Goal: Task Accomplishment & Management: Complete application form

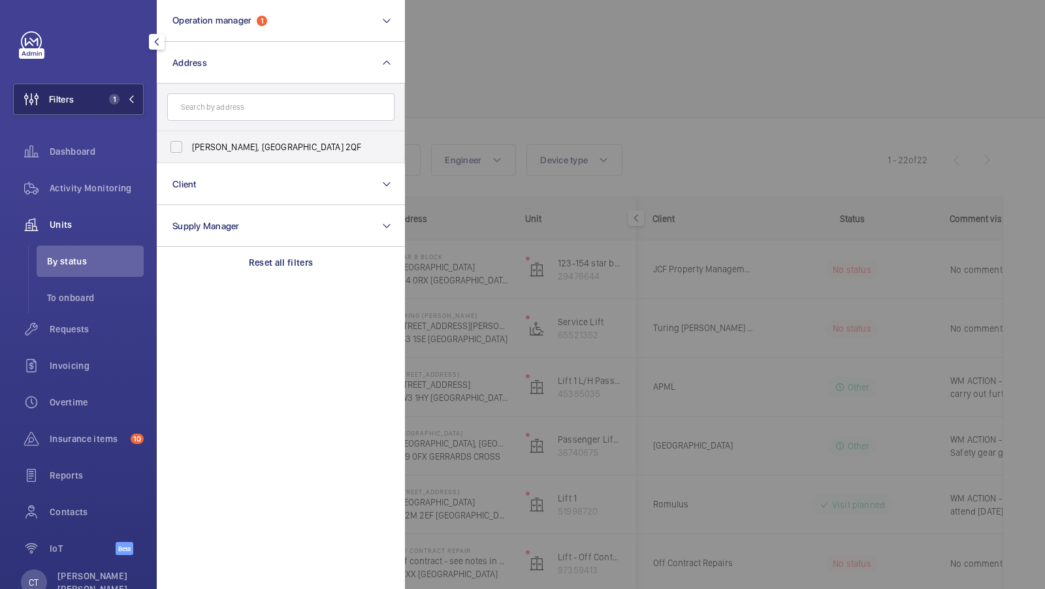
click at [121, 94] on span "1" at bounding box center [119, 99] width 31 height 10
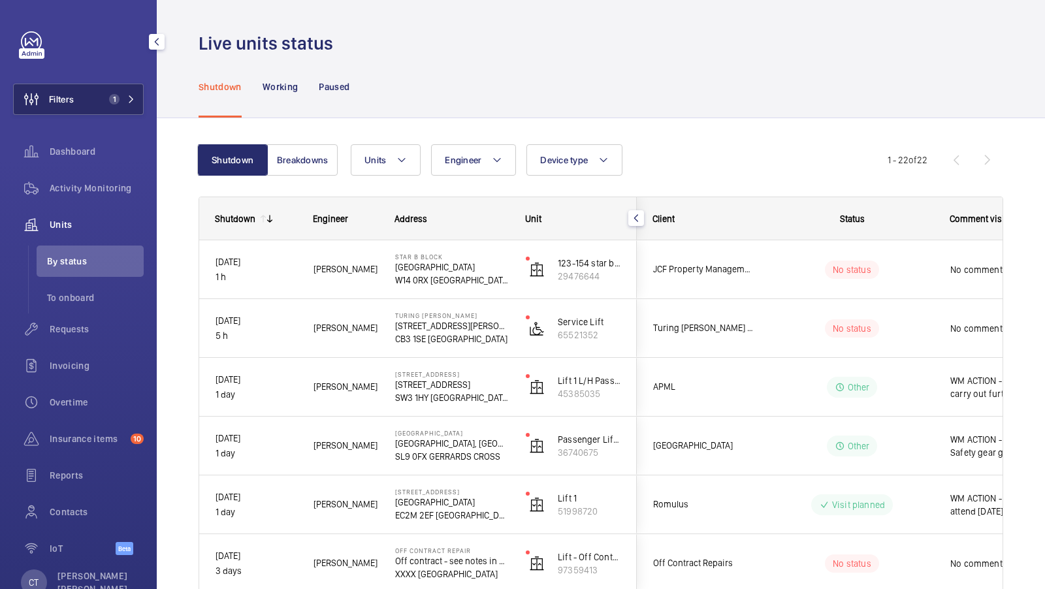
click at [122, 98] on span "1" at bounding box center [119, 99] width 31 height 10
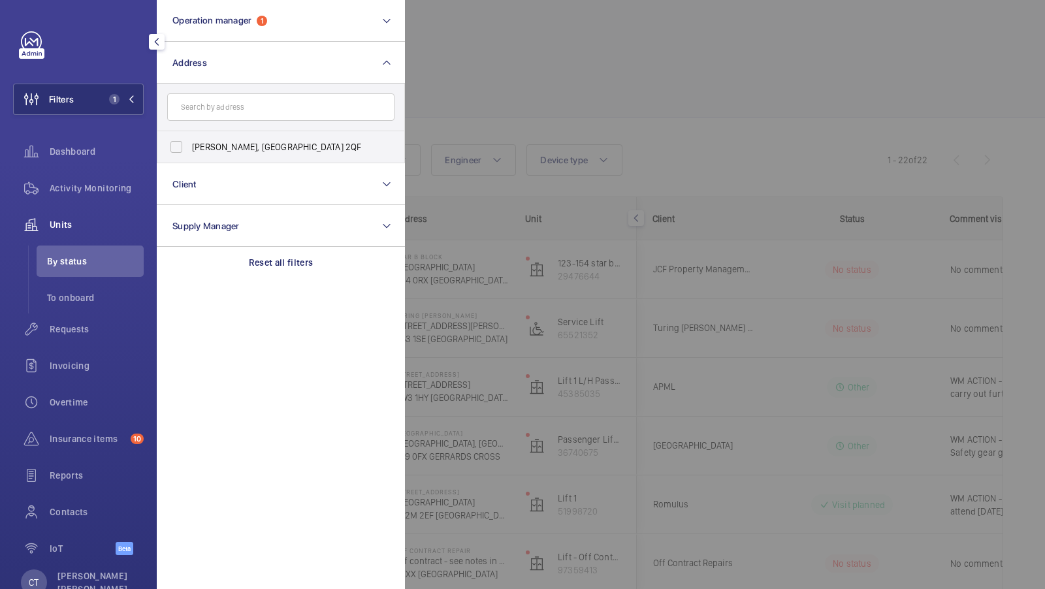
click at [231, 106] on input "text" at bounding box center [280, 106] width 227 height 27
type input "bloom heights"
click at [212, 153] on label "Bloom Heights - Bloom Heights , LONDON SE8 5FT" at bounding box center [270, 146] width 227 height 31
click at [189, 153] on input "Bloom Heights - Bloom Heights , LONDON SE8 5FT" at bounding box center [176, 147] width 26 height 26
checkbox input "true"
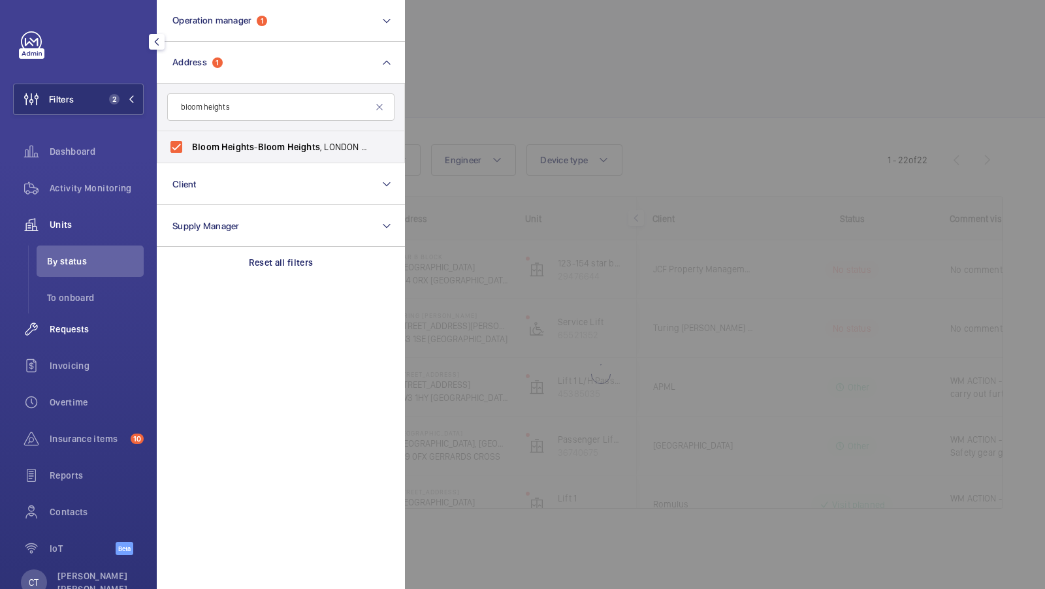
click at [65, 333] on span "Requests" at bounding box center [97, 329] width 94 height 13
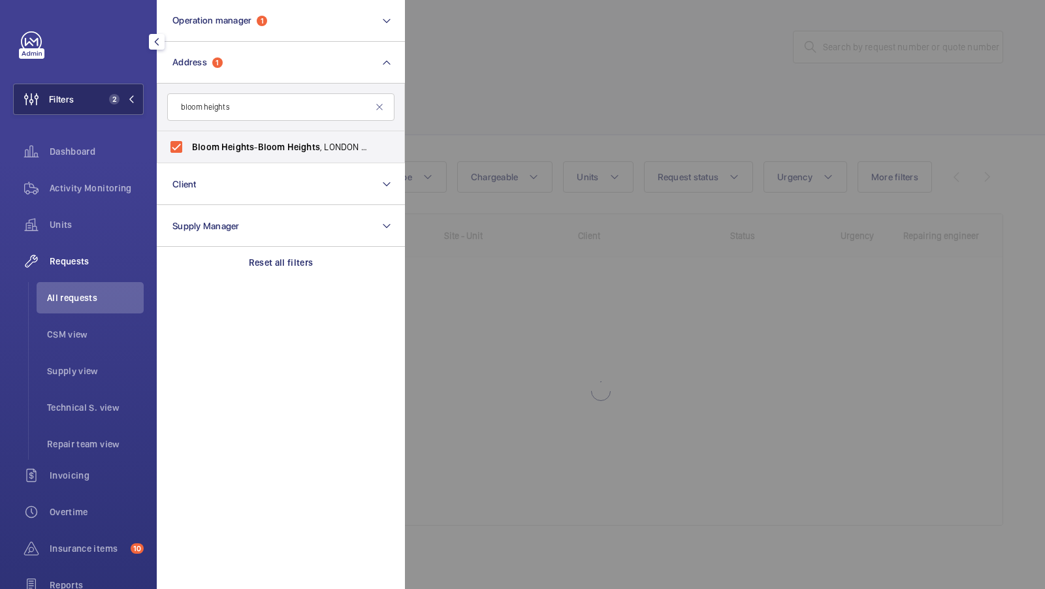
click at [110, 97] on span "2" at bounding box center [114, 99] width 10 height 10
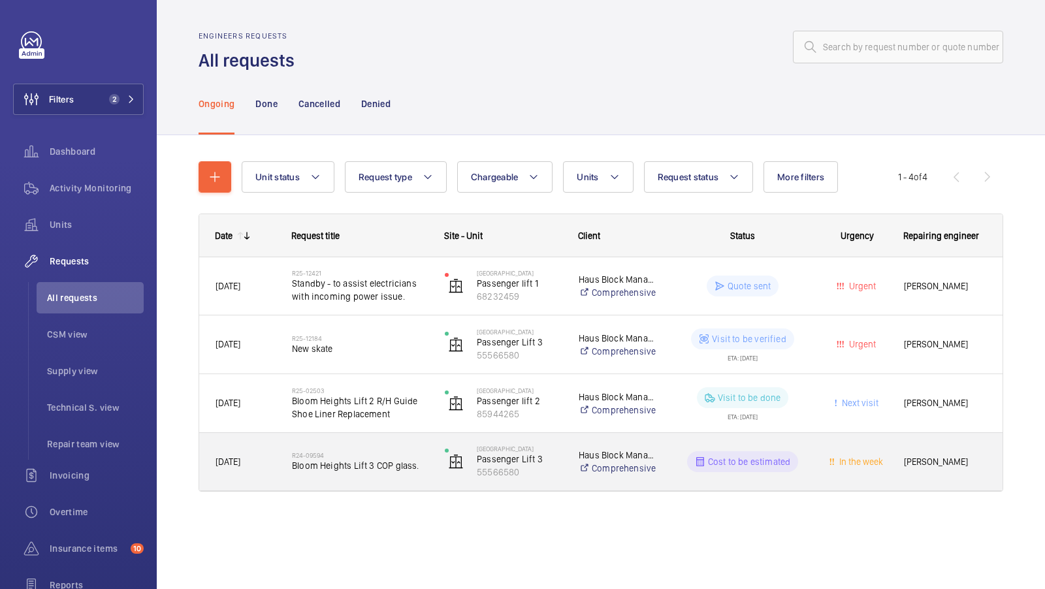
click at [373, 468] on span "Bloom Heights Lift 3 COP glass." at bounding box center [360, 465] width 136 height 13
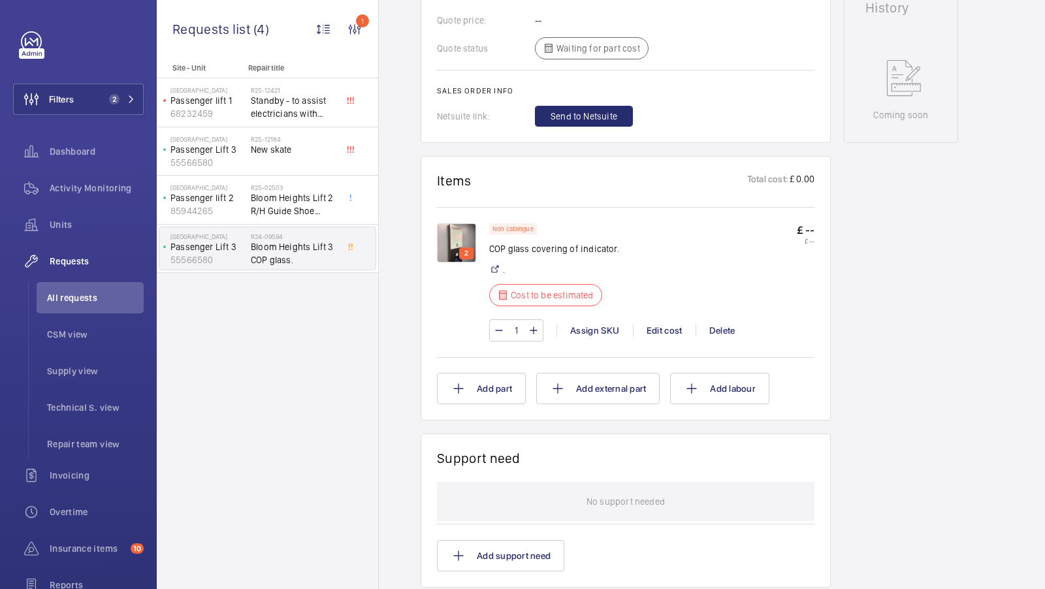
scroll to position [647, 0]
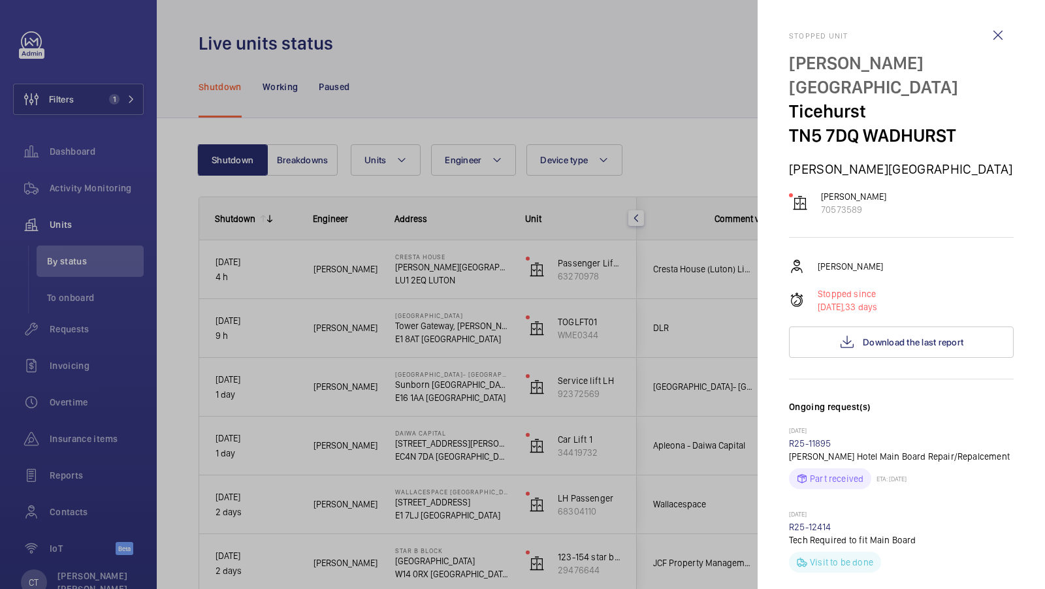
click at [121, 86] on div at bounding box center [522, 294] width 1045 height 589
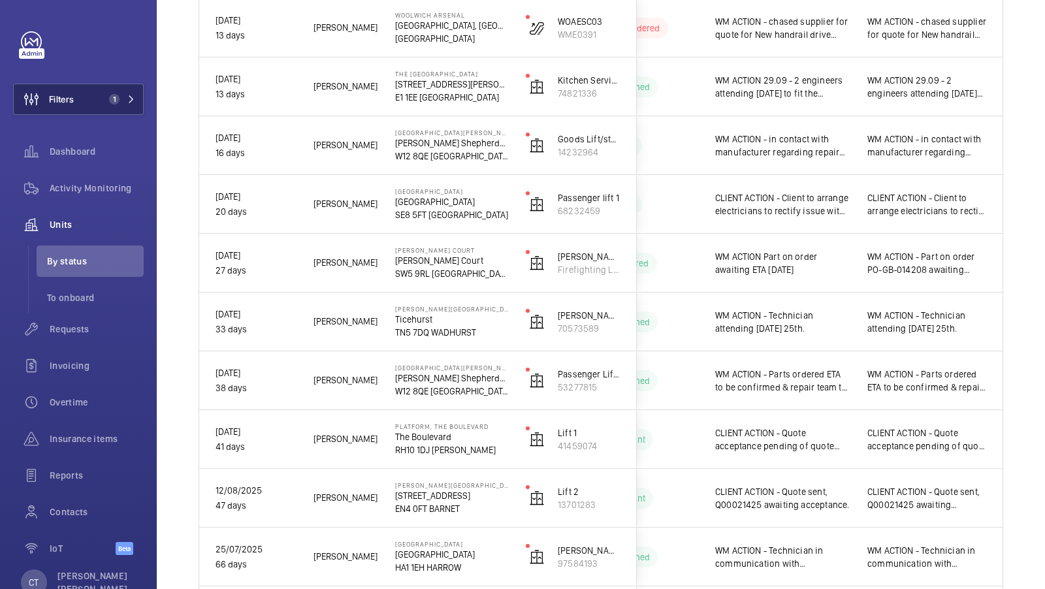
click at [110, 107] on mat-sidenav-container "Filters 1 Dashboard Activity Monitoring Units By status To onboard Requests Inv…" at bounding box center [522, 294] width 1045 height 589
click at [117, 101] on span "1" at bounding box center [114, 99] width 10 height 10
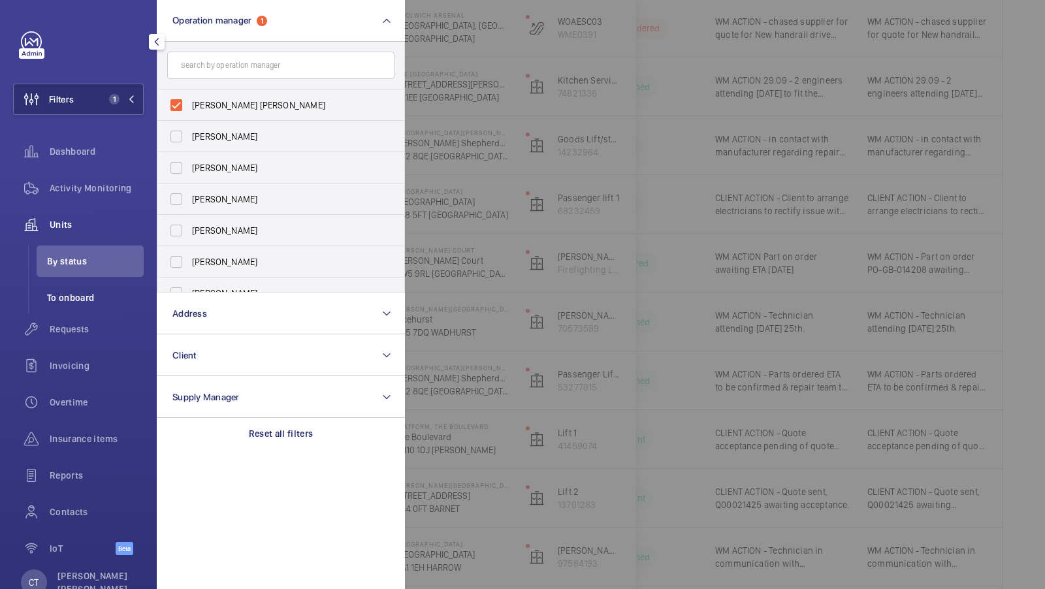
click at [71, 295] on span "To onboard" at bounding box center [95, 297] width 97 height 13
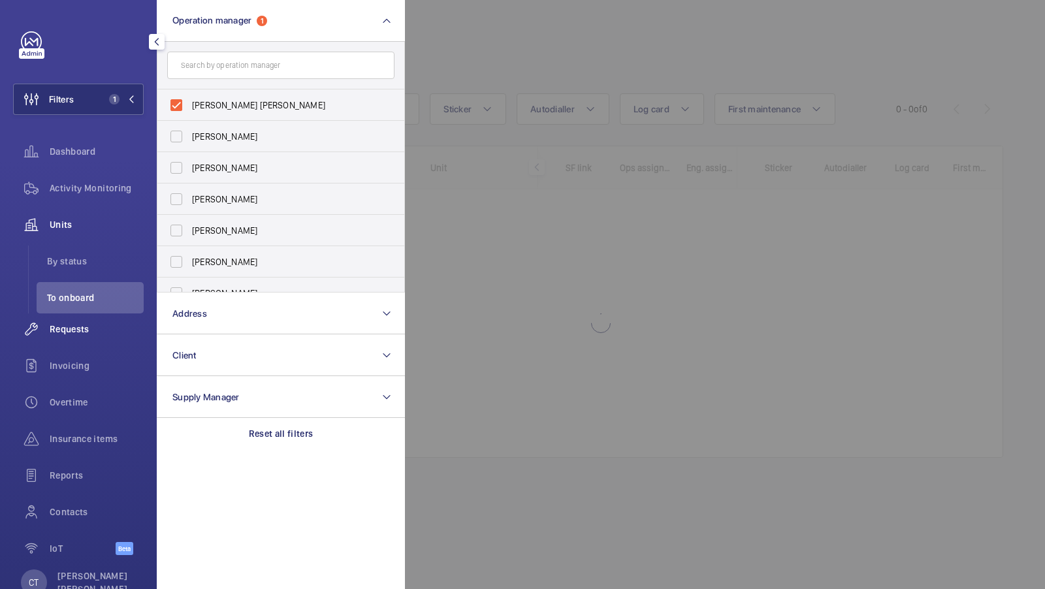
click at [69, 317] on div "Requests" at bounding box center [78, 329] width 131 height 31
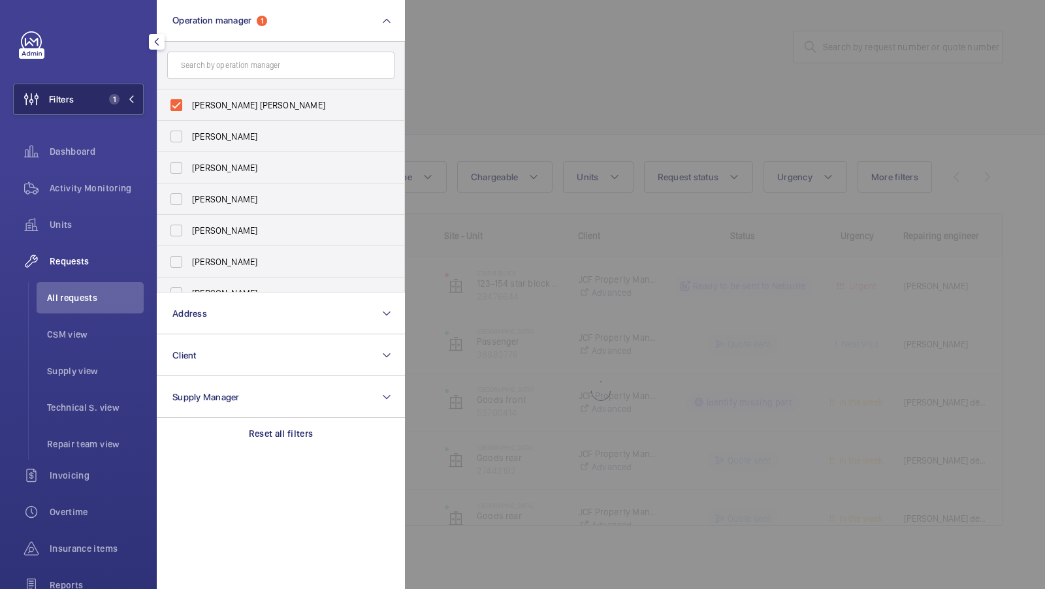
click at [111, 94] on span "1" at bounding box center [112, 99] width 16 height 10
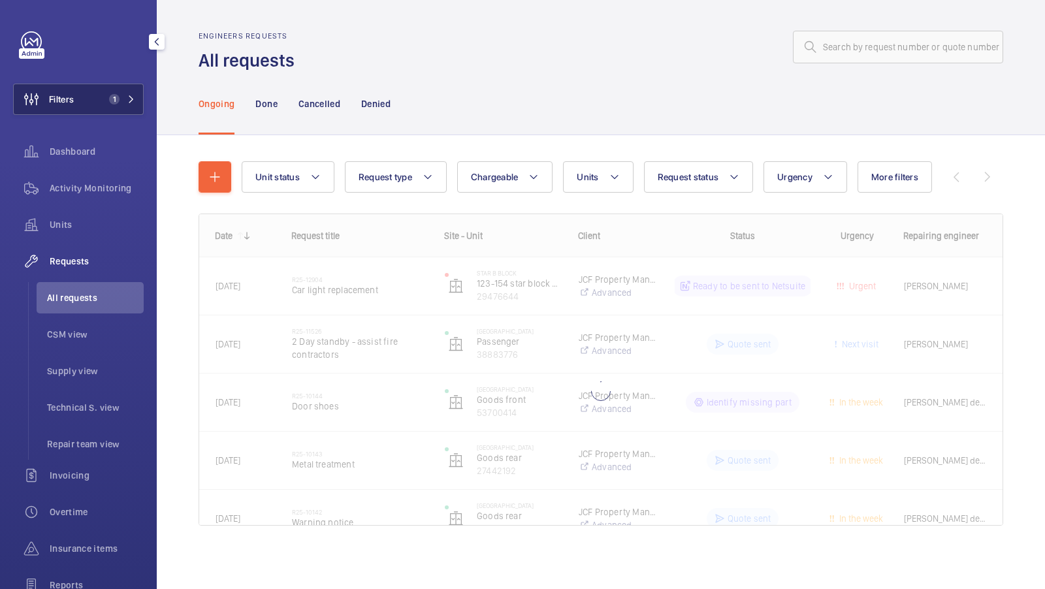
click at [103, 102] on button "Filters 1" at bounding box center [78, 99] width 131 height 31
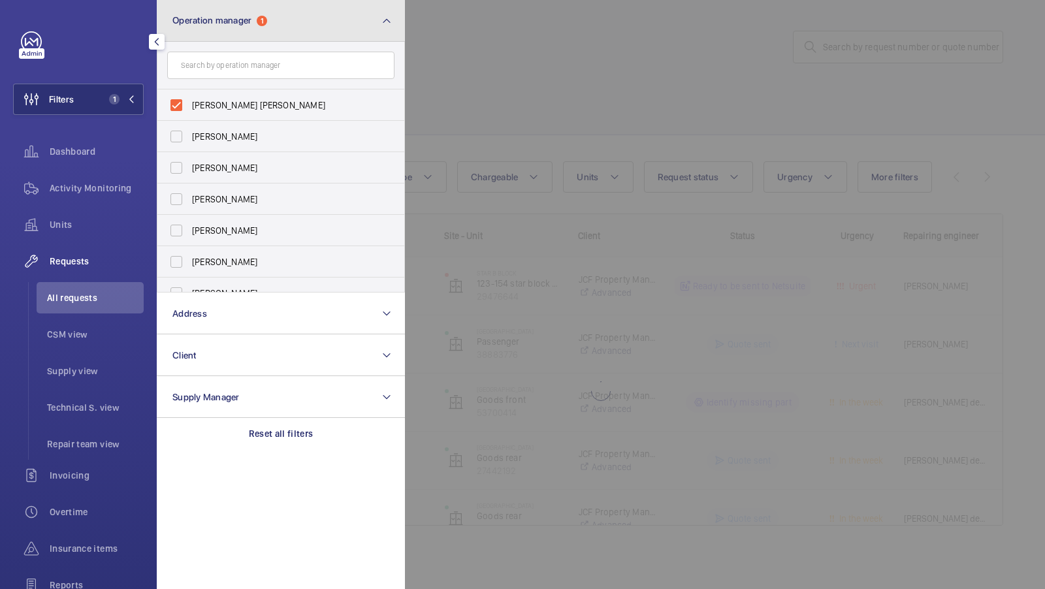
click at [351, 22] on button "Operation manager 1" at bounding box center [281, 21] width 248 height 42
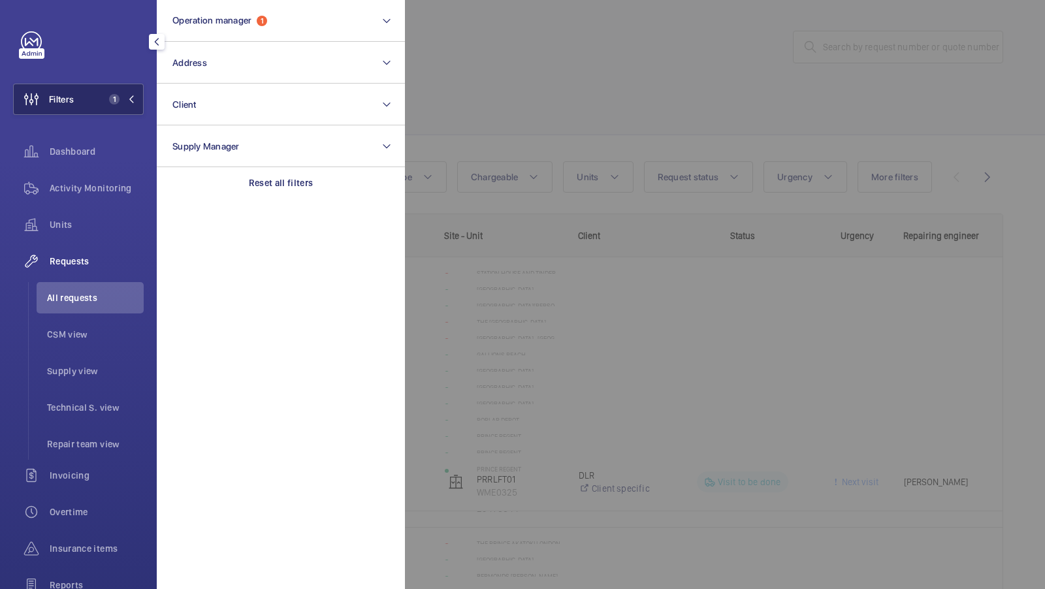
click at [110, 88] on button "Filters 1" at bounding box center [78, 99] width 131 height 31
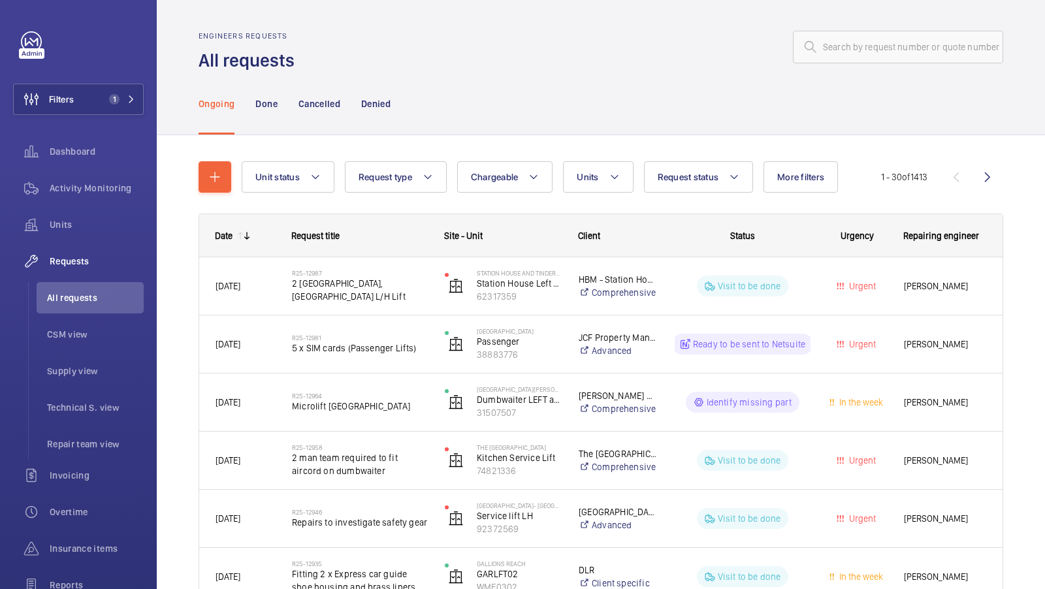
click at [126, 101] on span "1" at bounding box center [119, 99] width 31 height 10
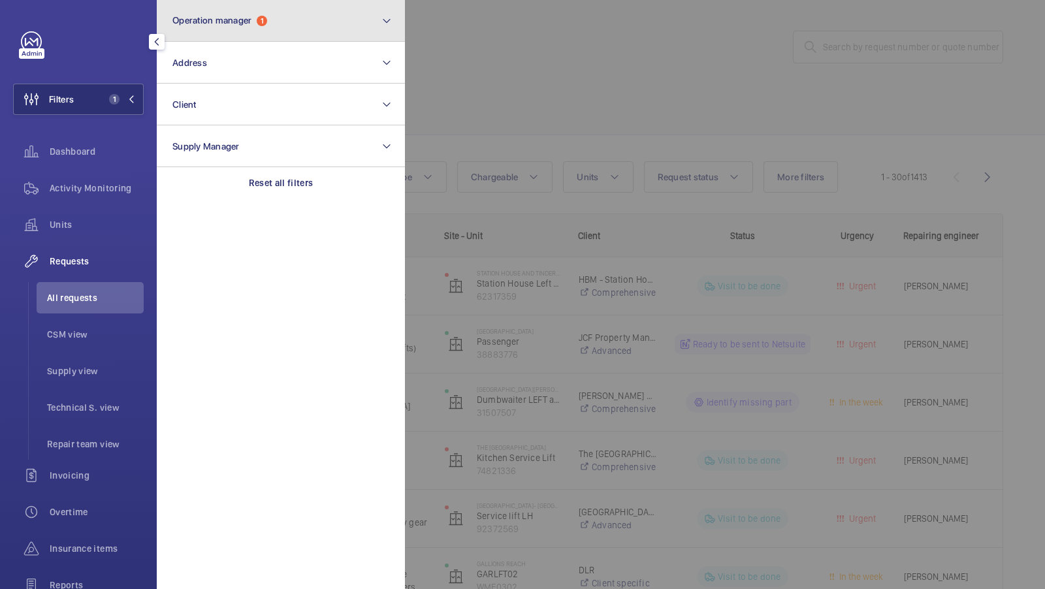
click at [376, 22] on button "Operation manager 1" at bounding box center [281, 21] width 248 height 42
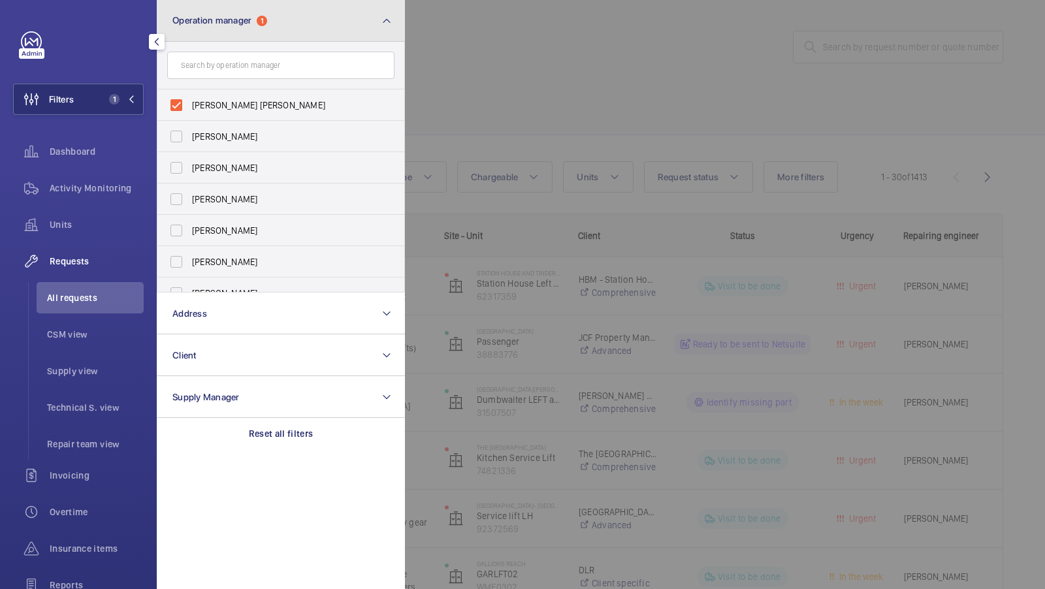
click at [388, 21] on mat-icon at bounding box center [386, 21] width 10 height 16
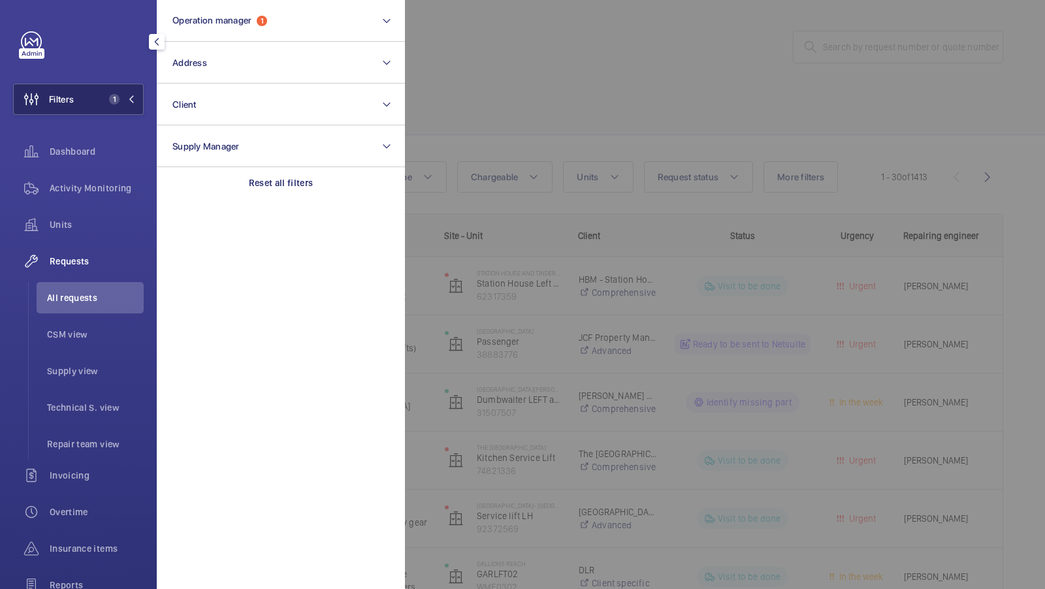
click at [123, 95] on span "1" at bounding box center [119, 99] width 31 height 10
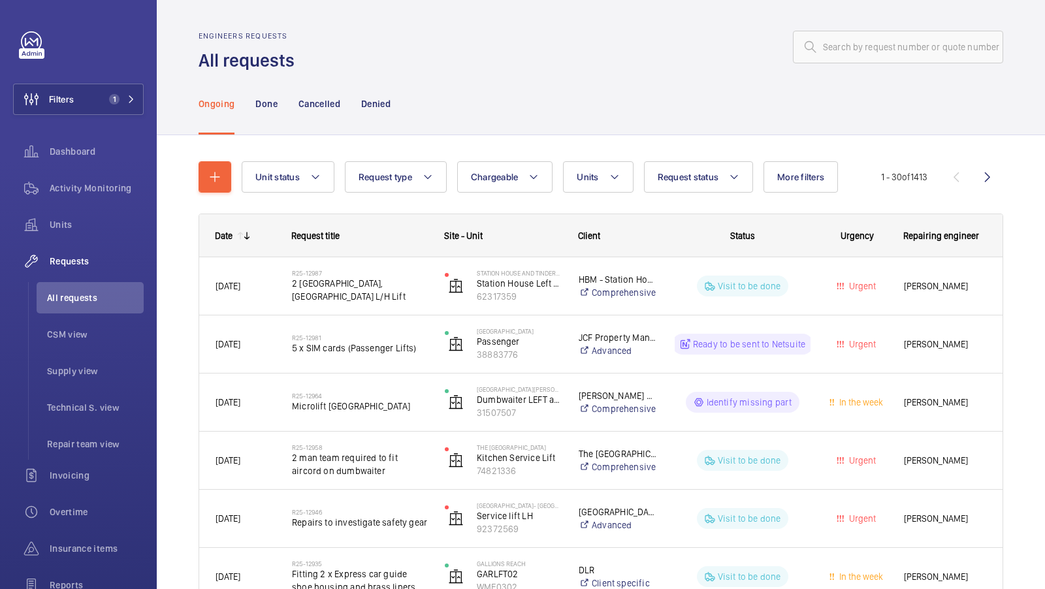
click at [114, 95] on span "1" at bounding box center [114, 99] width 10 height 10
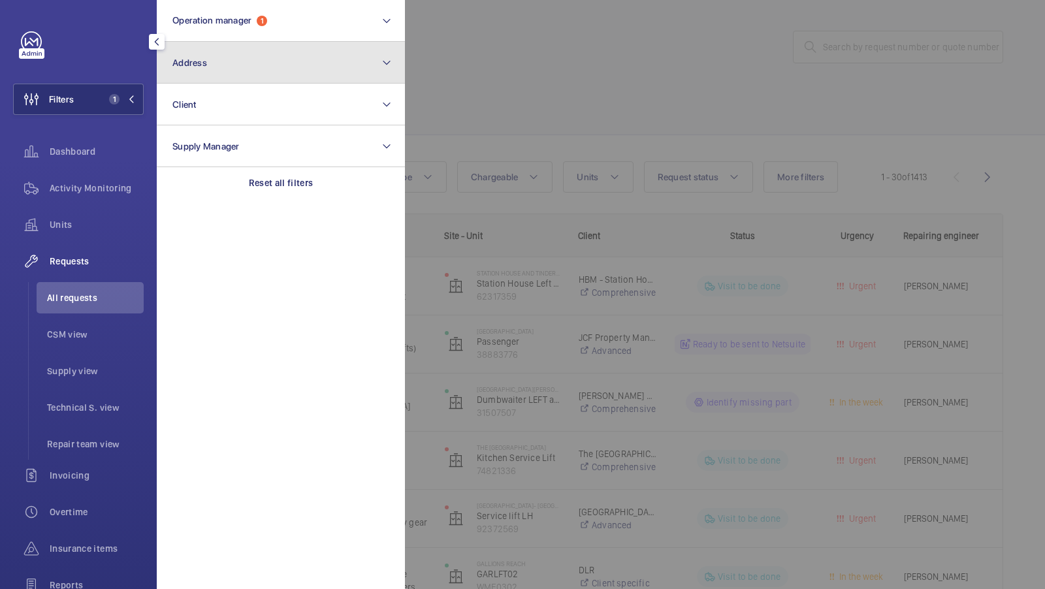
click at [244, 71] on button "Address" at bounding box center [281, 63] width 248 height 42
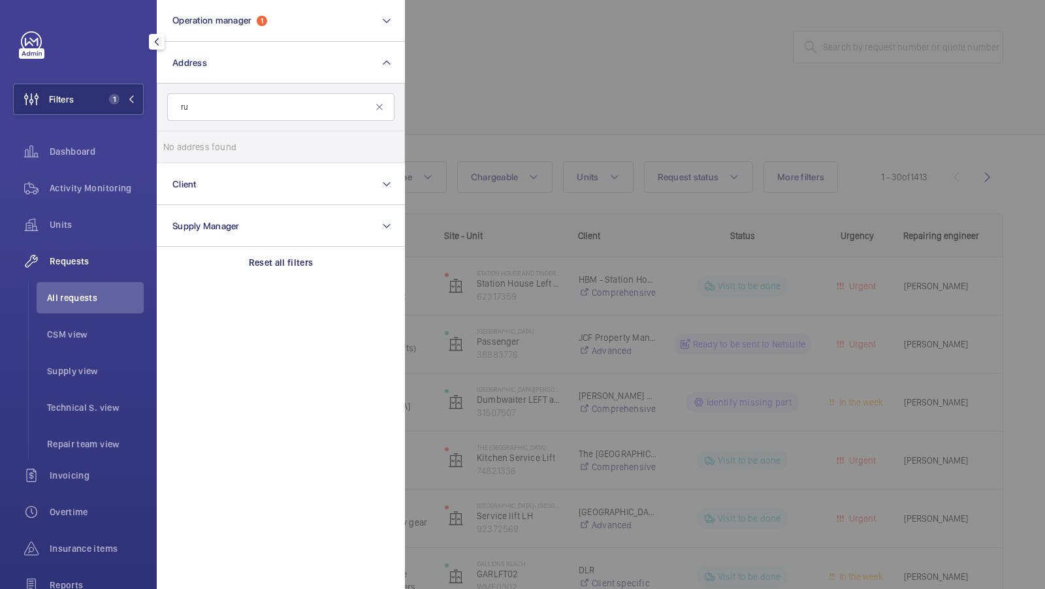
type input "r"
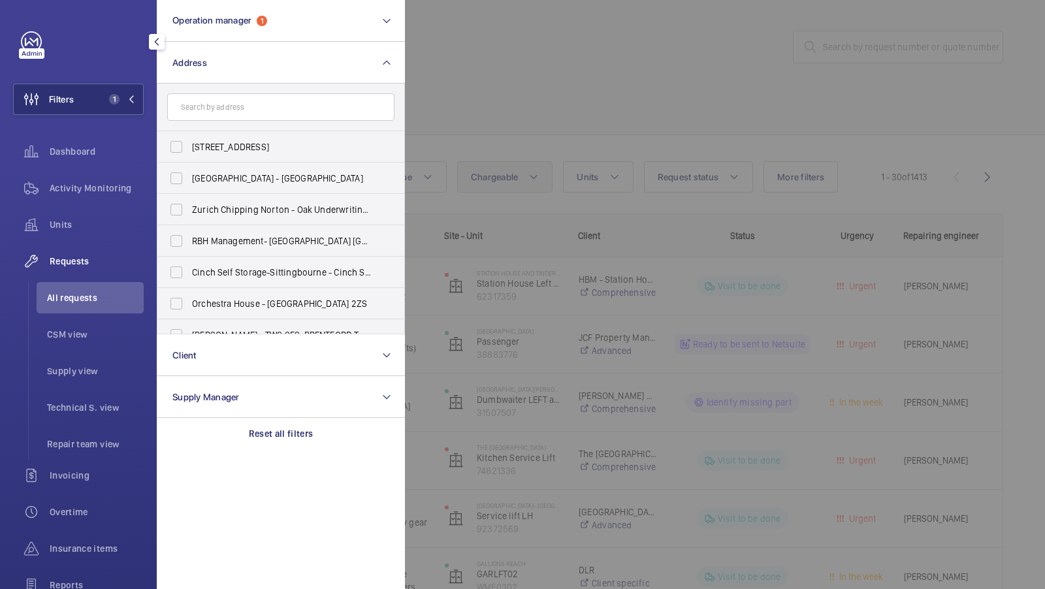
click at [525, 171] on div at bounding box center [927, 294] width 1045 height 589
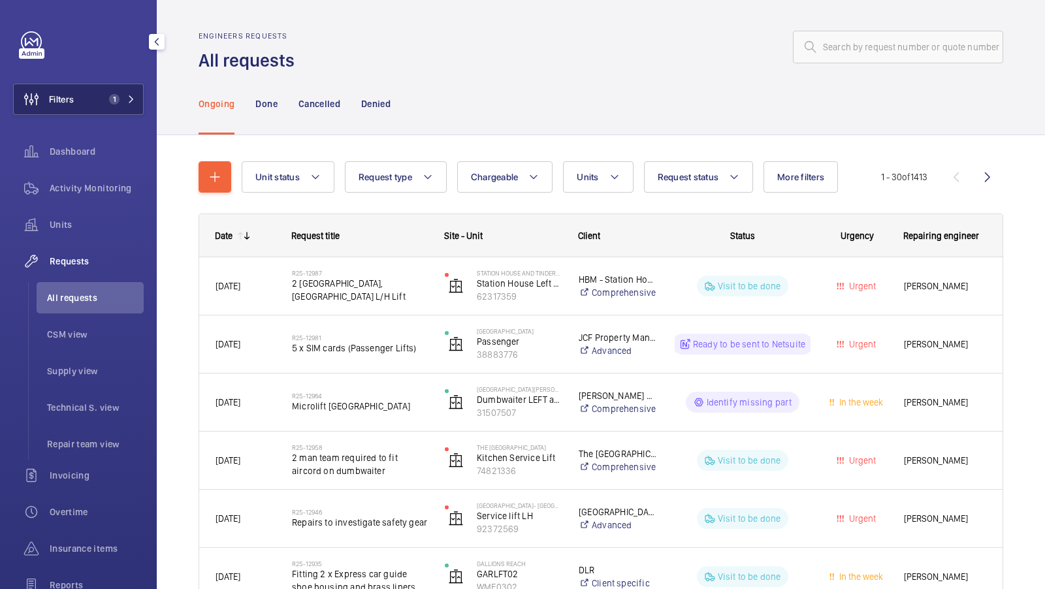
click at [112, 105] on button "Filters 1" at bounding box center [78, 99] width 131 height 31
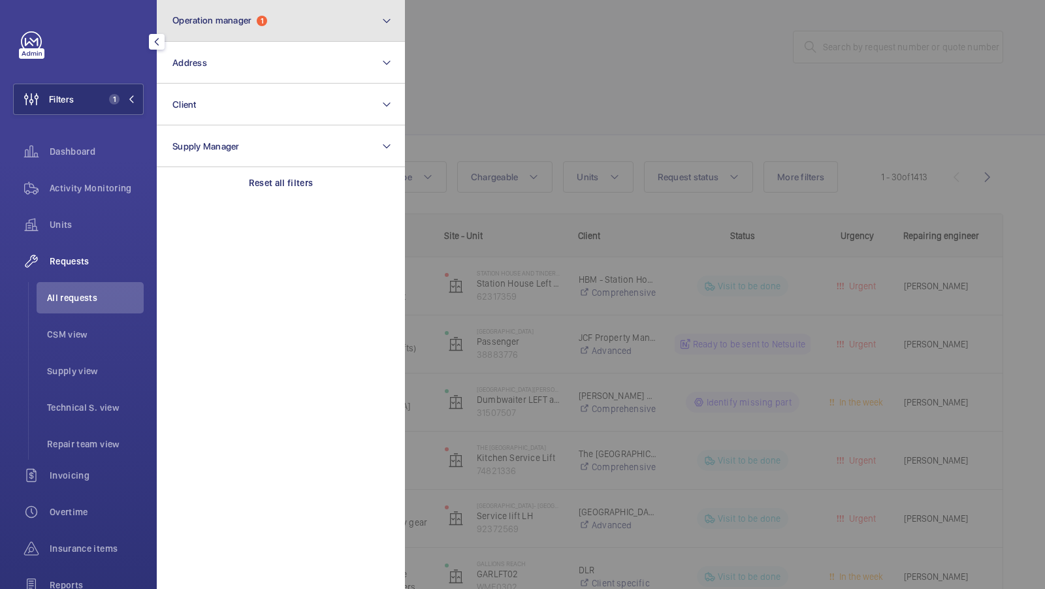
click at [302, 33] on button "Operation manager 1" at bounding box center [281, 21] width 248 height 42
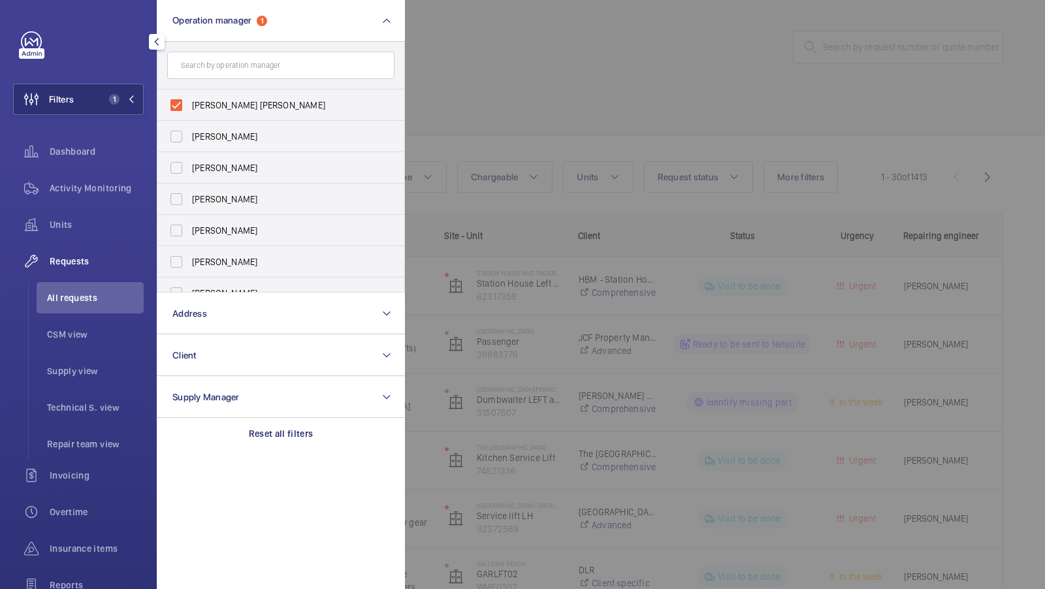
click at [69, 301] on span "All requests" at bounding box center [95, 297] width 97 height 13
click at [69, 337] on span "CSM view" at bounding box center [95, 334] width 97 height 13
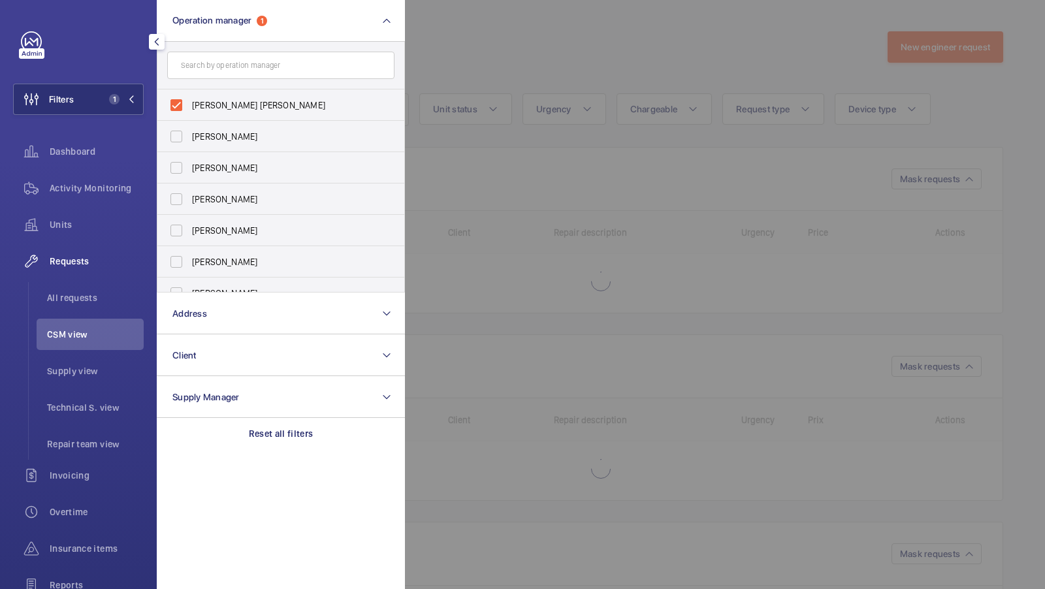
click at [105, 82] on div "Filters 1 Operation manager 1 Connor Tarpey Abby Archer John Smith Rachael Hosk…" at bounding box center [78, 355] width 131 height 648
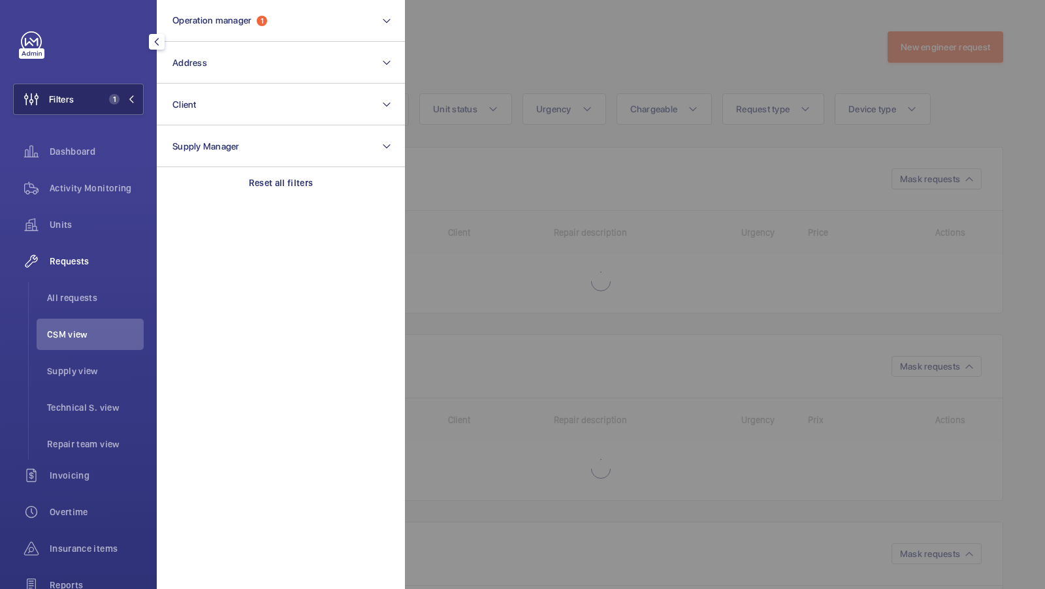
click at [106, 110] on button "Filters 1" at bounding box center [78, 99] width 131 height 31
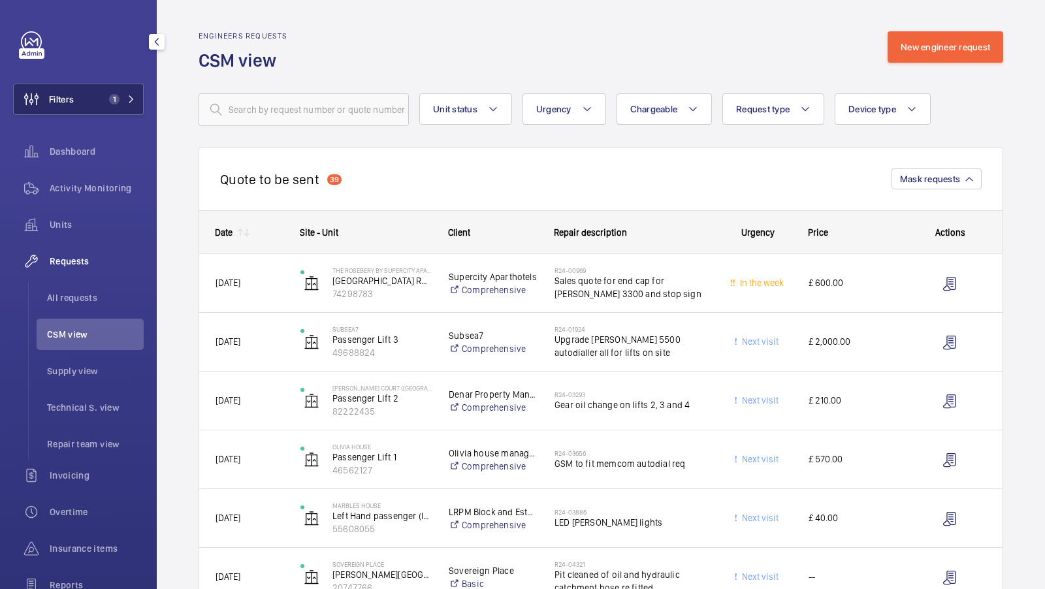
click at [116, 86] on button "Filters 1" at bounding box center [78, 99] width 131 height 31
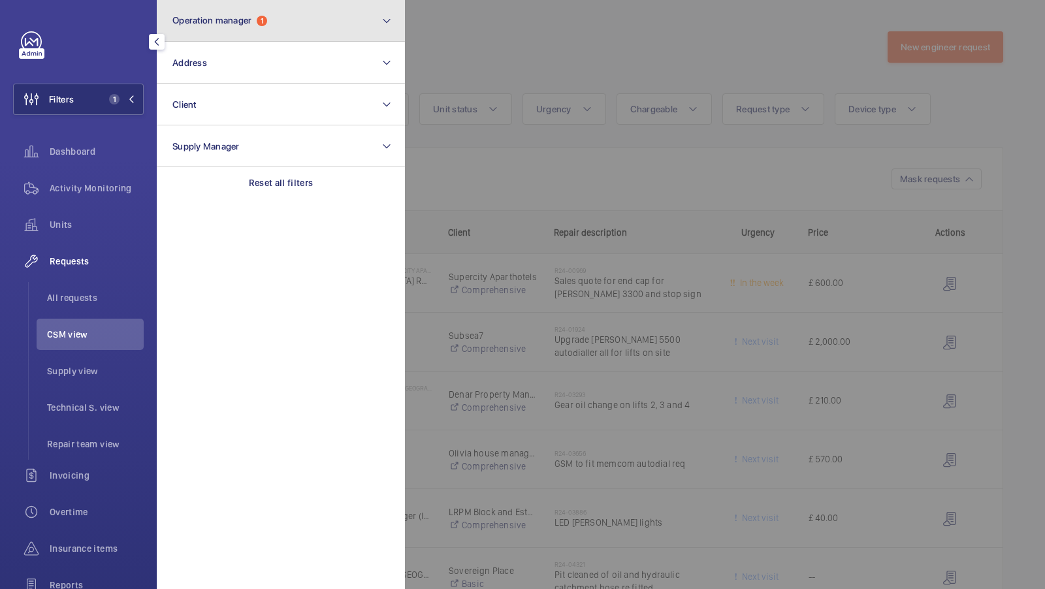
click at [276, 8] on button "Operation manager 1" at bounding box center [281, 21] width 248 height 42
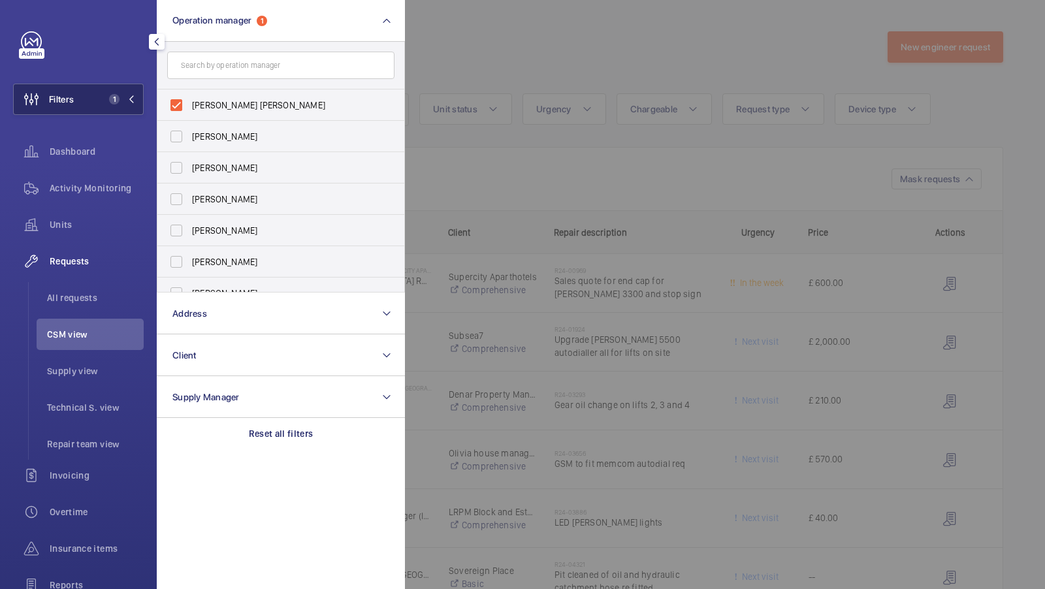
click at [94, 101] on button "Filters 1" at bounding box center [78, 99] width 131 height 31
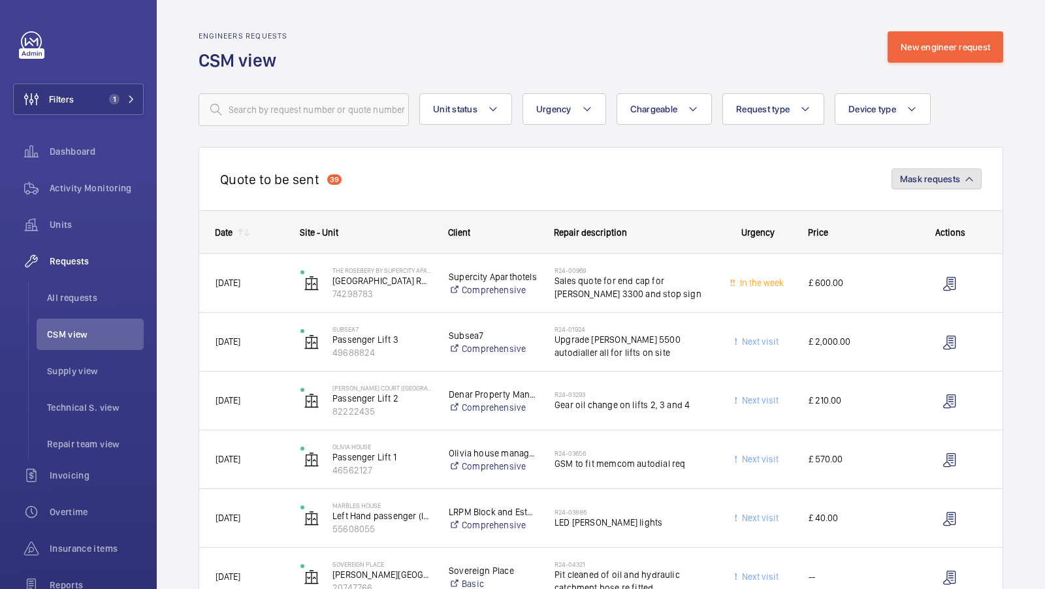
click at [920, 175] on span "Mask requests" at bounding box center [930, 179] width 60 height 10
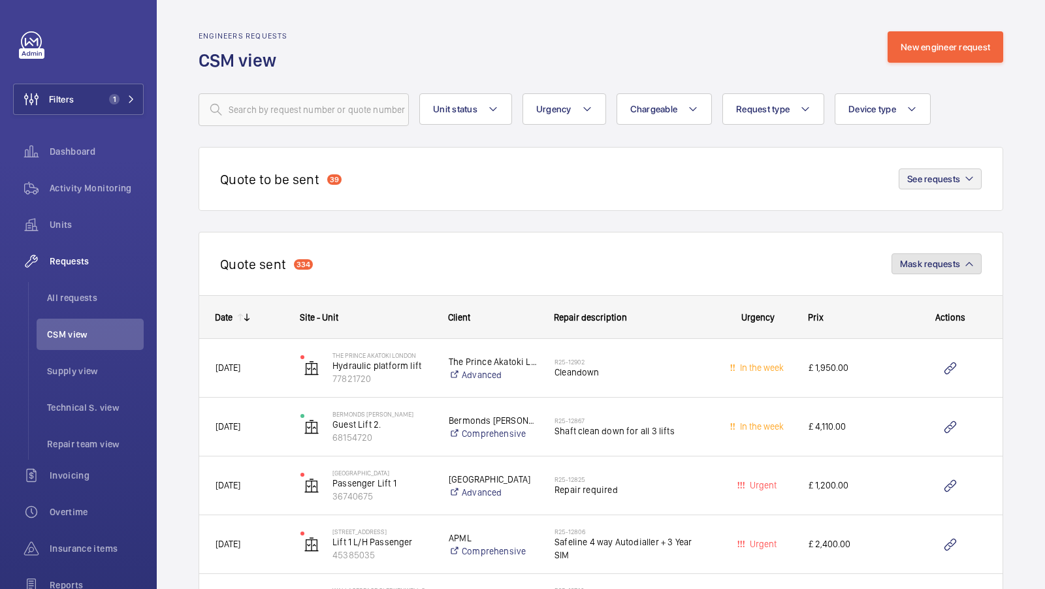
click at [940, 265] on span "Mask requests" at bounding box center [930, 264] width 60 height 10
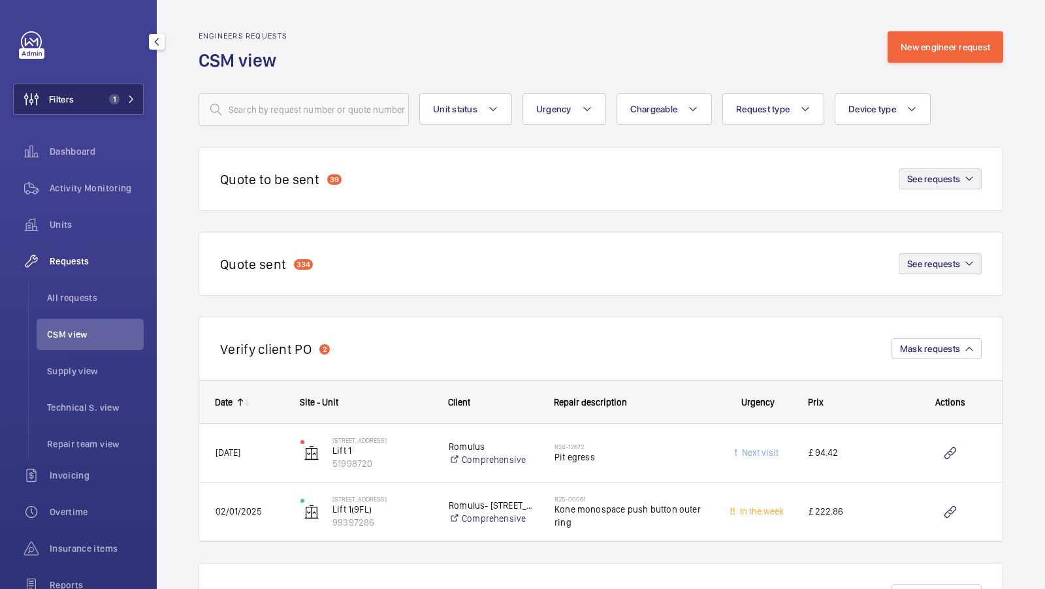
click at [105, 91] on button "Filters 1" at bounding box center [78, 99] width 131 height 31
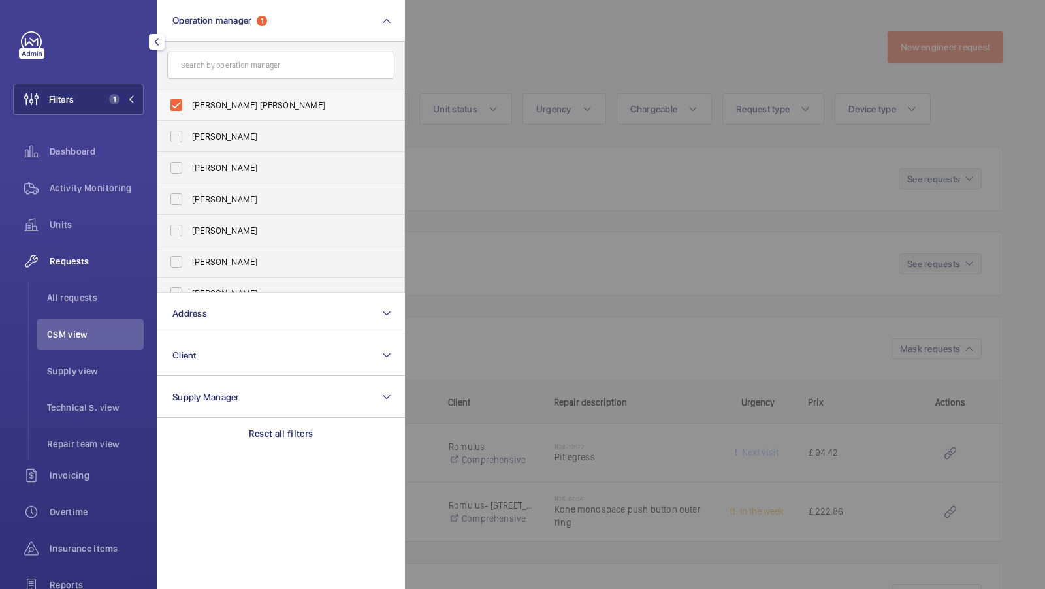
click at [270, 106] on span "[PERSON_NAME] [PERSON_NAME]" at bounding box center [282, 105] width 180 height 13
click at [189, 106] on input "[PERSON_NAME] [PERSON_NAME]" at bounding box center [176, 105] width 26 height 26
checkbox input "false"
click at [214, 152] on label "[PERSON_NAME]" at bounding box center [270, 167] width 227 height 31
click at [189, 155] on input "[PERSON_NAME]" at bounding box center [176, 168] width 26 height 26
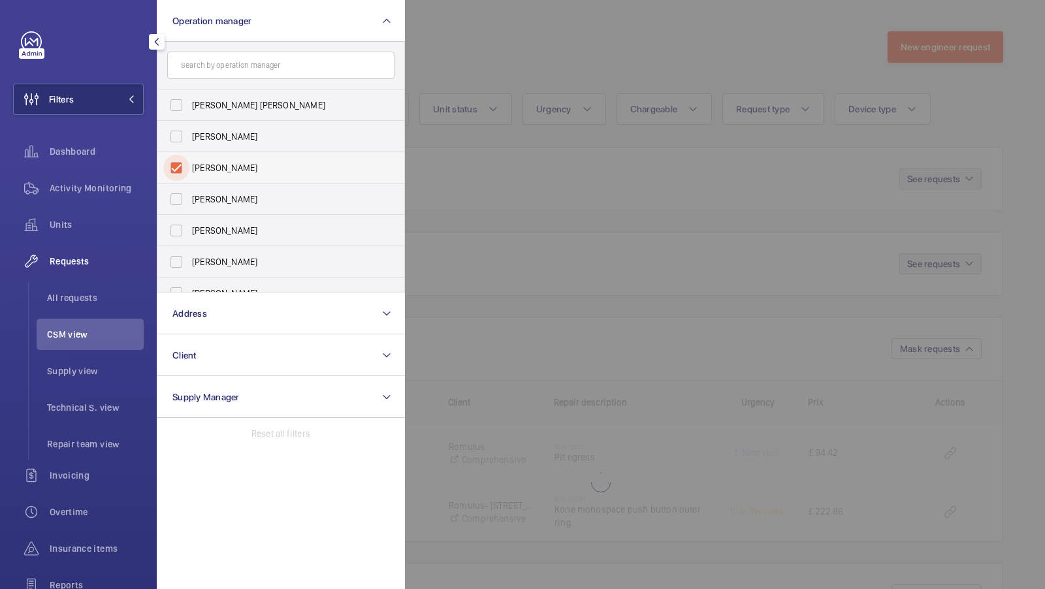
checkbox input "true"
click at [123, 95] on span "1" at bounding box center [119, 99] width 31 height 10
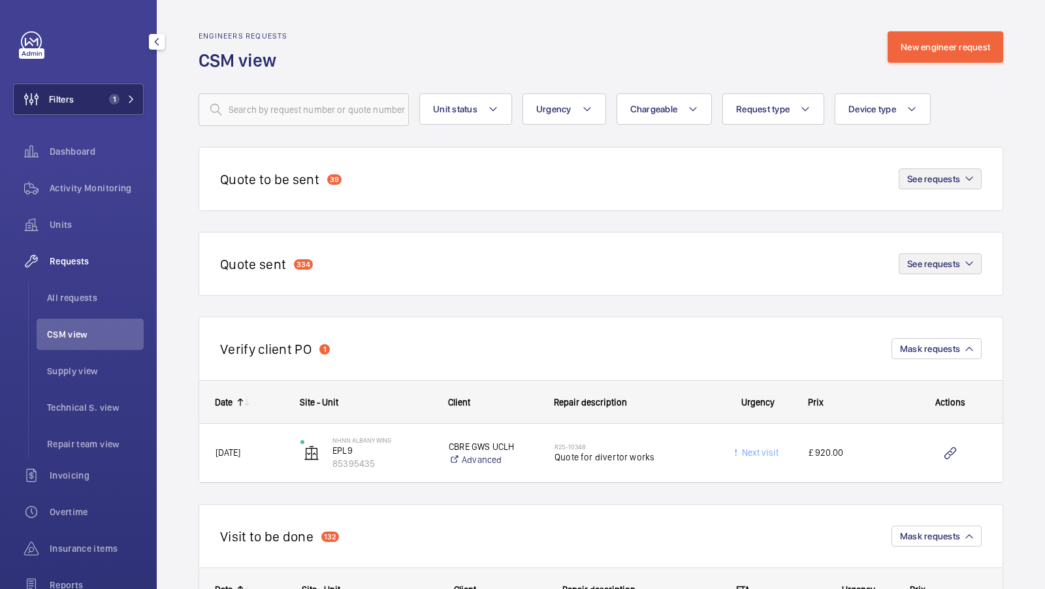
click at [118, 95] on span "1" at bounding box center [112, 99] width 16 height 10
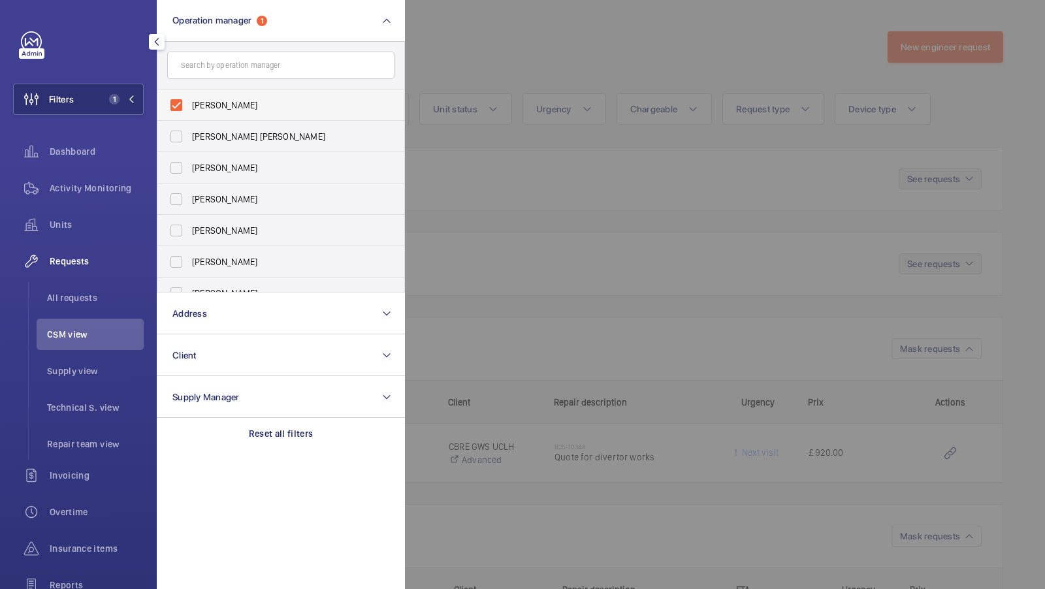
click at [224, 112] on label "[PERSON_NAME]" at bounding box center [270, 104] width 227 height 31
click at [189, 112] on input "[PERSON_NAME]" at bounding box center [176, 105] width 26 height 26
checkbox input "false"
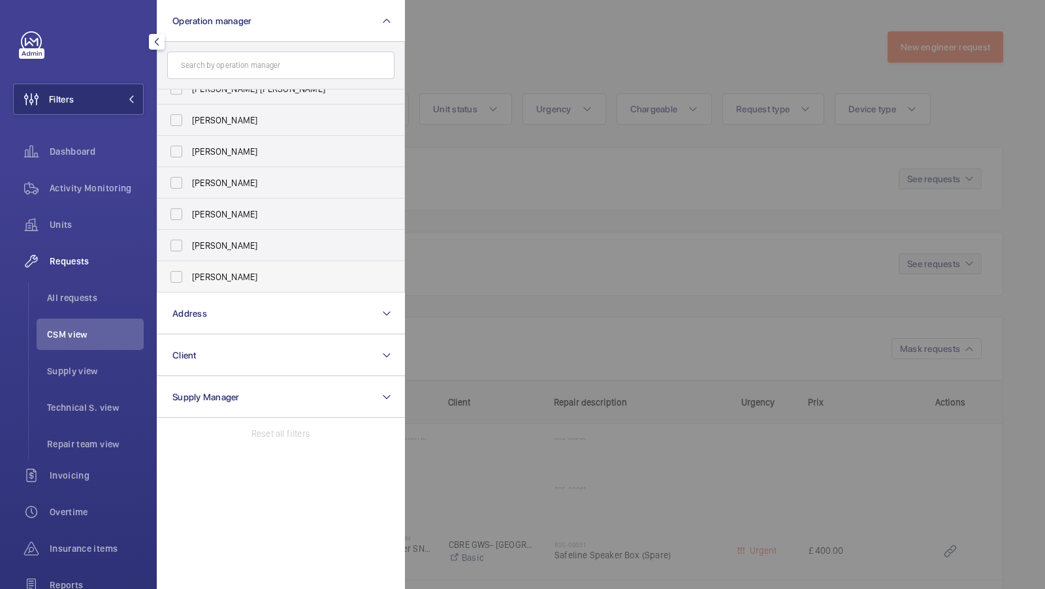
click at [201, 273] on span "[PERSON_NAME]" at bounding box center [282, 276] width 180 height 13
click at [189, 273] on input "[PERSON_NAME]" at bounding box center [176, 277] width 26 height 26
checkbox input "true"
click at [105, 82] on div "Filters 1 Operation manager 1 John Smith Connor Tarpey Abby Archer Rachael Hosk…" at bounding box center [78, 355] width 131 height 648
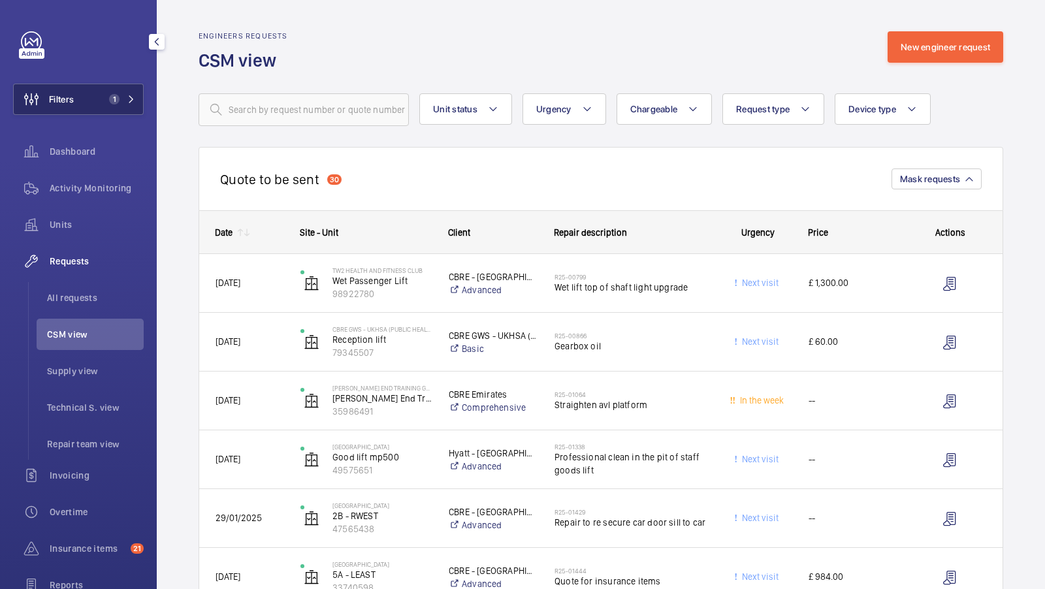
click at [99, 98] on button "Filters 1" at bounding box center [78, 99] width 131 height 31
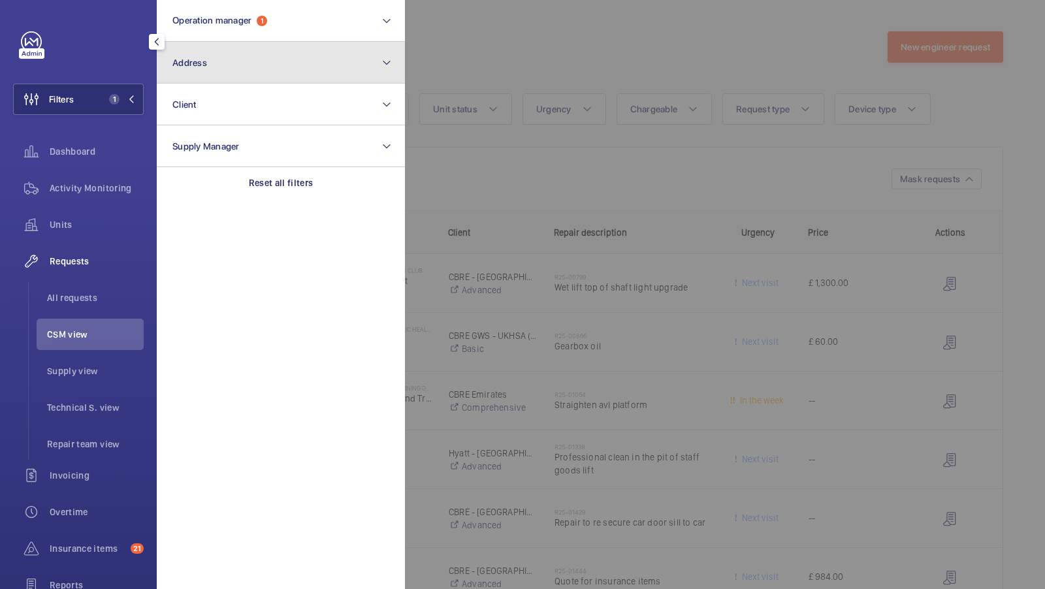
click at [260, 46] on button "Address" at bounding box center [281, 63] width 248 height 42
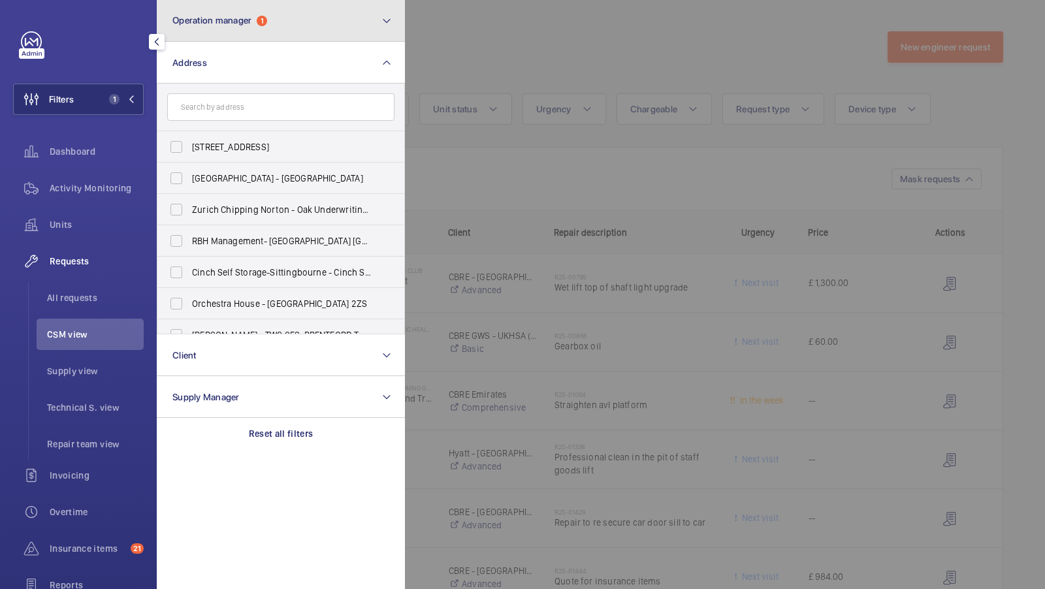
click at [277, 25] on button "Operation manager 1" at bounding box center [281, 21] width 248 height 42
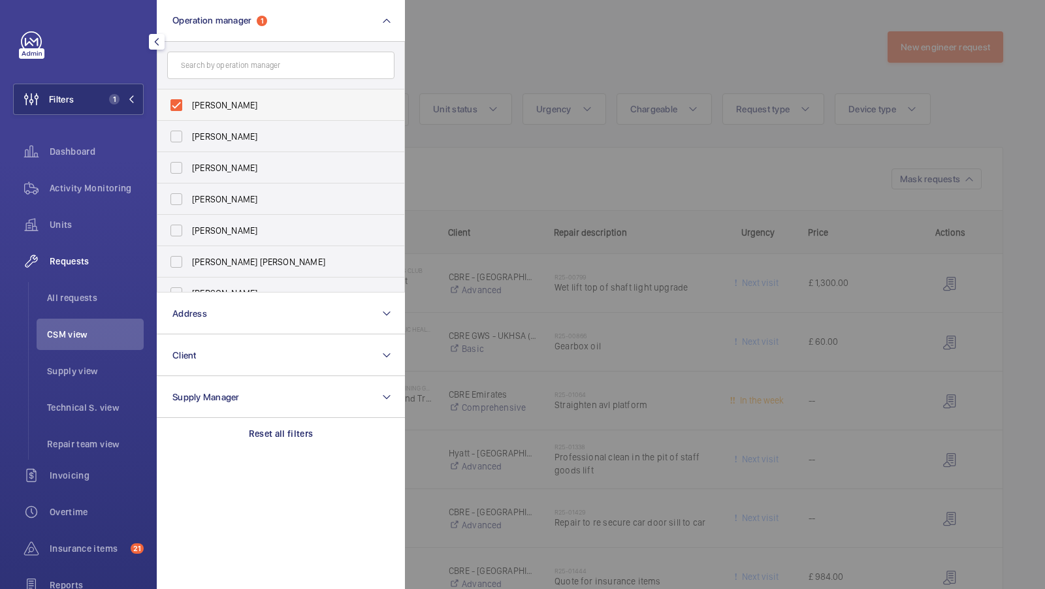
click at [230, 108] on span "[PERSON_NAME]" at bounding box center [282, 105] width 180 height 13
click at [189, 108] on input "[PERSON_NAME]" at bounding box center [176, 105] width 26 height 26
checkbox input "false"
click at [225, 243] on label "[PERSON_NAME]" at bounding box center [270, 230] width 227 height 31
click at [189, 243] on input "[PERSON_NAME]" at bounding box center [176, 231] width 26 height 26
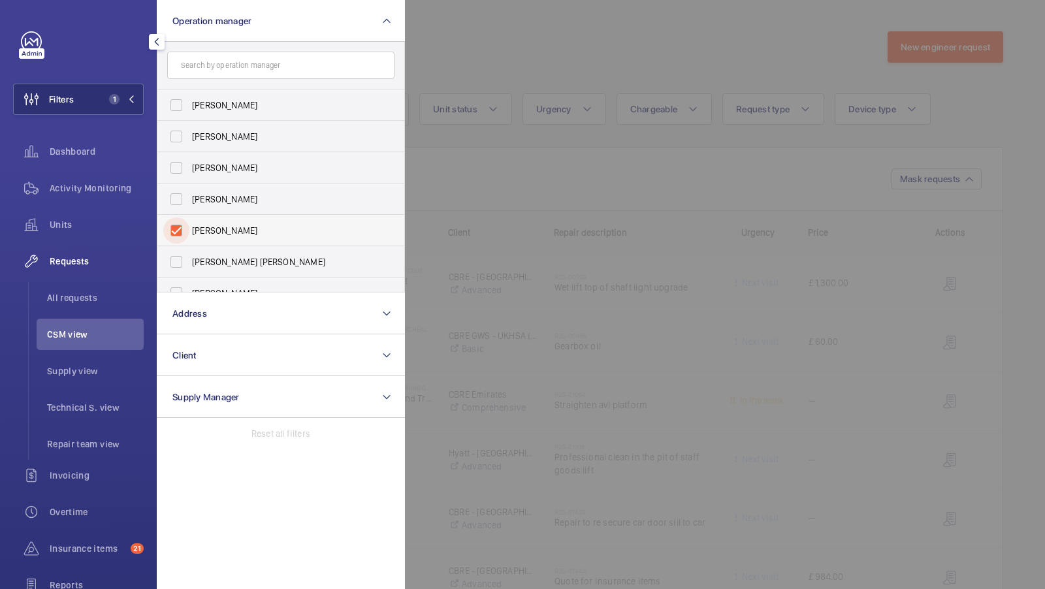
checkbox input "true"
click at [125, 94] on span "1" at bounding box center [119, 99] width 31 height 10
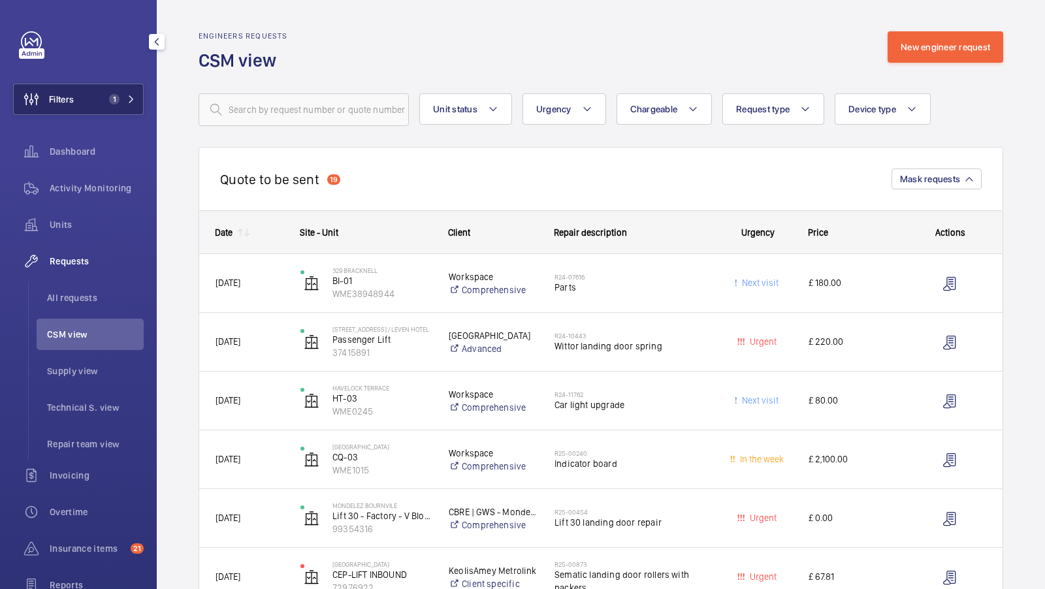
click at [123, 101] on span "1" at bounding box center [119, 99] width 31 height 10
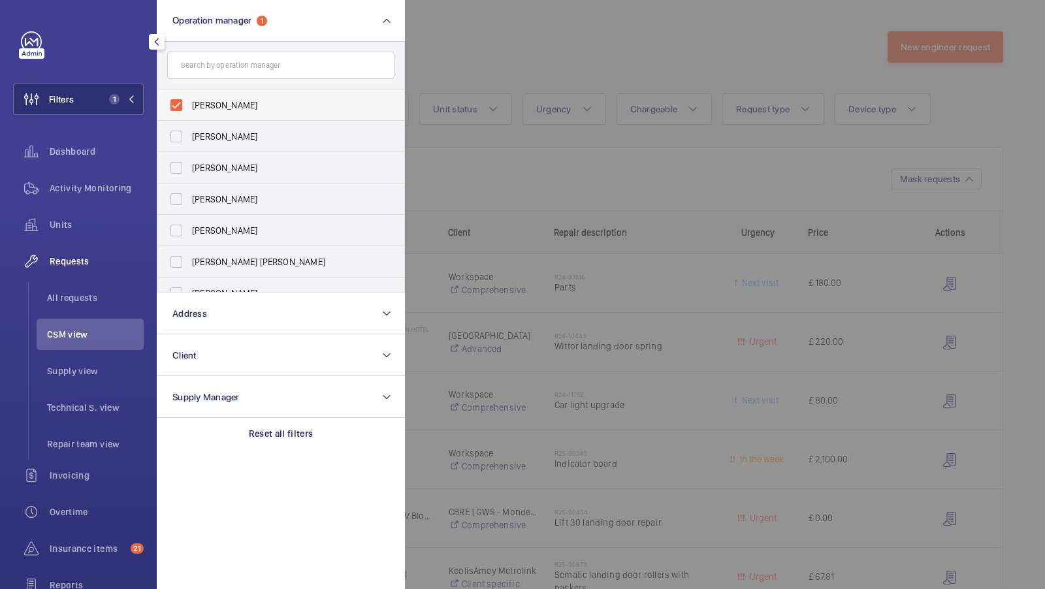
click at [271, 95] on label "[PERSON_NAME]" at bounding box center [270, 104] width 227 height 31
click at [189, 95] on input "[PERSON_NAME]" at bounding box center [176, 105] width 26 height 26
checkbox input "false"
click at [233, 265] on span "[PERSON_NAME] [PERSON_NAME]" at bounding box center [282, 261] width 180 height 13
click at [189, 265] on input "[PERSON_NAME] [PERSON_NAME]" at bounding box center [176, 262] width 26 height 26
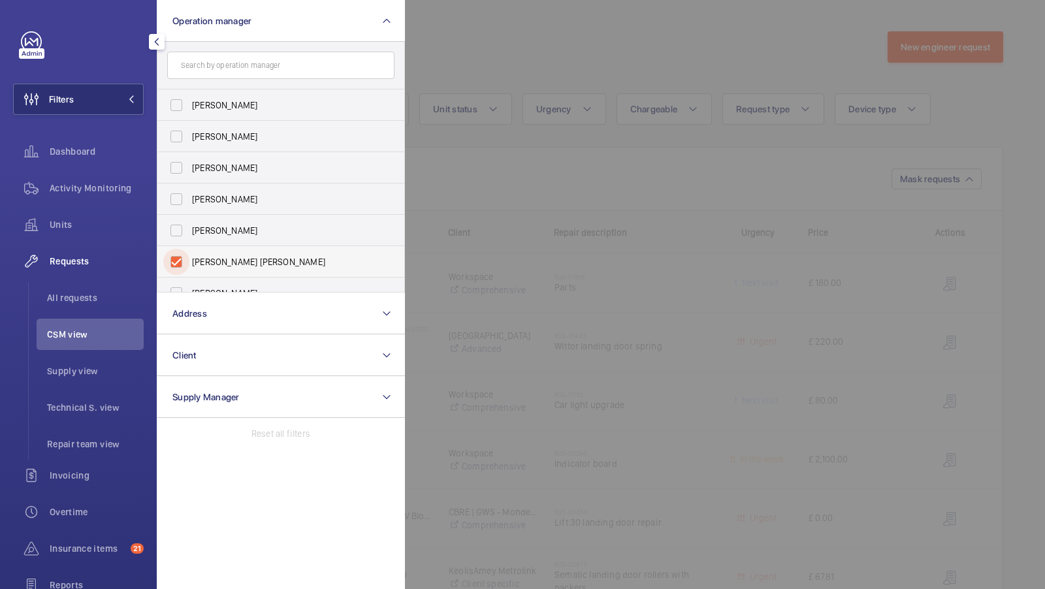
checkbox input "true"
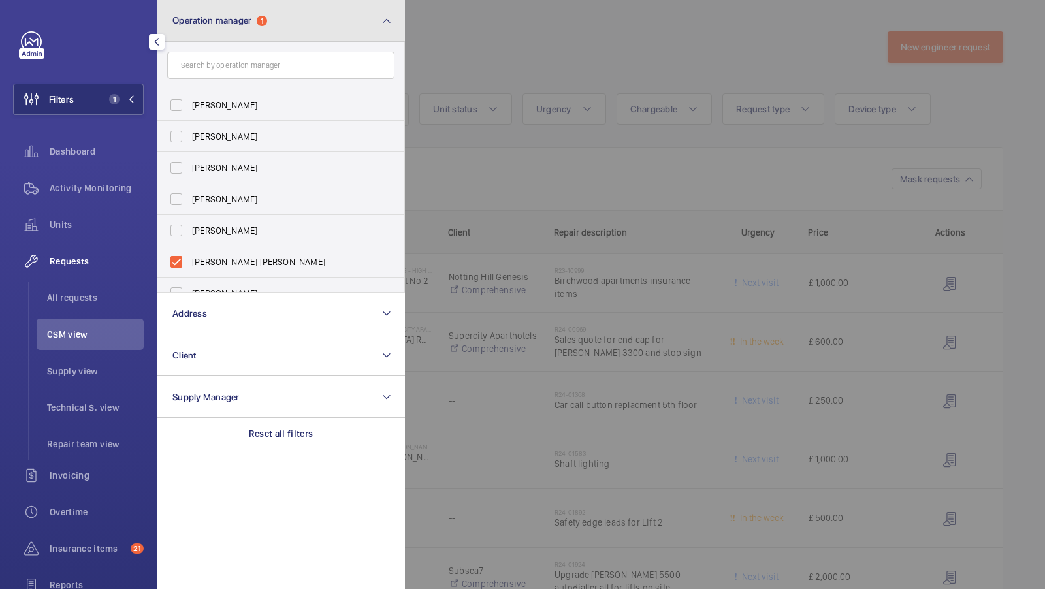
click at [365, 23] on button "Operation manager 1" at bounding box center [281, 21] width 248 height 42
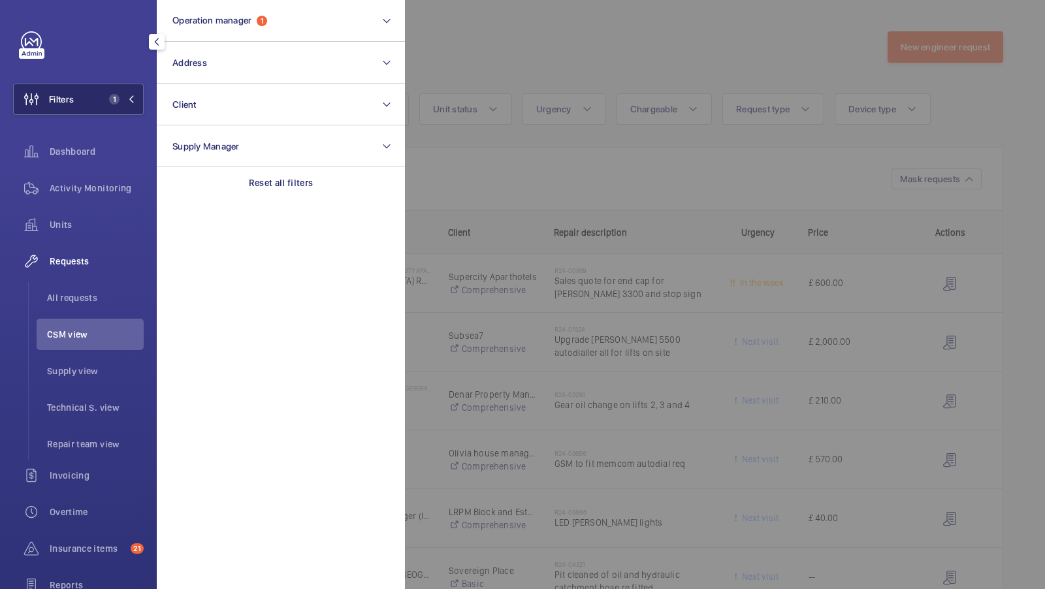
click at [122, 112] on button "Filters 1" at bounding box center [78, 99] width 131 height 31
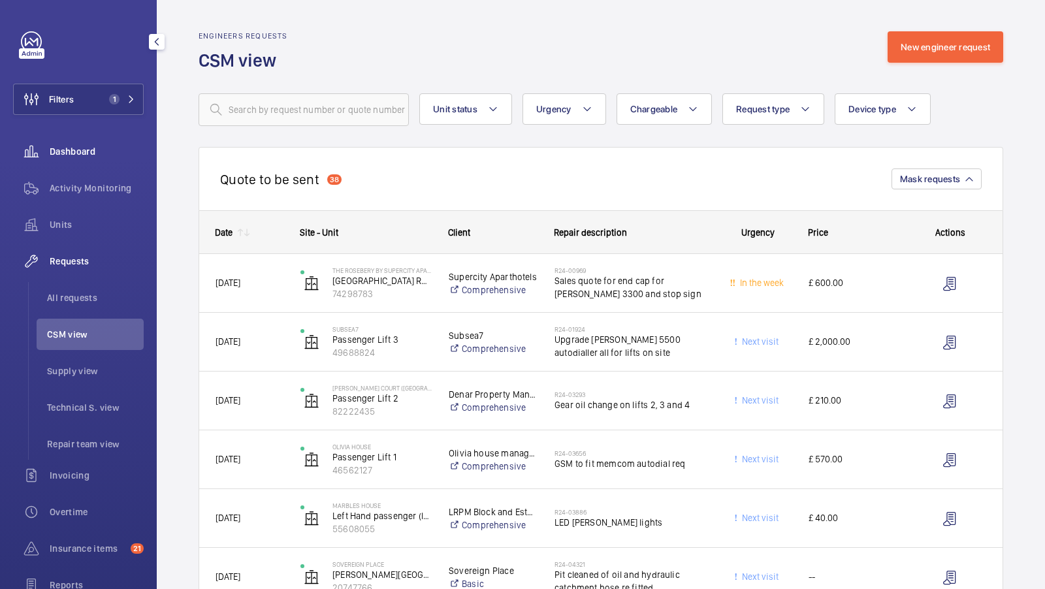
click at [54, 231] on div "Units" at bounding box center [78, 224] width 131 height 31
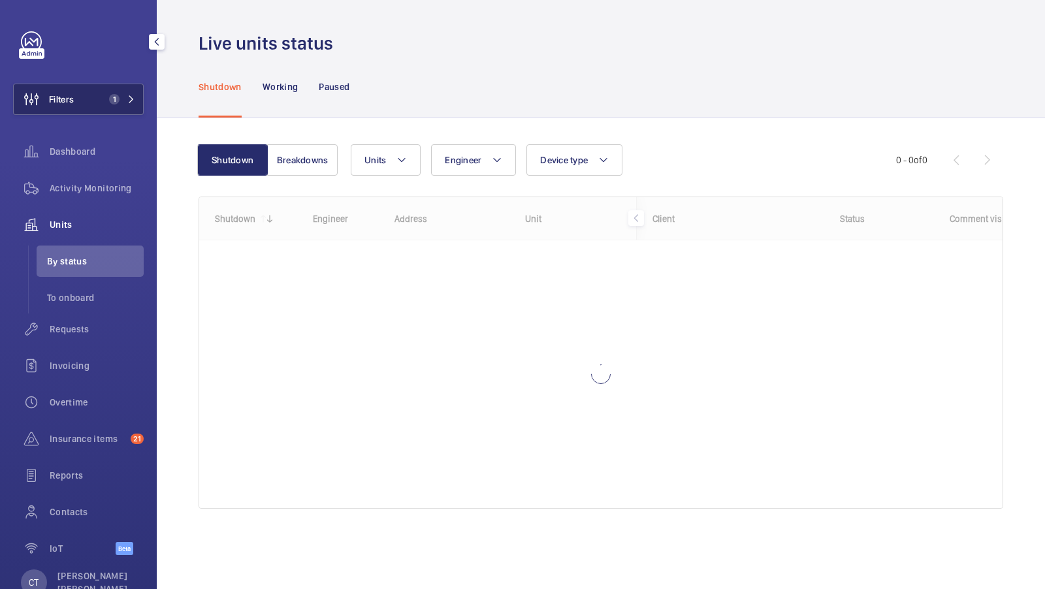
click at [136, 100] on button "Filters 1" at bounding box center [78, 99] width 131 height 31
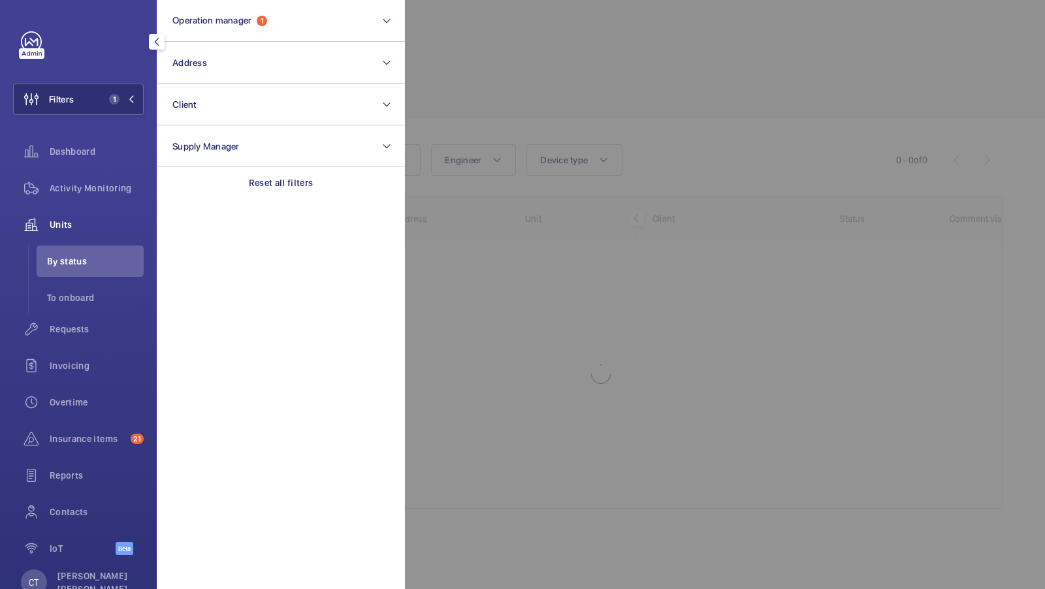
click at [501, 75] on div at bounding box center [927, 294] width 1045 height 589
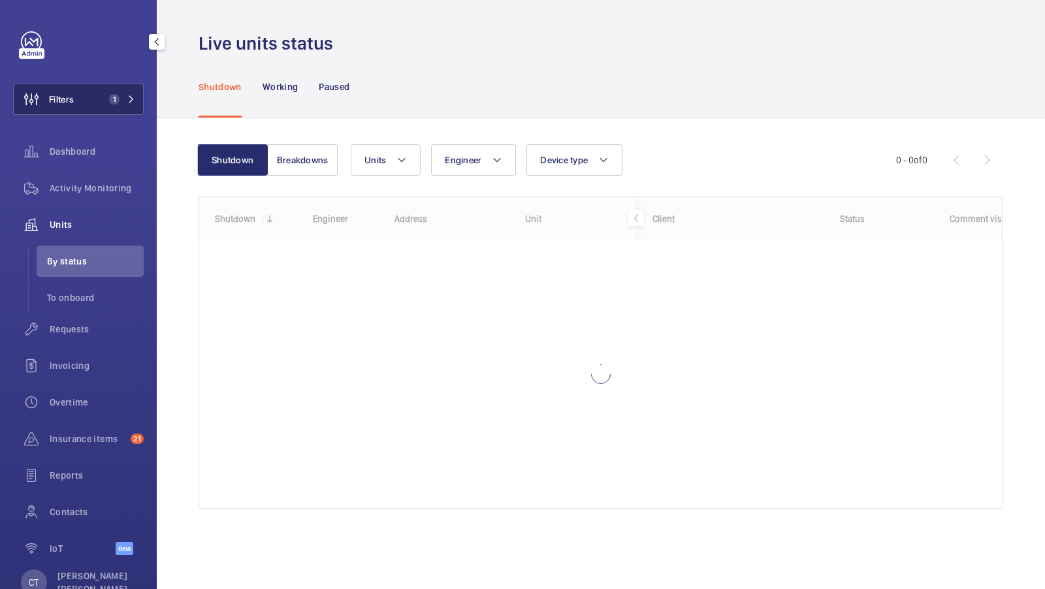
click at [111, 103] on span "1" at bounding box center [114, 99] width 10 height 10
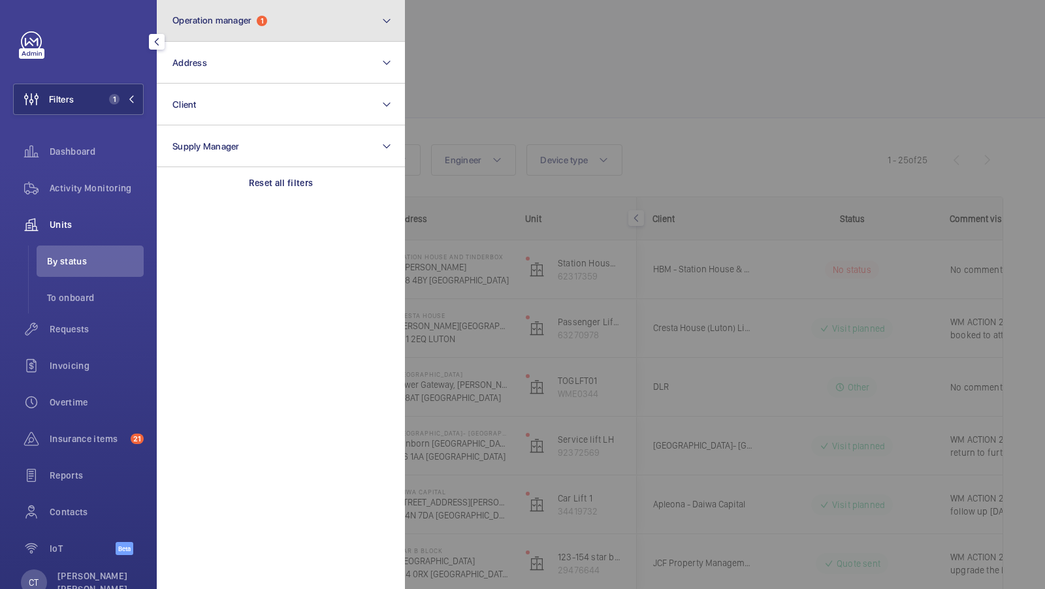
click at [252, 29] on button "Operation manager 1" at bounding box center [281, 21] width 248 height 42
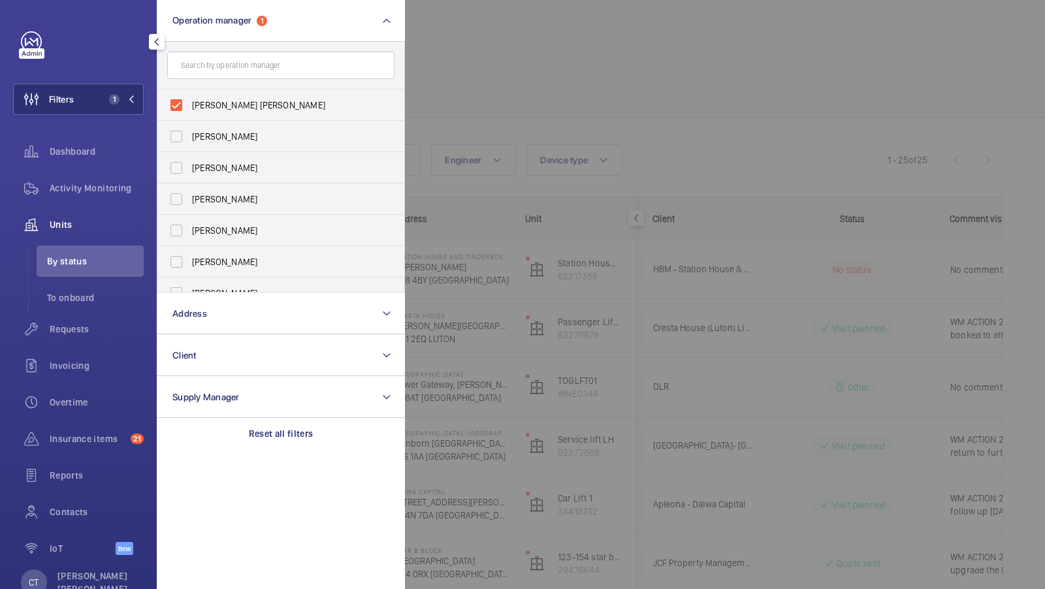
click at [431, 50] on div at bounding box center [927, 294] width 1045 height 589
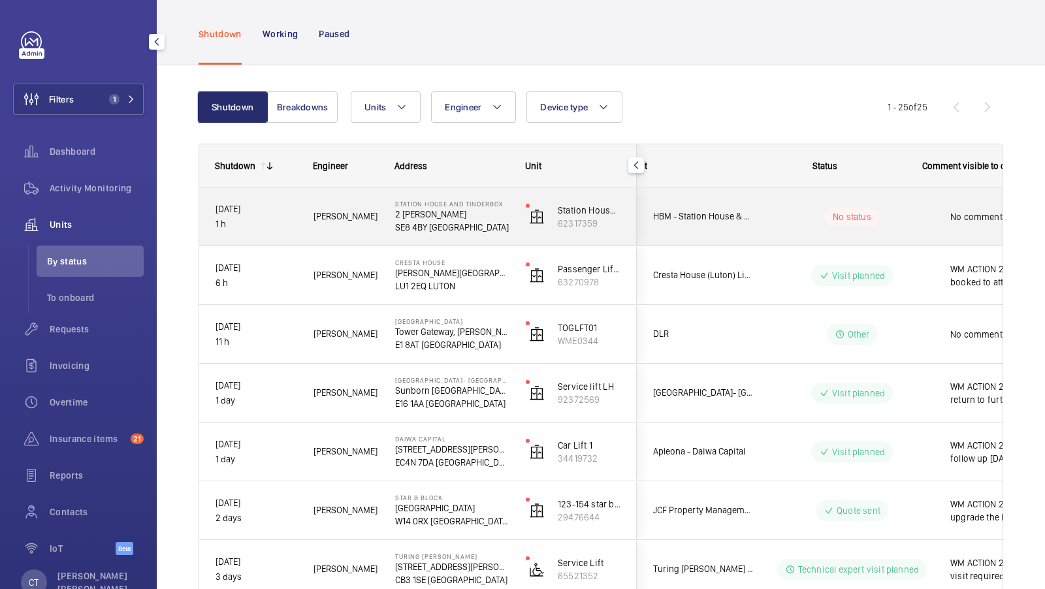
scroll to position [0, 235]
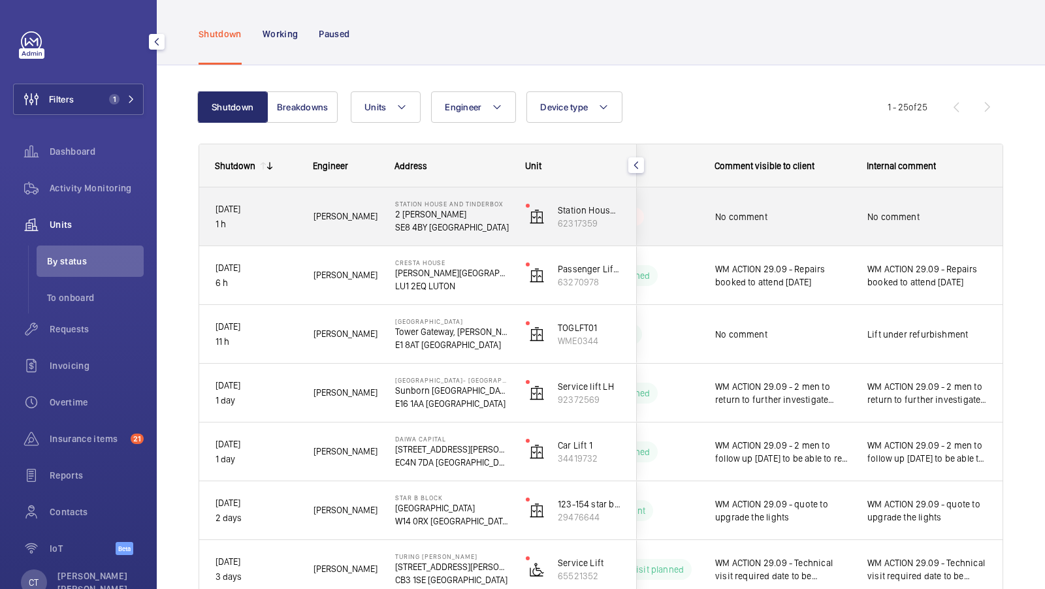
click at [906, 194] on div "No comment" at bounding box center [927, 217] width 151 height 56
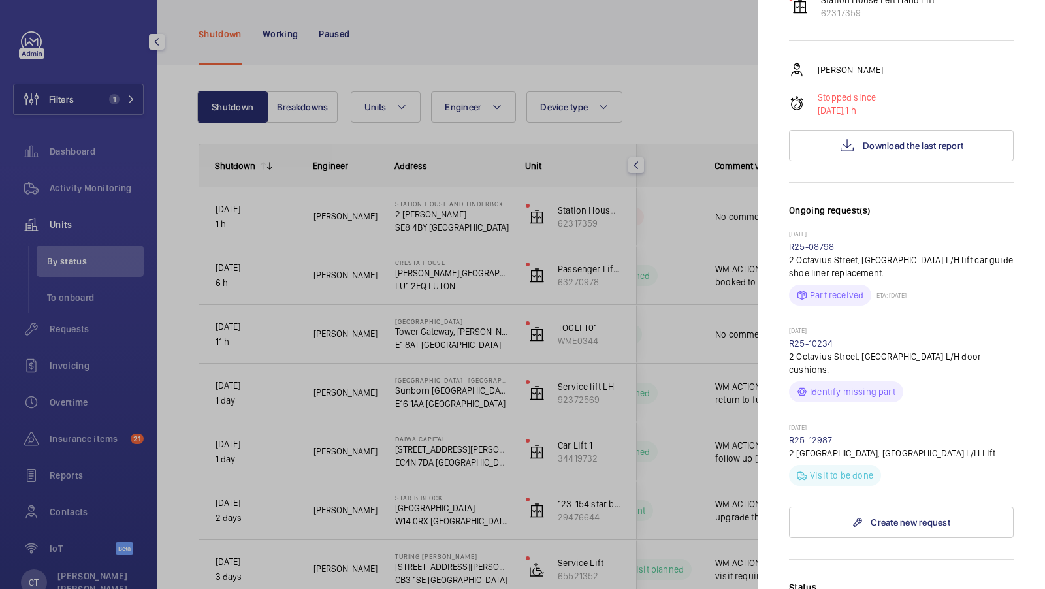
scroll to position [308, 0]
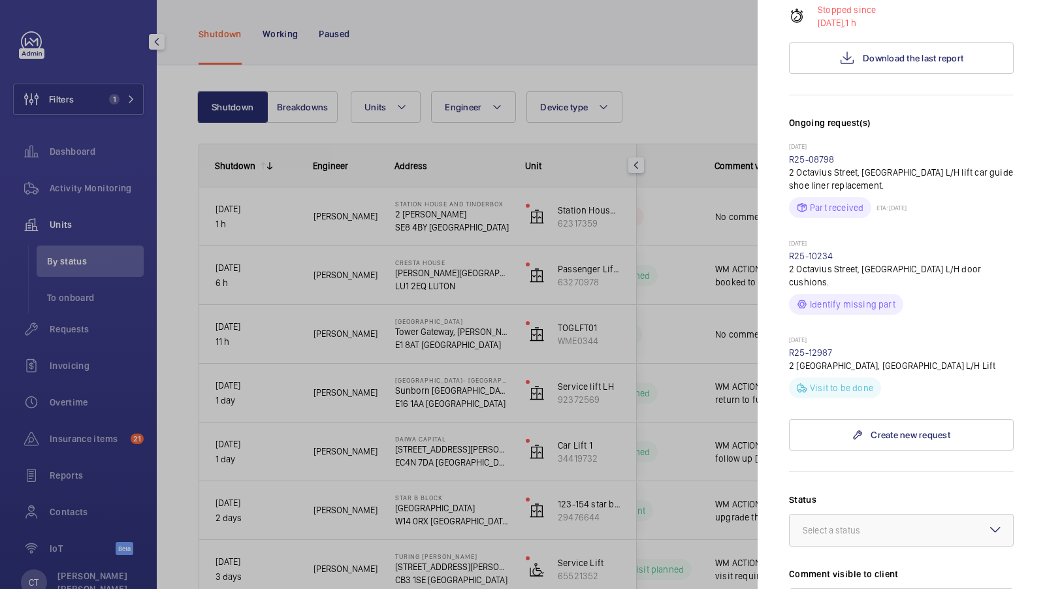
click at [915, 336] on p "[DATE]" at bounding box center [901, 341] width 225 height 10
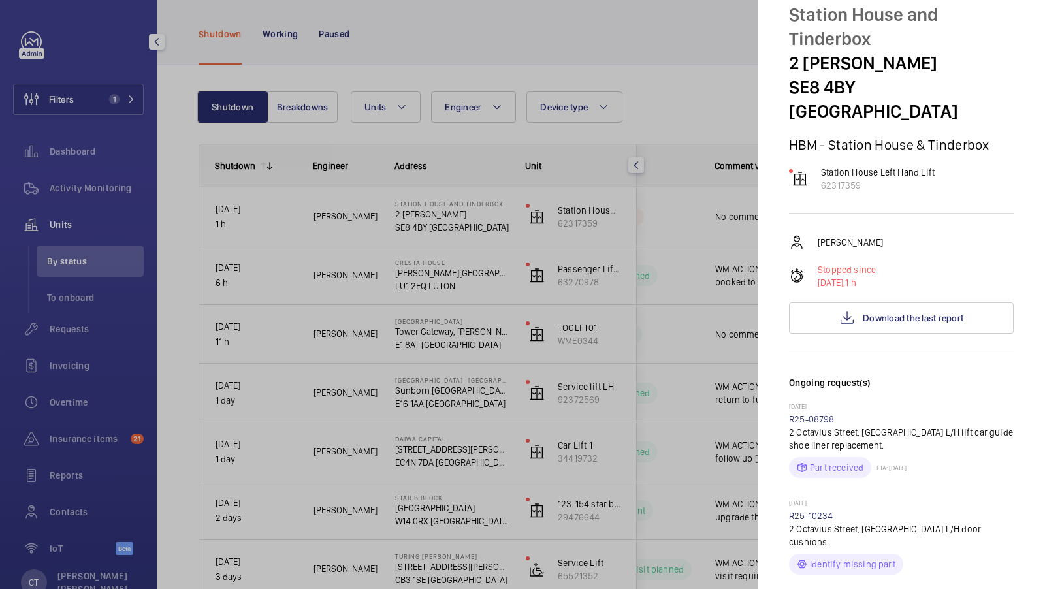
scroll to position [0, 0]
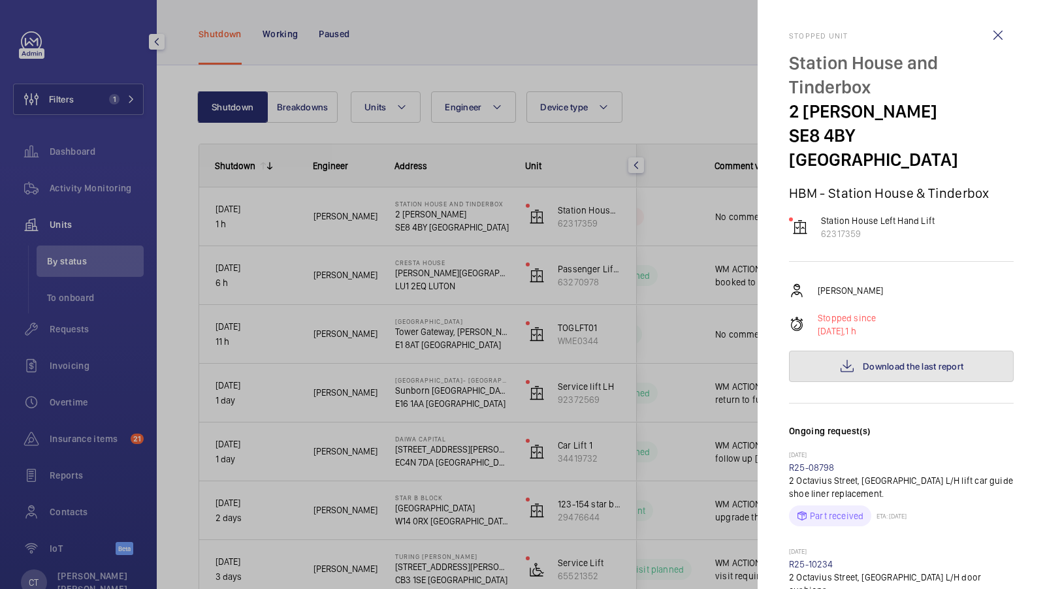
click at [925, 361] on span "Download the last report" at bounding box center [913, 366] width 101 height 10
click at [691, 351] on div at bounding box center [522, 294] width 1045 height 589
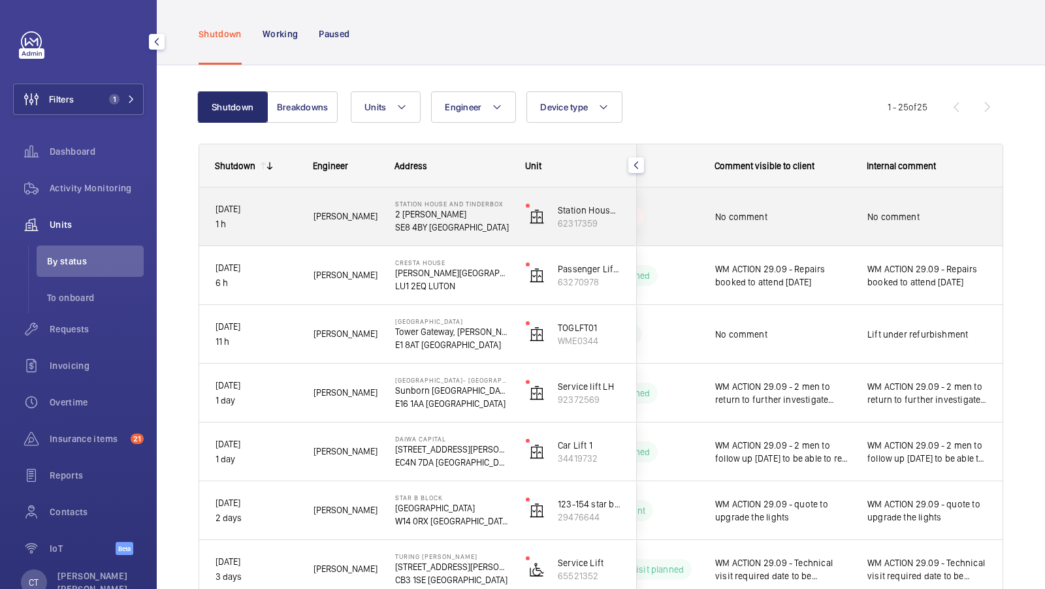
click at [854, 212] on div "No comment" at bounding box center [927, 217] width 151 height 56
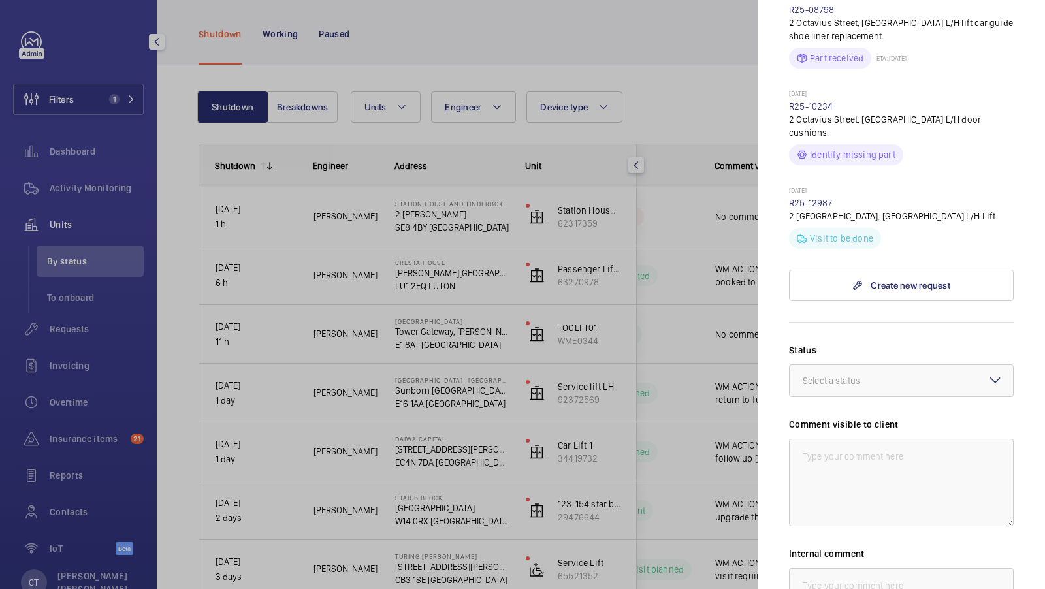
scroll to position [466, 0]
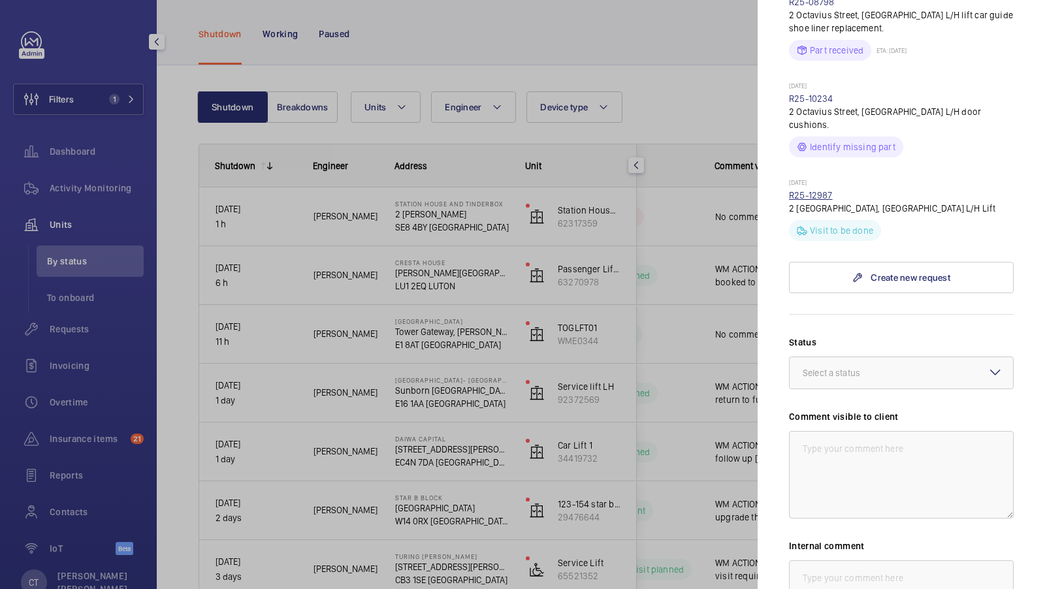
click at [813, 190] on link "R25-12987" at bounding box center [811, 195] width 44 height 10
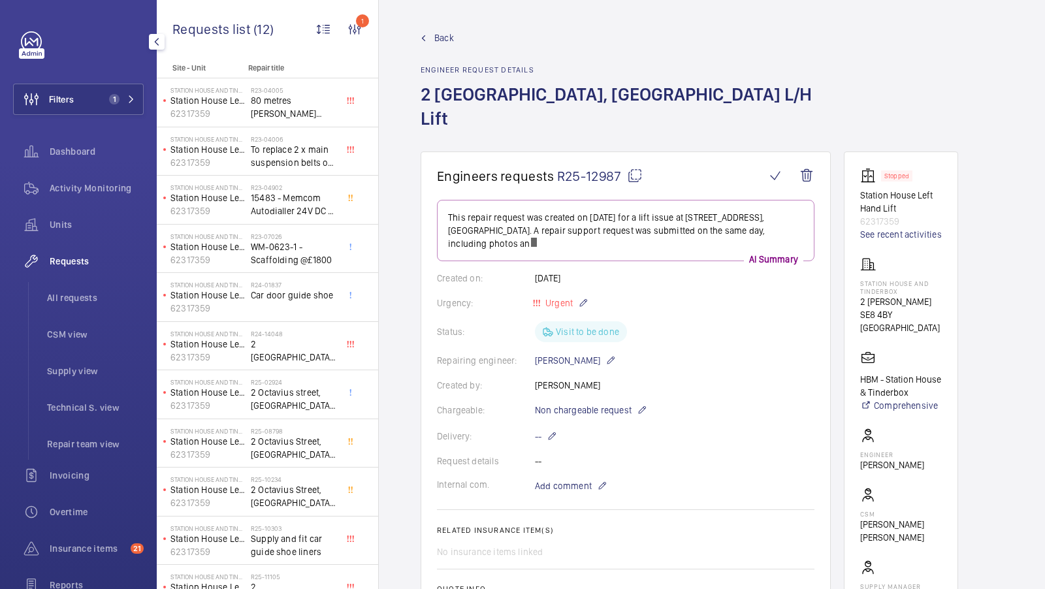
click at [633, 168] on mat-icon at bounding box center [635, 176] width 16 height 16
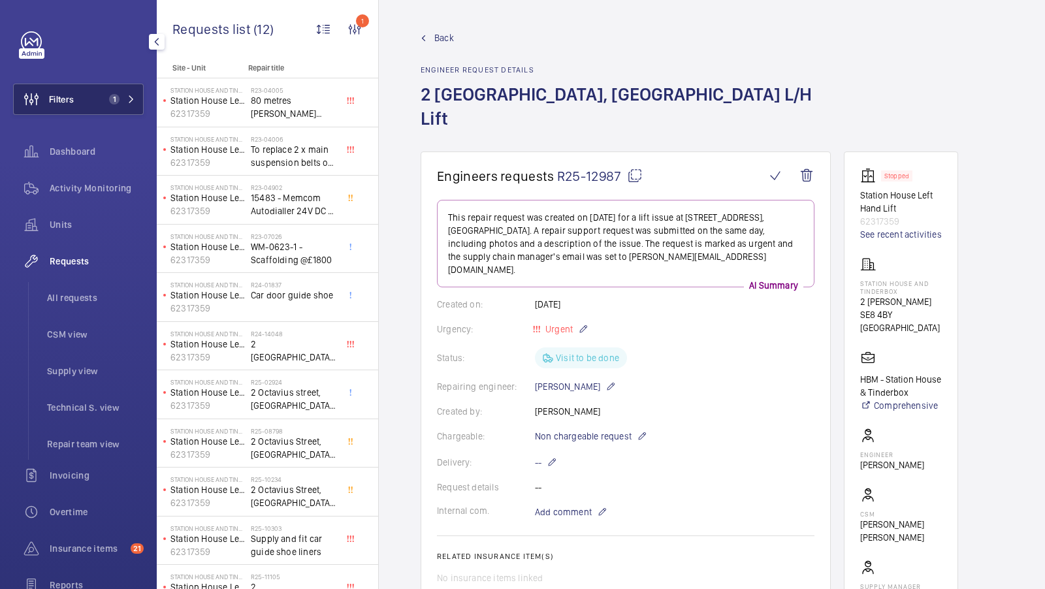
click at [116, 111] on button "Filters 1" at bounding box center [78, 99] width 131 height 31
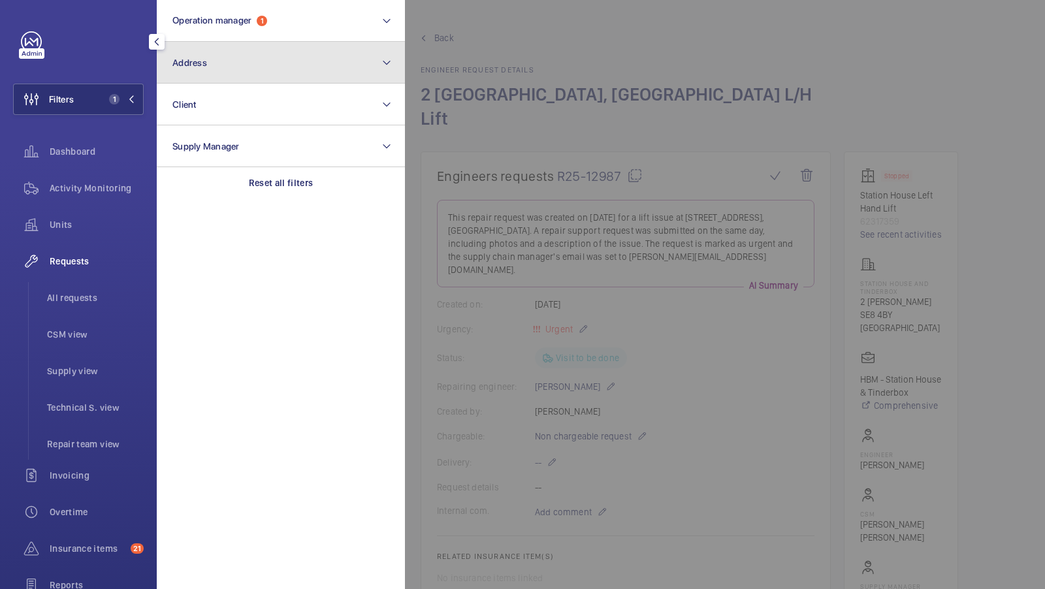
click at [267, 59] on button "Address" at bounding box center [281, 63] width 248 height 42
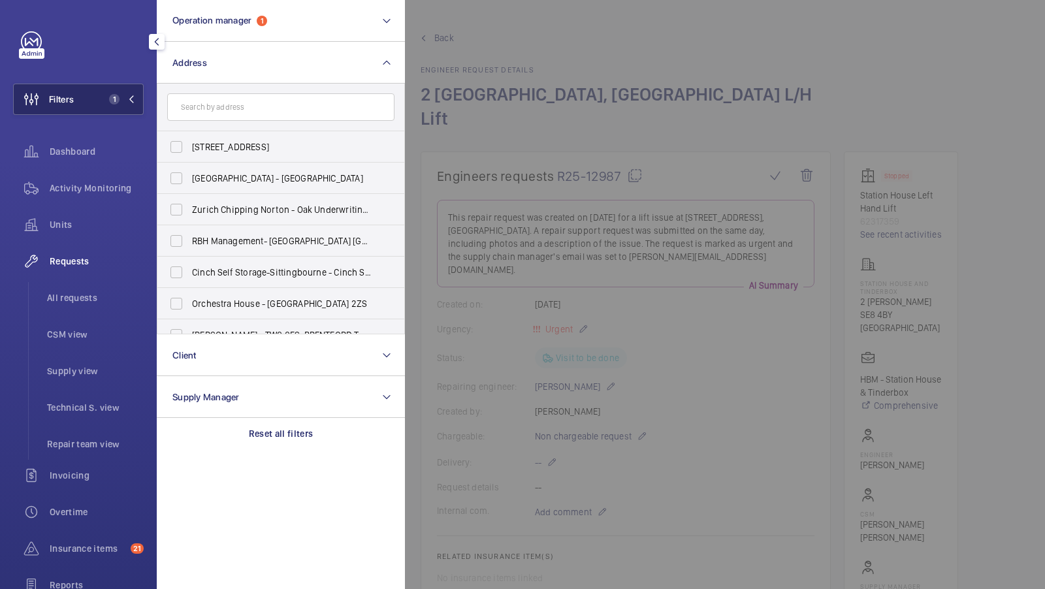
click at [111, 97] on span "1" at bounding box center [114, 99] width 10 height 10
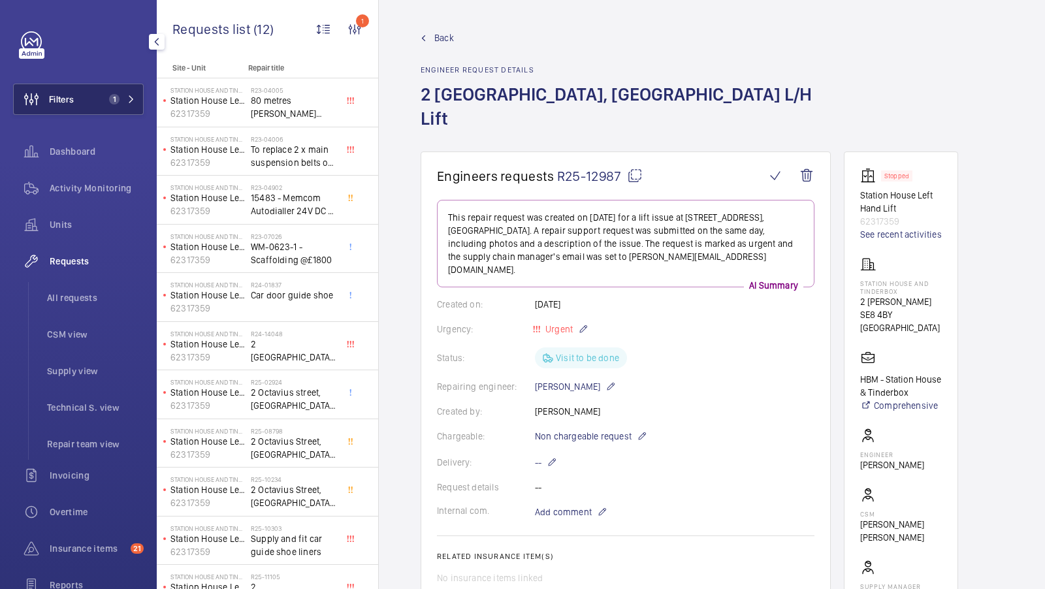
click at [51, 233] on div "Units" at bounding box center [78, 224] width 131 height 31
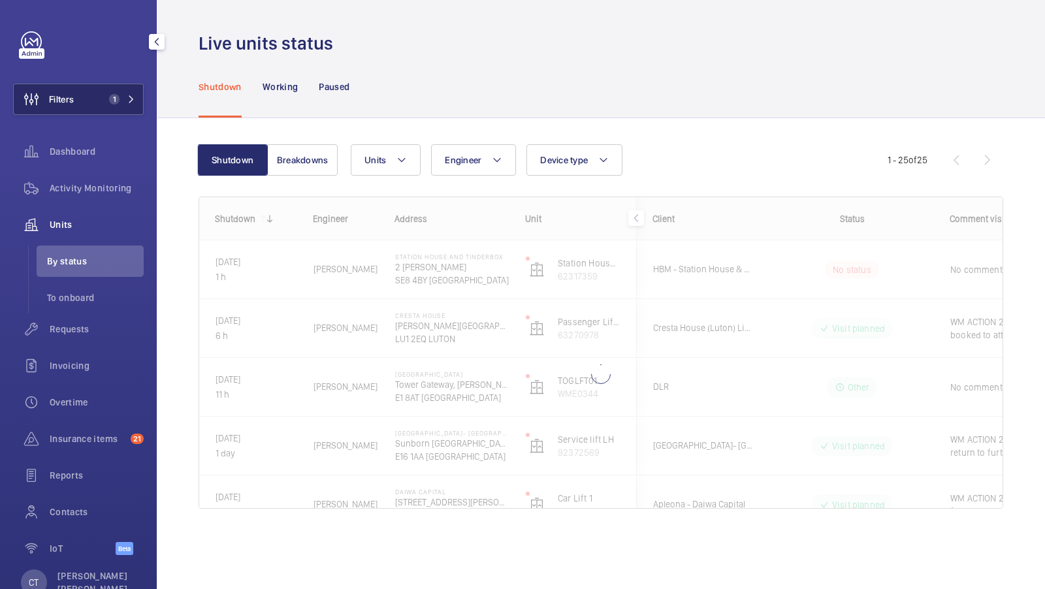
click at [122, 106] on button "Filters 1" at bounding box center [78, 99] width 131 height 31
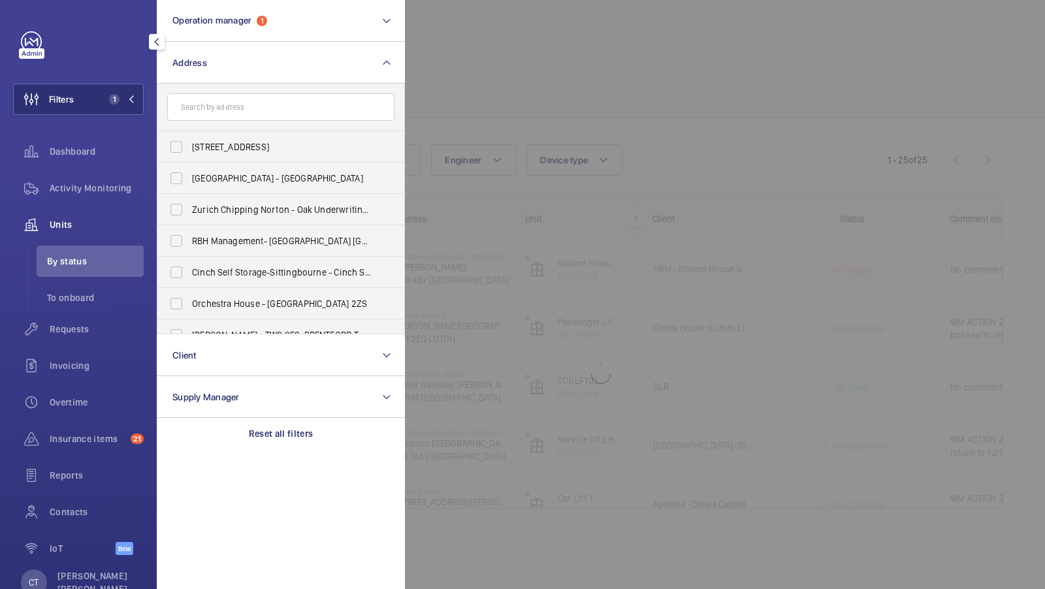
click at [657, 175] on div at bounding box center [927, 294] width 1045 height 589
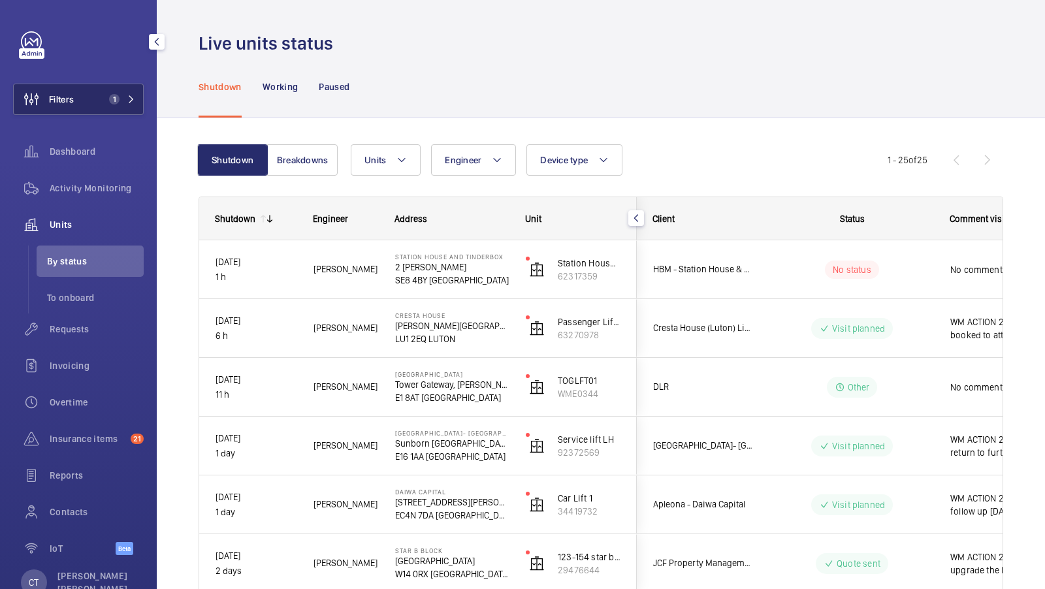
click at [122, 97] on span "1" at bounding box center [119, 99] width 31 height 10
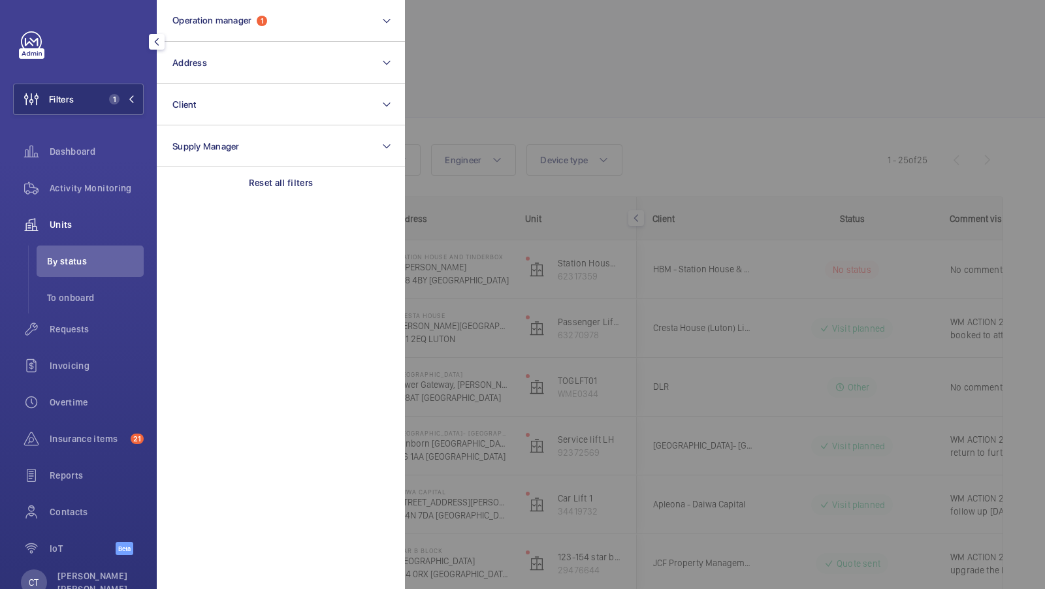
click at [711, 173] on div at bounding box center [927, 294] width 1045 height 589
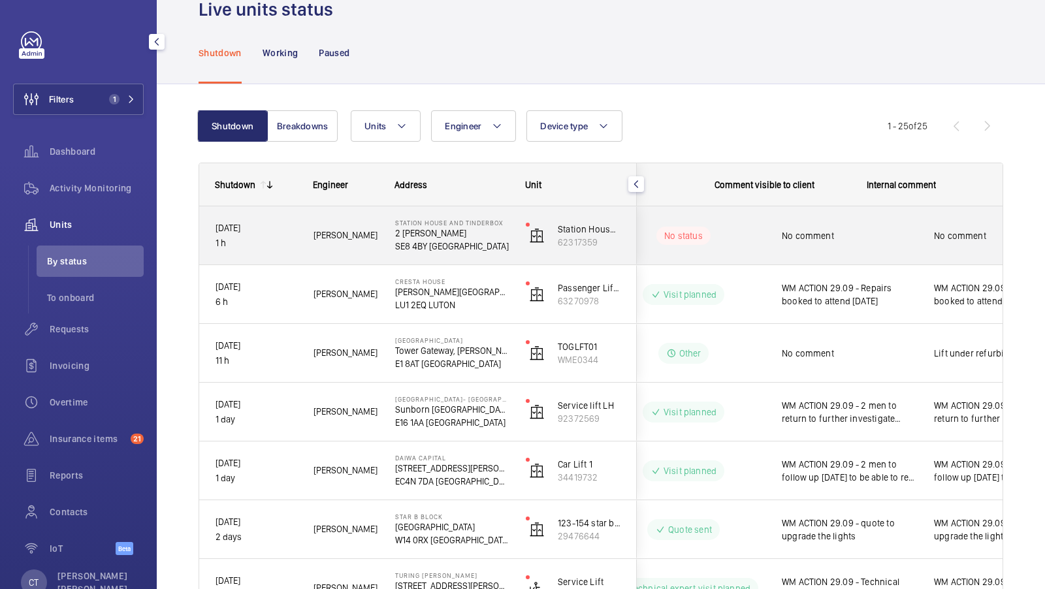
scroll to position [0, 235]
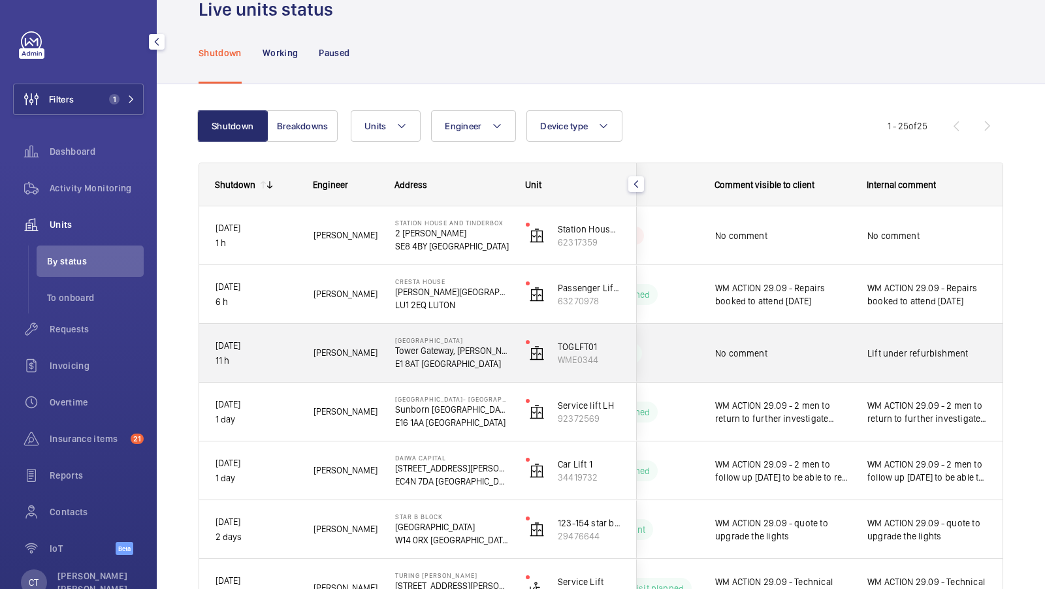
click at [877, 356] on span "Lift under refurbishment" at bounding box center [928, 353] width 120 height 13
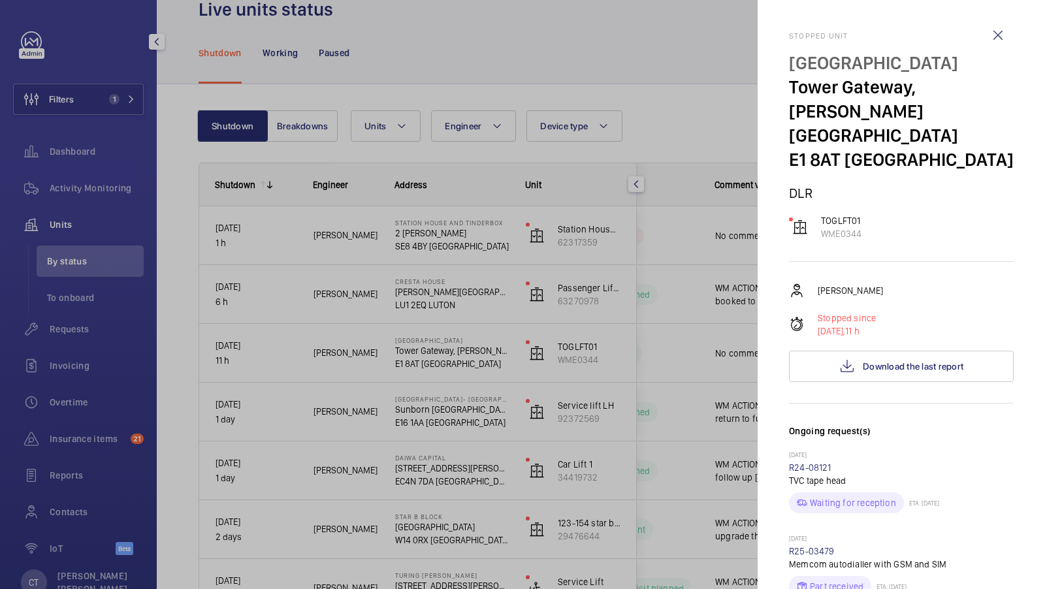
click at [714, 367] on div at bounding box center [522, 294] width 1045 height 589
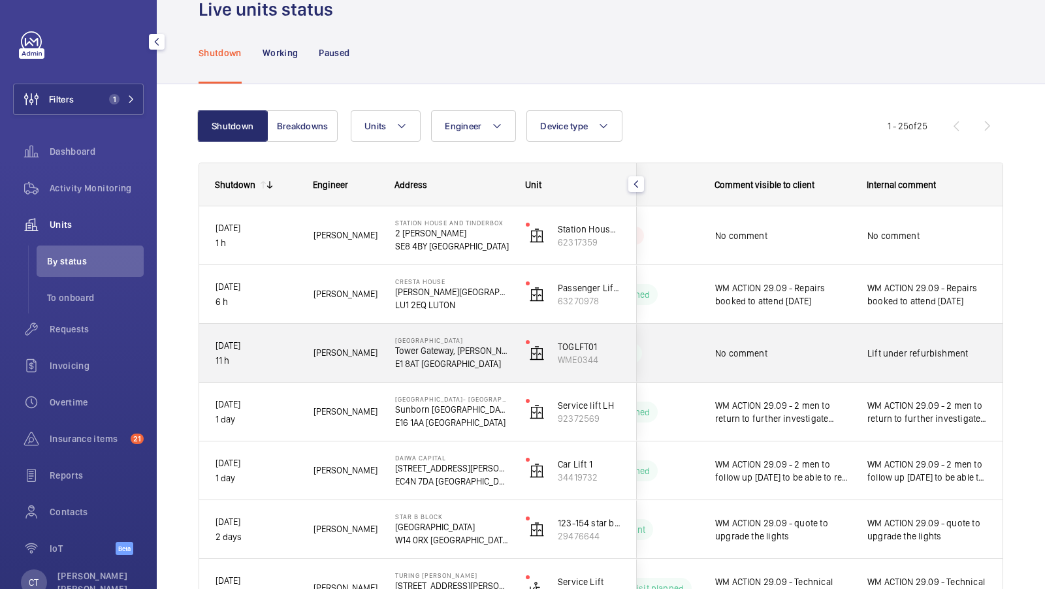
click at [930, 351] on span "Lift under refurbishment" at bounding box center [928, 353] width 120 height 13
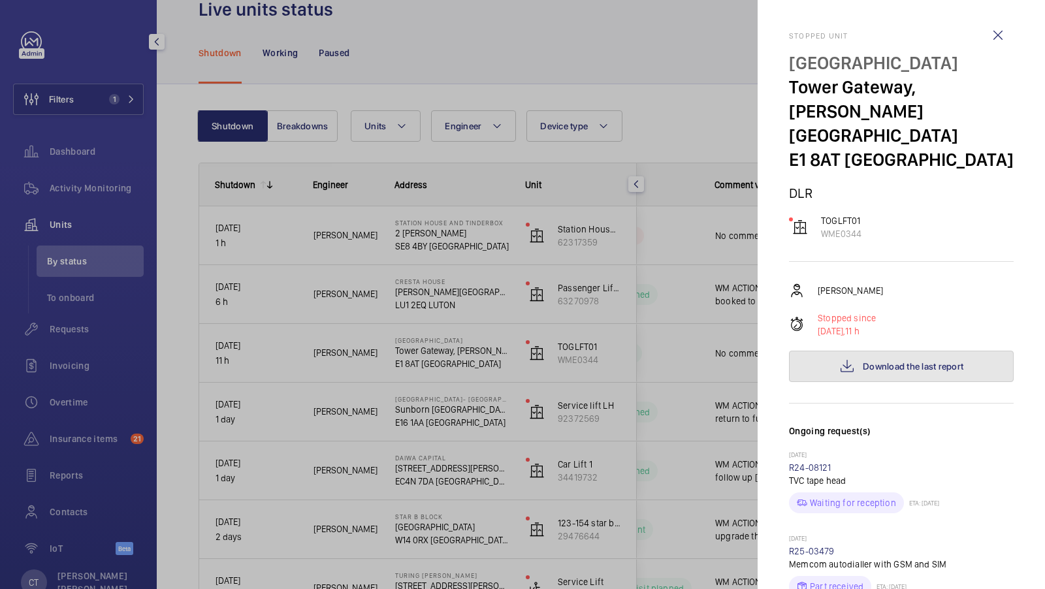
click at [909, 351] on button "Download the last report" at bounding box center [901, 366] width 225 height 31
click at [108, 168] on div at bounding box center [522, 294] width 1045 height 589
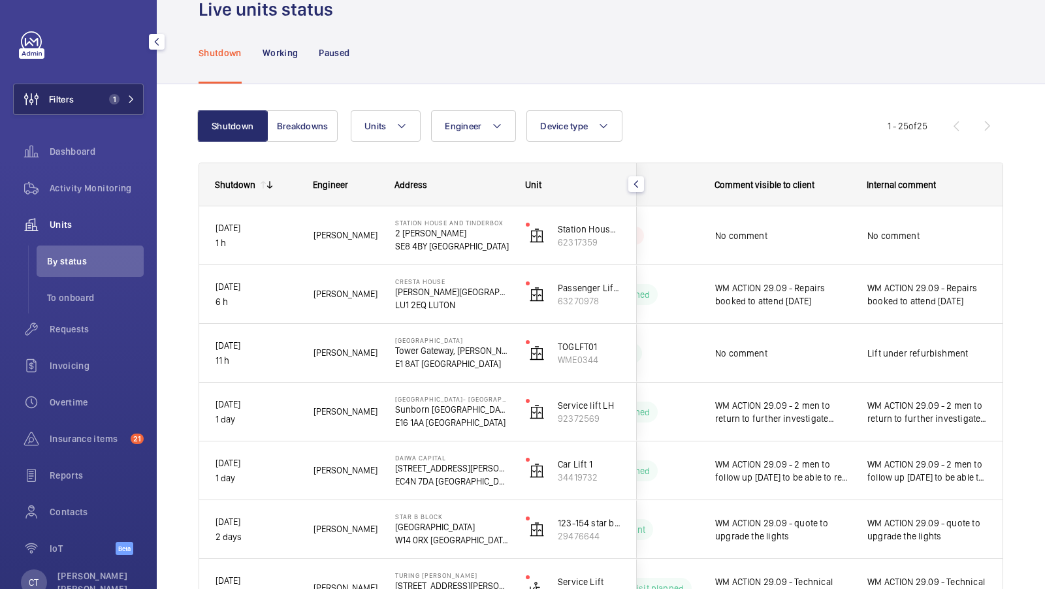
click at [101, 112] on button "Filters 1" at bounding box center [78, 99] width 131 height 31
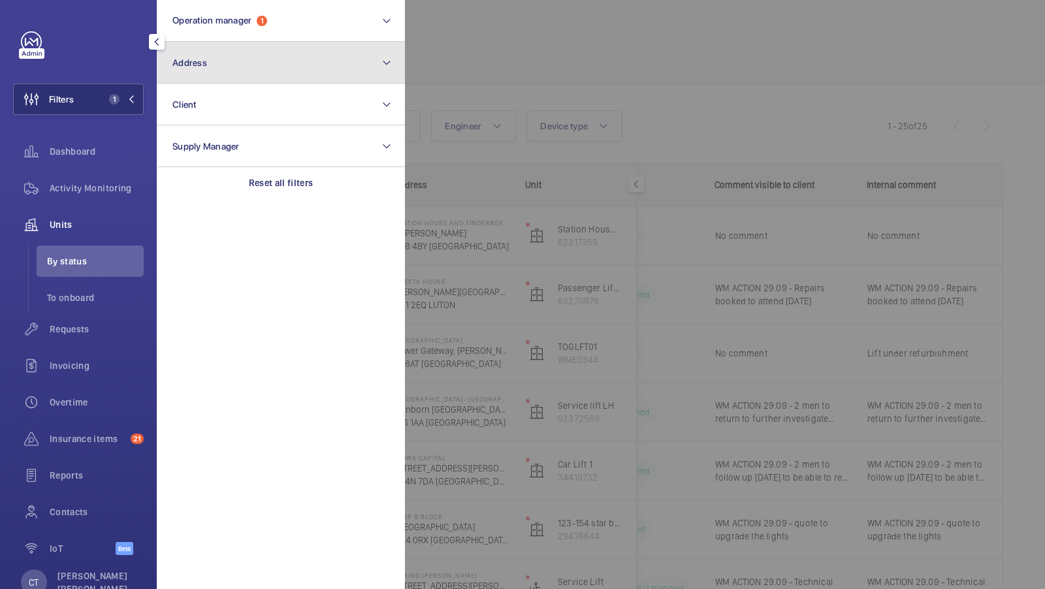
click at [218, 81] on button "Address" at bounding box center [281, 63] width 248 height 42
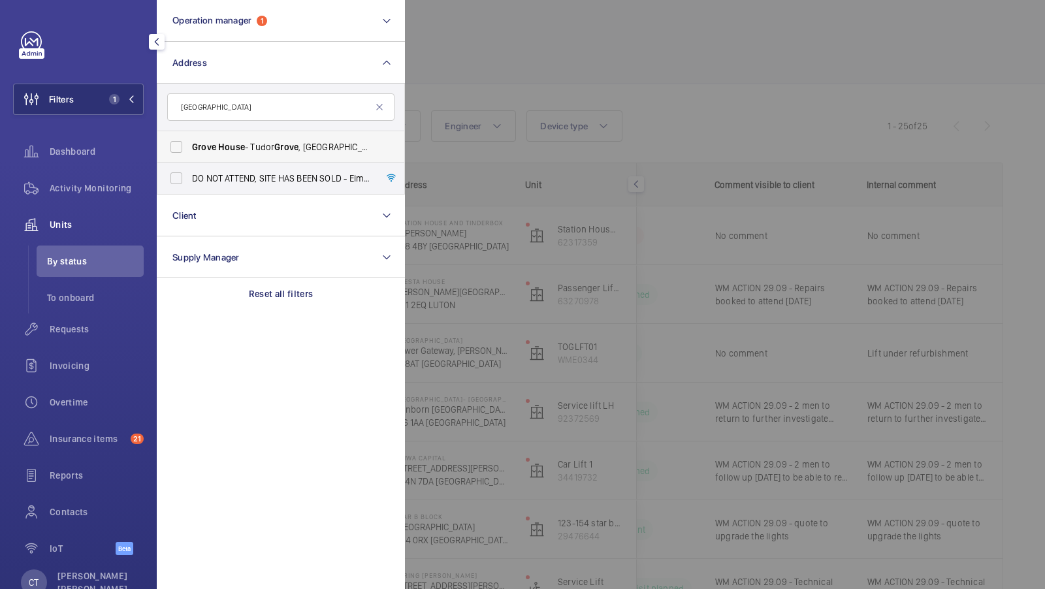
type input "grove house"
click at [213, 151] on span "Grove" at bounding box center [204, 147] width 24 height 10
click at [189, 151] on input "Grove House - Tudor Grove , LONDON E9 7QP" at bounding box center [176, 147] width 26 height 26
checkbox input "true"
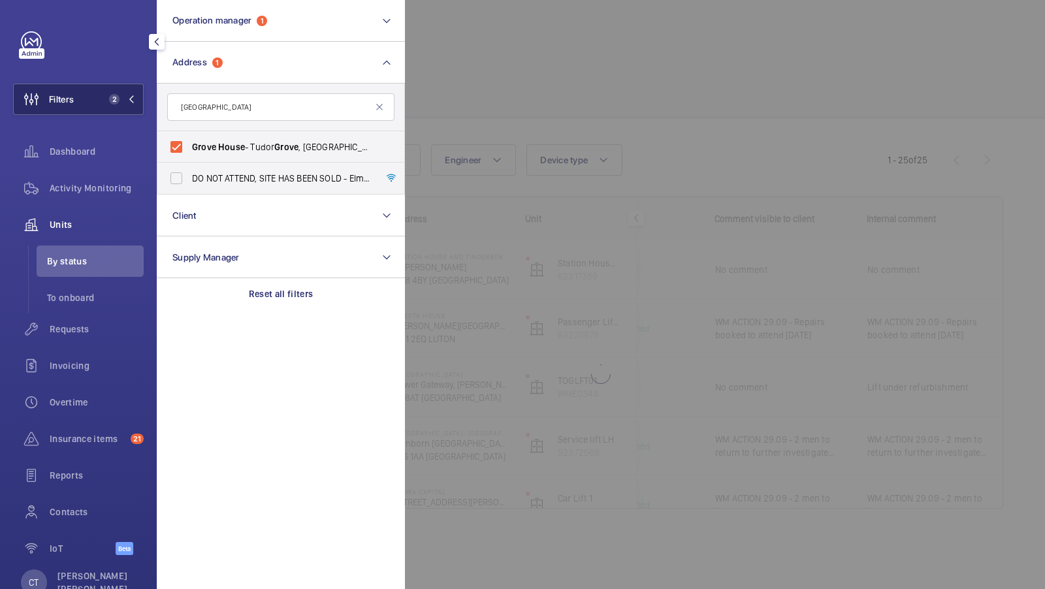
click at [120, 104] on span "2" at bounding box center [119, 99] width 31 height 10
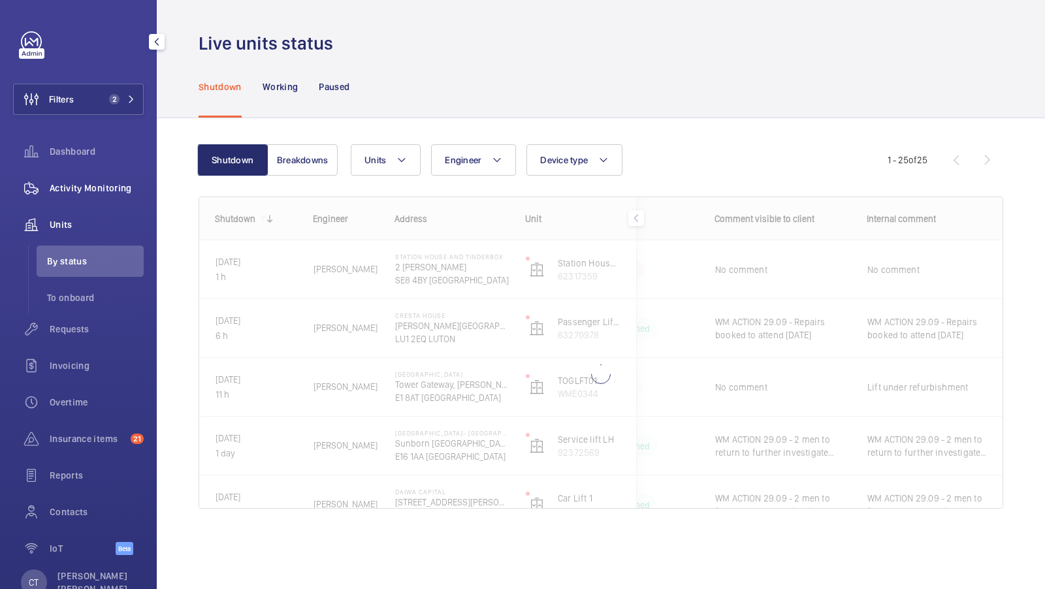
click at [97, 193] on span "Activity Monitoring" at bounding box center [97, 188] width 94 height 13
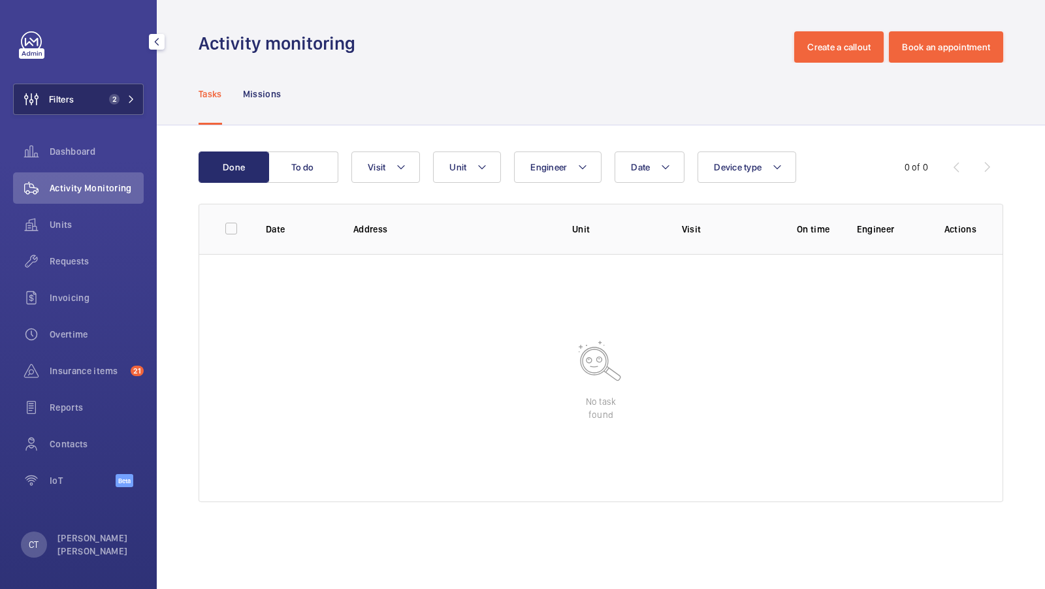
click at [120, 106] on button "Filters 2" at bounding box center [78, 99] width 131 height 31
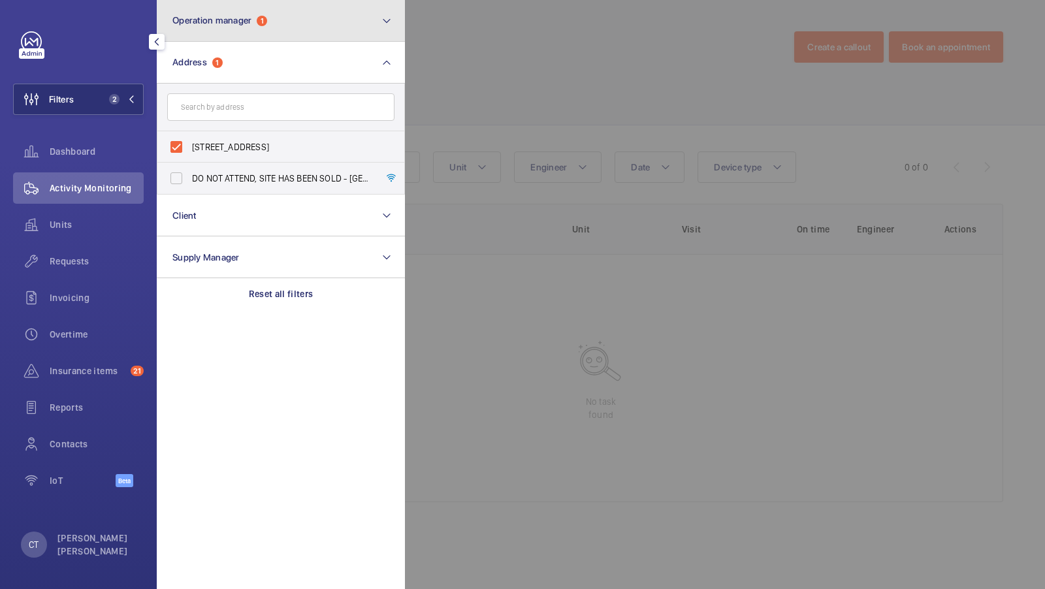
click at [284, 14] on button "Operation manager 1" at bounding box center [281, 21] width 248 height 42
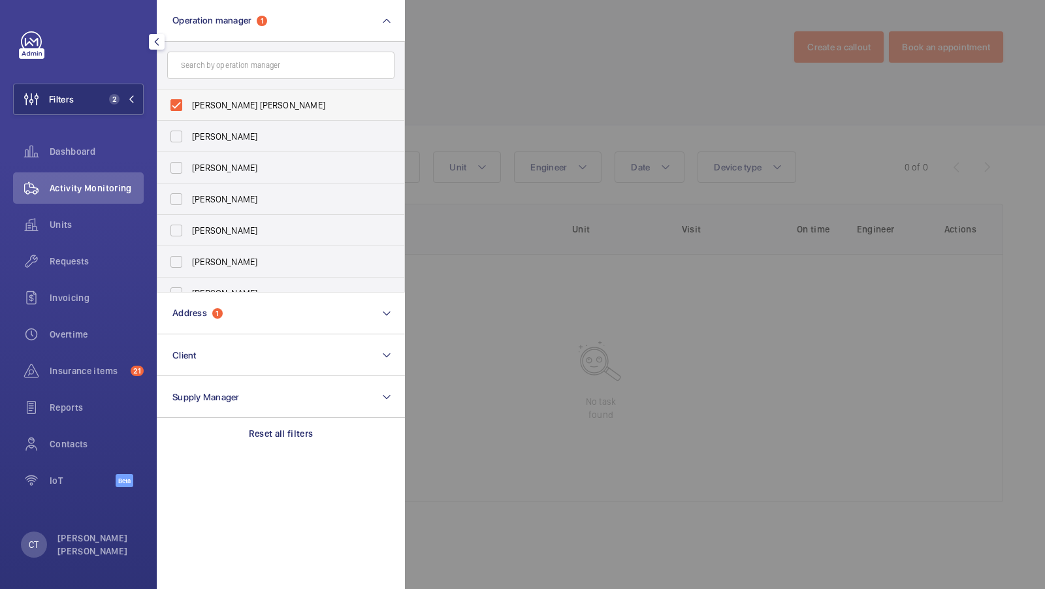
click at [219, 104] on span "[PERSON_NAME] [PERSON_NAME]" at bounding box center [282, 105] width 180 height 13
click at [189, 104] on input "[PERSON_NAME] [PERSON_NAME]" at bounding box center [176, 105] width 26 height 26
checkbox input "false"
click at [100, 89] on button "Filters 1" at bounding box center [78, 99] width 131 height 31
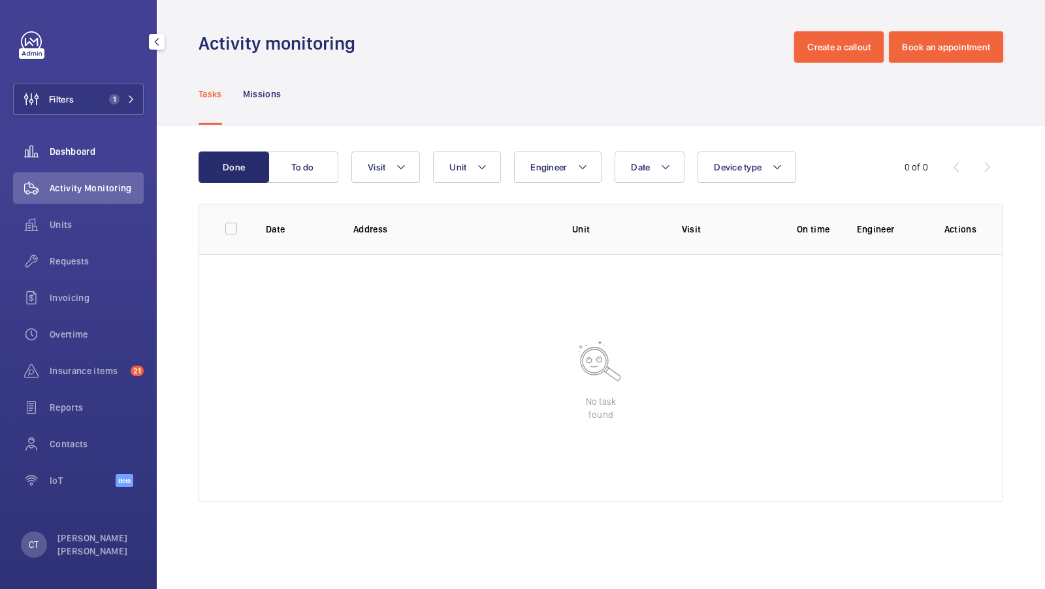
click at [88, 152] on span "Dashboard" at bounding box center [97, 151] width 94 height 13
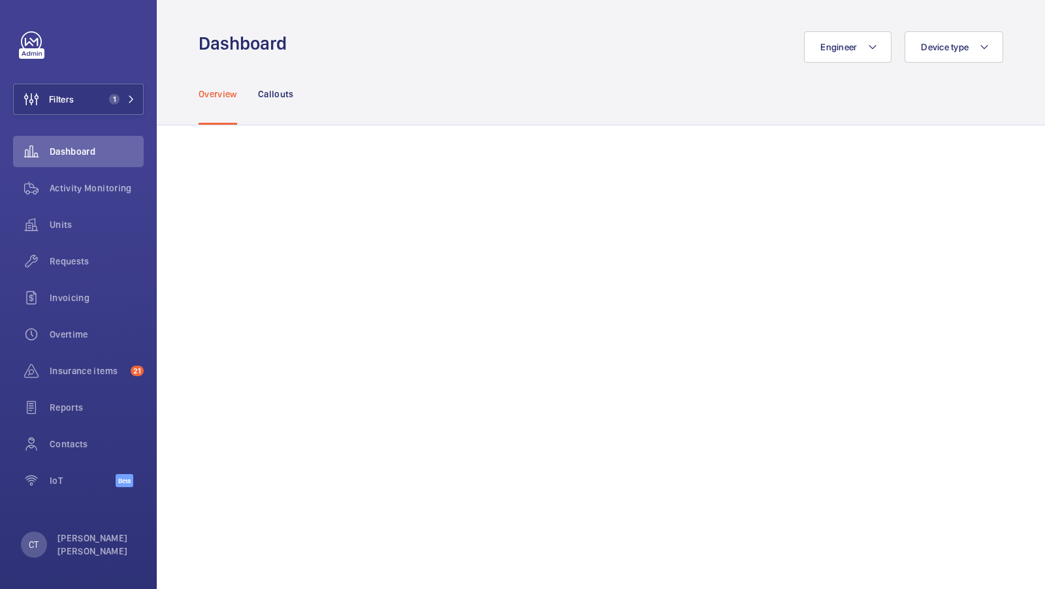
click at [500, 70] on div "Overview Callouts" at bounding box center [601, 94] width 805 height 62
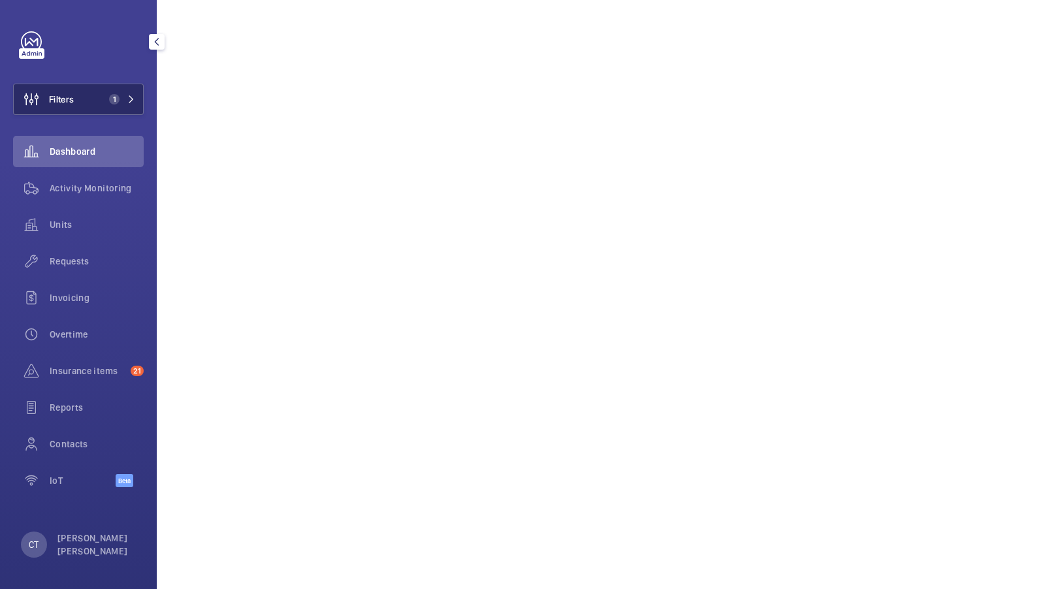
click at [92, 85] on button "Filters 1" at bounding box center [78, 99] width 131 height 31
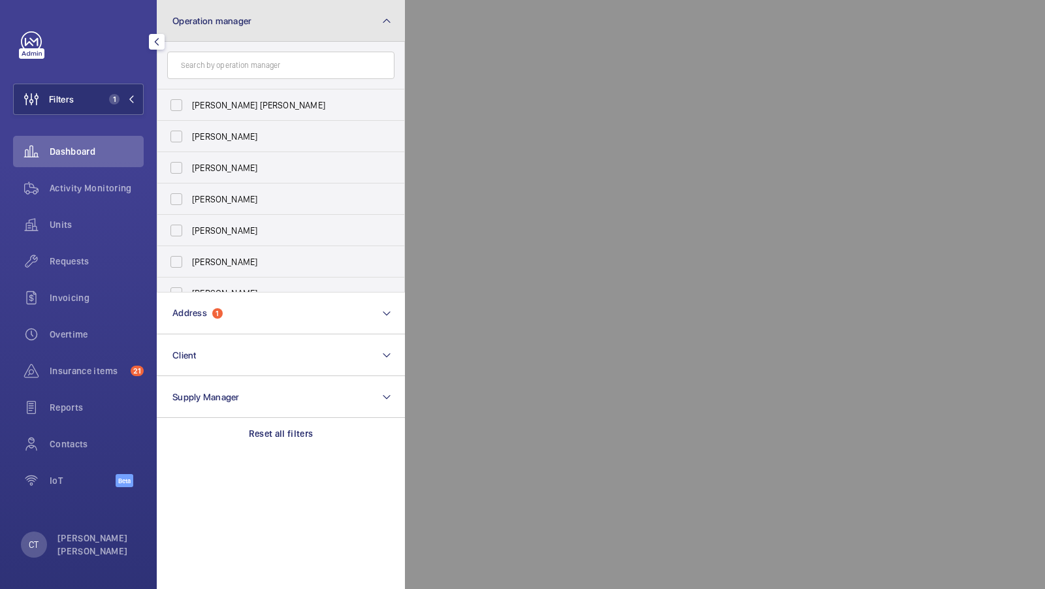
click at [298, 27] on button "Operation manager" at bounding box center [281, 21] width 248 height 42
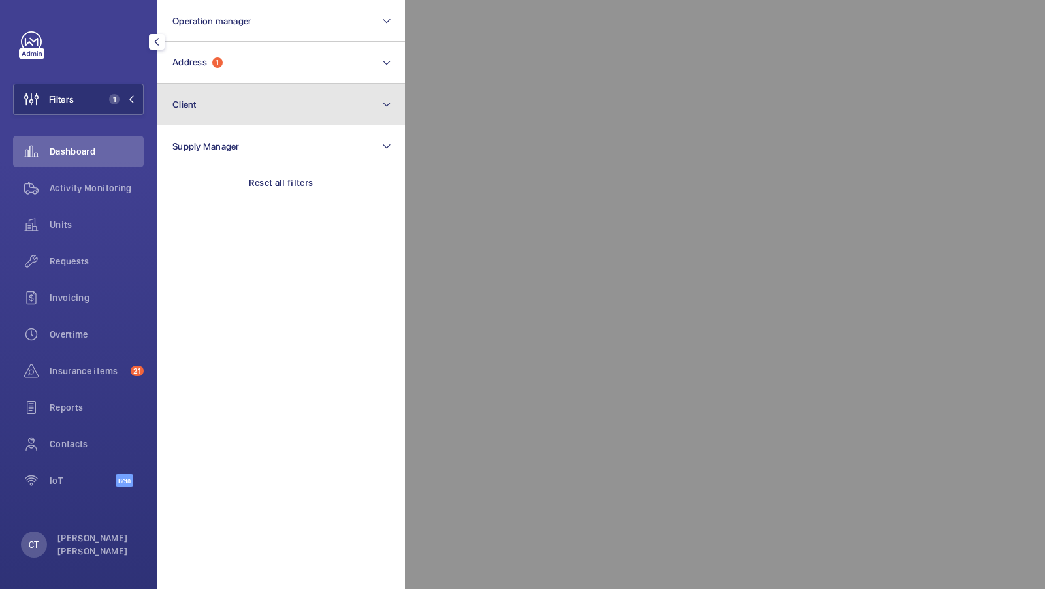
click at [261, 84] on button "Client" at bounding box center [281, 105] width 248 height 42
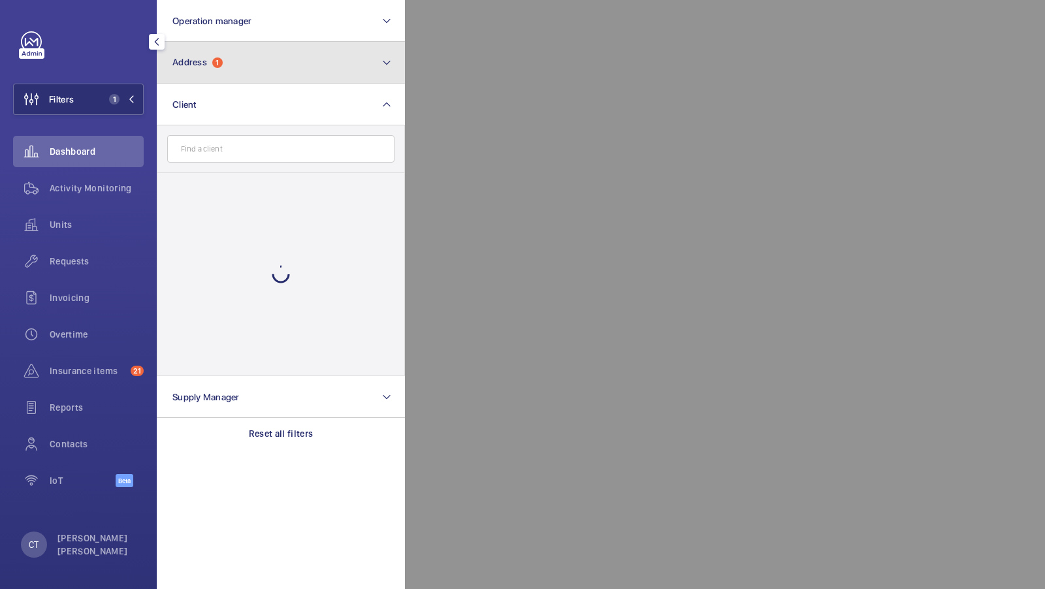
click at [269, 65] on button "Address 1" at bounding box center [281, 63] width 248 height 42
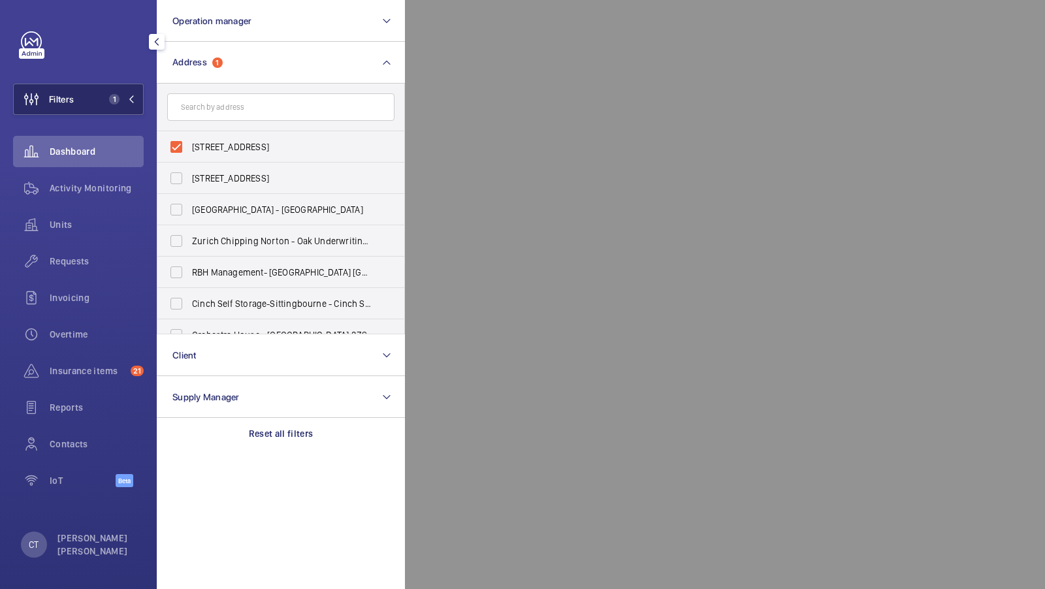
click at [101, 91] on button "Filters 1" at bounding box center [78, 99] width 131 height 31
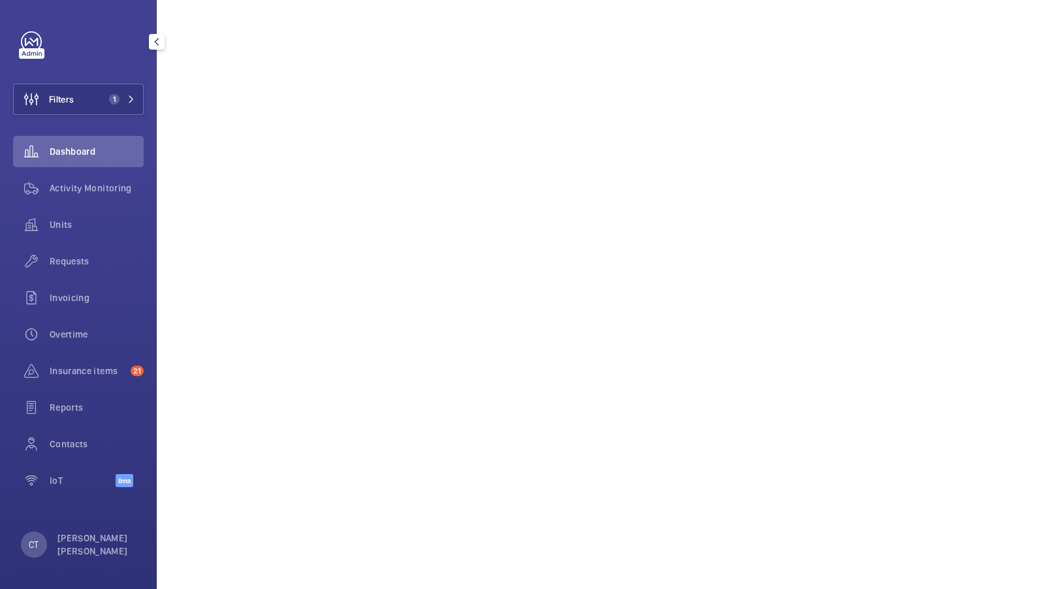
click at [73, 277] on div "Requests" at bounding box center [78, 264] width 131 height 37
click at [77, 265] on span "Requests" at bounding box center [97, 261] width 94 height 13
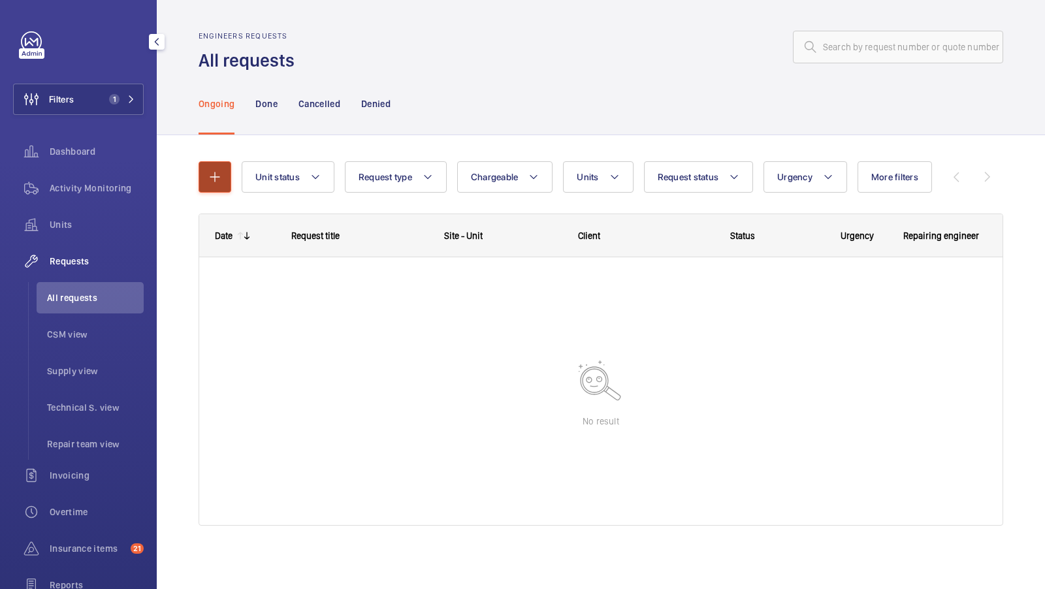
click at [208, 183] on mat-icon "button" at bounding box center [215, 177] width 16 height 16
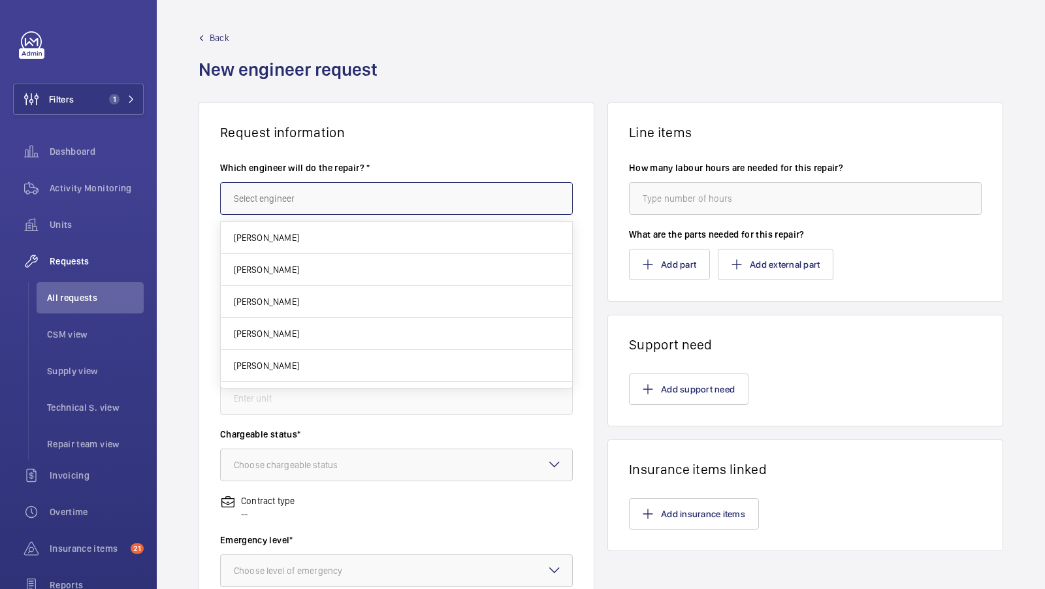
click at [276, 207] on input "text" at bounding box center [396, 198] width 353 height 33
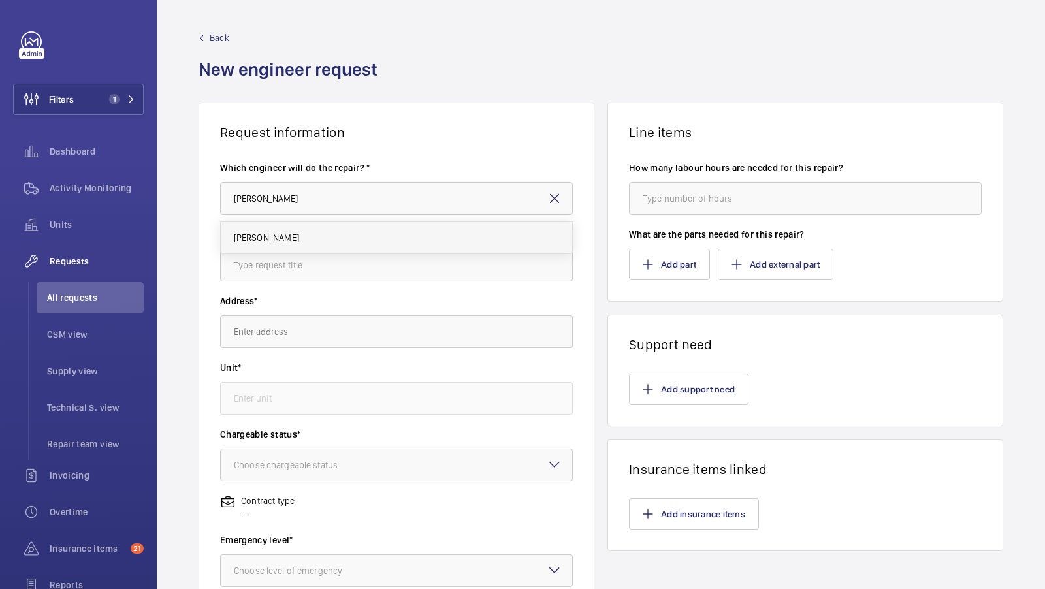
click at [285, 241] on mat-option "[PERSON_NAME]" at bounding box center [397, 237] width 352 height 31
type input "[PERSON_NAME]"
click at [268, 260] on input "text" at bounding box center [396, 265] width 353 height 33
type input "G"
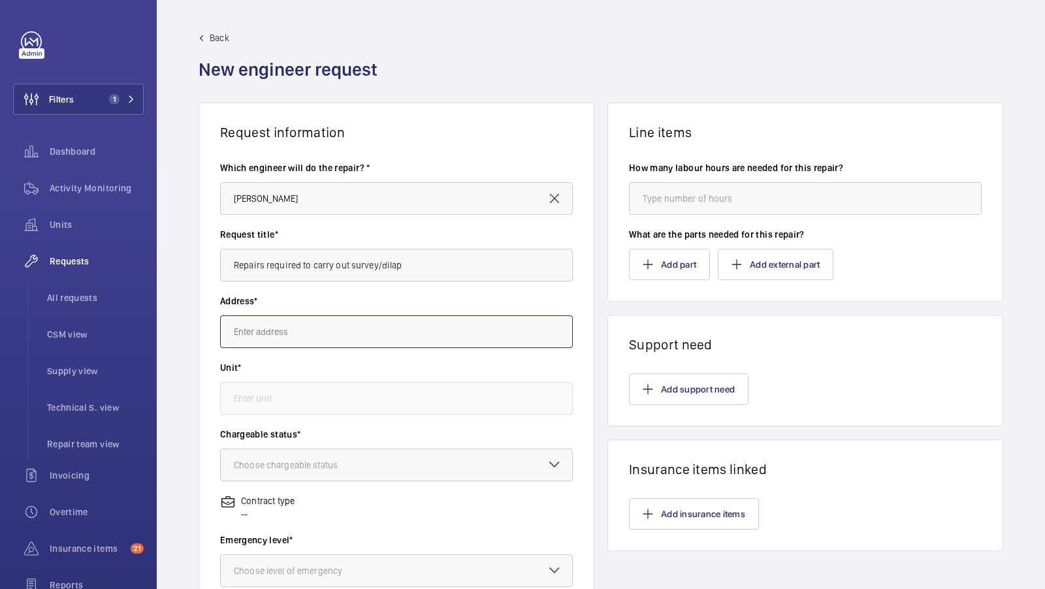
click at [322, 330] on input "text" at bounding box center [396, 332] width 353 height 33
click at [411, 262] on input "Repairs required to carry out survey/dilap" at bounding box center [396, 265] width 353 height 33
type input "Repairs required to carry out survey/dilap"
click at [343, 314] on wm-front-autocomplete-dropdown-select "Address*" at bounding box center [396, 322] width 353 height 54
click at [323, 330] on input "text" at bounding box center [396, 332] width 353 height 33
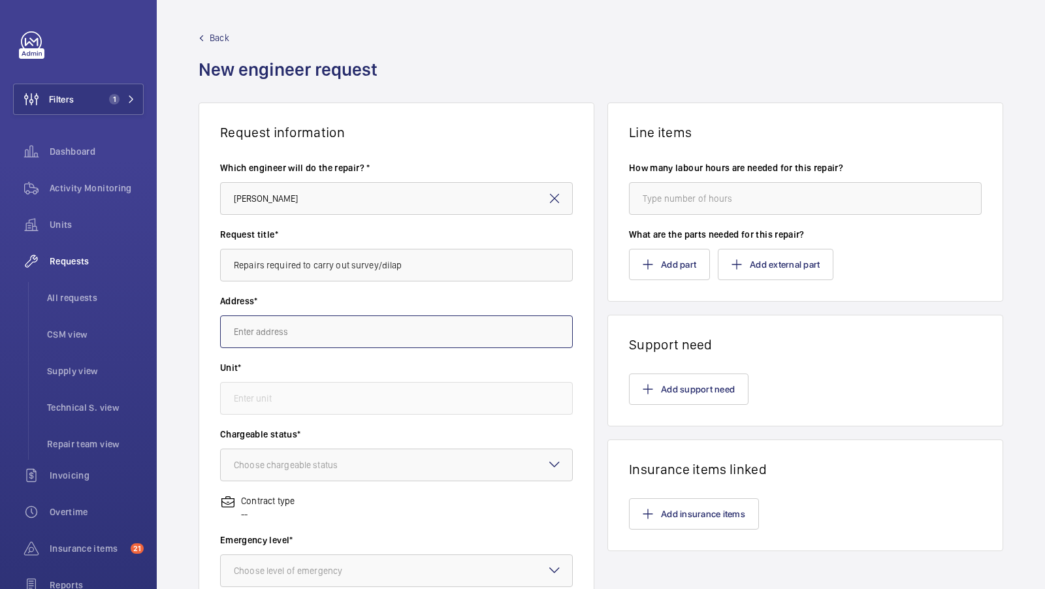
click at [280, 344] on input "text" at bounding box center [396, 332] width 353 height 33
click at [122, 106] on button "Filters 1" at bounding box center [78, 99] width 131 height 31
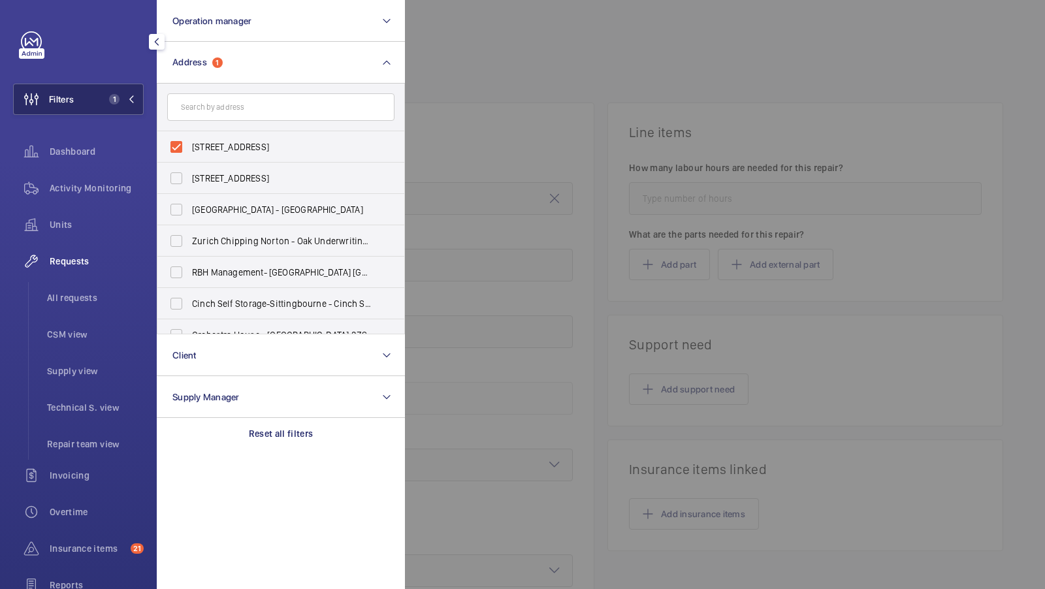
click at [114, 110] on button "Filters 1" at bounding box center [78, 99] width 131 height 31
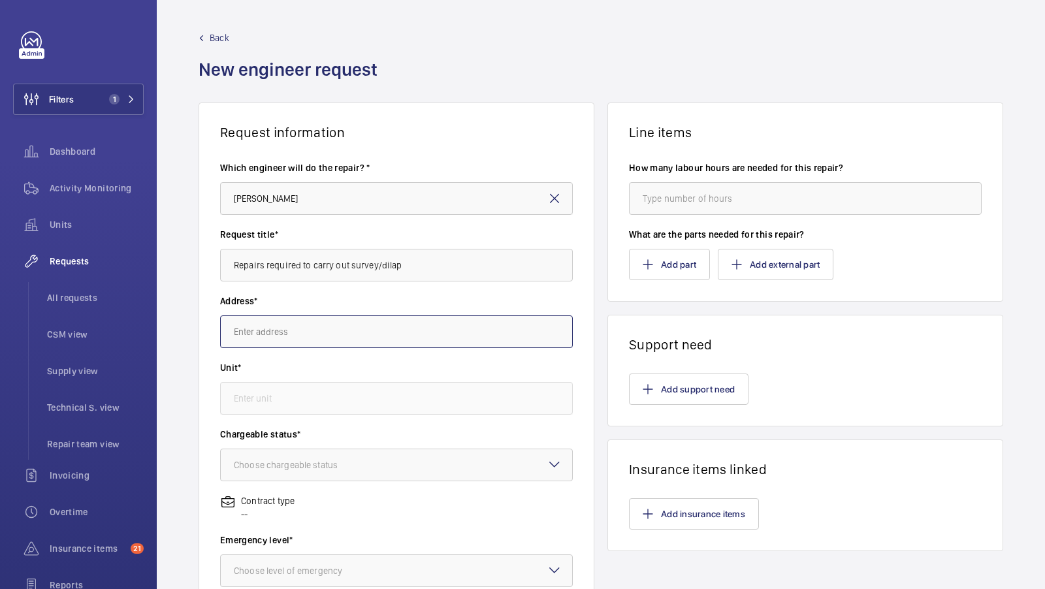
click at [280, 320] on input "text" at bounding box center [396, 332] width 353 height 33
click at [311, 408] on span "Grove House Tudor Grove, E9 7QP LONDON" at bounding box center [272, 403] width 77 height 13
type input "Grove House Tudor Grove, E9 7QP LONDON"
click at [313, 403] on input "text" at bounding box center [396, 398] width 353 height 33
click at [195, 298] on div "Request information Which engineer will do the repair? * Keith Bishop Request t…" at bounding box center [601, 460] width 888 height 715
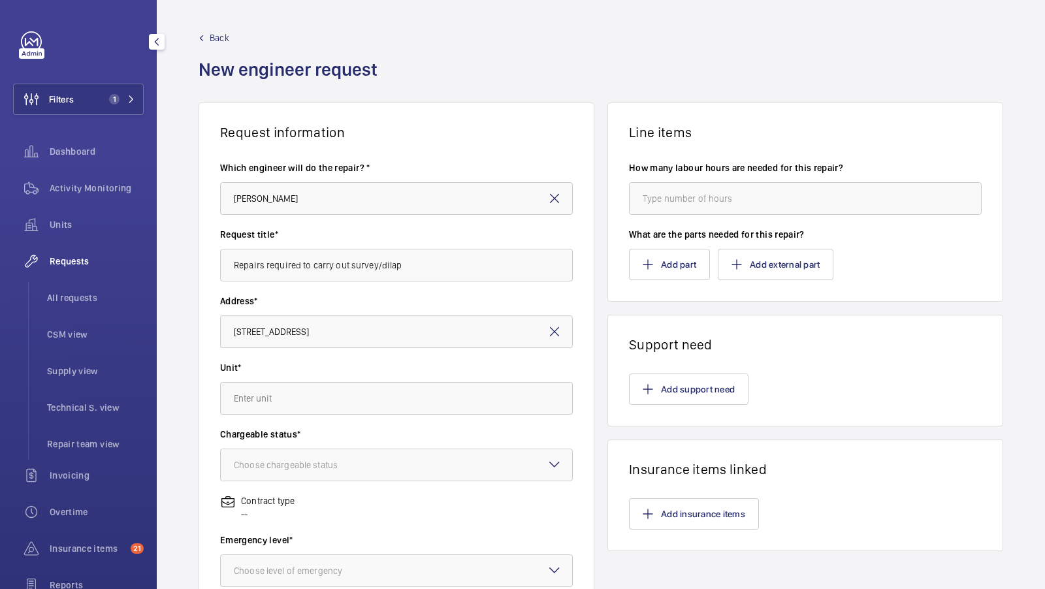
click at [97, 170] on div "Dashboard" at bounding box center [78, 154] width 131 height 37
click at [280, 400] on input "text" at bounding box center [396, 398] width 353 height 33
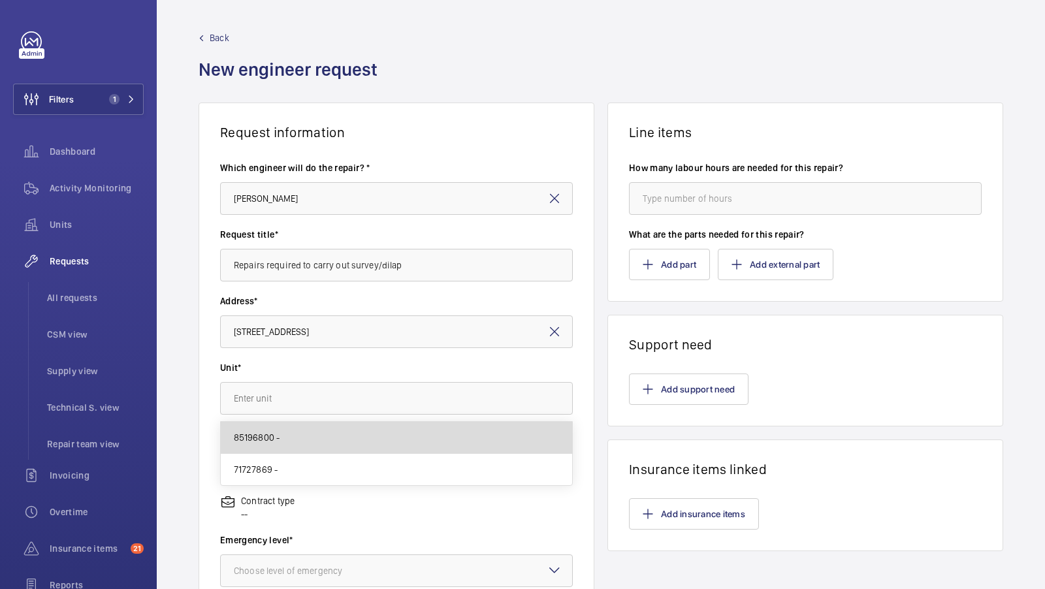
click at [301, 440] on mat-option "85196800 -" at bounding box center [397, 438] width 352 height 32
type input "85196800 -"
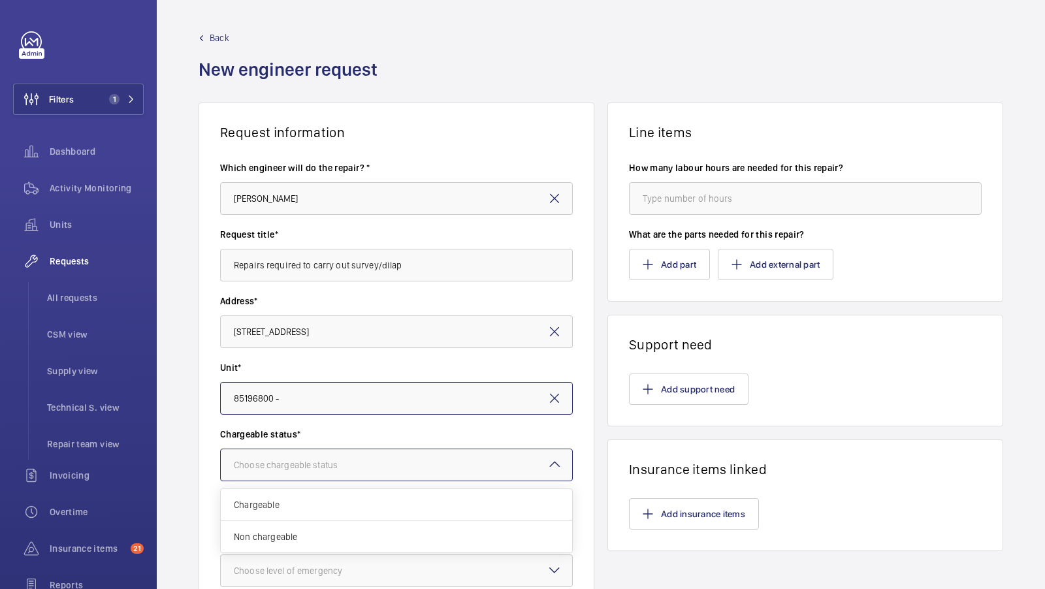
click at [321, 466] on div "Choose chargeable status" at bounding box center [302, 465] width 137 height 13
click at [296, 492] on div "Chargeable" at bounding box center [396, 505] width 351 height 32
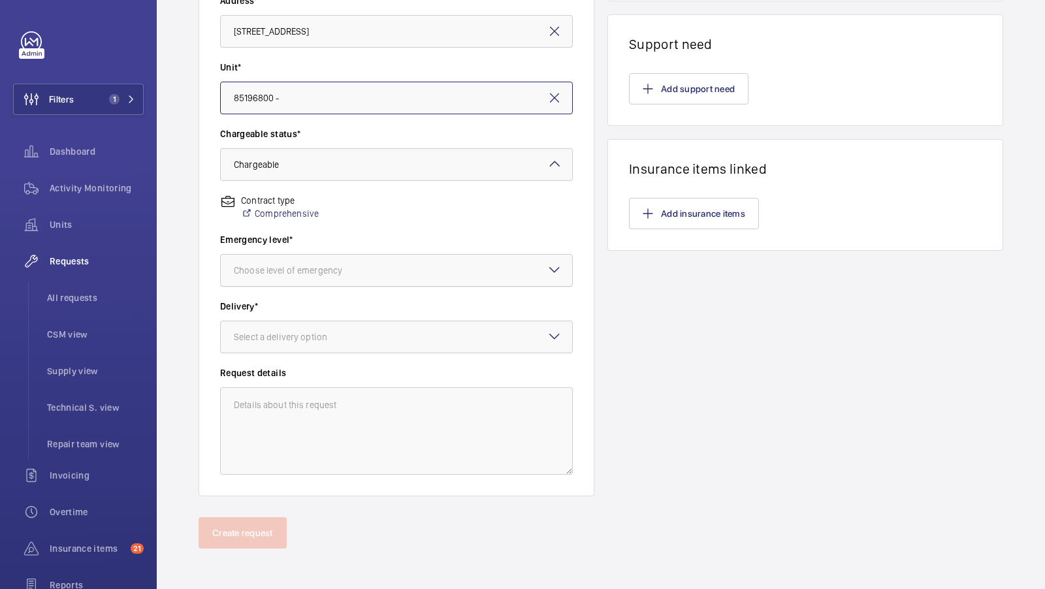
click at [351, 276] on div "Choose level of emergency" at bounding box center [304, 270] width 141 height 13
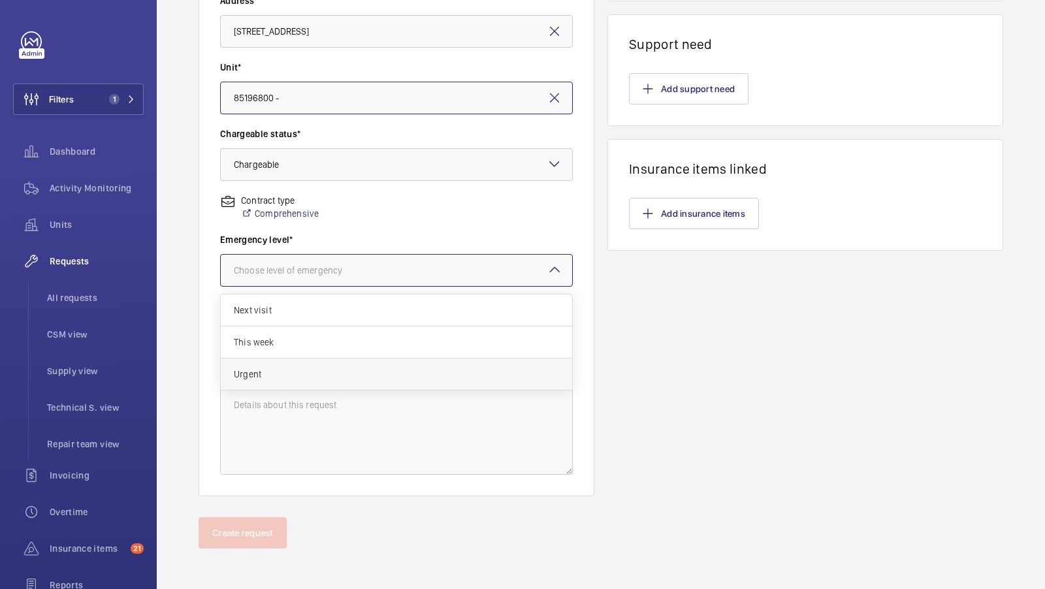
click at [295, 359] on div "Urgent" at bounding box center [396, 374] width 351 height 31
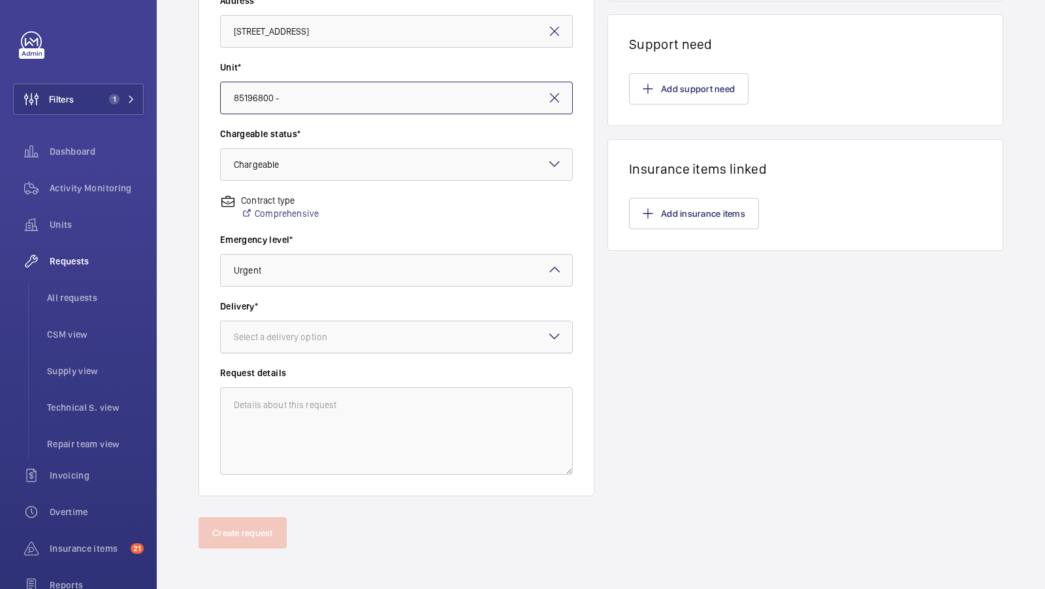
click at [316, 329] on div at bounding box center [396, 336] width 351 height 31
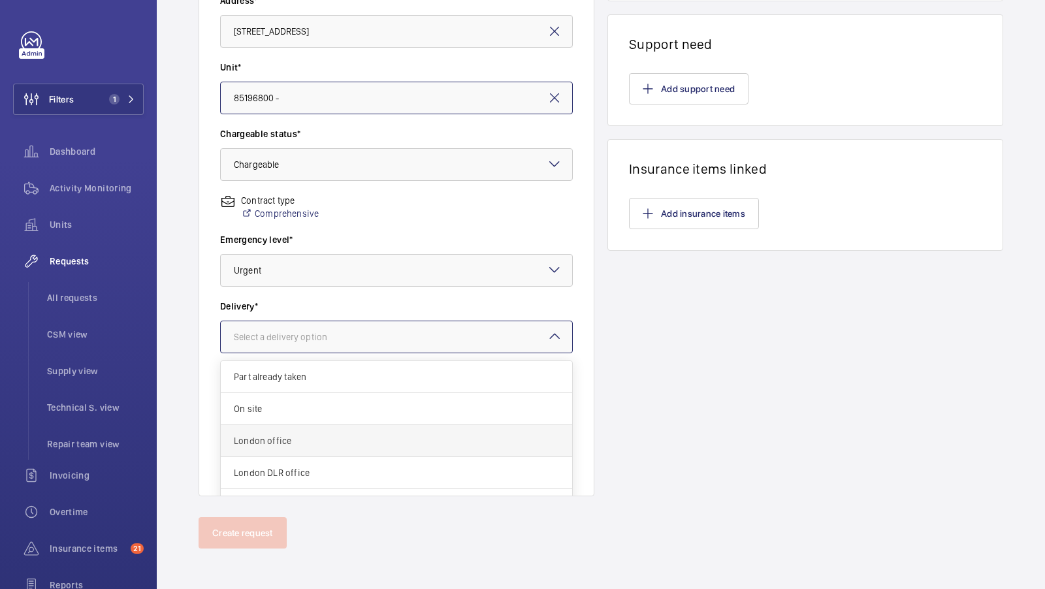
click at [290, 434] on span "London office" at bounding box center [396, 440] width 325 height 13
click at [308, 333] on div "× London office" at bounding box center [279, 337] width 90 height 13
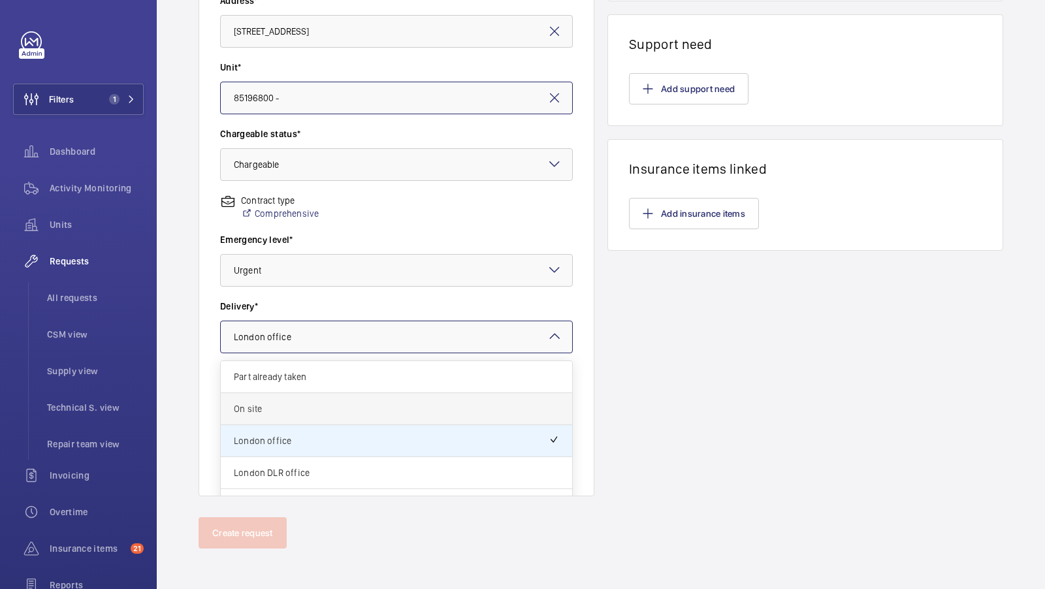
scroll to position [46, 0]
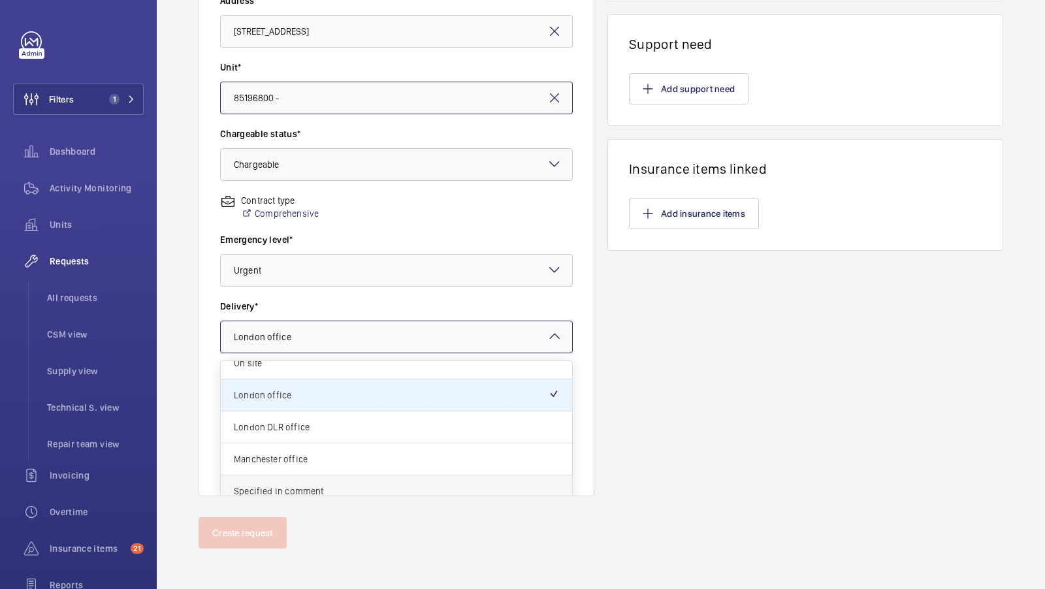
click at [349, 495] on span "Specified in comment" at bounding box center [396, 491] width 325 height 13
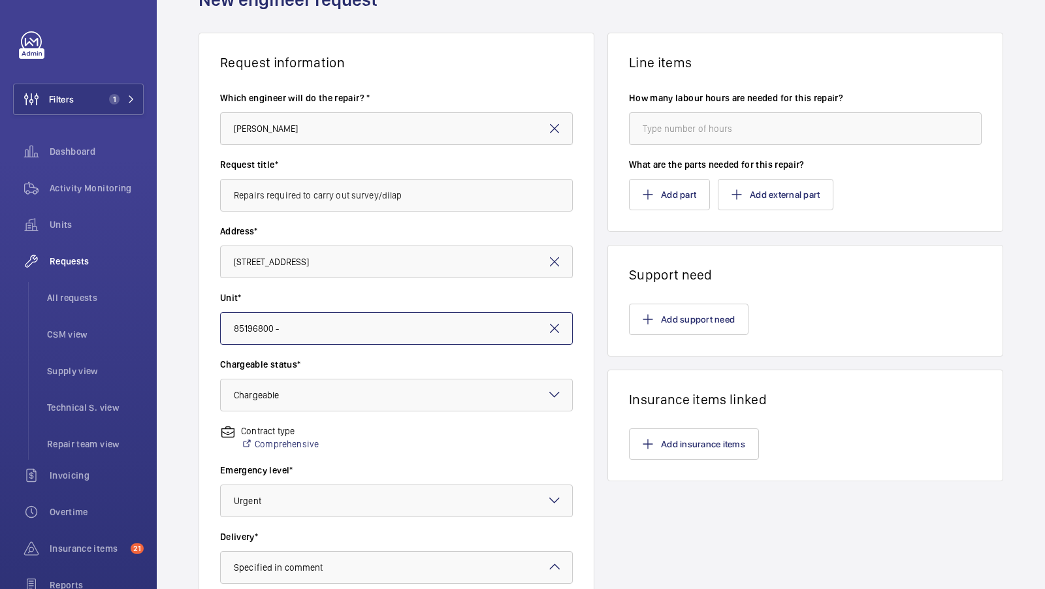
scroll to position [56, 0]
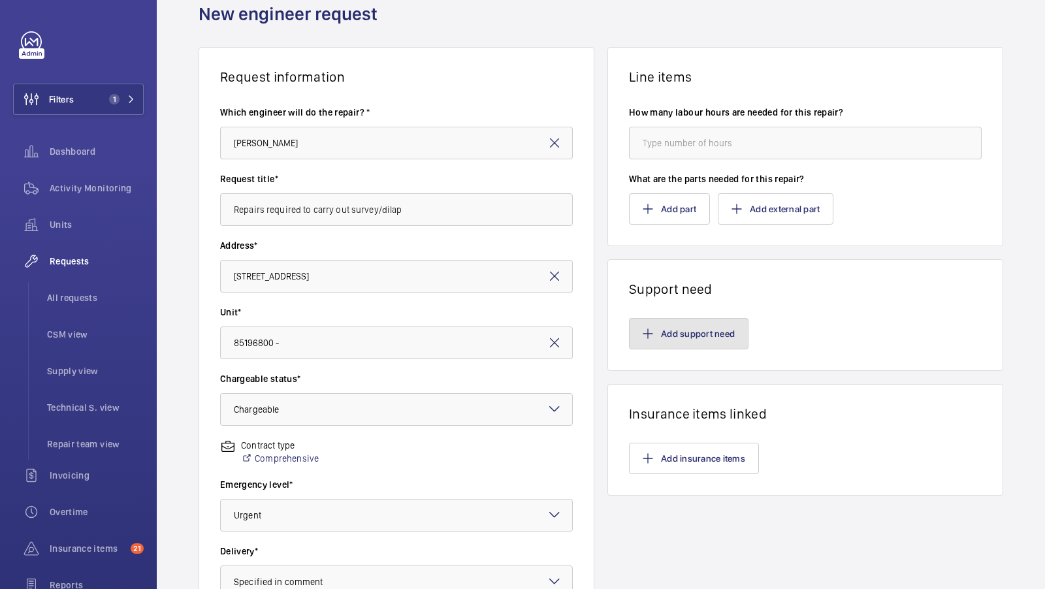
click at [671, 342] on button "Add support need" at bounding box center [689, 333] width 120 height 31
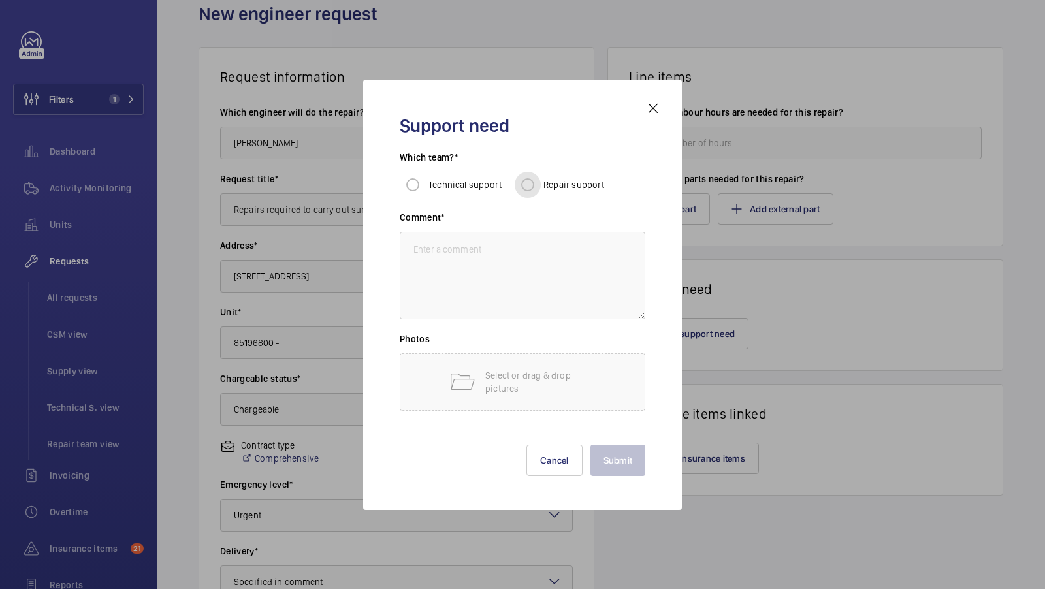
click at [532, 185] on input "Repair support" at bounding box center [528, 185] width 26 height 26
radio input "true"
click at [493, 272] on textarea at bounding box center [523, 276] width 246 height 88
click at [534, 257] on textarea "Repairs required to carry out" at bounding box center [523, 276] width 246 height 88
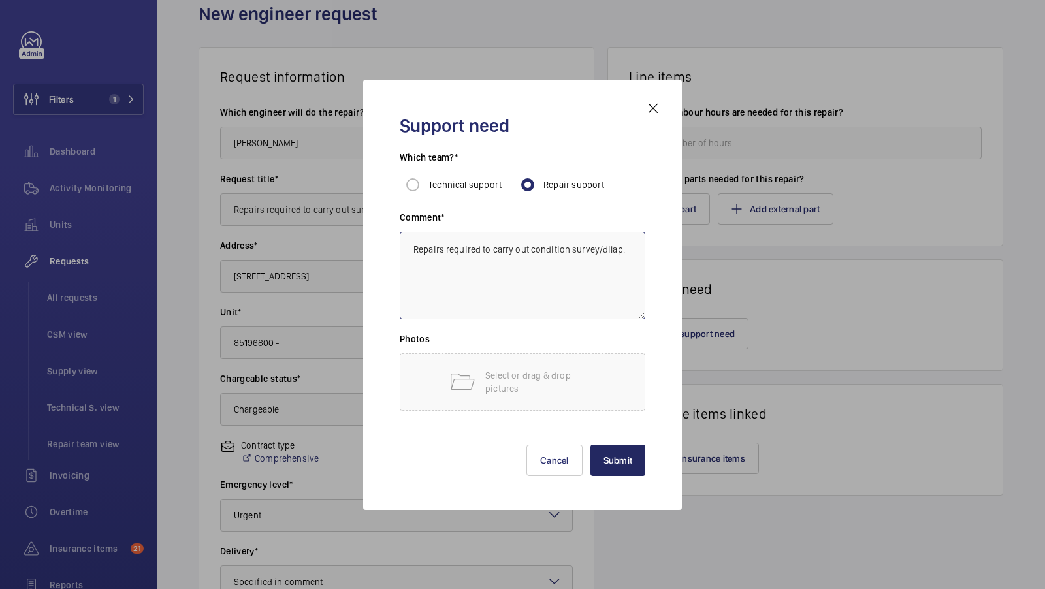
type textarea "Repairs required to carry out condition survey/dilap."
click at [622, 466] on button "Submit" at bounding box center [619, 460] width 56 height 31
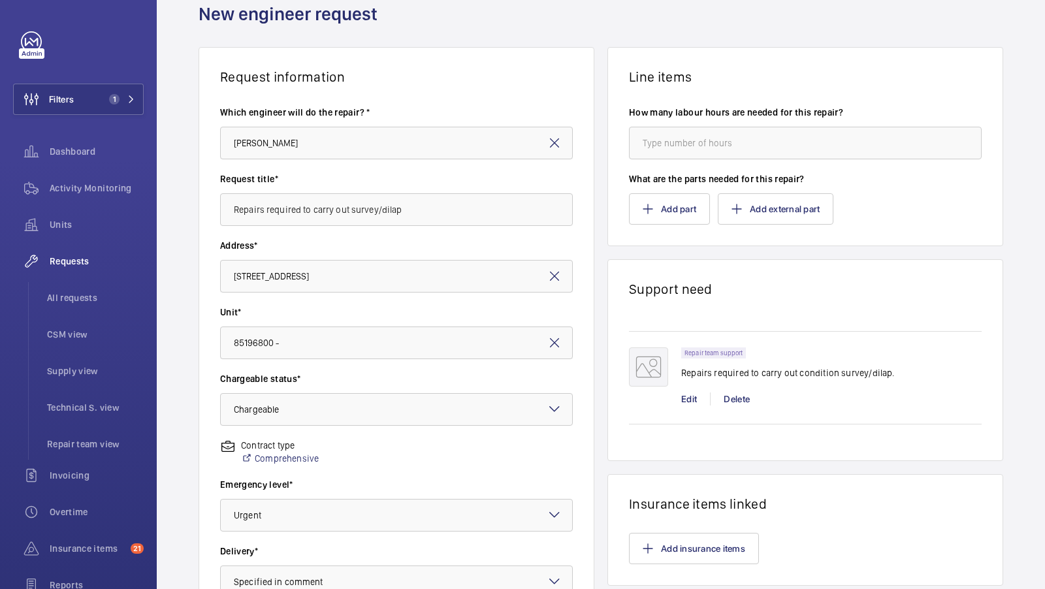
scroll to position [300, 0]
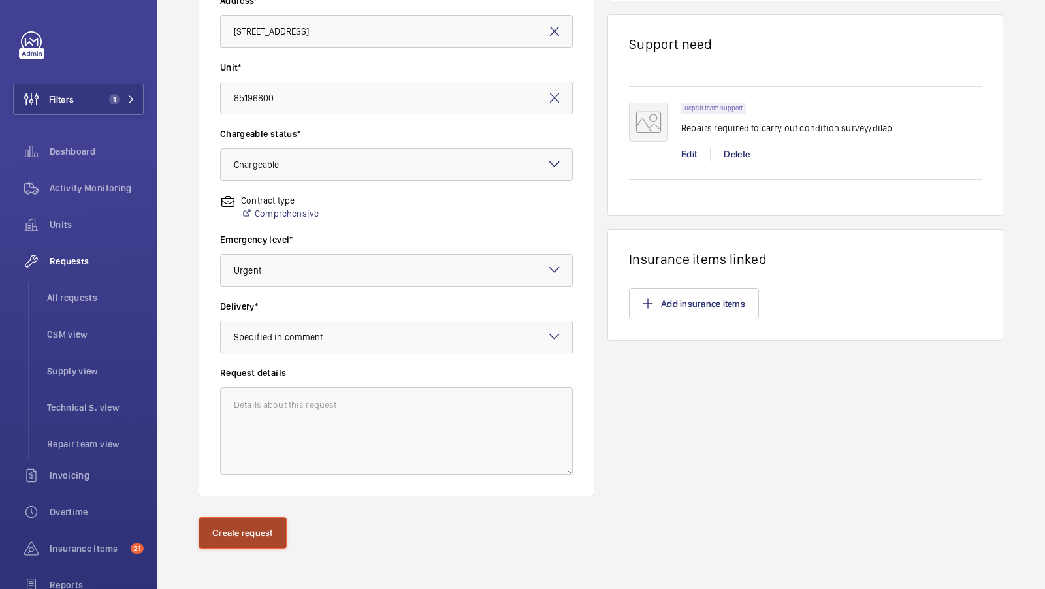
click at [243, 525] on button "Create request" at bounding box center [243, 532] width 88 height 31
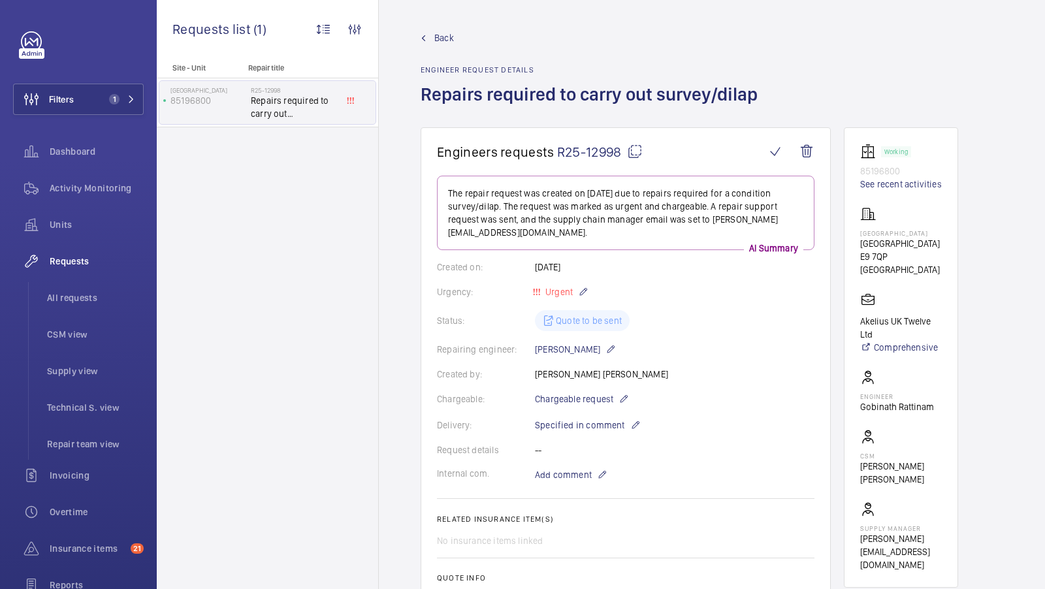
click at [637, 146] on mat-icon at bounding box center [635, 152] width 16 height 16
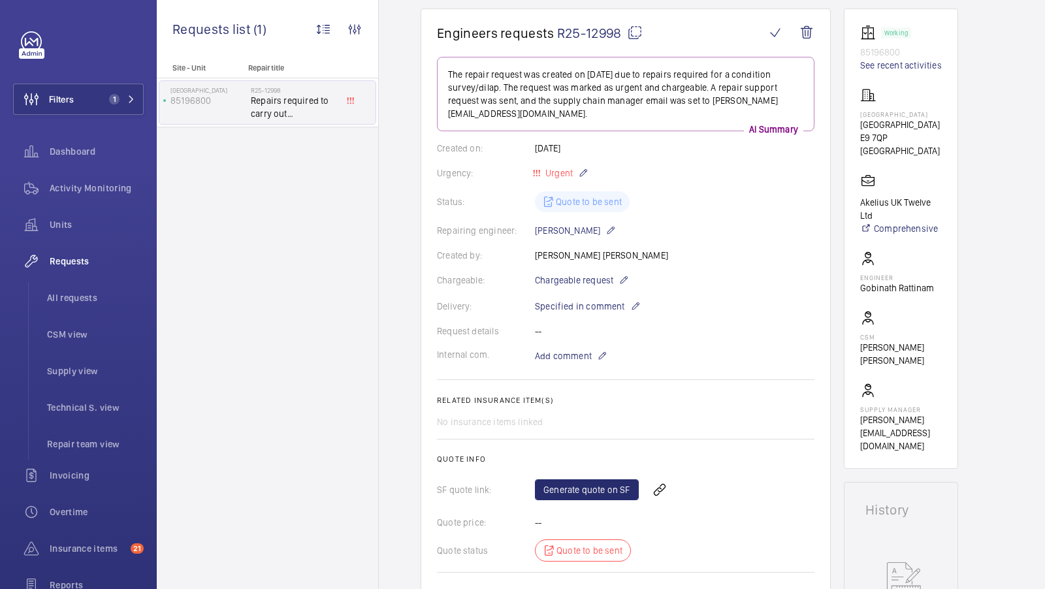
scroll to position [270, 0]
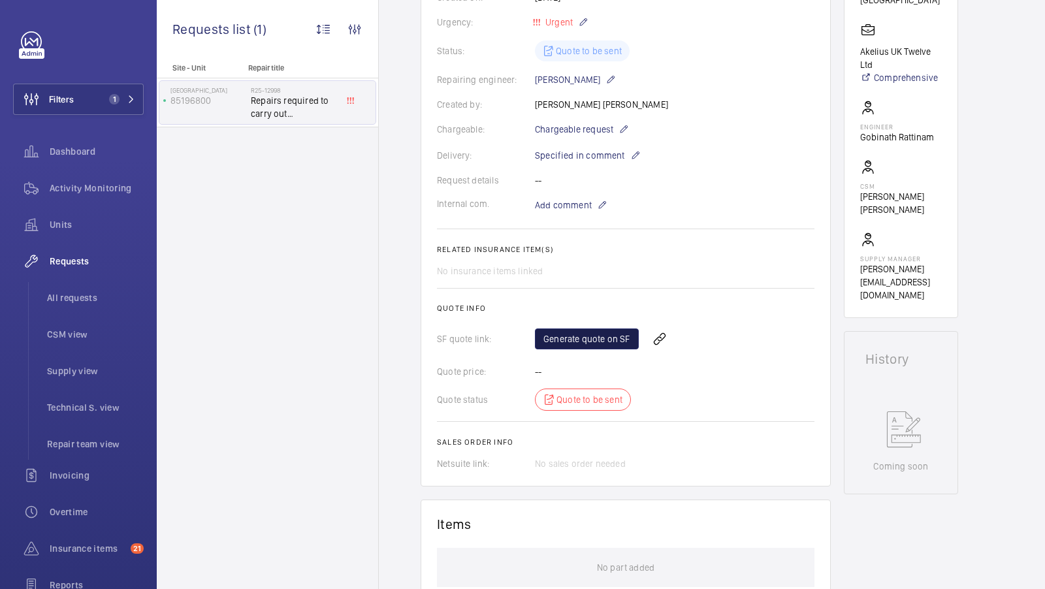
click at [569, 341] on link "Generate quote on SF" at bounding box center [587, 339] width 104 height 21
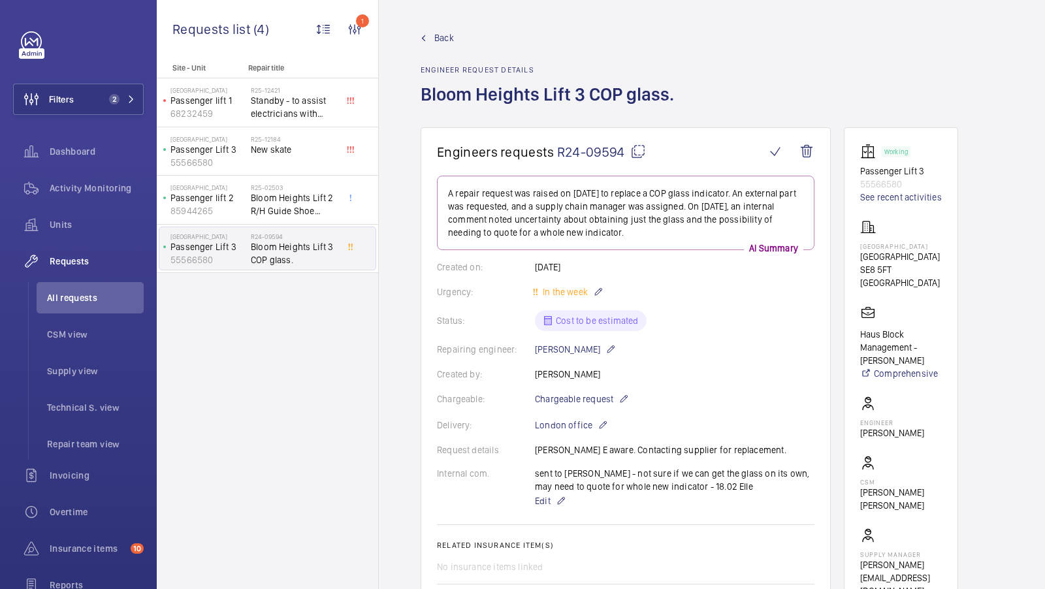
scroll to position [647, 0]
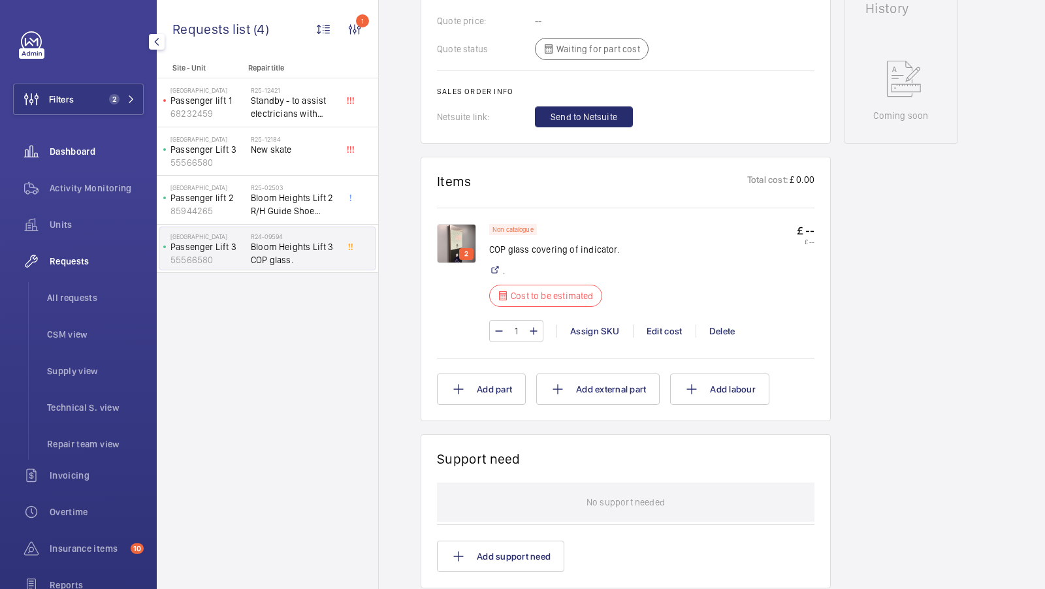
click at [73, 166] on div "Dashboard" at bounding box center [78, 151] width 131 height 31
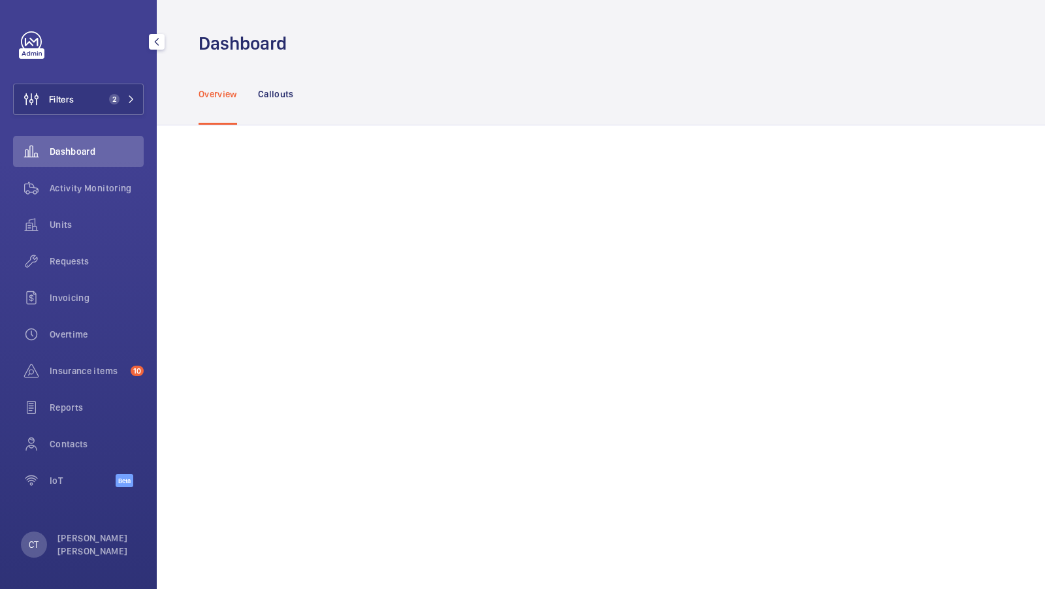
click at [93, 125] on div "Filters 2 Dashboard Activity Monitoring Units Requests Invoicing Overtime Insur…" at bounding box center [78, 266] width 131 height 470
click at [104, 106] on button "Filters 2" at bounding box center [78, 99] width 131 height 31
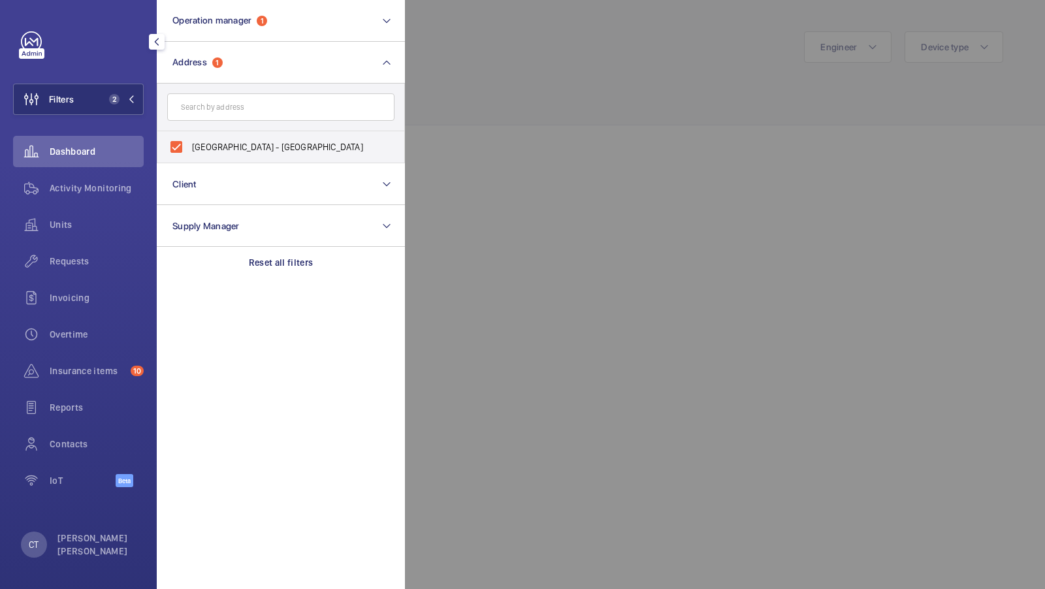
click at [263, 262] on p "Reset all filters" at bounding box center [281, 262] width 65 height 13
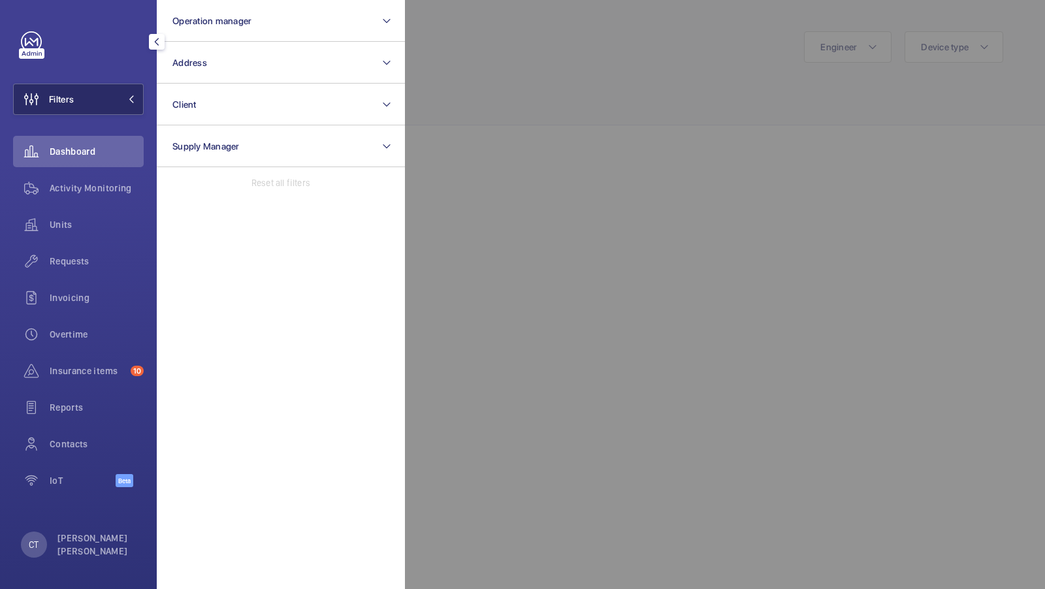
click at [111, 100] on button "Filters" at bounding box center [78, 99] width 131 height 31
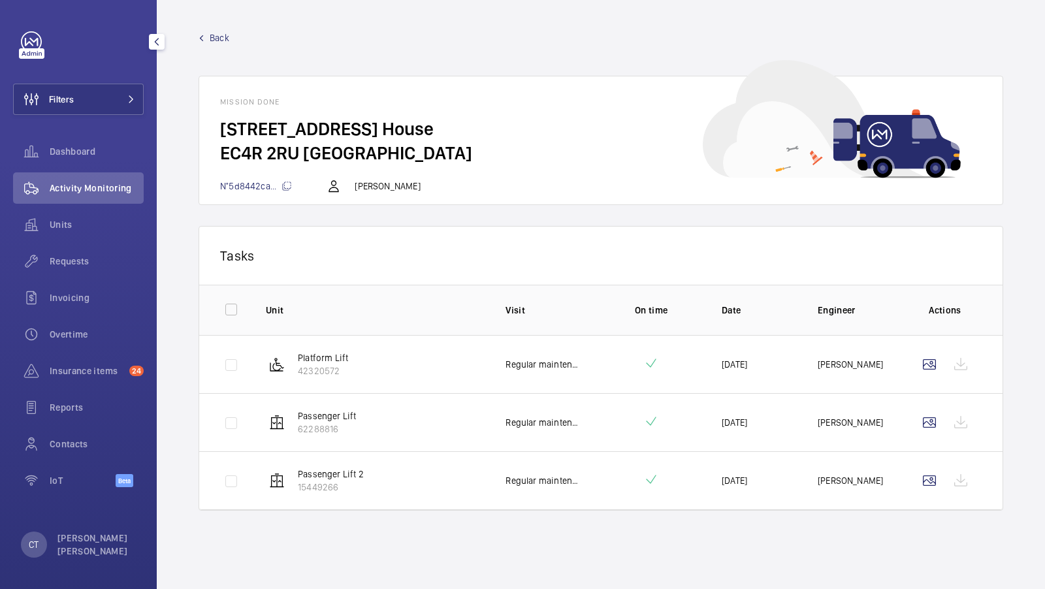
click at [70, 186] on span "Activity Monitoring" at bounding box center [97, 188] width 94 height 13
click at [63, 223] on span "Units" at bounding box center [97, 224] width 94 height 13
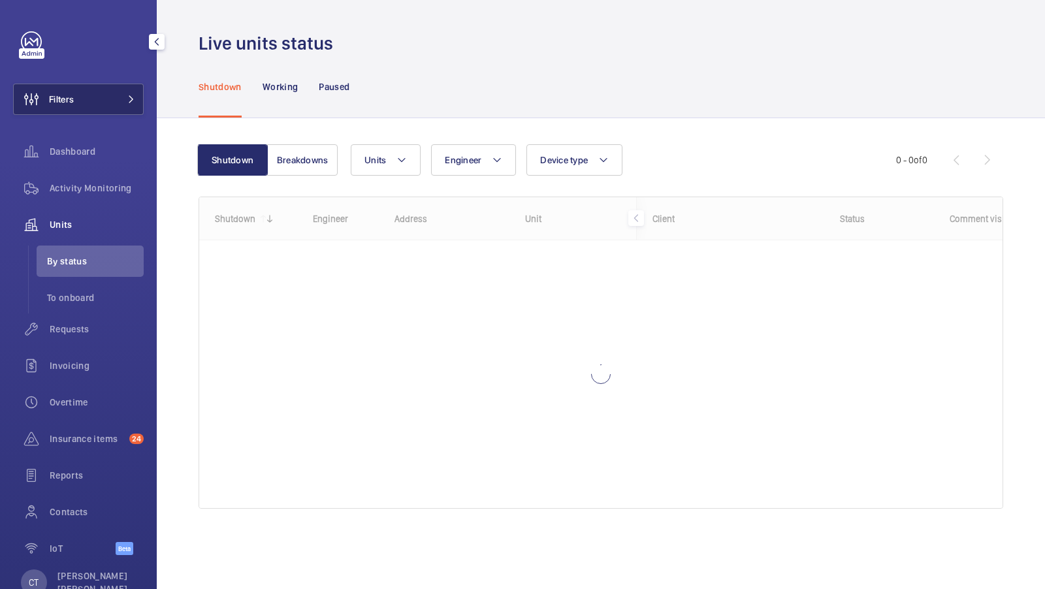
click at [128, 103] on button "Filters" at bounding box center [78, 99] width 131 height 31
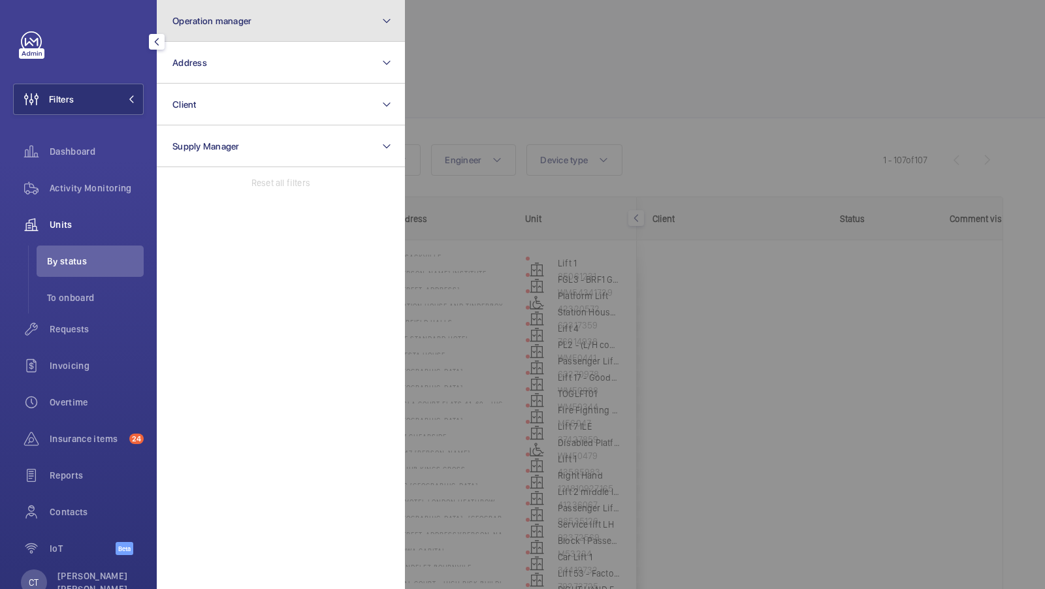
click at [259, 31] on button "Operation manager" at bounding box center [281, 21] width 248 height 42
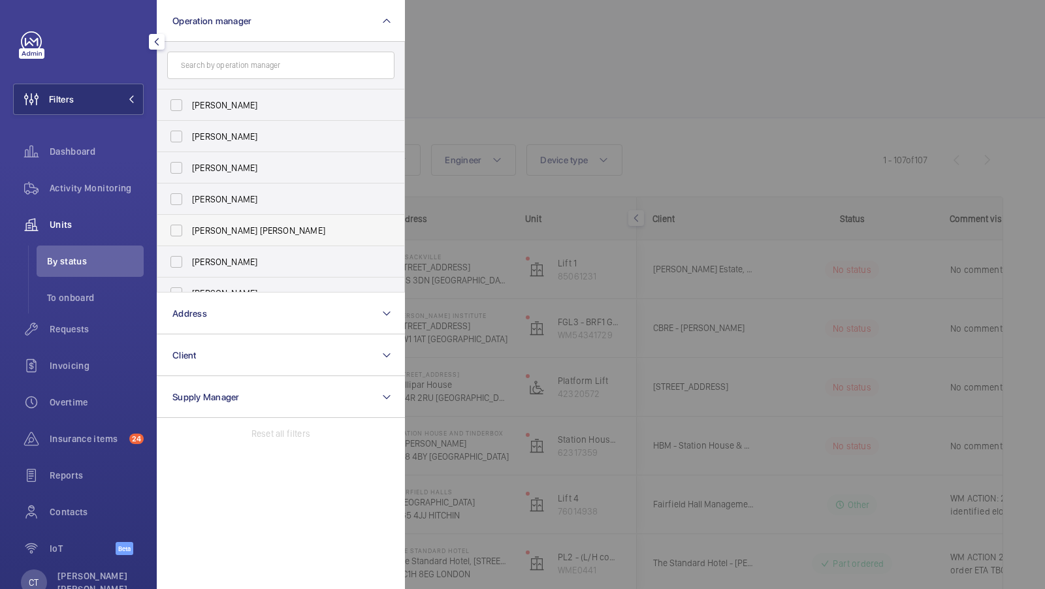
click at [222, 225] on span "[PERSON_NAME] [PERSON_NAME]" at bounding box center [282, 230] width 180 height 13
click at [189, 225] on input "[PERSON_NAME] [PERSON_NAME]" at bounding box center [176, 231] width 26 height 26
checkbox input "true"
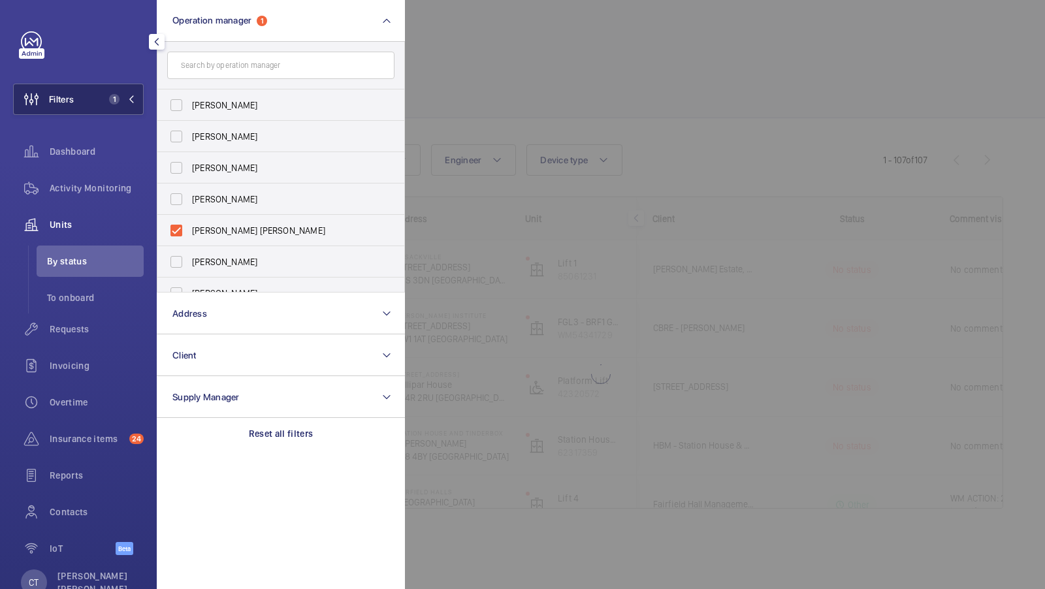
click at [85, 94] on button "Filters 1" at bounding box center [78, 99] width 131 height 31
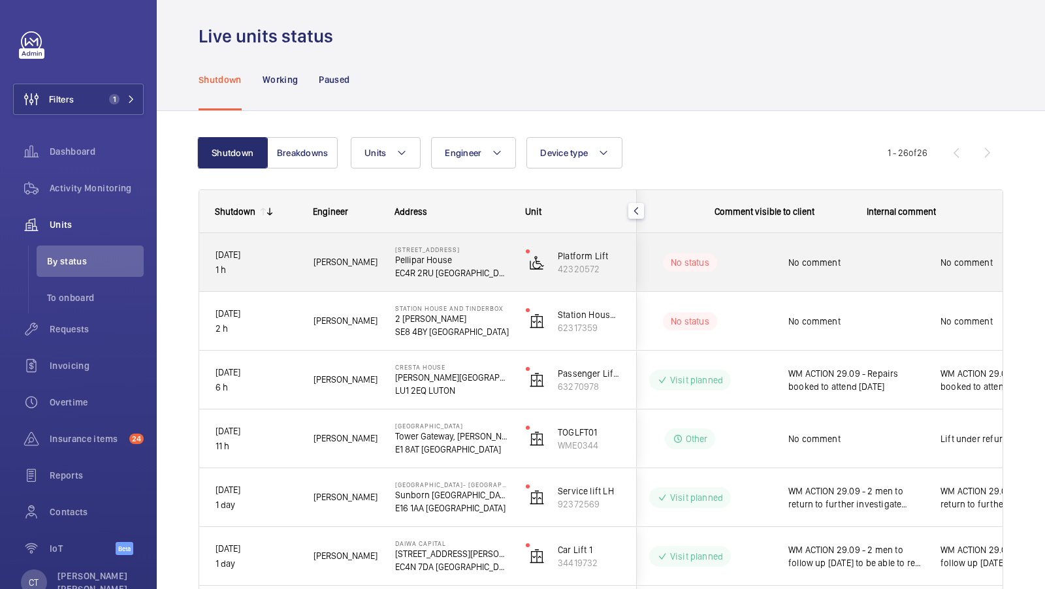
scroll to position [0, 235]
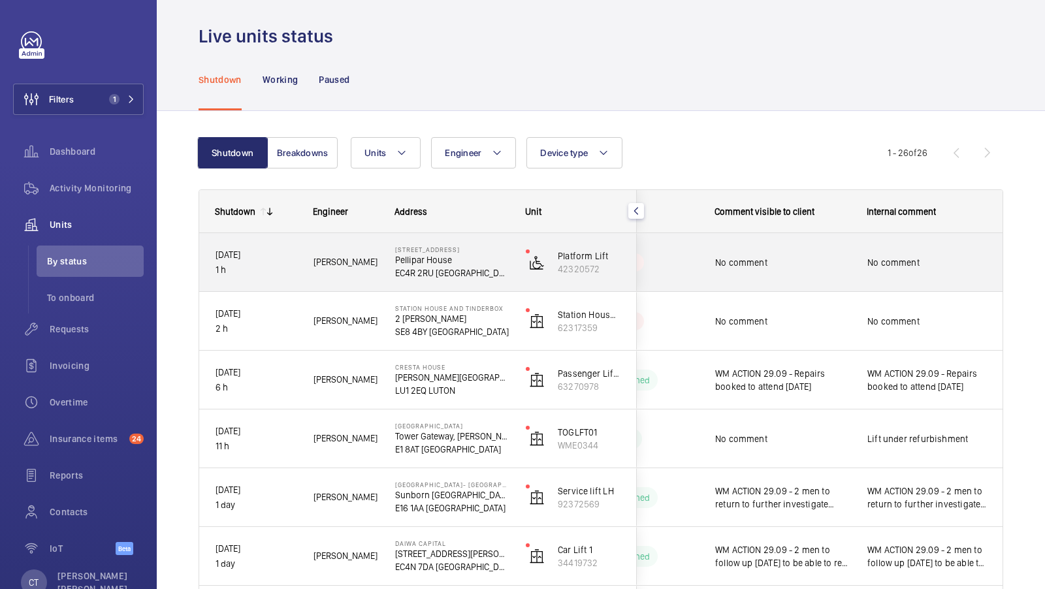
click at [857, 274] on div "No comment" at bounding box center [927, 263] width 151 height 56
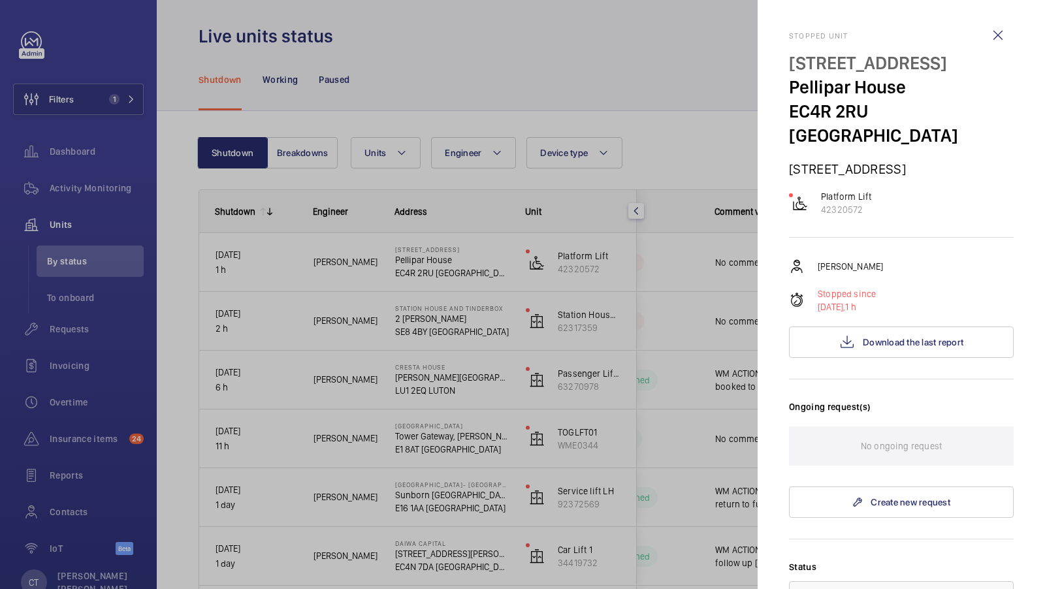
click at [894, 295] on div "[PERSON_NAME] Stopped since [DATE], 1 h Download the last report" at bounding box center [901, 308] width 225 height 99
click at [894, 327] on button "Download the last report" at bounding box center [901, 342] width 225 height 31
click at [643, 325] on div at bounding box center [522, 294] width 1045 height 589
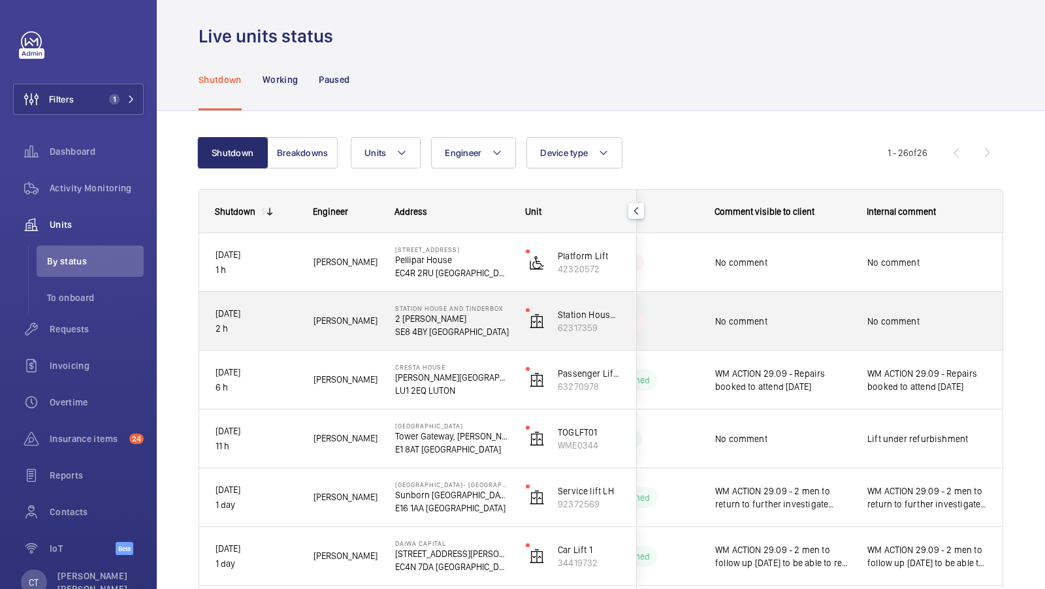
click at [910, 324] on span "No comment" at bounding box center [928, 321] width 120 height 13
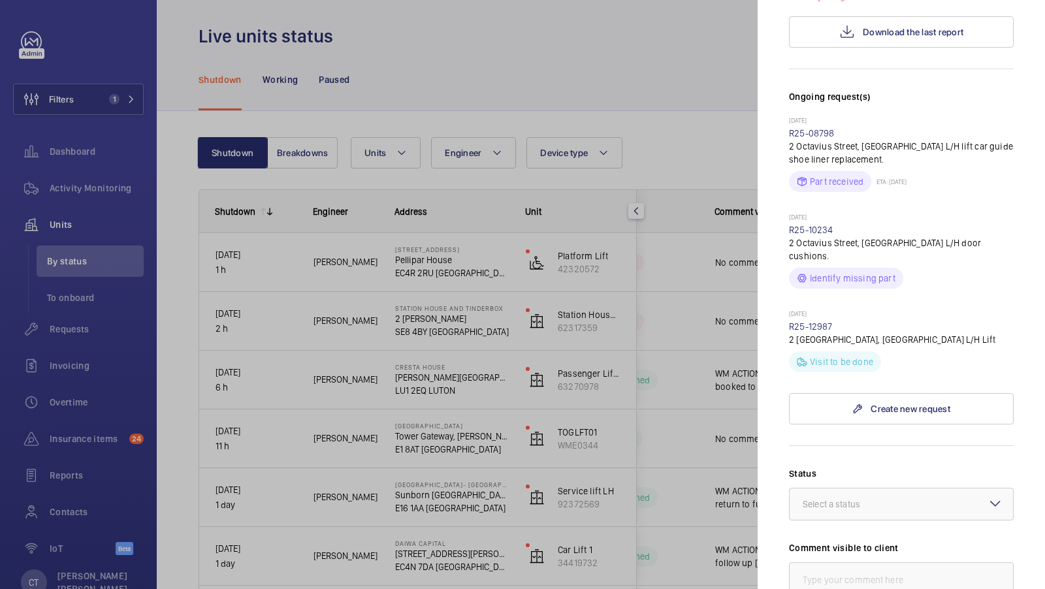
scroll to position [335, 0]
click at [719, 360] on div at bounding box center [522, 294] width 1045 height 589
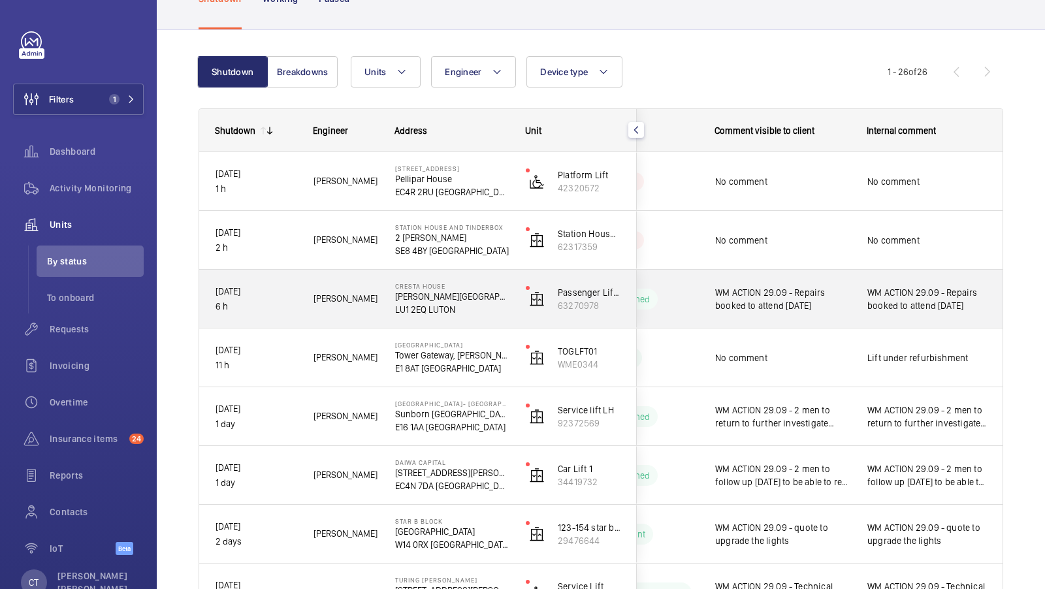
scroll to position [105, 0]
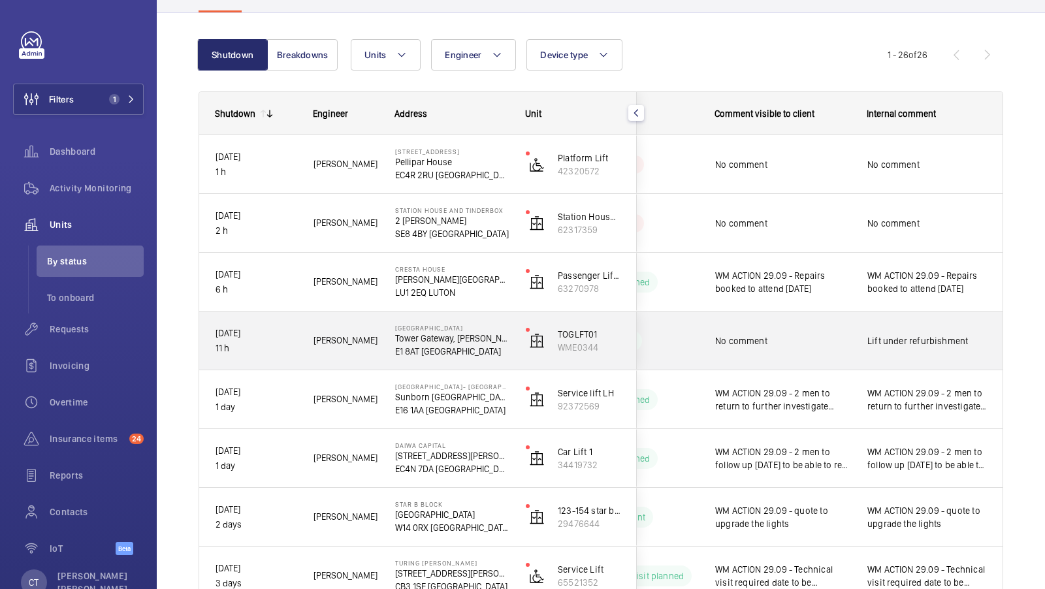
click at [907, 348] on div "Lift under refurbishment" at bounding box center [928, 341] width 120 height 30
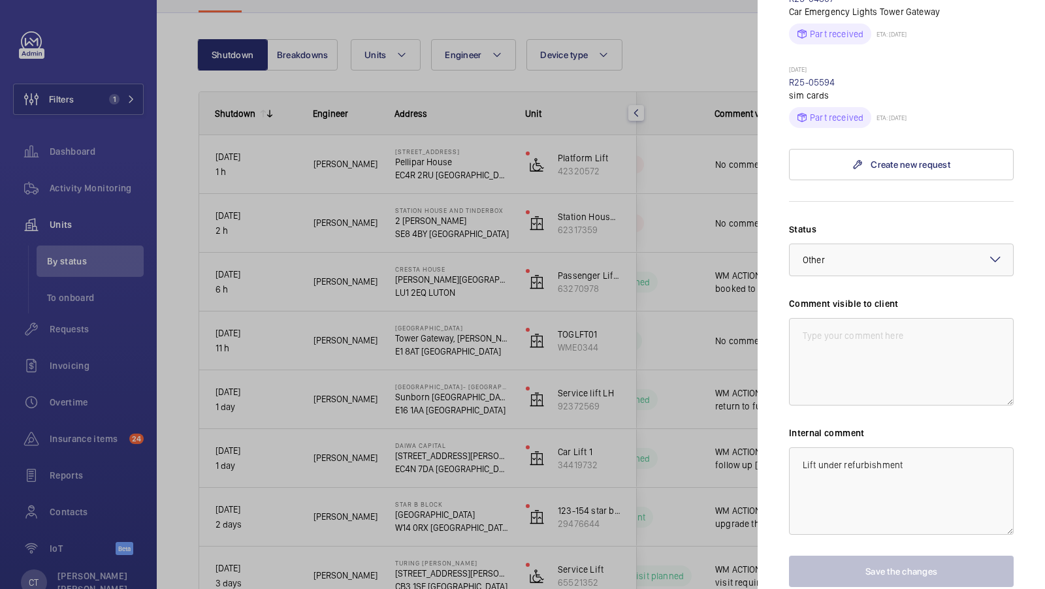
scroll to position [681, 0]
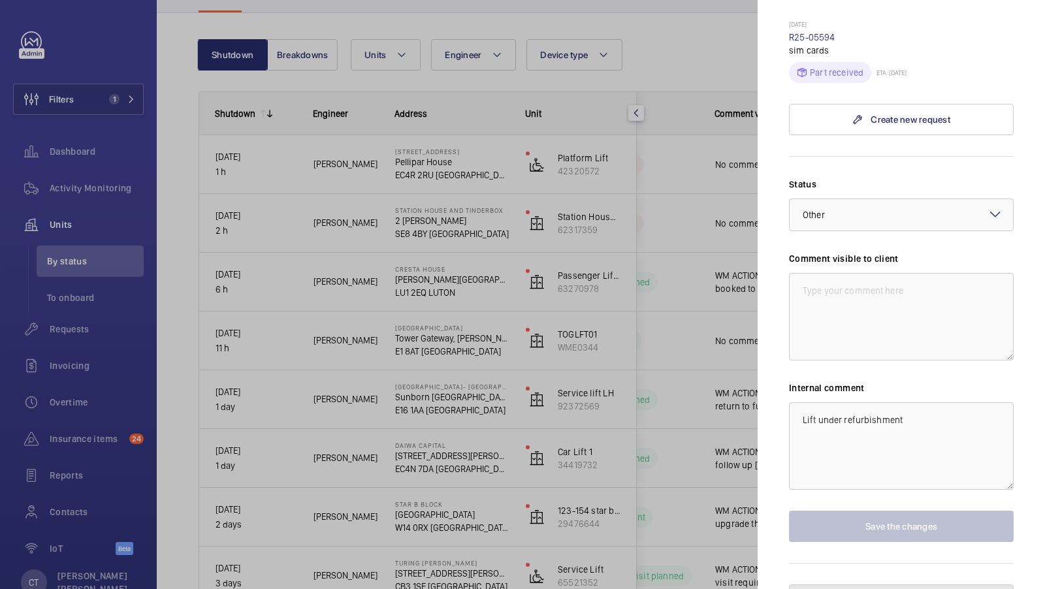
click at [902, 585] on button "Pause the unit" at bounding box center [901, 600] width 225 height 31
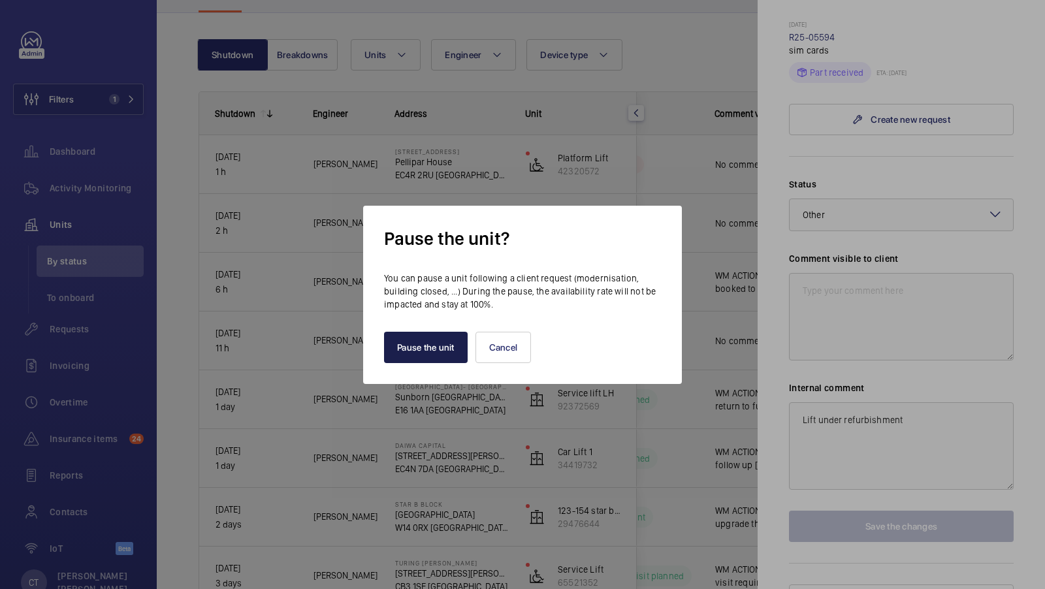
click at [410, 349] on button "Pause the unit" at bounding box center [426, 347] width 84 height 31
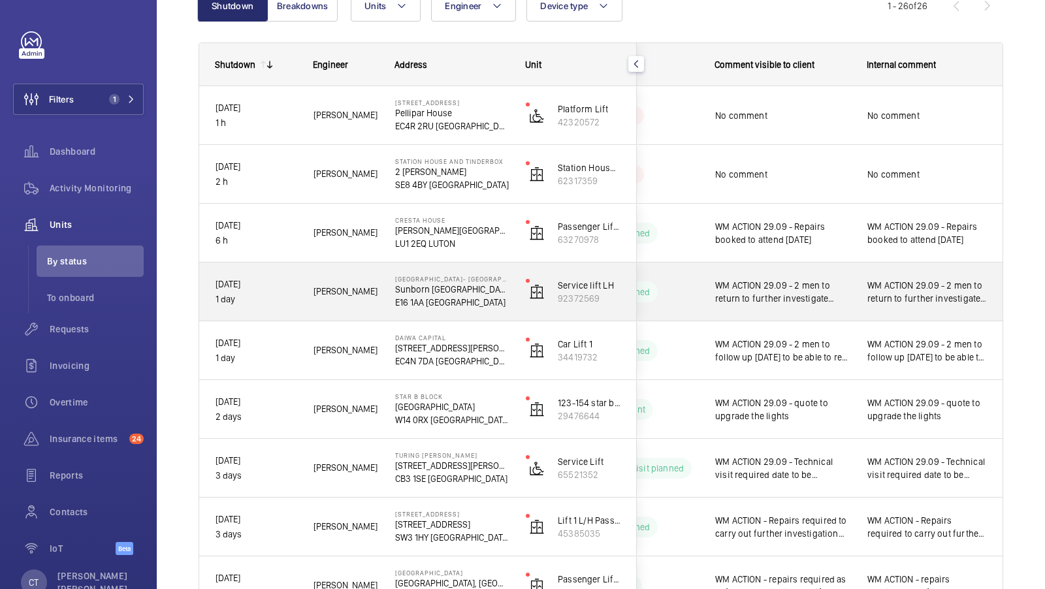
scroll to position [155, 0]
click at [895, 299] on span "WM ACTION 29.09 - 2 men to return to further investigate noise coming from safe…" at bounding box center [928, 291] width 120 height 26
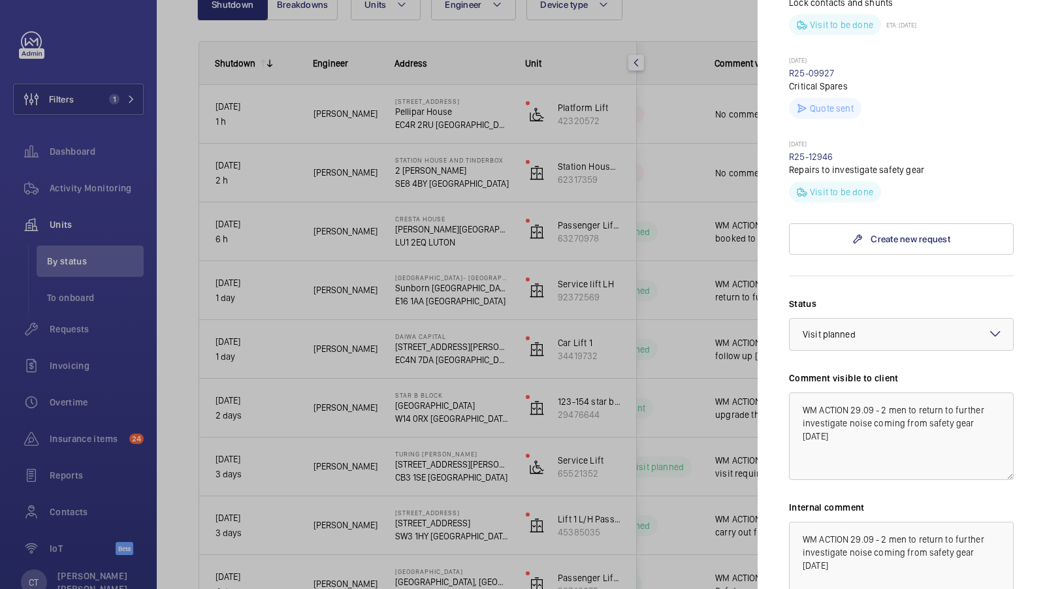
scroll to position [687, 0]
drag, startPoint x: 932, startPoint y: 527, endPoint x: 883, endPoint y: 487, distance: 63.2
click at [882, 521] on textarea "WM ACTION 29.09 - 2 men to return to further investigate noise coming from safe…" at bounding box center [901, 565] width 225 height 88
drag, startPoint x: 900, startPoint y: 520, endPoint x: 756, endPoint y: 489, distance: 147.7
click at [758, 490] on mat-sidenav "Stopped unit [GEOGRAPHIC_DATA]- [GEOGRAPHIC_DATA] [GEOGRAPHIC_DATA] [GEOGRAPHIC…" at bounding box center [901, 294] width 287 height 589
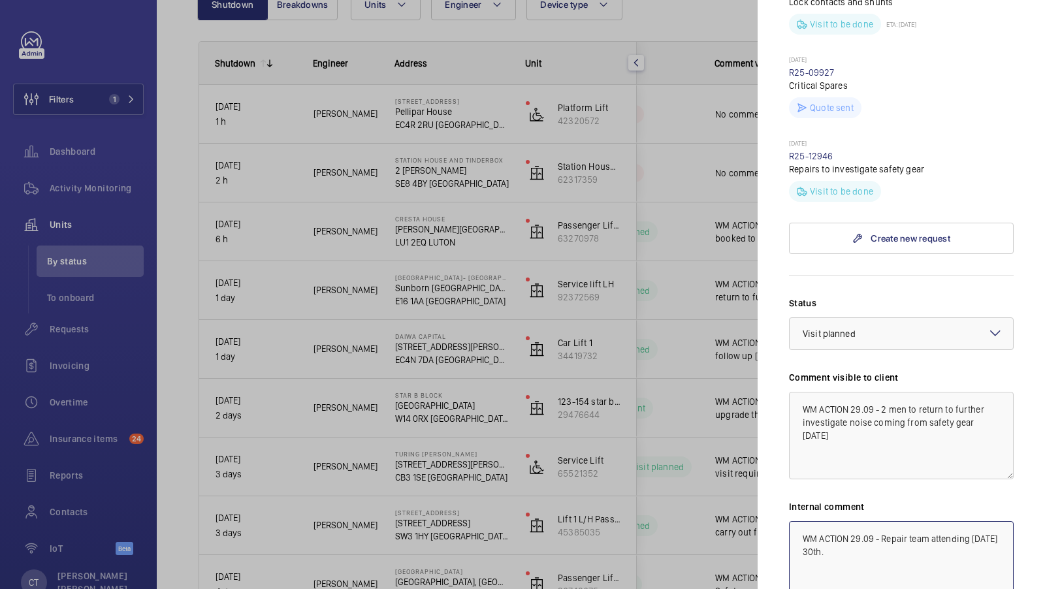
type textarea "WM ACTION 29.09 - Repair team attending [DATE] 30th."
drag, startPoint x: 890, startPoint y: 415, endPoint x: 778, endPoint y: 325, distance: 143.5
click at [783, 331] on mat-sidenav "Stopped unit [GEOGRAPHIC_DATA]- [GEOGRAPHIC_DATA] [GEOGRAPHIC_DATA] [GEOGRAPHIC…" at bounding box center [901, 294] width 287 height 589
paste textarea "Repair team attending [DATE] 30th."
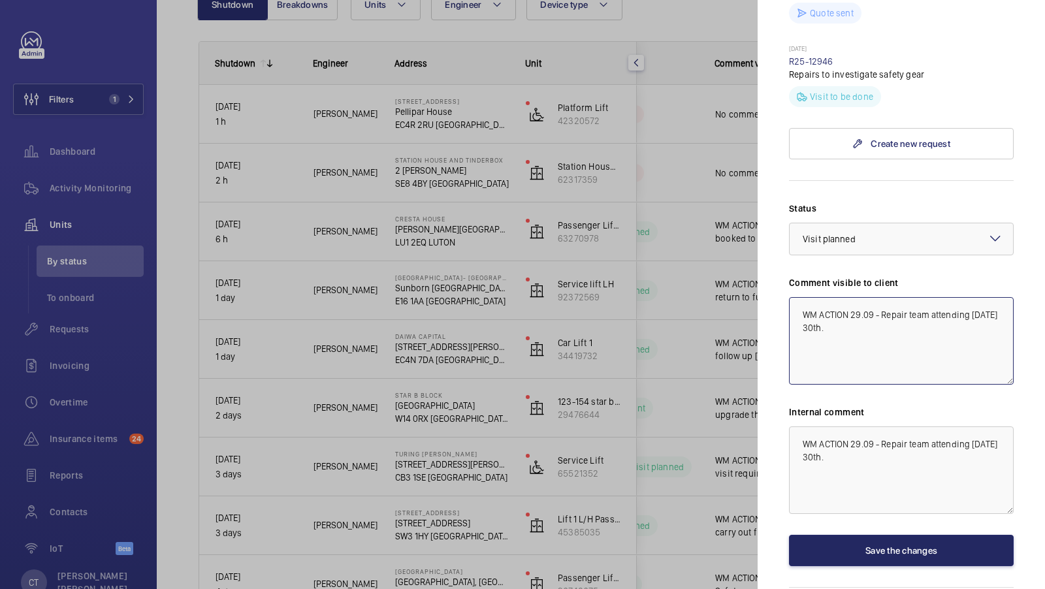
type textarea "WM ACTION 29.09 - Repair team attending [DATE] 30th."
click at [883, 535] on button "Save the changes" at bounding box center [901, 550] width 225 height 31
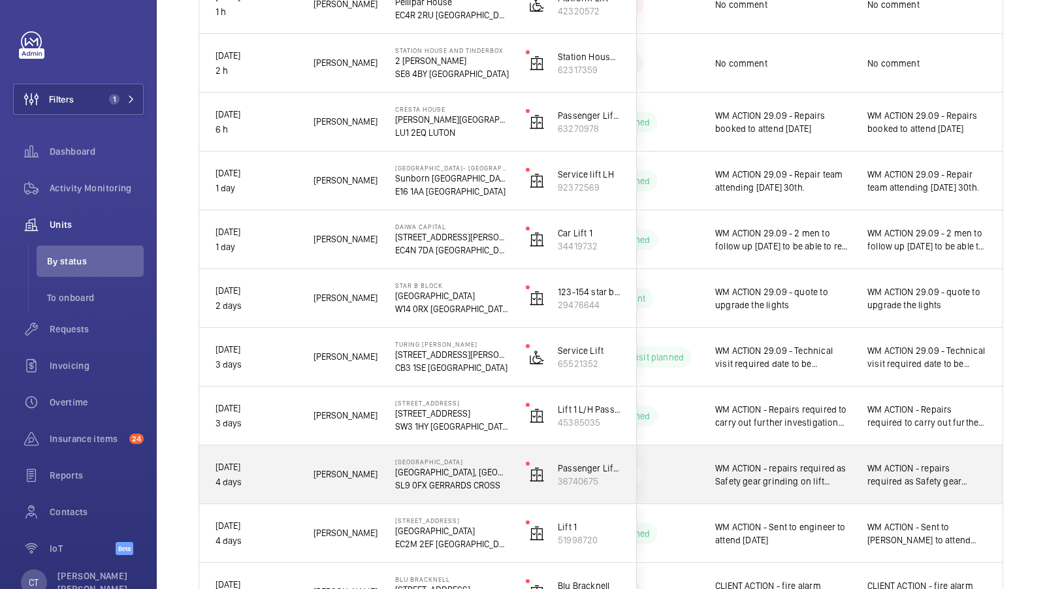
scroll to position [331, 0]
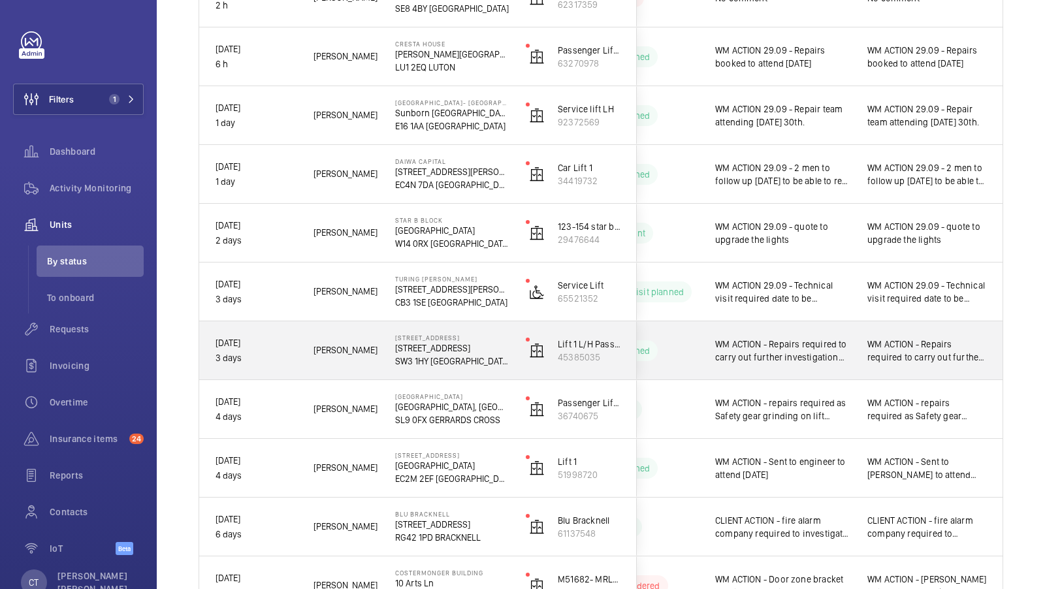
click at [907, 354] on span "WM ACTION - Repairs required to carry out further investigation found the pump/…" at bounding box center [928, 351] width 120 height 26
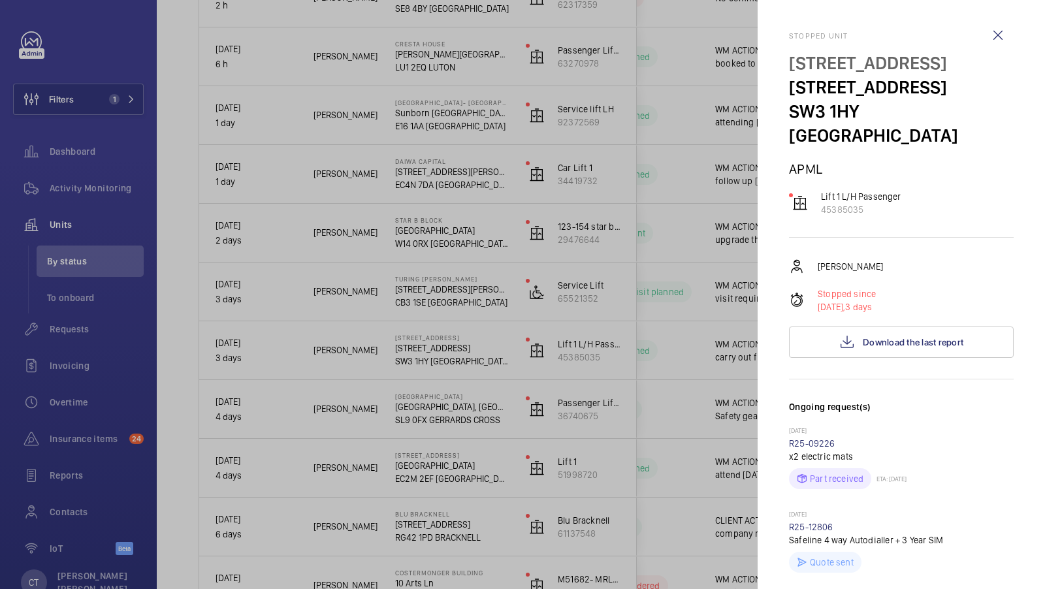
scroll to position [421, 0]
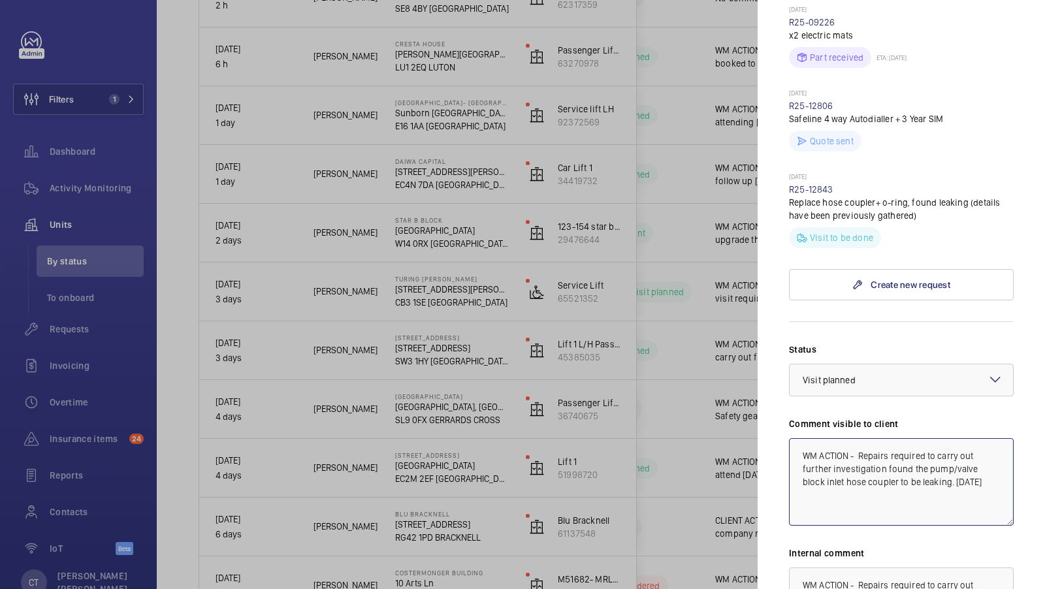
drag, startPoint x: 976, startPoint y: 478, endPoint x: 887, endPoint y: 447, distance: 93.8
click at [887, 447] on textarea "WM ACTION - Repairs required to carry out further investigation found the pump/…" at bounding box center [901, 482] width 225 height 88
click at [888, 453] on textarea "WM ACTION - Repairs required to carry out further investigation found the pump/…" at bounding box center [901, 482] width 225 height 88
drag, startPoint x: 891, startPoint y: 451, endPoint x: 961, endPoint y: 497, distance: 83.5
click at [961, 497] on textarea "WM ACTION - Repairs required to carry out further investigation found the pump/…" at bounding box center [901, 482] width 225 height 88
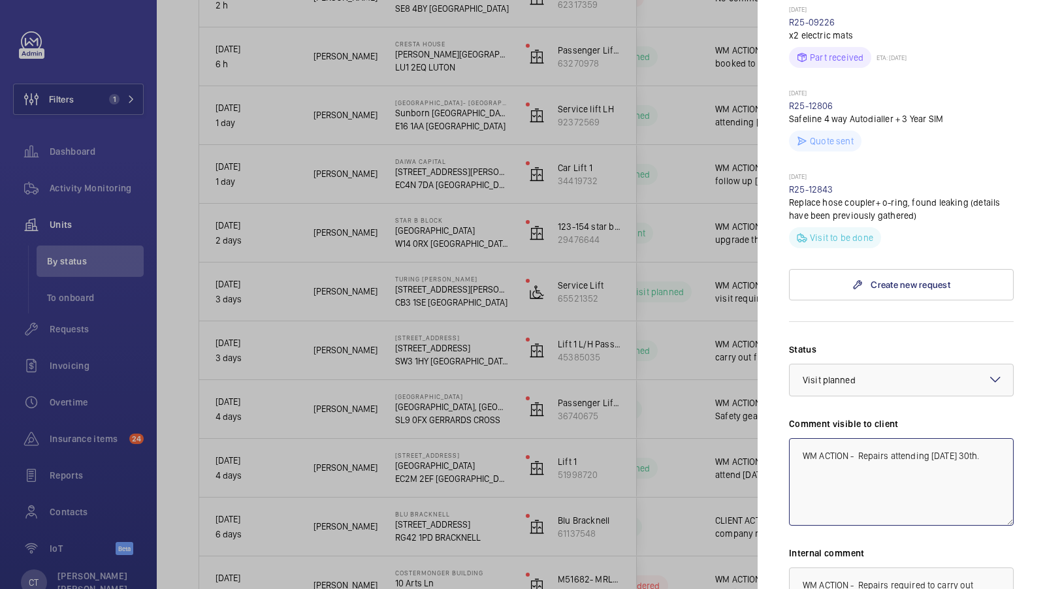
drag, startPoint x: 1001, startPoint y: 461, endPoint x: 794, endPoint y: 440, distance: 207.5
click at [794, 440] on textarea "WM ACTION - Repairs attending [DATE] 30th." at bounding box center [901, 482] width 225 height 88
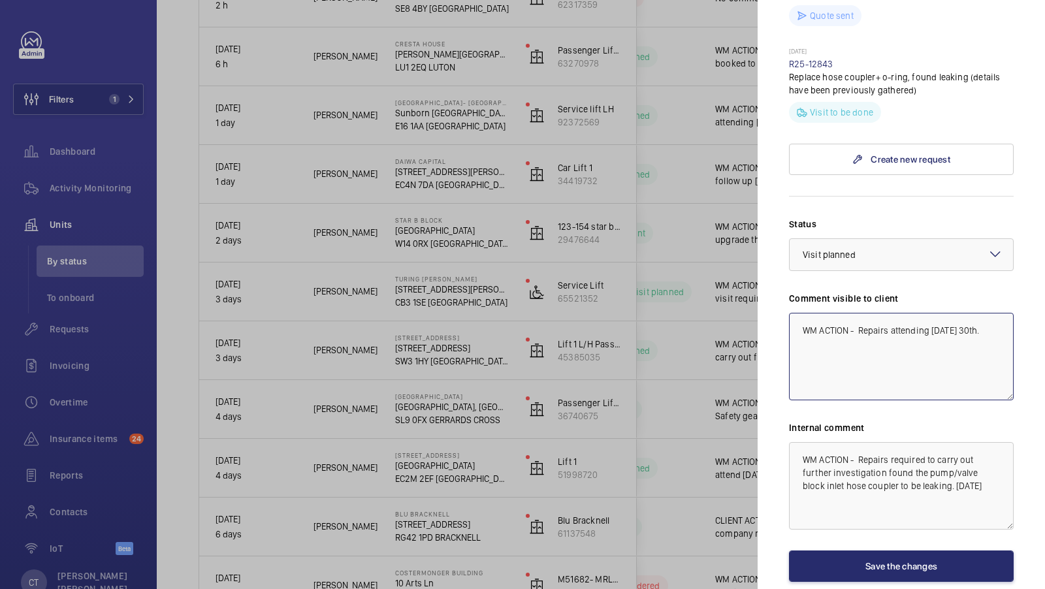
scroll to position [562, 0]
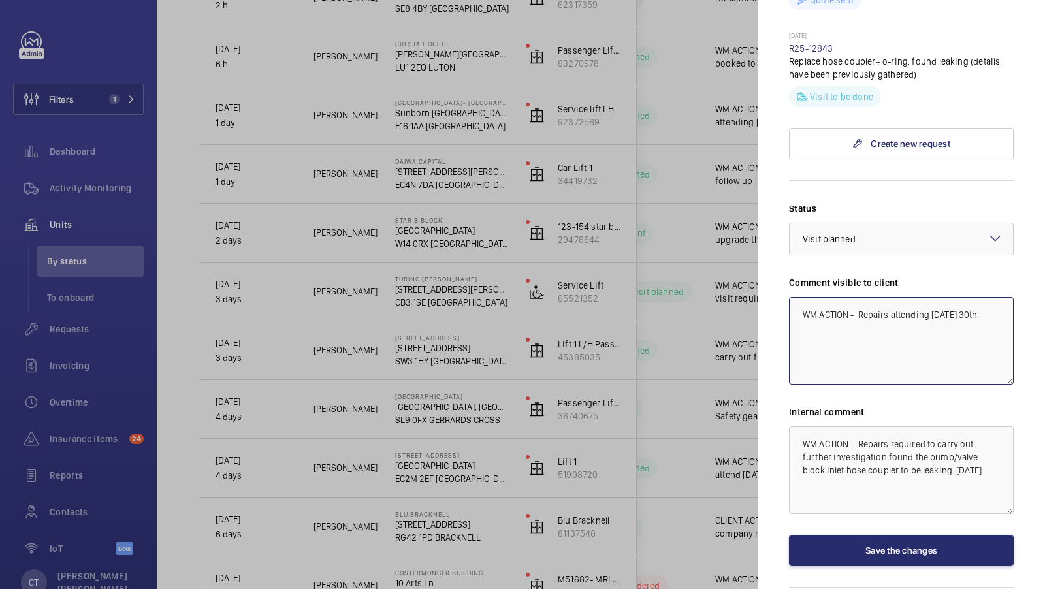
type textarea "WM ACTION - Repairs attending [DATE] 30th."
drag, startPoint x: 973, startPoint y: 481, endPoint x: 769, endPoint y: 432, distance: 210.3
click at [769, 432] on mat-sidenav "Stopped unit [STREET_ADDRESS] [STREET_ADDRESS] APML Lift 1 L/H Passenger 453850…" at bounding box center [901, 294] width 287 height 589
paste textarea "attending [DATE] 30th."
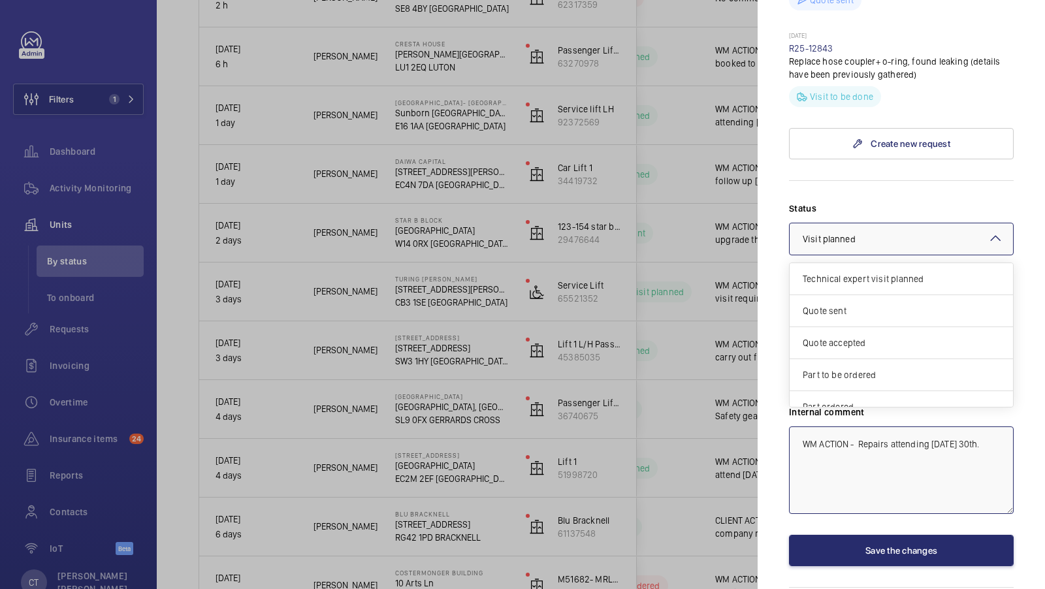
click at [934, 243] on div at bounding box center [901, 238] width 223 height 31
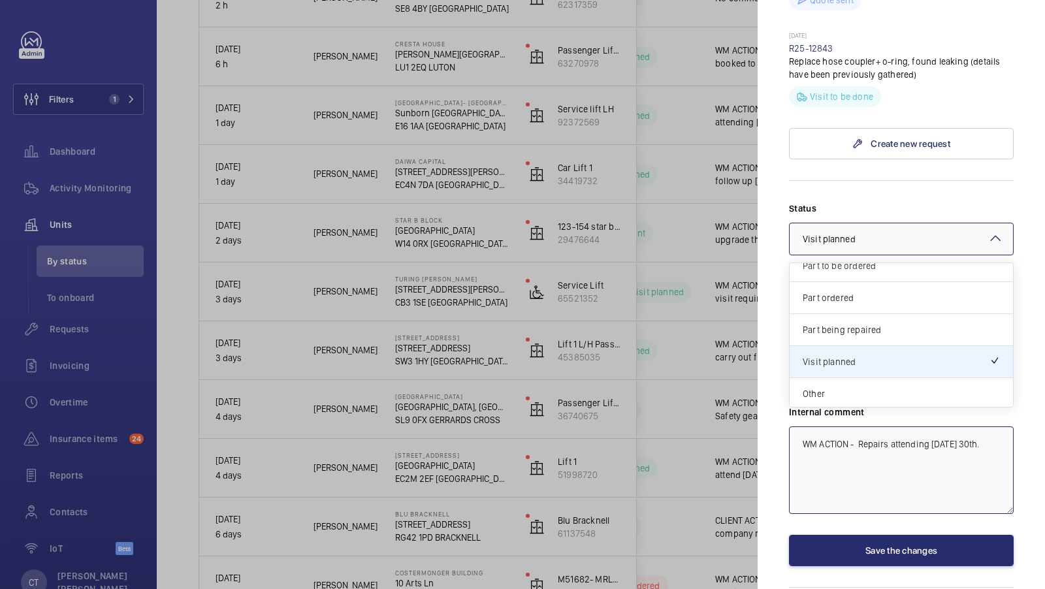
type textarea "WM ACTION - Repairs attending [DATE] 30th."
click at [910, 191] on form "Status Select a status × Visit planned × Technical expert visit planned Quote s…" at bounding box center [901, 373] width 225 height 386
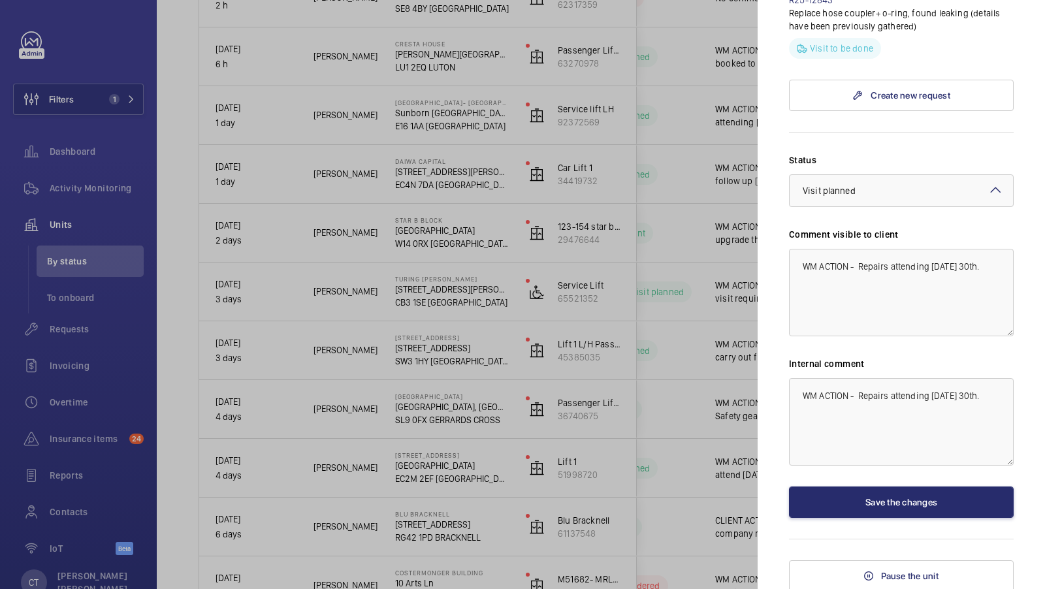
scroll to position [609, 0]
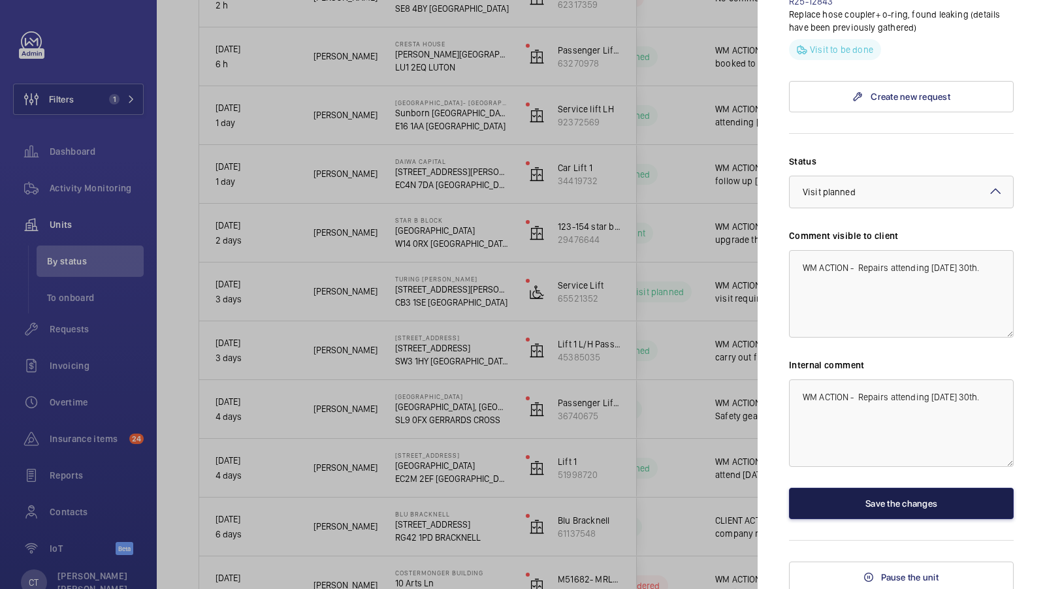
click at [919, 493] on button "Save the changes" at bounding box center [901, 503] width 225 height 31
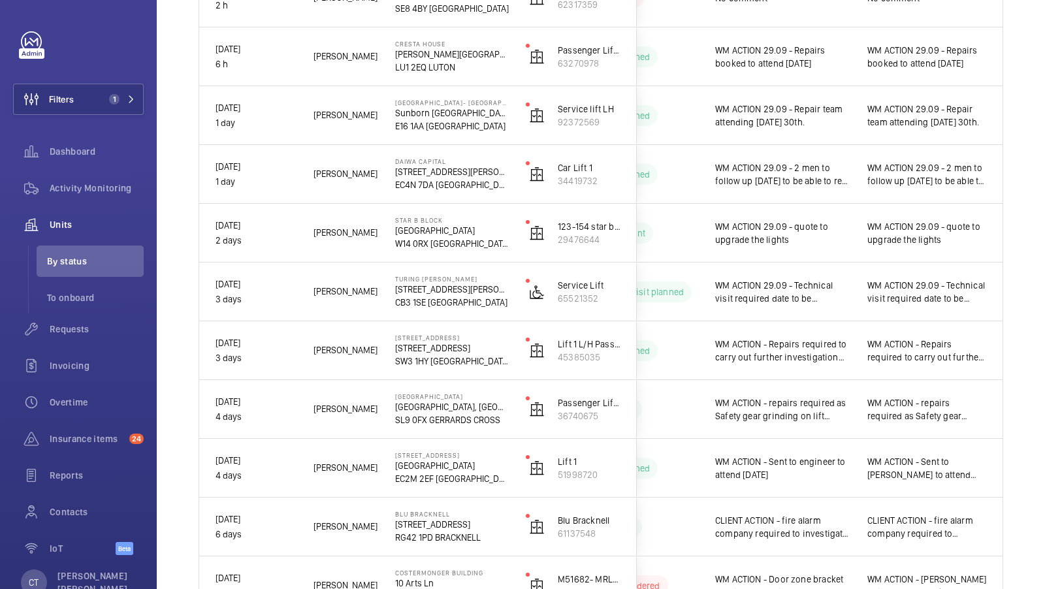
scroll to position [0, 0]
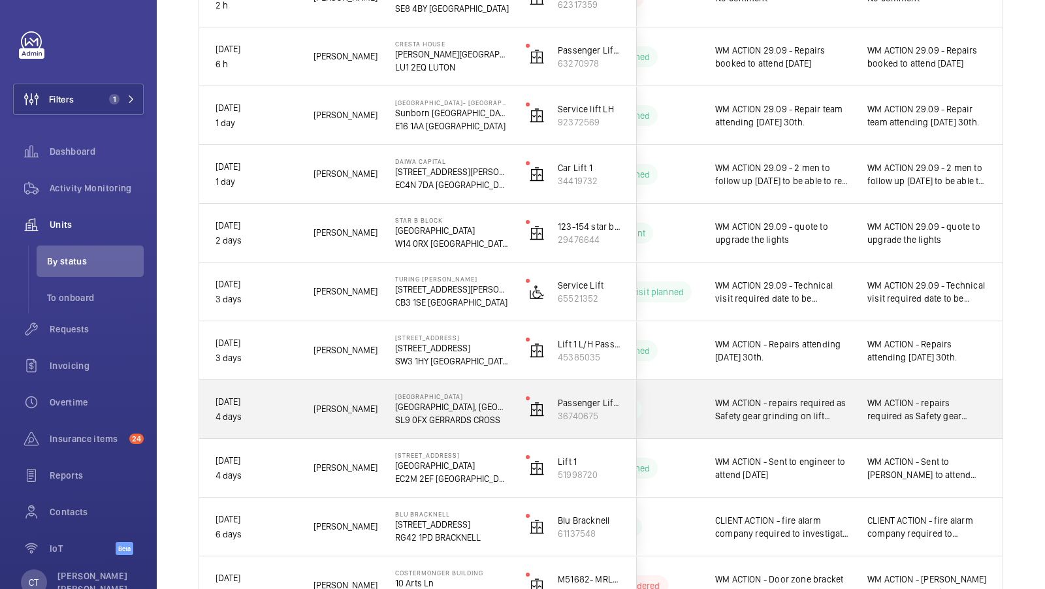
click at [901, 406] on span "WM ACTION - repairs required as Safety gear grinding on lift guide. Date to be …" at bounding box center [928, 410] width 120 height 26
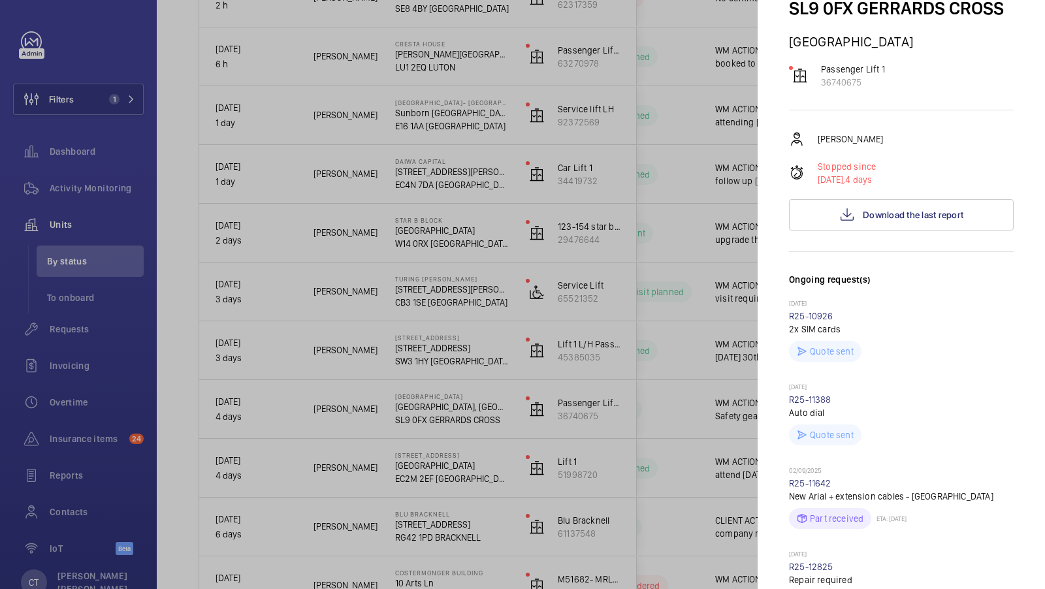
scroll to position [229, 0]
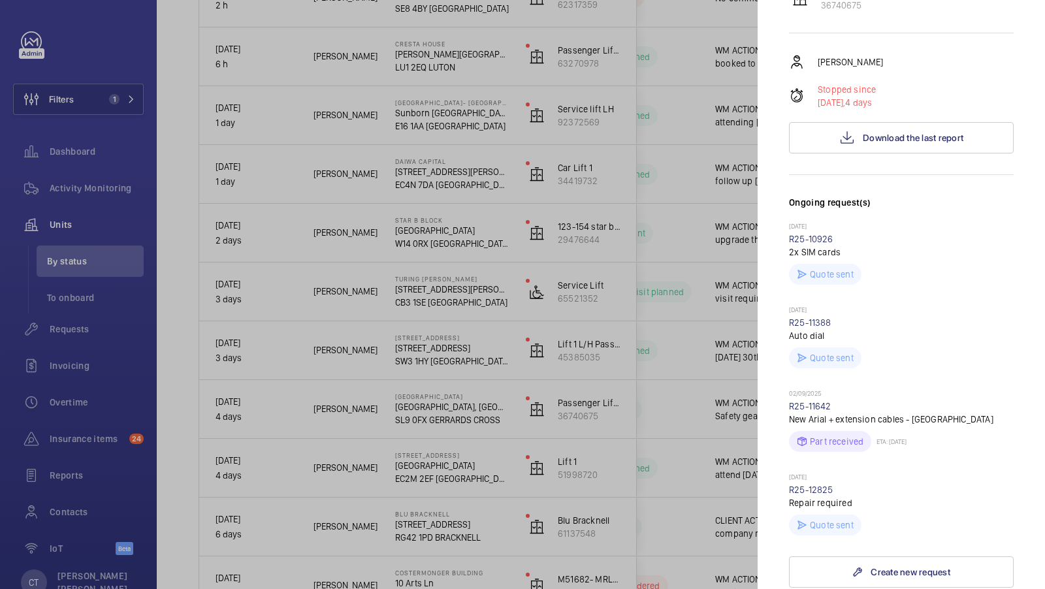
click at [651, 440] on div at bounding box center [522, 294] width 1045 height 589
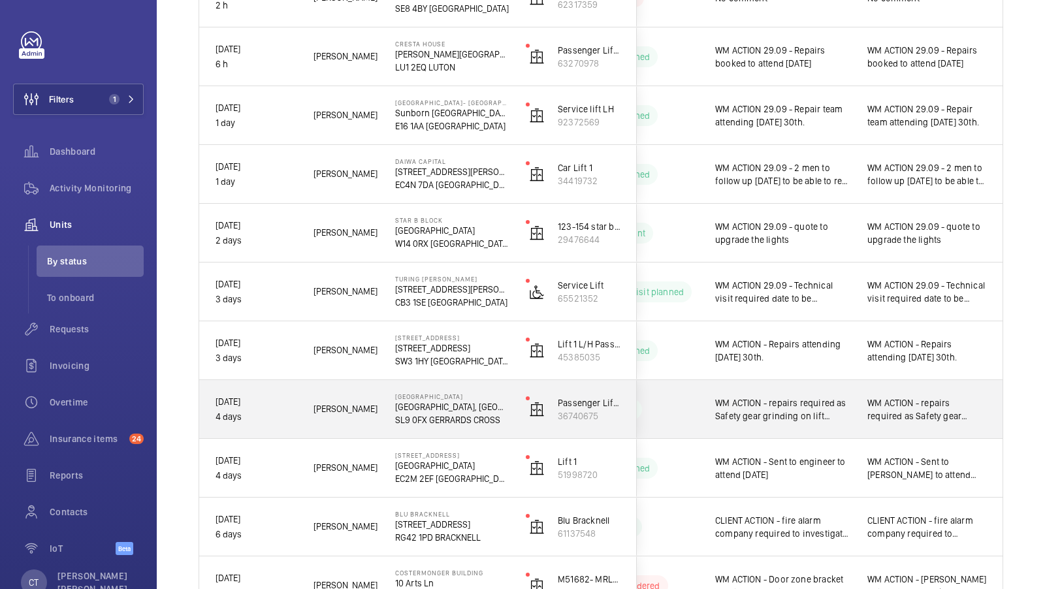
scroll to position [384, 0]
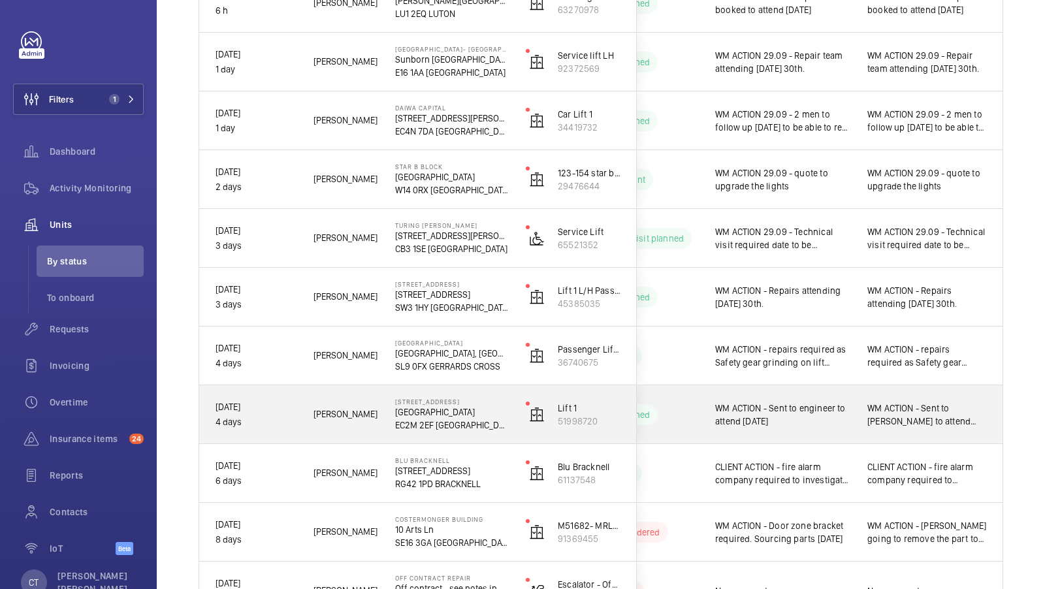
click at [913, 421] on span "WM ACTION - Sent to [PERSON_NAME] to attend [DATE]." at bounding box center [928, 415] width 120 height 26
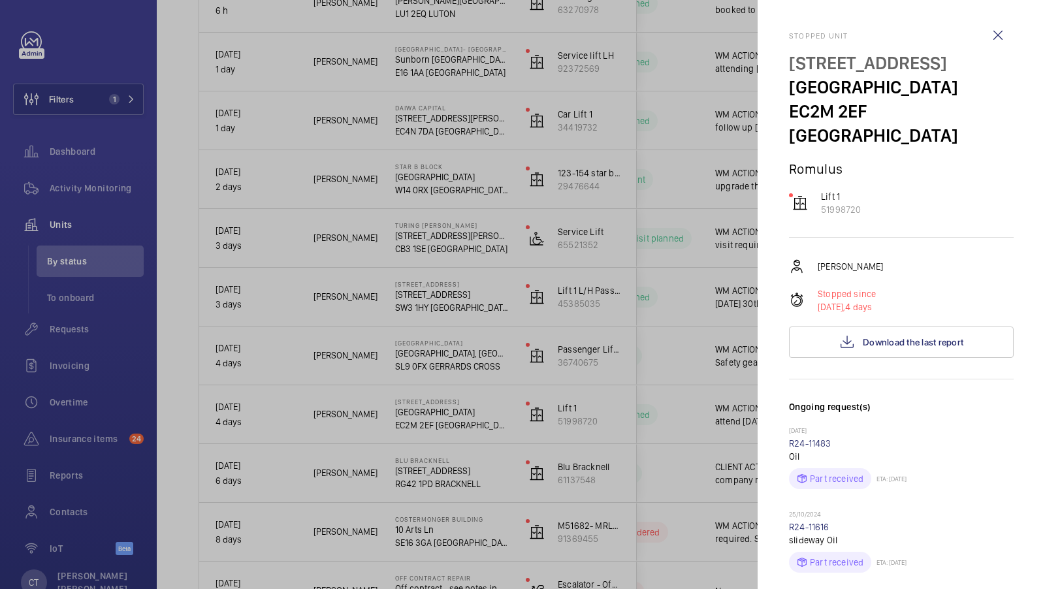
click at [716, 406] on div at bounding box center [522, 294] width 1045 height 589
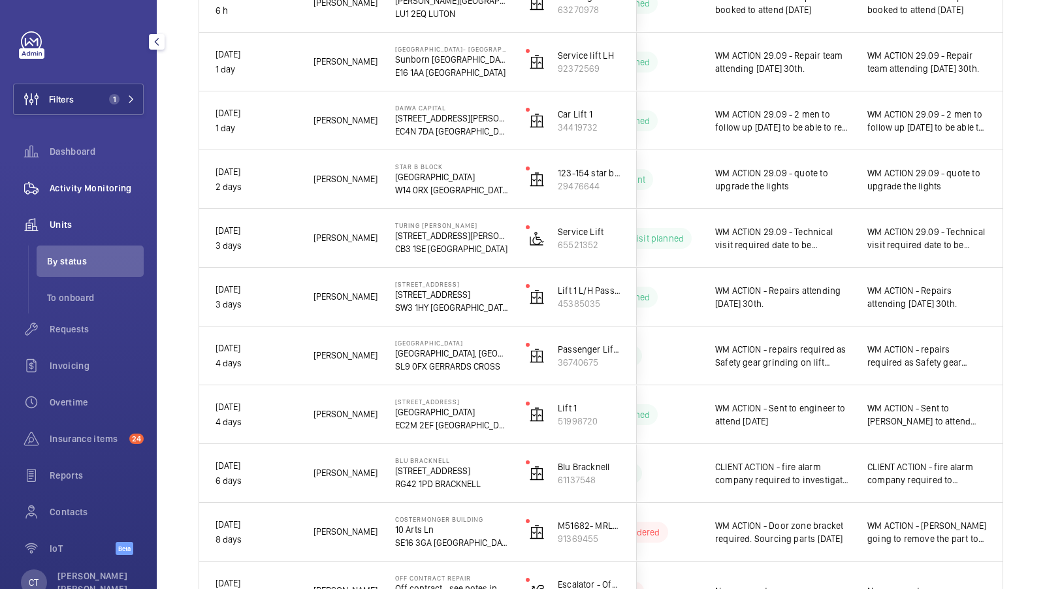
click at [88, 176] on div "Activity Monitoring" at bounding box center [78, 187] width 131 height 31
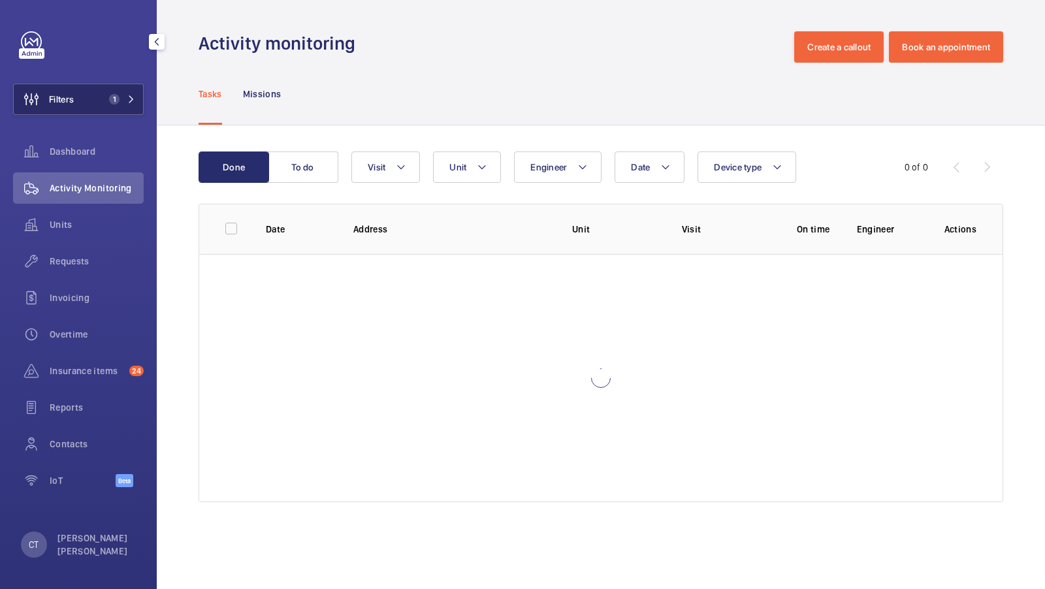
click at [100, 108] on button "Filters 1" at bounding box center [78, 99] width 131 height 31
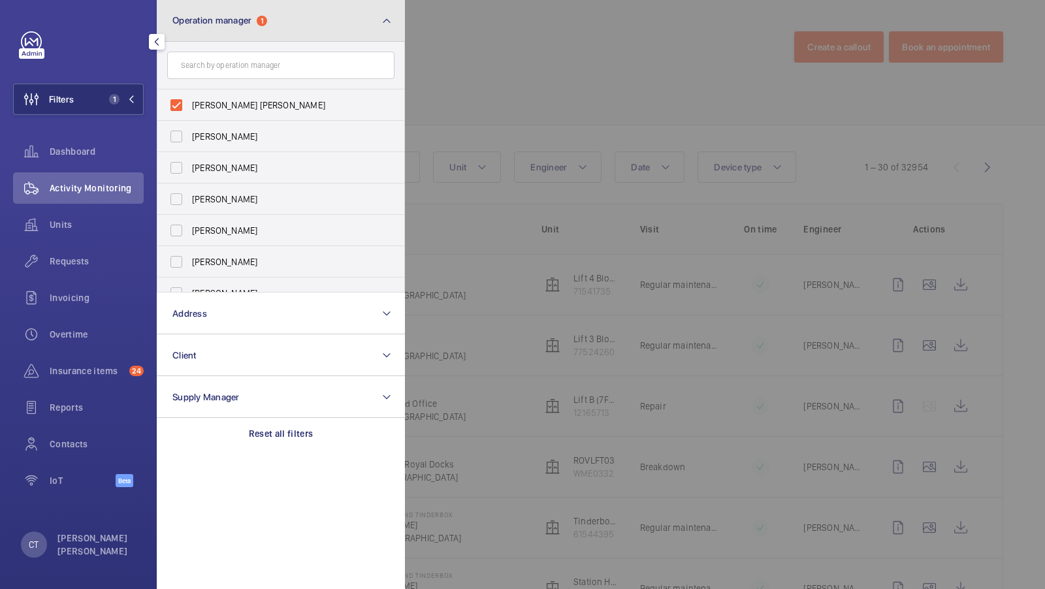
click at [278, 33] on button "Operation manager 1" at bounding box center [281, 21] width 248 height 42
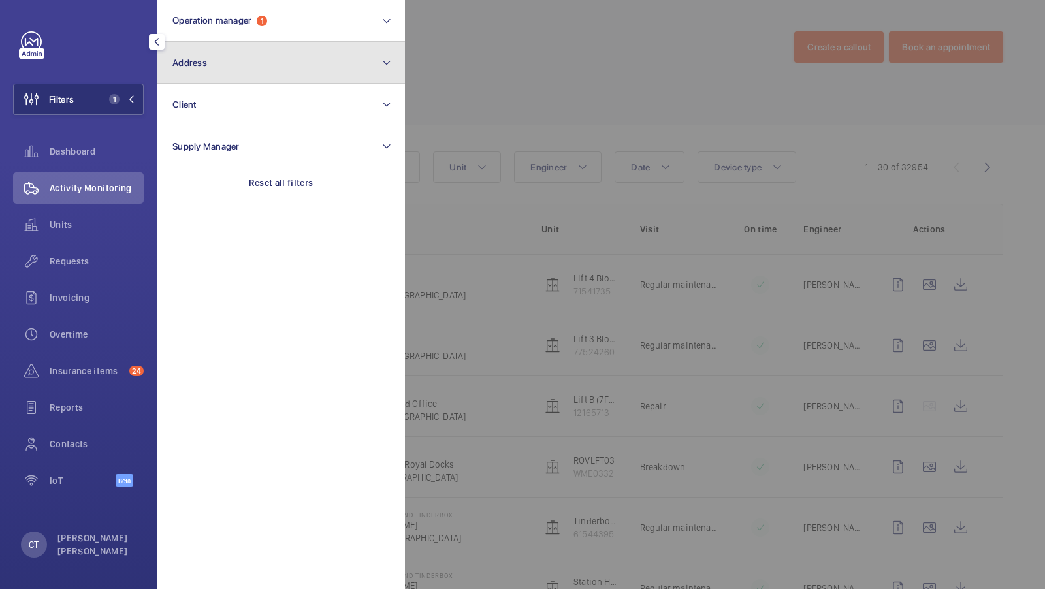
click at [233, 71] on button "Address" at bounding box center [281, 63] width 248 height 42
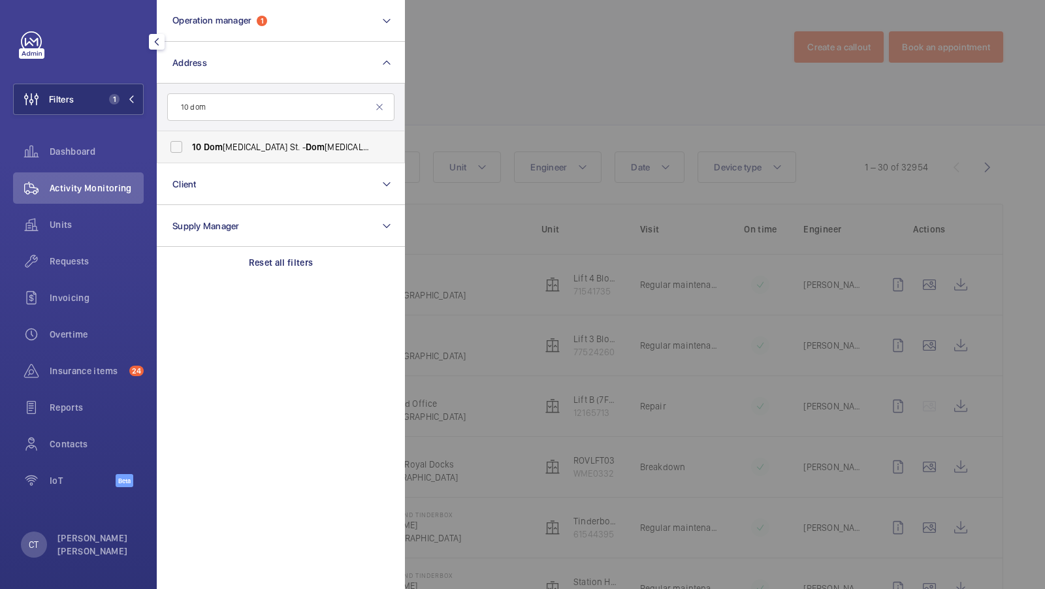
type input "10 dom"
click at [233, 136] on label "10 Dom inion St. - Dom inion Street, LONDON EC2M 2EF" at bounding box center [270, 146] width 227 height 31
click at [189, 136] on input "10 Dom inion St. - Dom inion Street, LONDON EC2M 2EF" at bounding box center [176, 147] width 26 height 26
checkbox input "true"
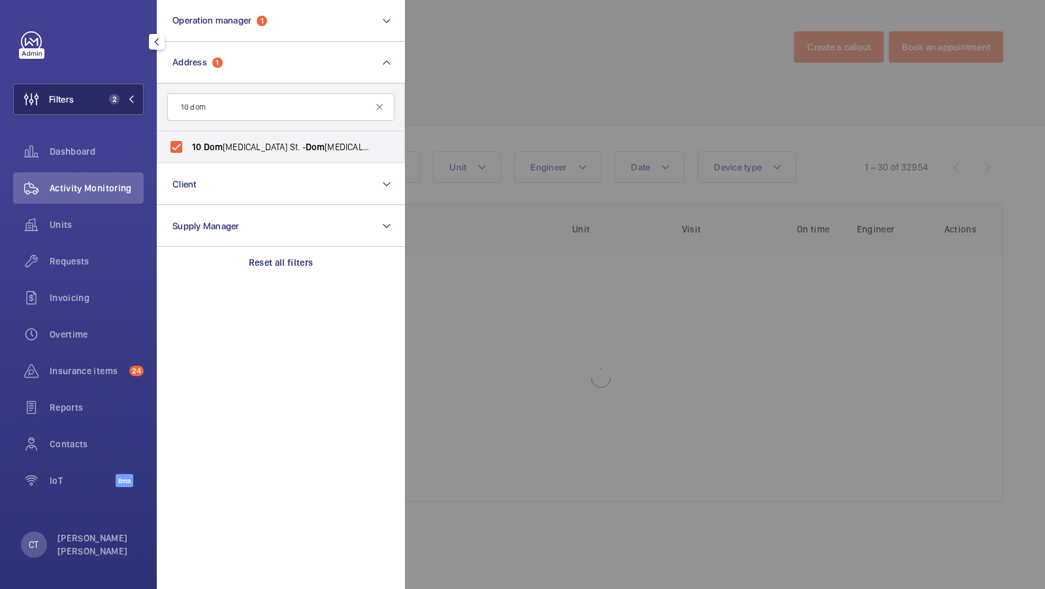
click at [115, 106] on button "Filters 2" at bounding box center [78, 99] width 131 height 31
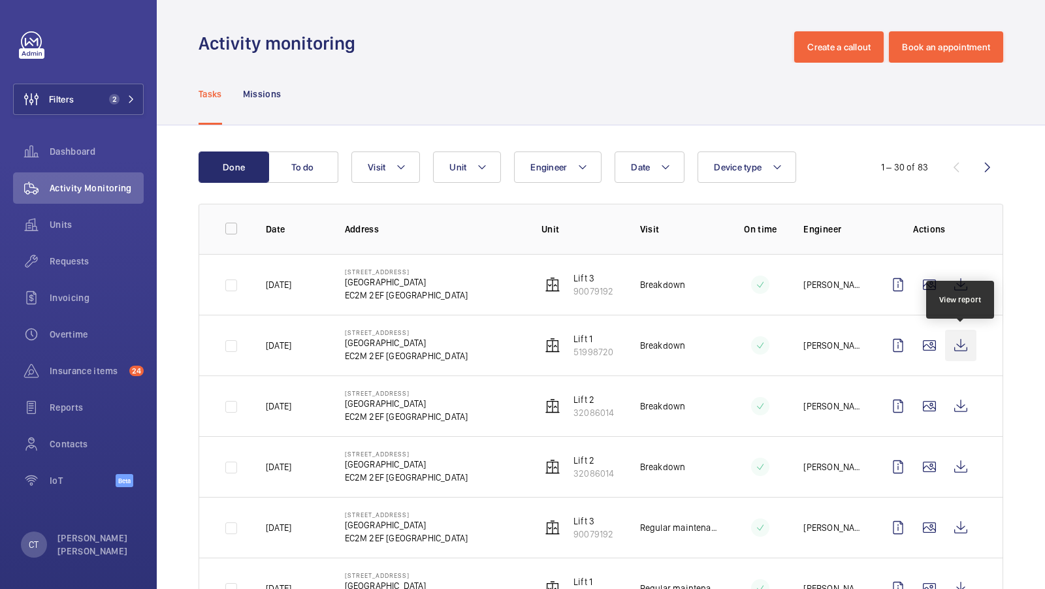
click at [960, 346] on wm-front-icon-button at bounding box center [960, 345] width 31 height 31
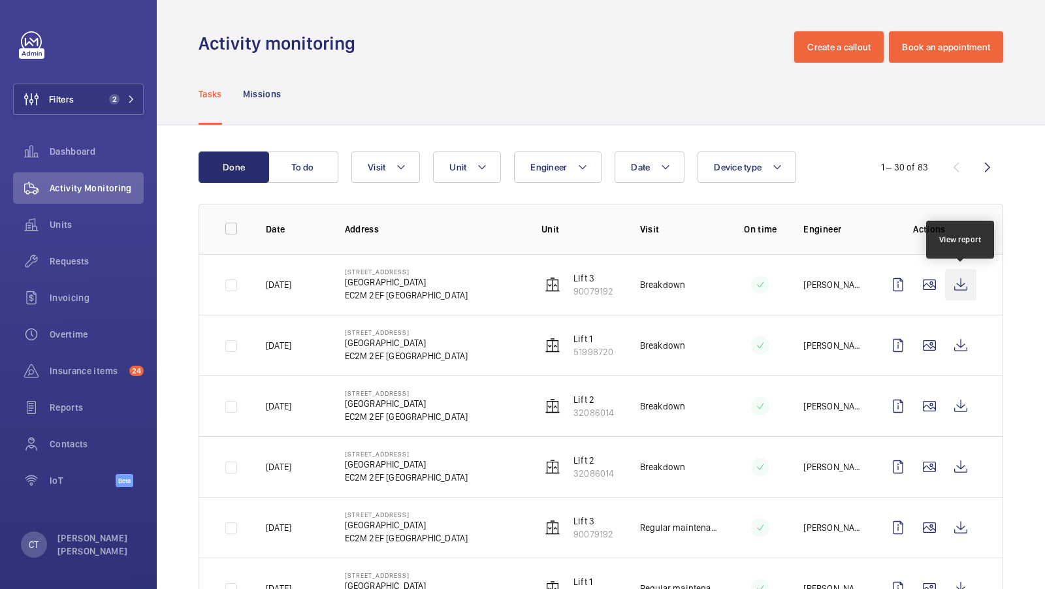
click at [960, 283] on wm-front-icon-button at bounding box center [960, 284] width 31 height 31
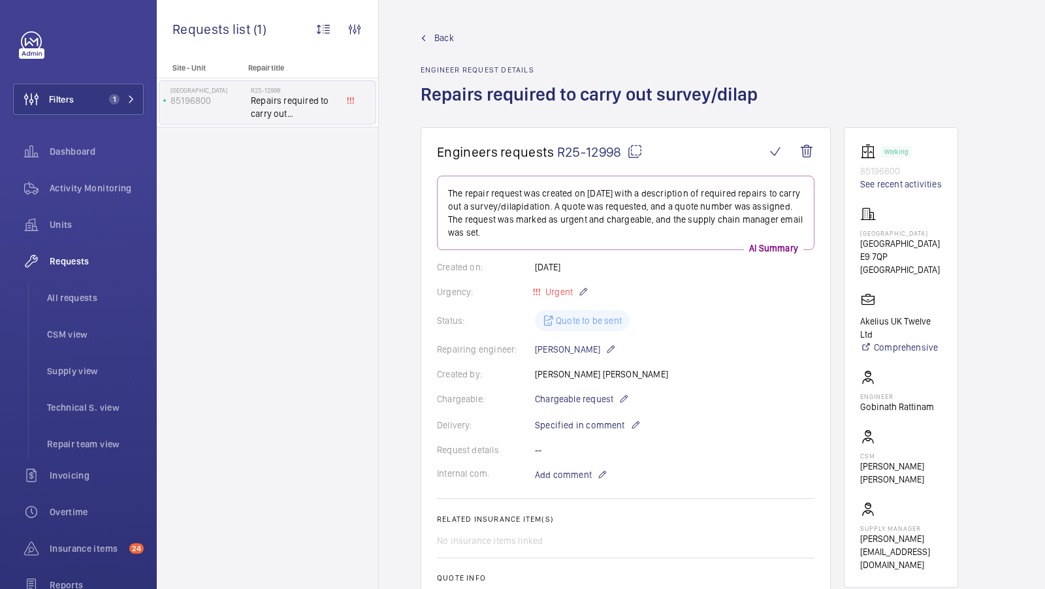
click at [635, 148] on mat-icon at bounding box center [635, 152] width 16 height 16
click at [75, 216] on div "Units" at bounding box center [78, 224] width 131 height 31
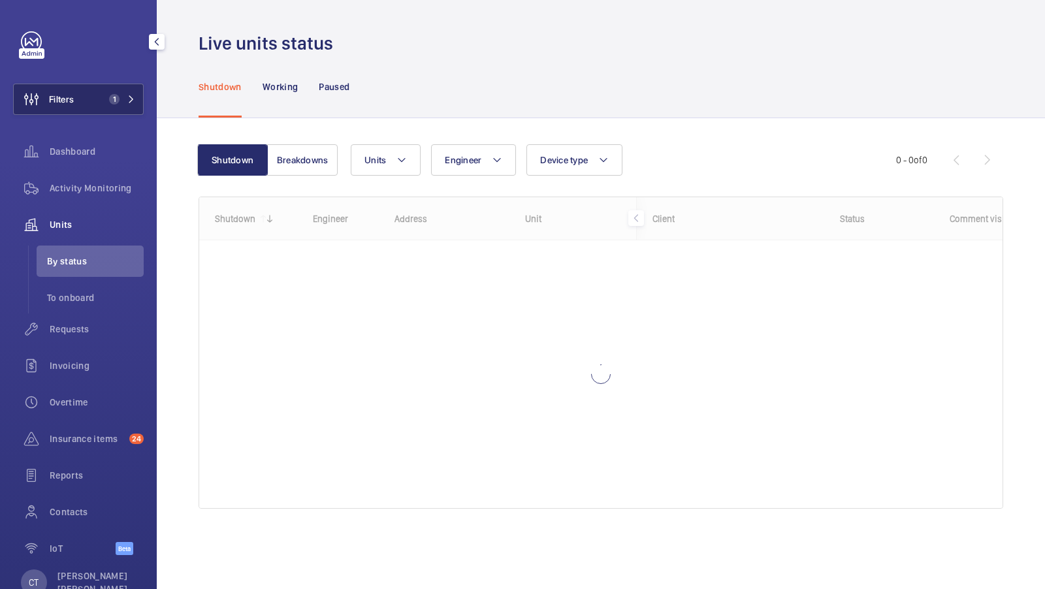
click at [111, 91] on button "Filters 1" at bounding box center [78, 99] width 131 height 31
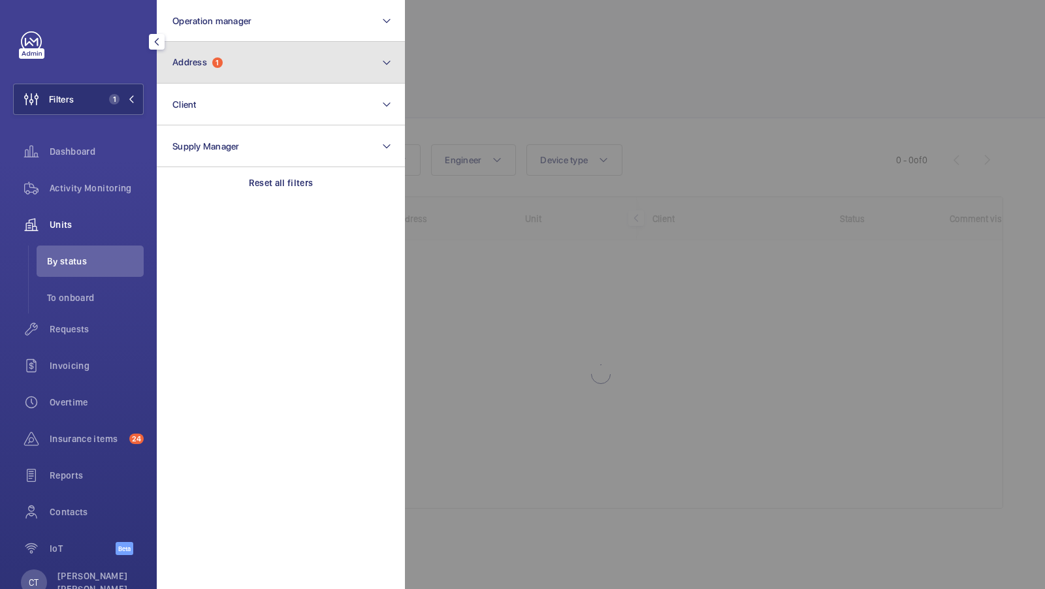
click at [310, 74] on button "Address 1" at bounding box center [281, 63] width 248 height 42
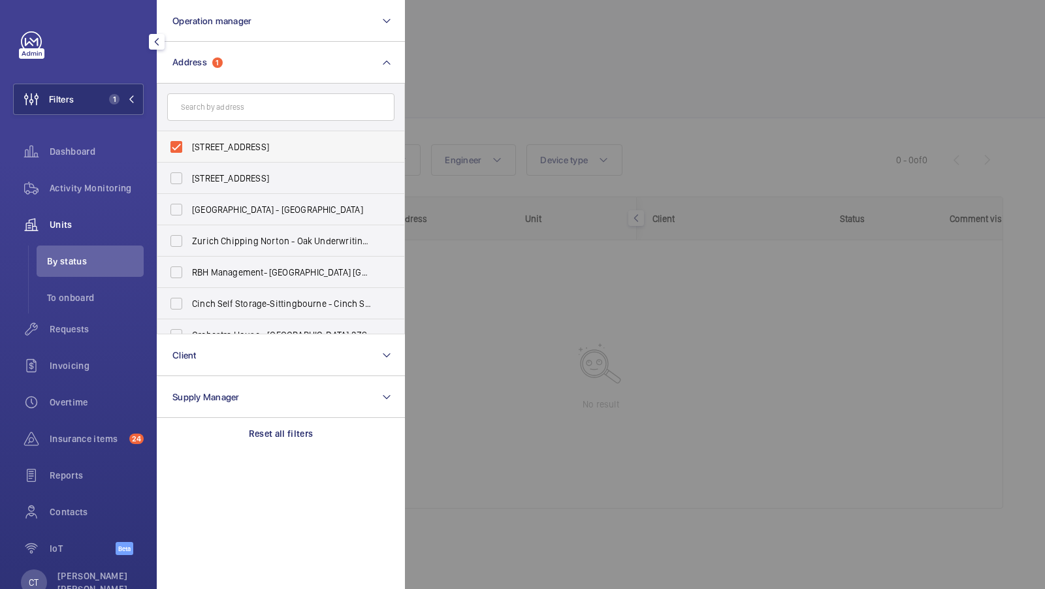
click at [265, 132] on label "[STREET_ADDRESS]" at bounding box center [270, 146] width 227 height 31
click at [189, 134] on input "[STREET_ADDRESS]" at bounding box center [176, 147] width 26 height 26
checkbox input "false"
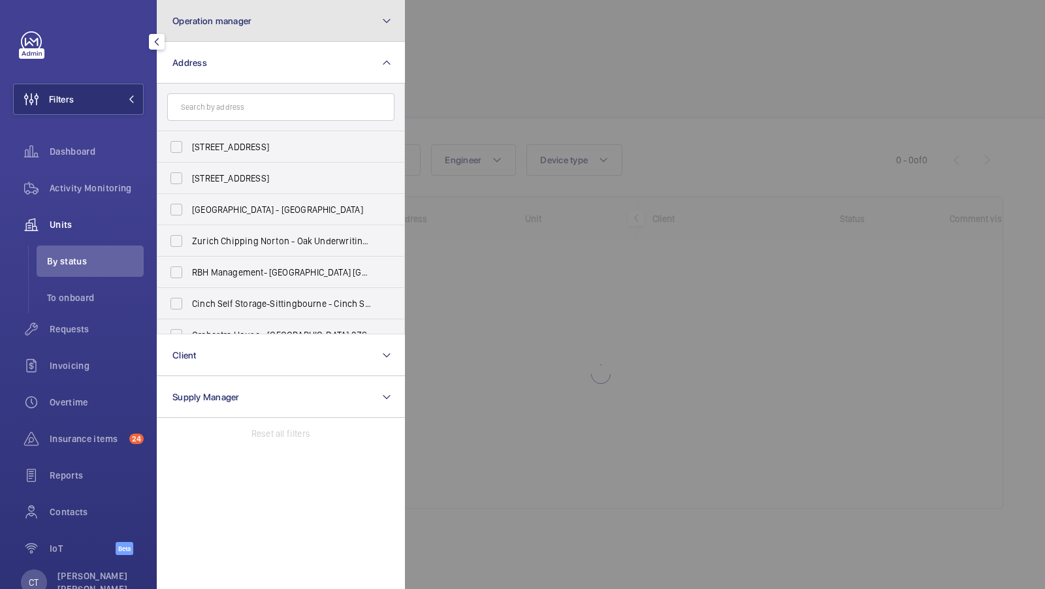
click at [252, 24] on button "Operation manager" at bounding box center [281, 21] width 248 height 42
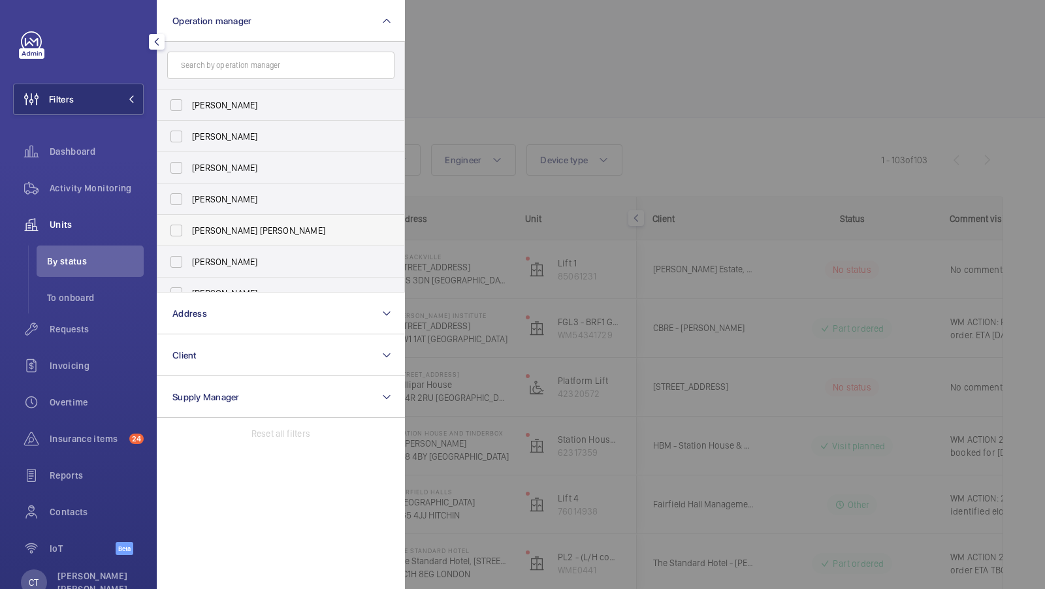
click at [231, 220] on label "[PERSON_NAME] [PERSON_NAME]" at bounding box center [270, 230] width 227 height 31
click at [189, 220] on input "[PERSON_NAME] [PERSON_NAME]" at bounding box center [176, 231] width 26 height 26
checkbox input "true"
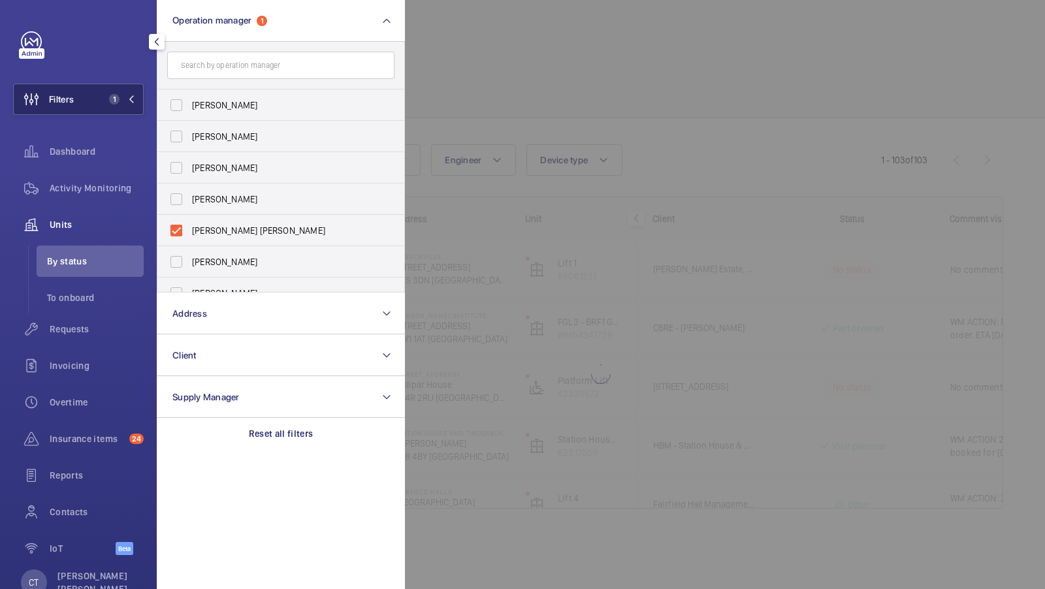
click at [116, 102] on span "1" at bounding box center [114, 99] width 10 height 10
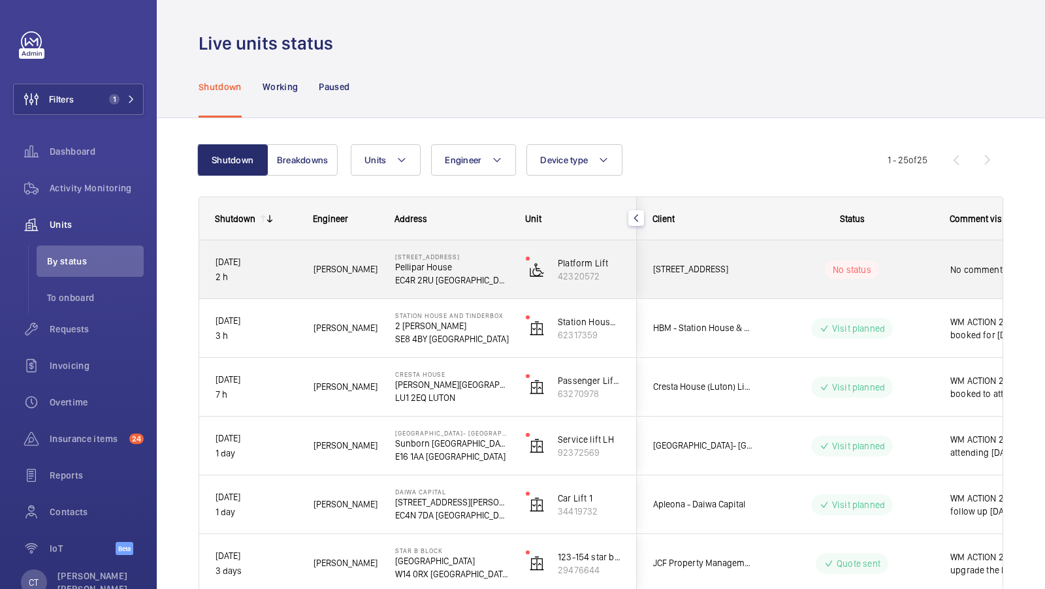
scroll to position [0, 235]
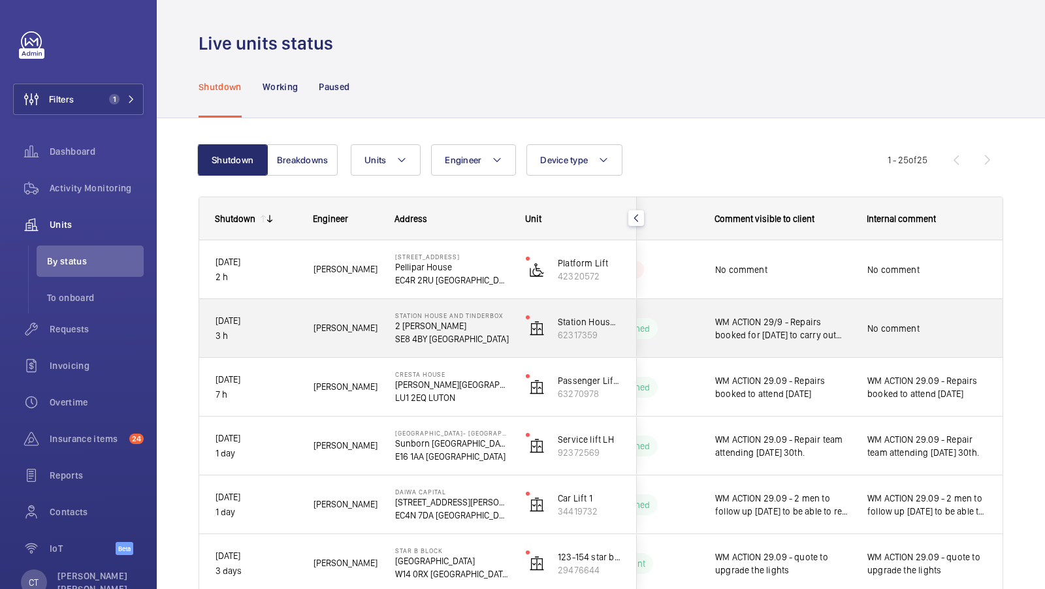
click at [886, 332] on span "No comment" at bounding box center [928, 328] width 120 height 13
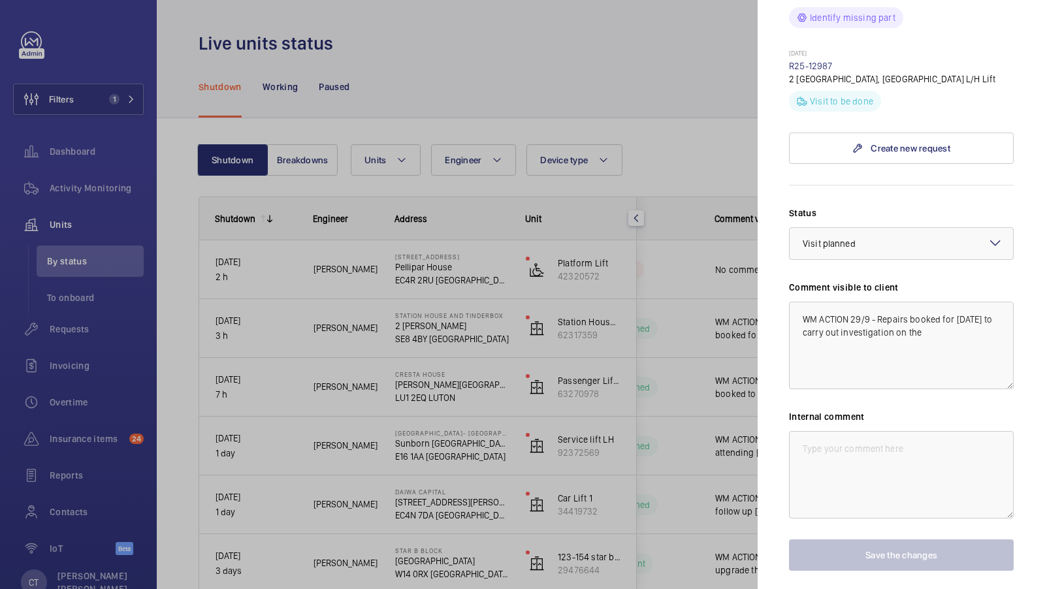
scroll to position [611, 0]
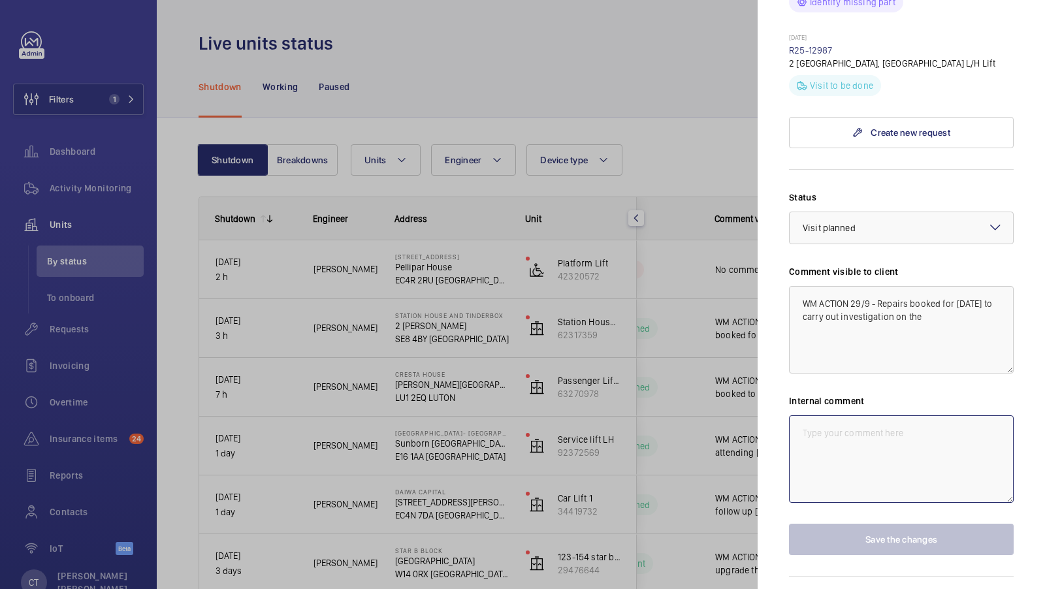
click at [898, 415] on textarea at bounding box center [901, 459] width 225 height 88
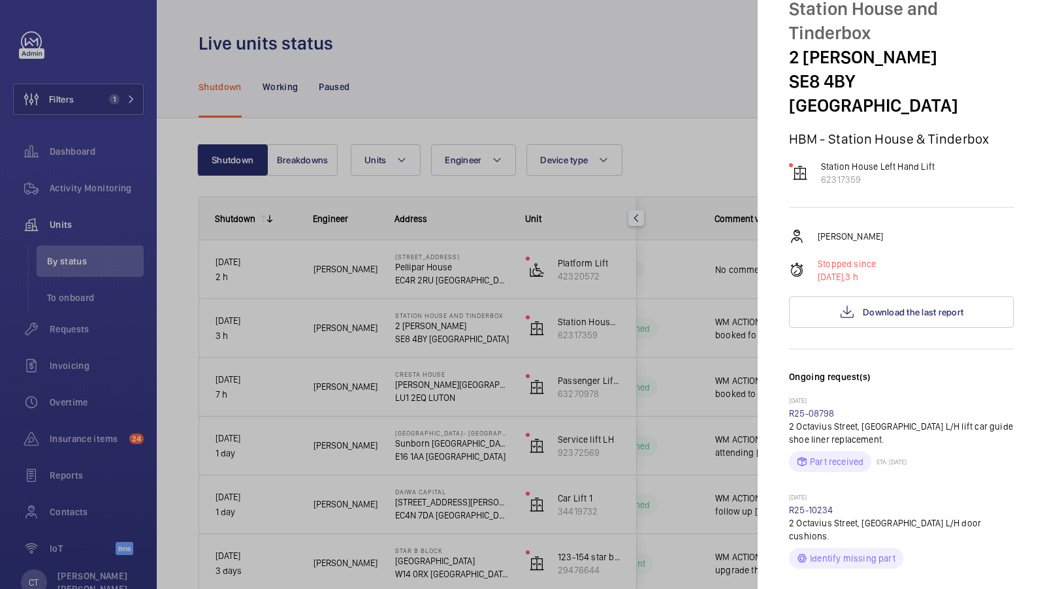
scroll to position [53, 0]
click at [899, 161] on p "Station House Left Hand Lift" at bounding box center [878, 167] width 114 height 13
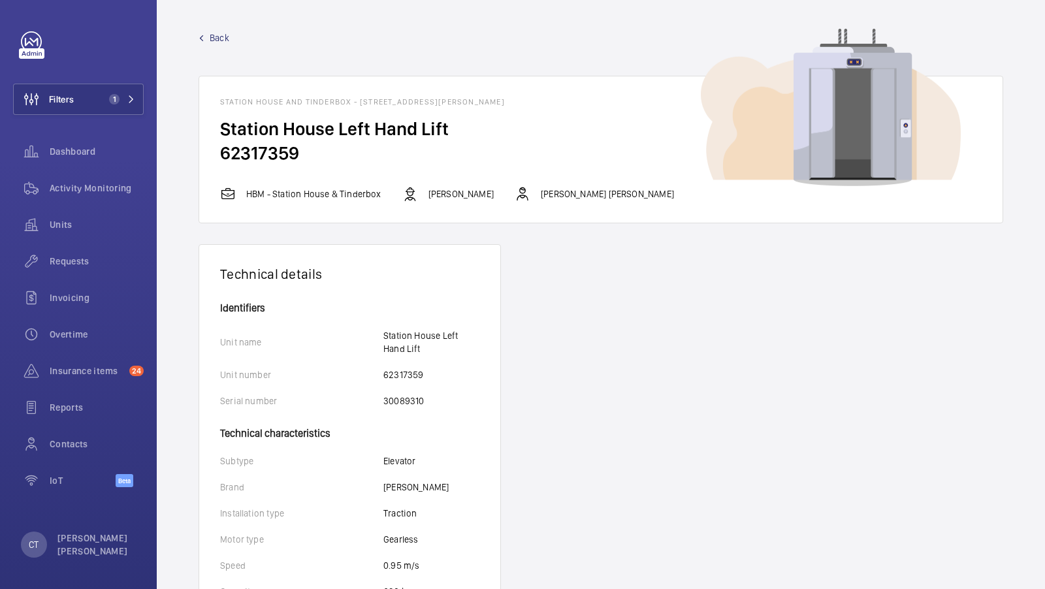
click at [219, 40] on span "Back" at bounding box center [220, 37] width 20 height 13
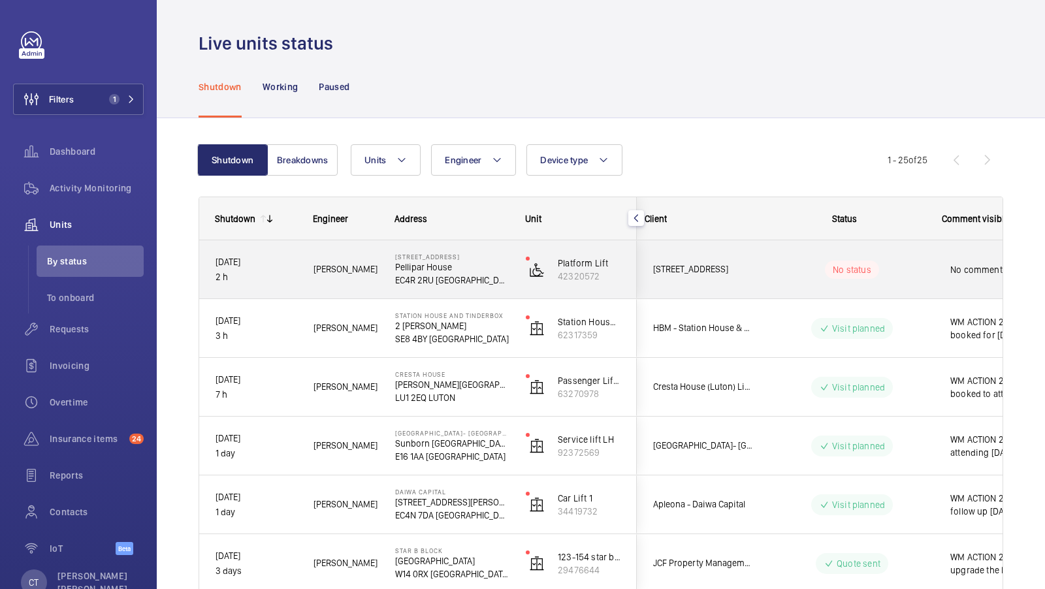
scroll to position [0, 235]
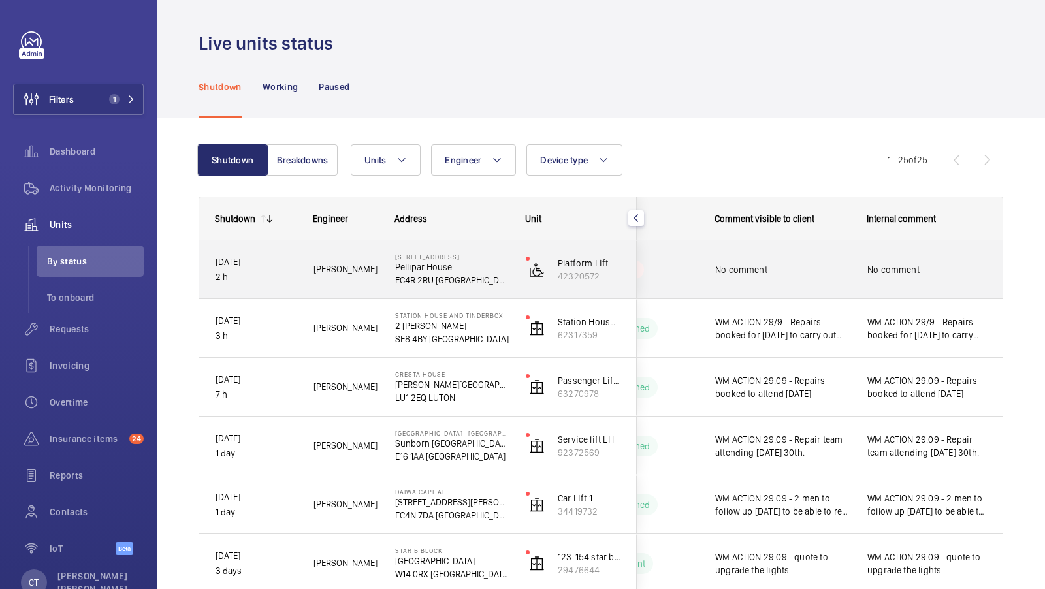
click at [921, 282] on div "No comment" at bounding box center [928, 270] width 120 height 30
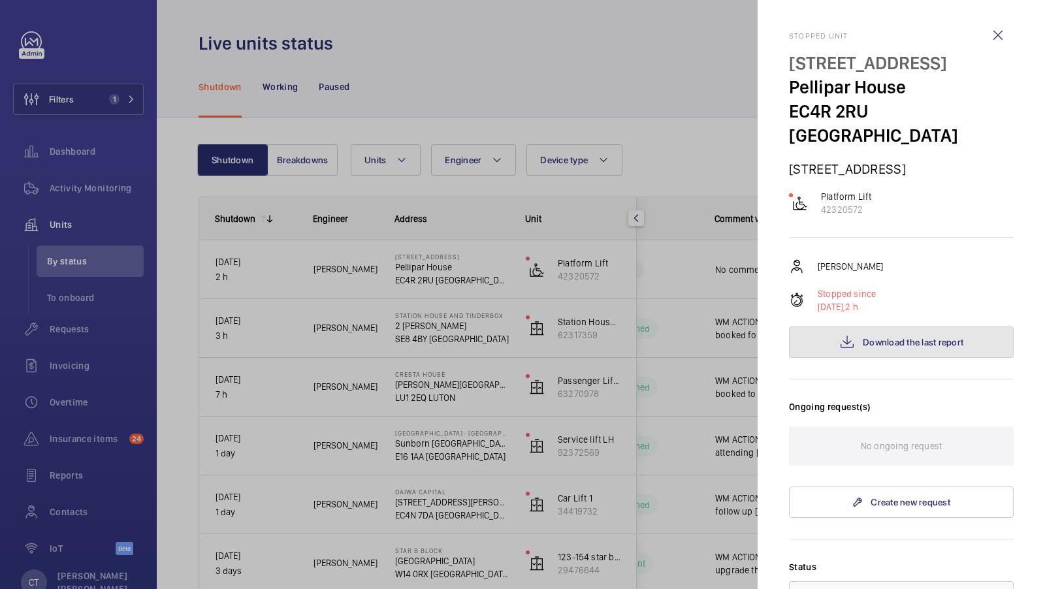
click at [894, 331] on button "Download the last report" at bounding box center [901, 342] width 225 height 31
click at [598, 361] on div at bounding box center [522, 294] width 1045 height 589
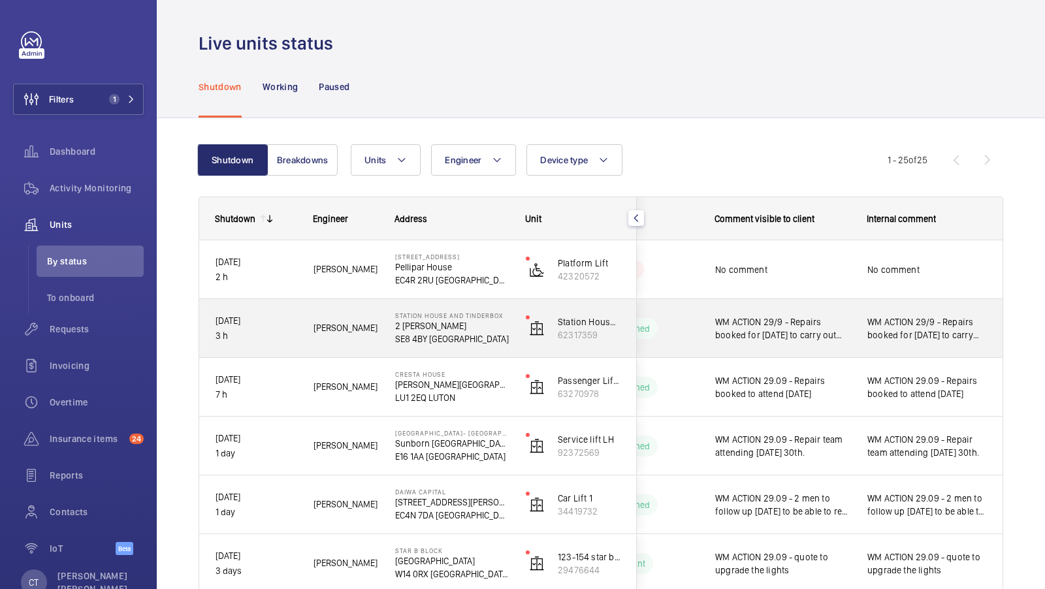
click at [909, 336] on span "WM ACTION 29/9 - Repairs booked for [DATE] to carry out investigation into the …" at bounding box center [928, 329] width 120 height 26
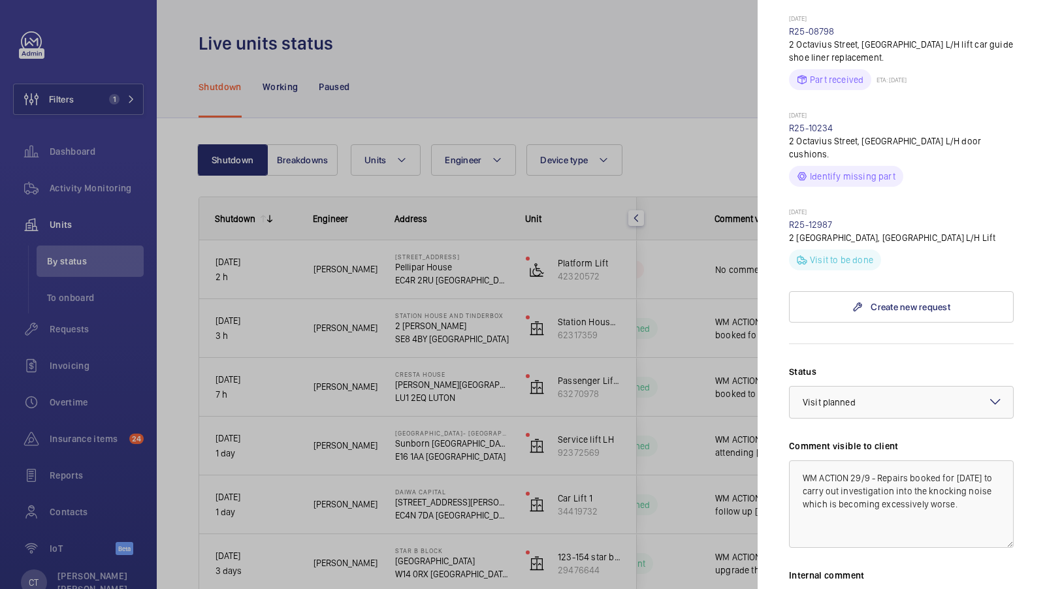
scroll to position [479, 0]
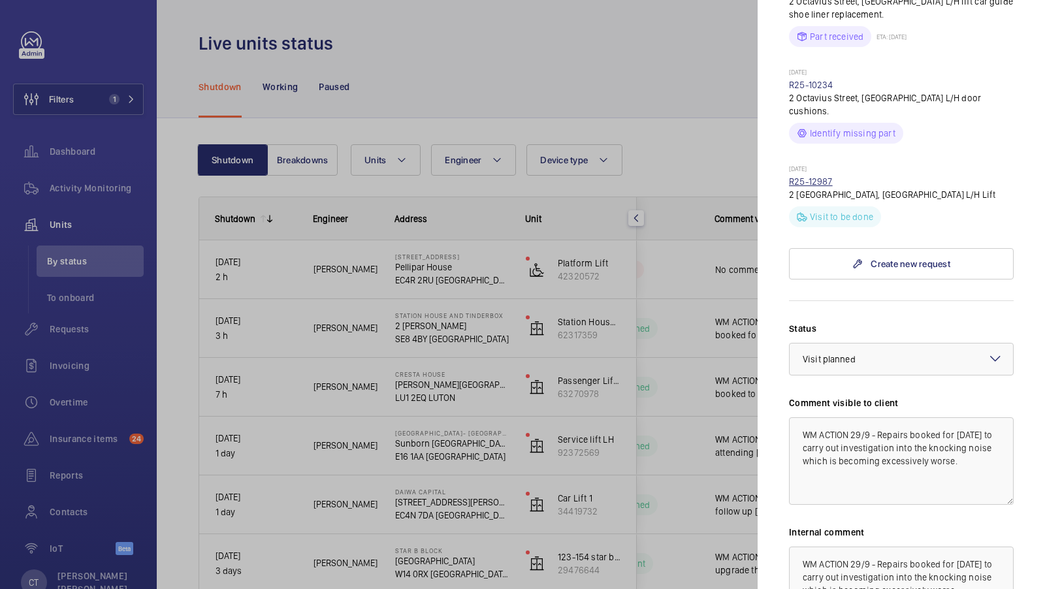
click at [815, 176] on link "R25-12987" at bounding box center [811, 181] width 44 height 10
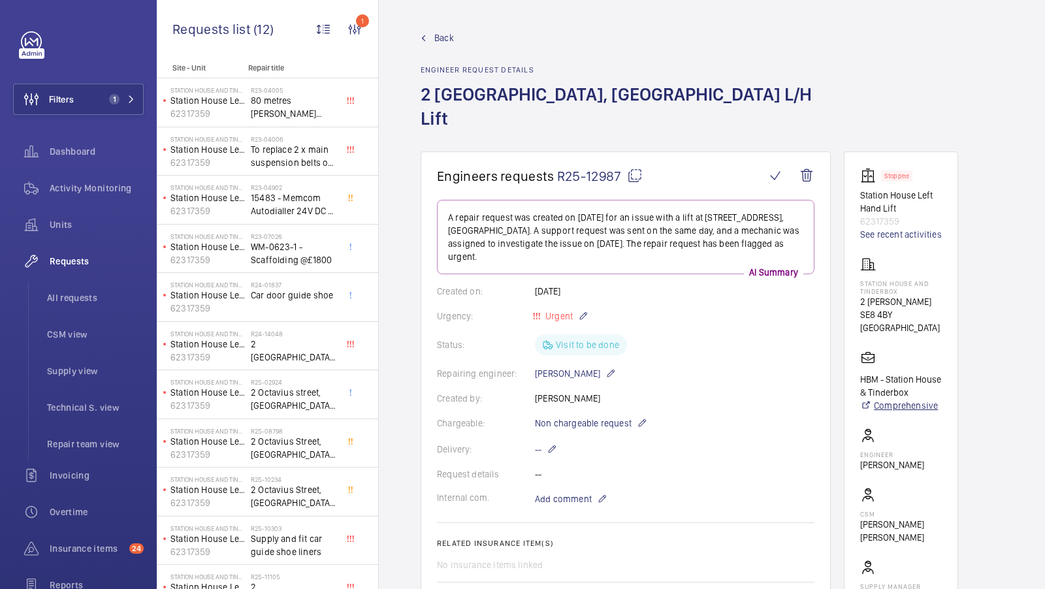
click at [900, 399] on link "Comprehensive" at bounding box center [901, 405] width 82 height 13
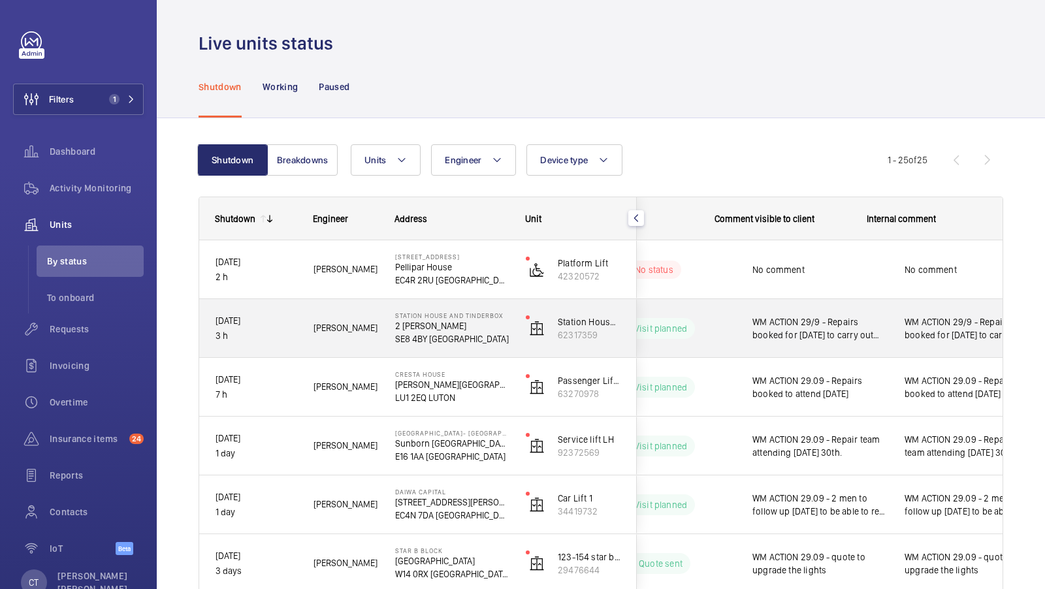
scroll to position [0, 235]
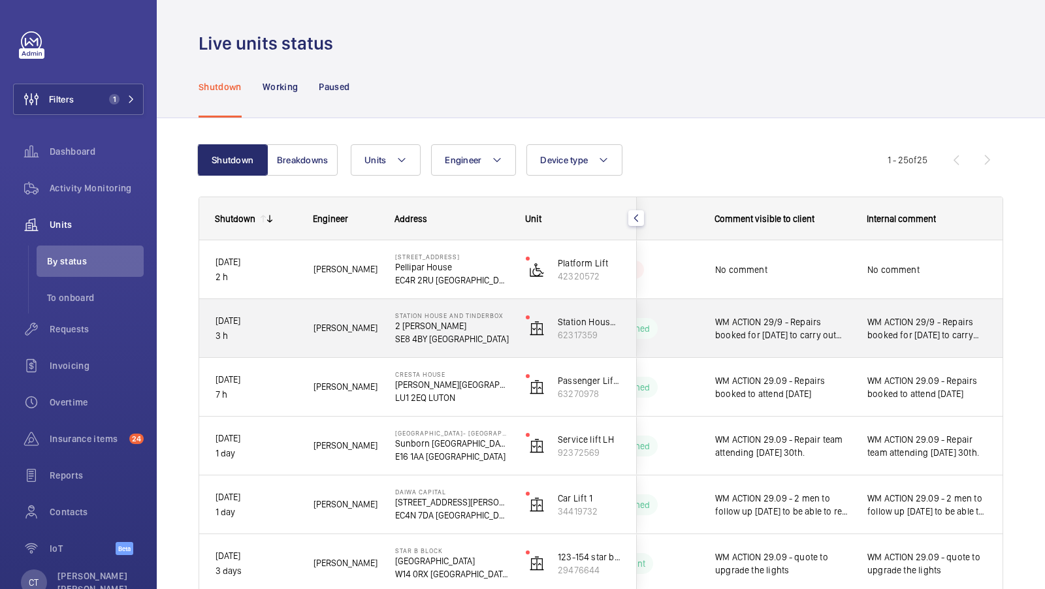
click at [903, 336] on span "WM ACTION 29/9 - Repairs booked for [DATE] to carry out investigation into the …" at bounding box center [928, 329] width 120 height 26
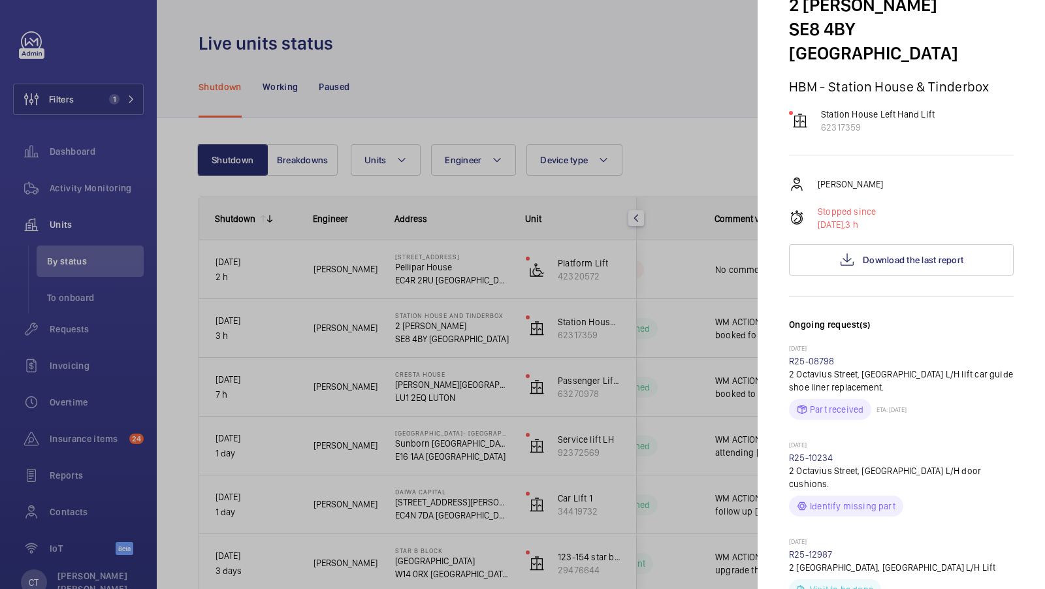
scroll to position [114, 0]
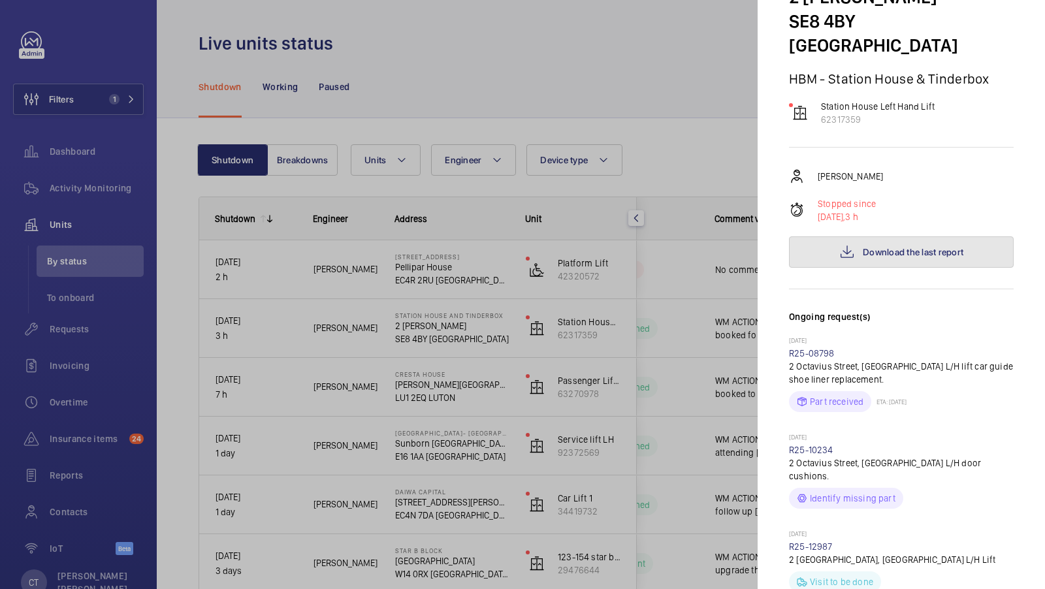
click at [903, 238] on button "Download the last report" at bounding box center [901, 251] width 225 height 31
click at [696, 321] on div at bounding box center [522, 294] width 1045 height 589
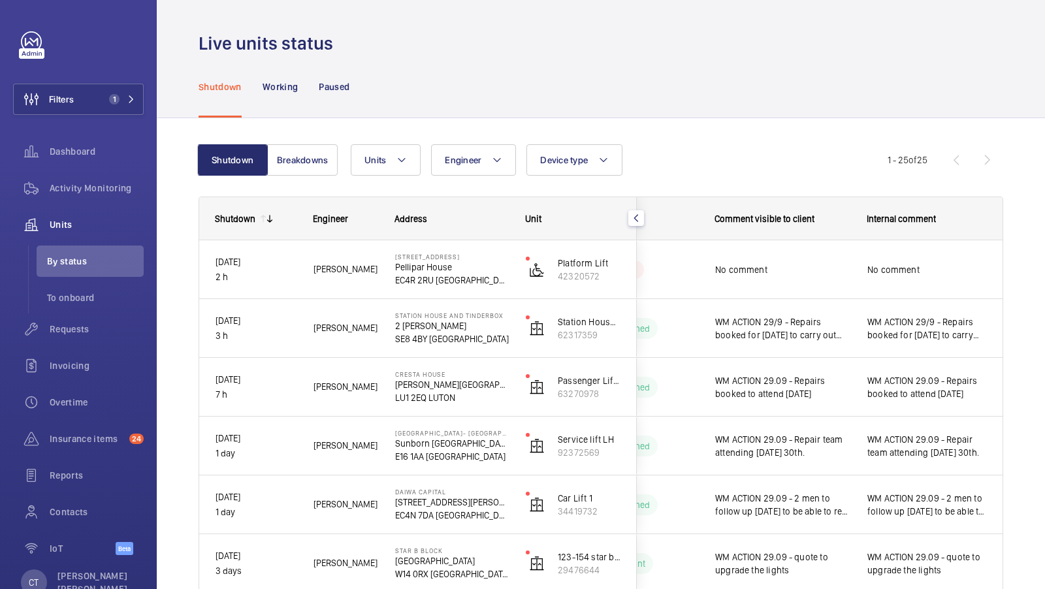
scroll to position [0, 0]
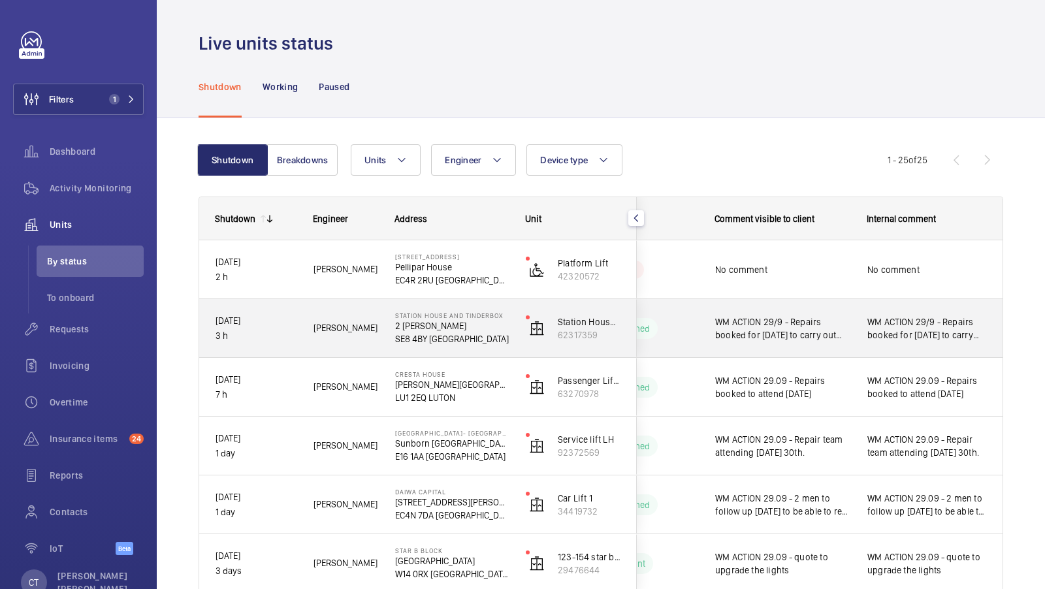
click at [886, 345] on div "WM ACTION 29/9 - Repairs booked for [DATE] to carry out investigation into the …" at bounding box center [927, 328] width 151 height 56
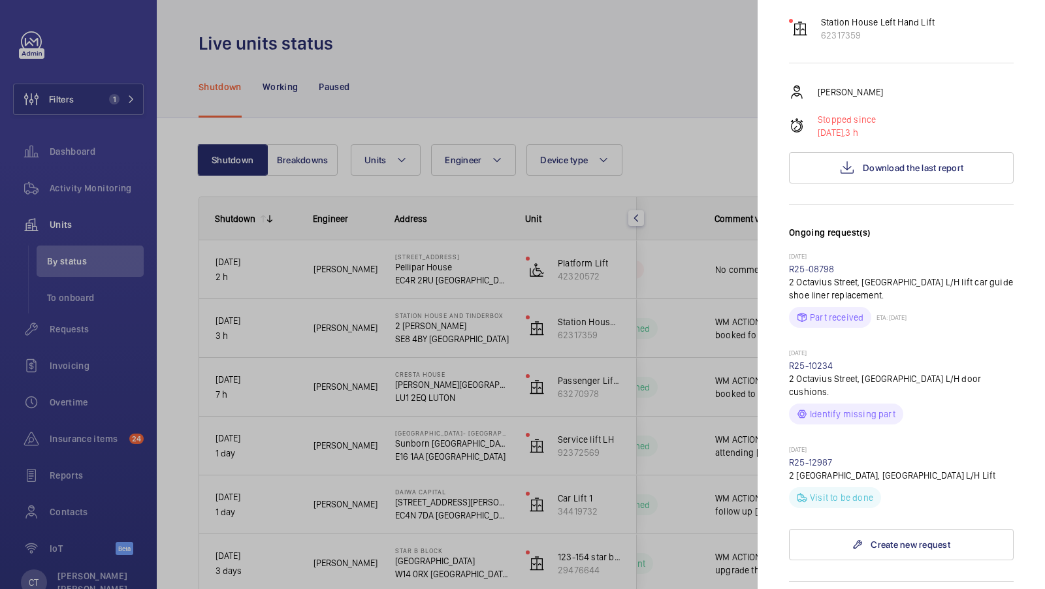
scroll to position [200, 0]
click at [891, 152] on button "Download the last report" at bounding box center [901, 166] width 225 height 31
click at [125, 95] on div at bounding box center [522, 294] width 1045 height 589
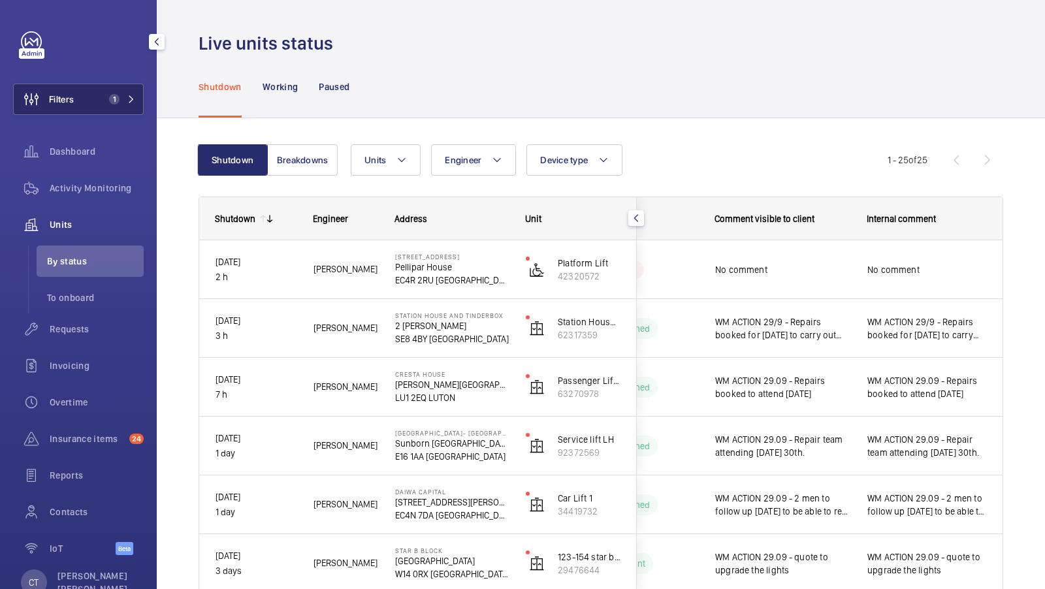
click at [109, 103] on span "1" at bounding box center [112, 99] width 16 height 10
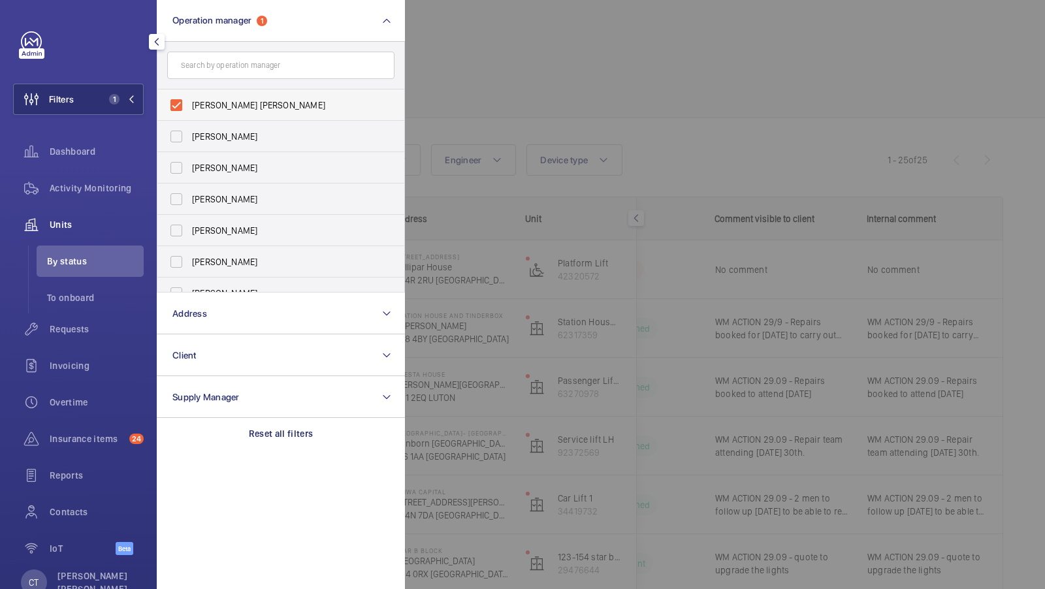
click at [265, 99] on span "[PERSON_NAME] [PERSON_NAME]" at bounding box center [282, 105] width 180 height 13
click at [189, 99] on input "[PERSON_NAME] [PERSON_NAME]" at bounding box center [176, 105] width 26 height 26
checkbox input "false"
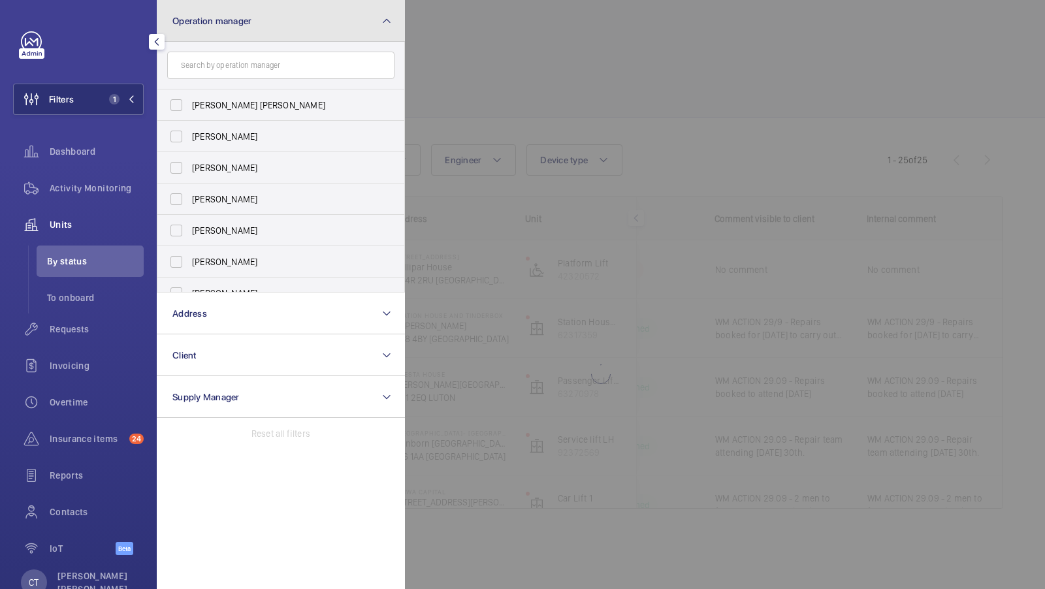
click at [283, 27] on button "Operation manager" at bounding box center [281, 21] width 248 height 42
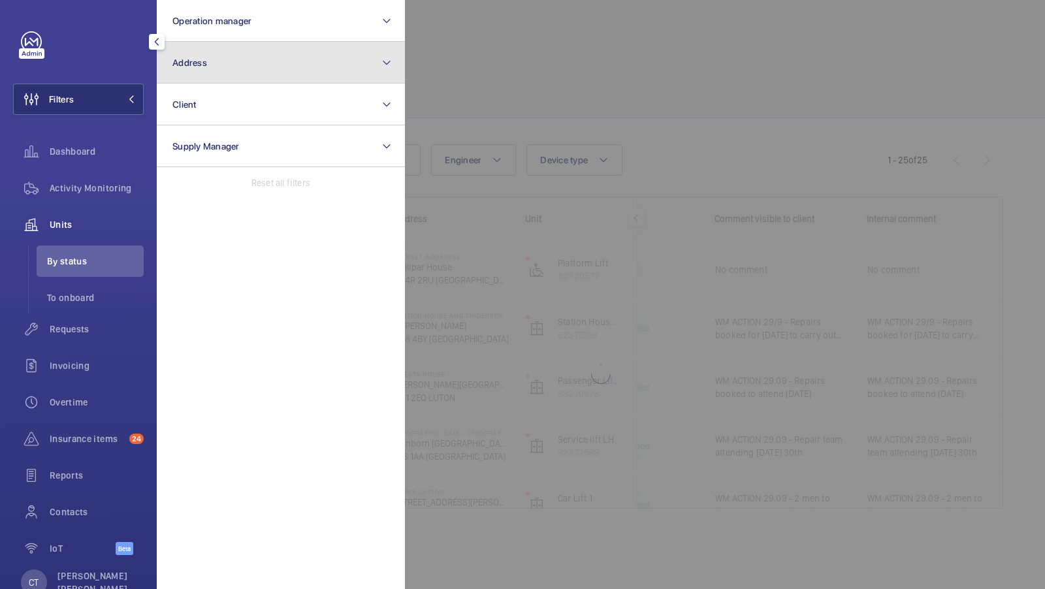
click at [252, 73] on button "Address" at bounding box center [281, 63] width 248 height 42
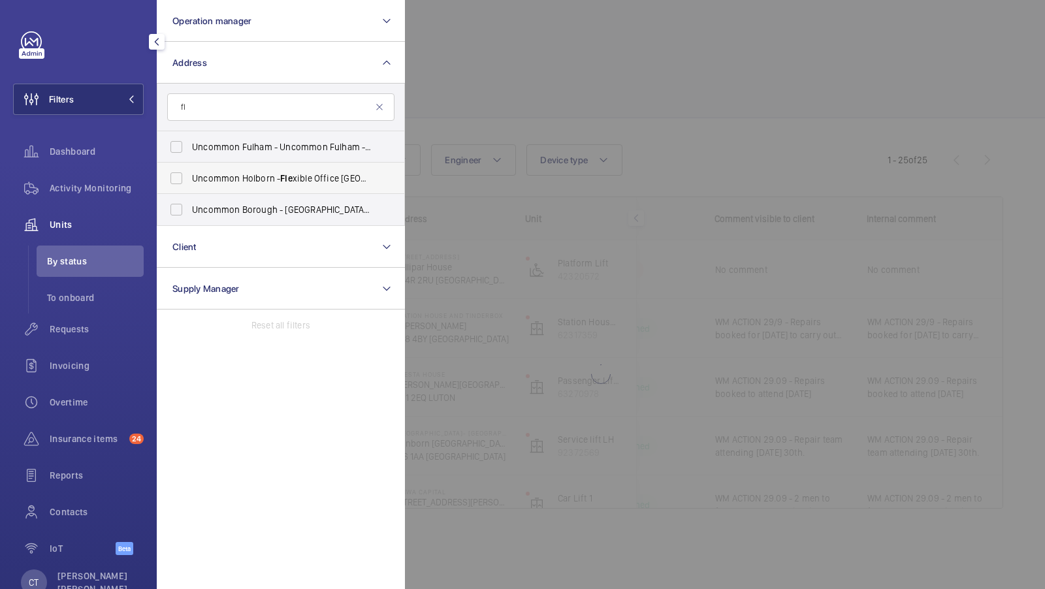
type input "f"
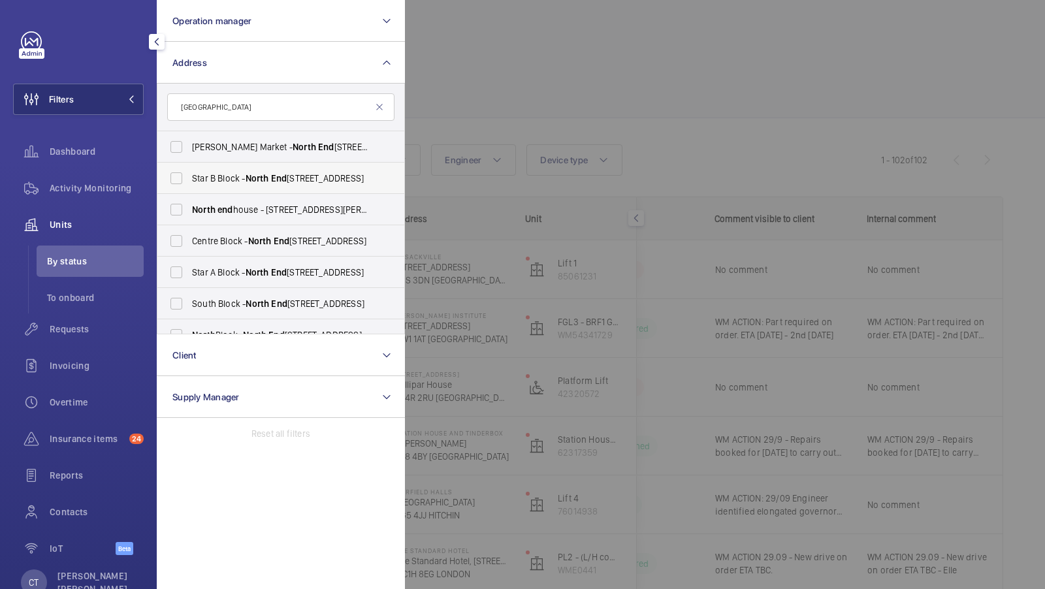
type input "[GEOGRAPHIC_DATA]"
click at [211, 174] on span "[GEOGRAPHIC_DATA] - [GEOGRAPHIC_DATA]" at bounding box center [282, 178] width 180 height 13
click at [189, 174] on input "[GEOGRAPHIC_DATA] - [GEOGRAPHIC_DATA]" at bounding box center [176, 178] width 26 height 26
checkbox input "true"
click at [199, 225] on label "[GEOGRAPHIC_DATA] - [GEOGRAPHIC_DATA]" at bounding box center [270, 240] width 227 height 31
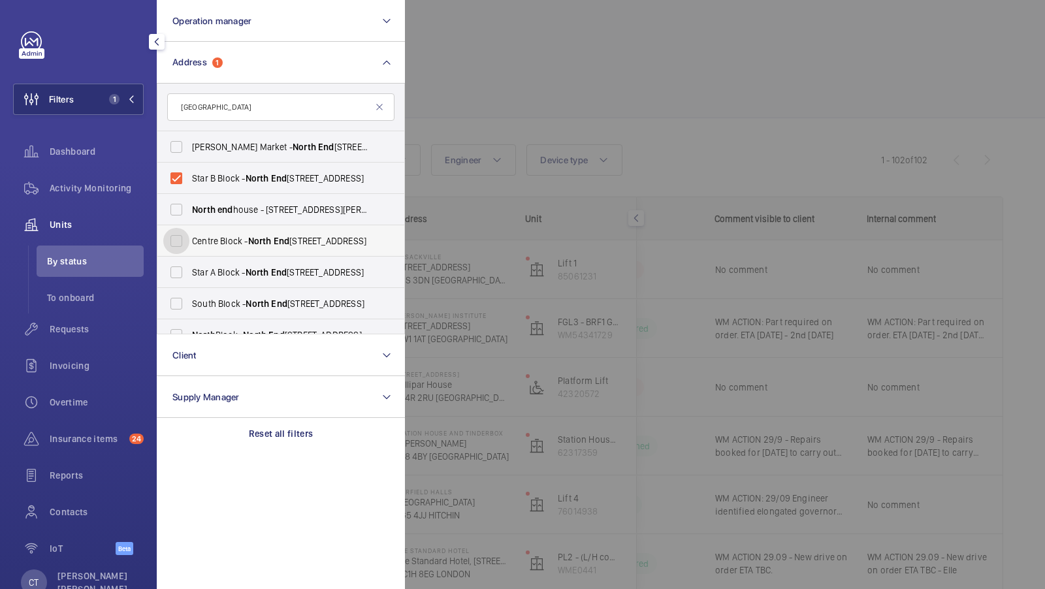
click at [189, 228] on input "[GEOGRAPHIC_DATA] - [GEOGRAPHIC_DATA]" at bounding box center [176, 241] width 26 height 26
checkbox input "true"
click at [199, 266] on span "Star A Block - [GEOGRAPHIC_DATA]" at bounding box center [282, 272] width 180 height 13
click at [189, 265] on input "Star A Block - [GEOGRAPHIC_DATA]" at bounding box center [176, 272] width 26 height 26
checkbox input "true"
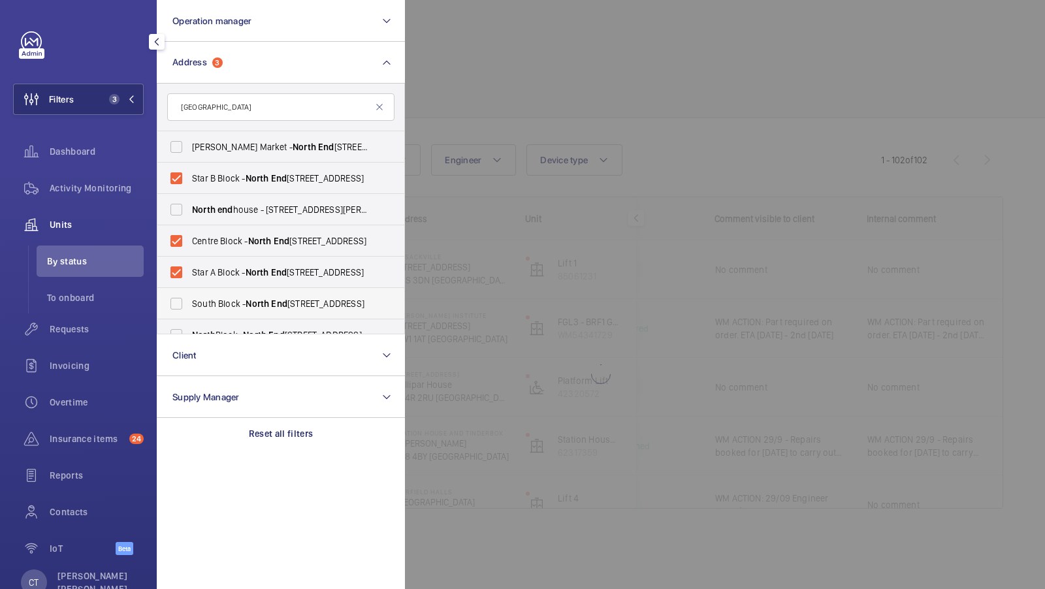
click at [192, 301] on span "[GEOGRAPHIC_DATA] - [GEOGRAPHIC_DATA]" at bounding box center [282, 303] width 180 height 13
click at [189, 301] on input "[GEOGRAPHIC_DATA] - [GEOGRAPHIC_DATA]" at bounding box center [176, 304] width 26 height 26
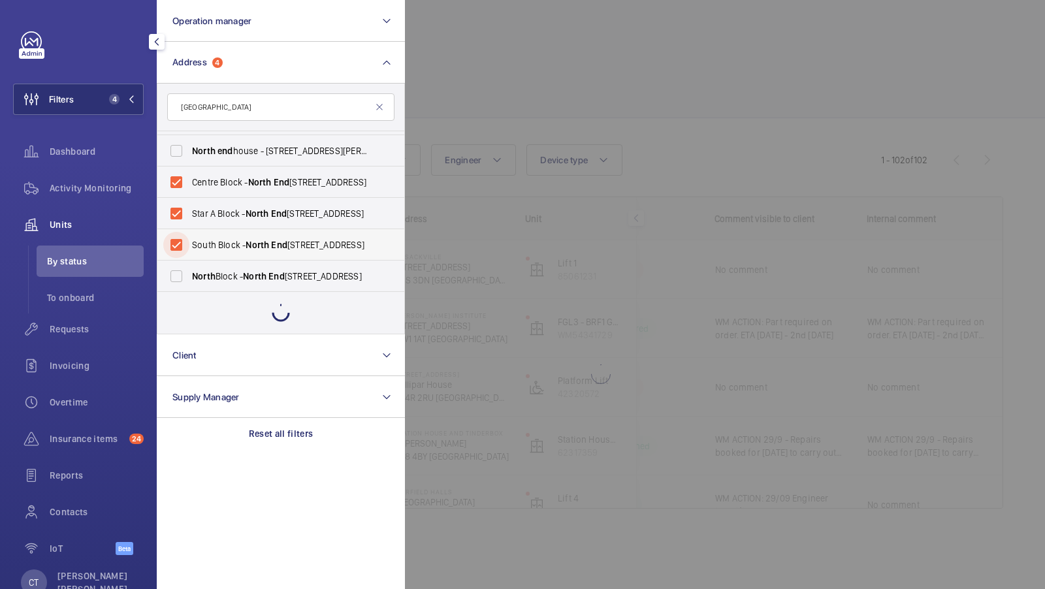
scroll to position [17, 0]
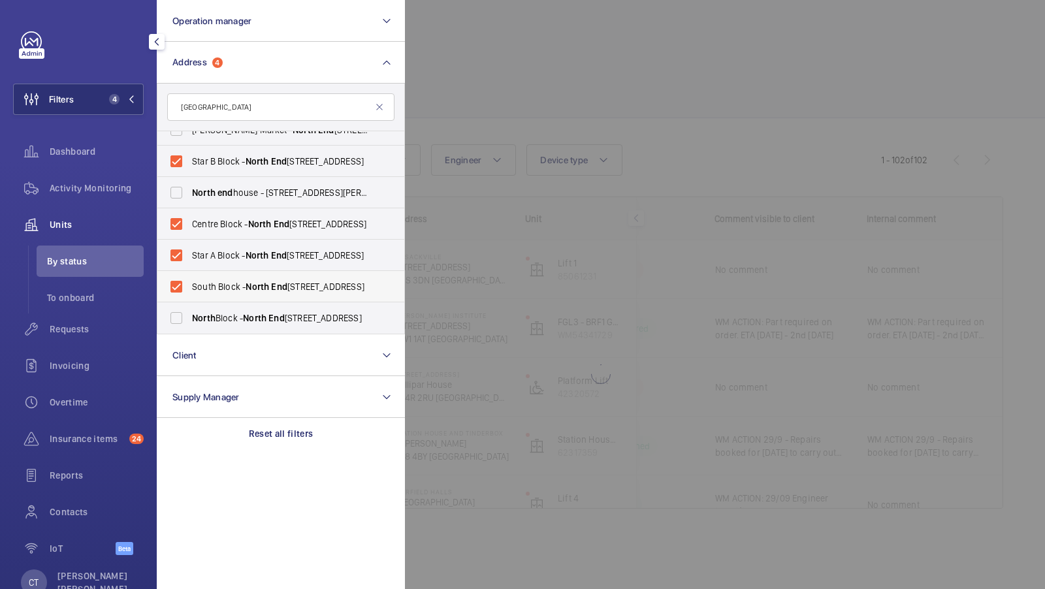
click at [190, 273] on label "[GEOGRAPHIC_DATA] - [GEOGRAPHIC_DATA]" at bounding box center [270, 286] width 227 height 31
click at [189, 274] on input "[GEOGRAPHIC_DATA] - [GEOGRAPHIC_DATA]" at bounding box center [176, 287] width 26 height 26
click at [193, 295] on label "[GEOGRAPHIC_DATA] - [GEOGRAPHIC_DATA]" at bounding box center [270, 286] width 227 height 31
click at [189, 295] on input "[GEOGRAPHIC_DATA] - [GEOGRAPHIC_DATA]" at bounding box center [176, 287] width 26 height 26
checkbox input "true"
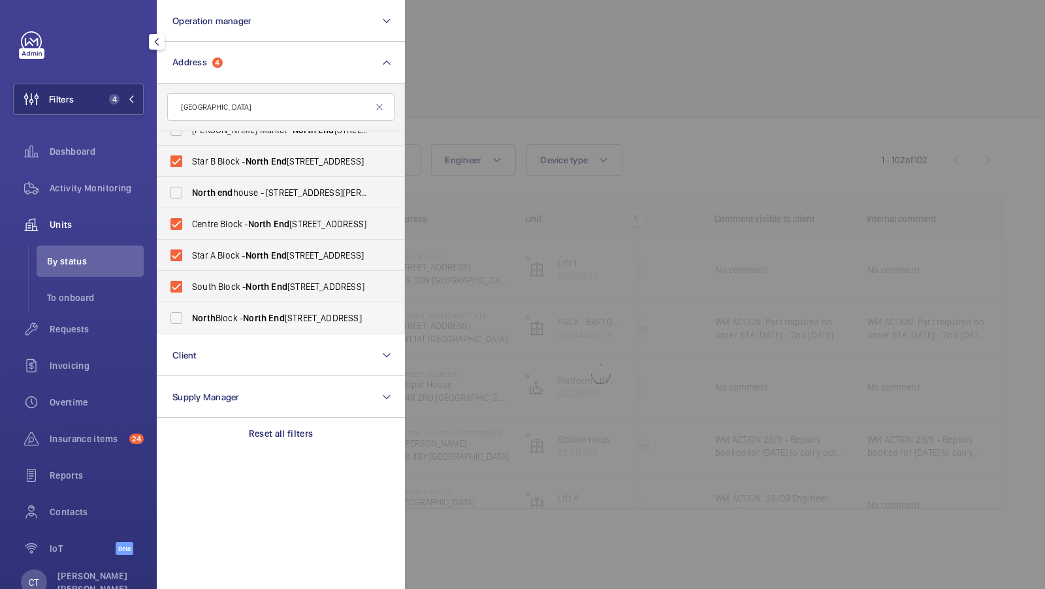
click at [193, 312] on span "North Block - North End House, LONDON W14 0RX" at bounding box center [282, 318] width 180 height 13
click at [189, 311] on input "North Block - North End House, LONDON W14 0RX" at bounding box center [176, 318] width 26 height 26
checkbox input "true"
click at [124, 98] on span "5" at bounding box center [119, 99] width 31 height 10
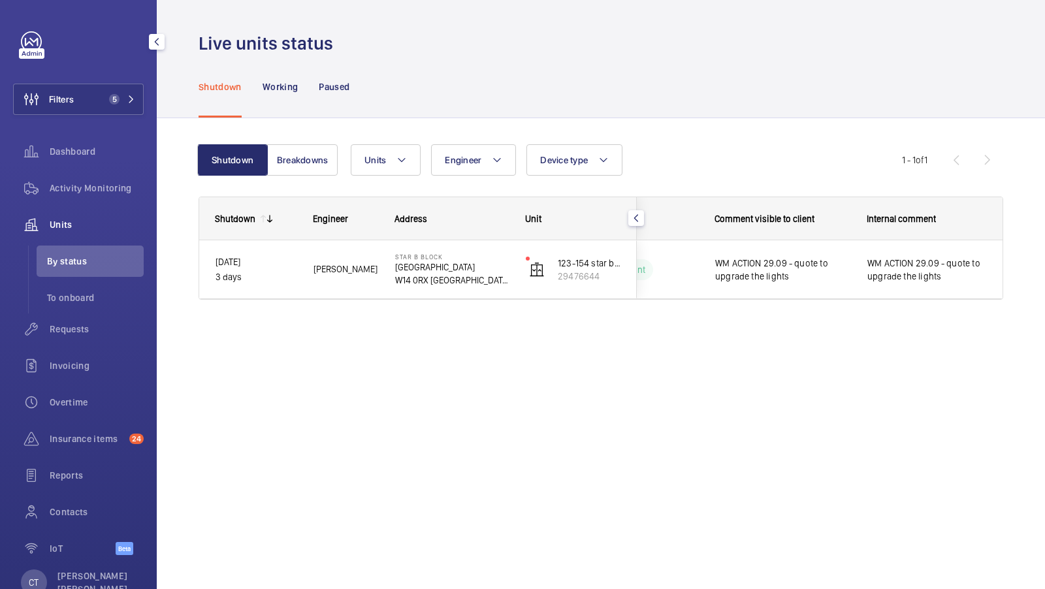
click at [95, 167] on div "Dashboard" at bounding box center [78, 154] width 131 height 37
click at [93, 186] on span "Activity Monitoring" at bounding box center [97, 188] width 94 height 13
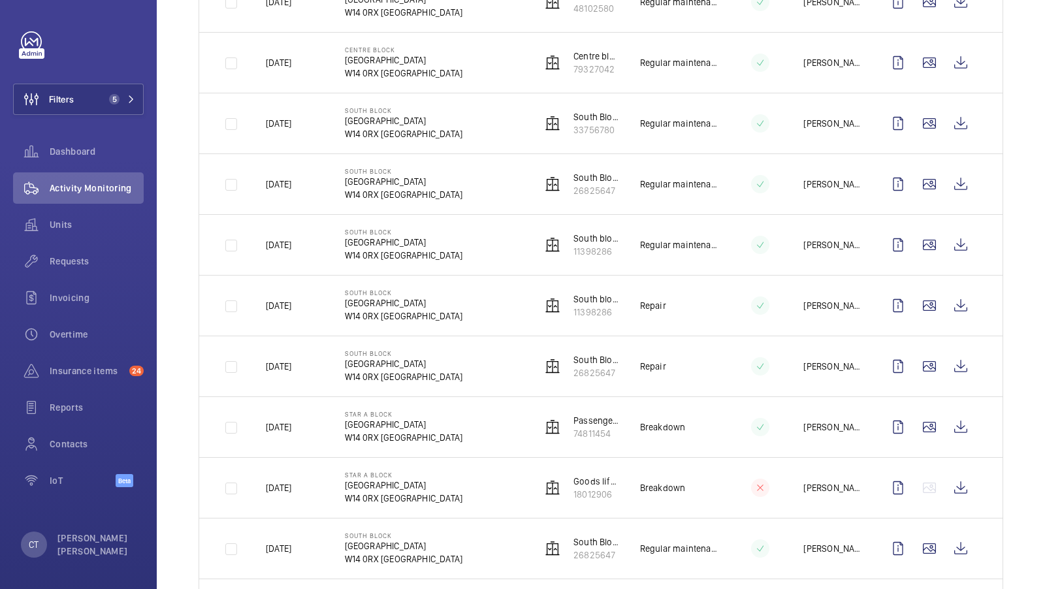
scroll to position [771, 0]
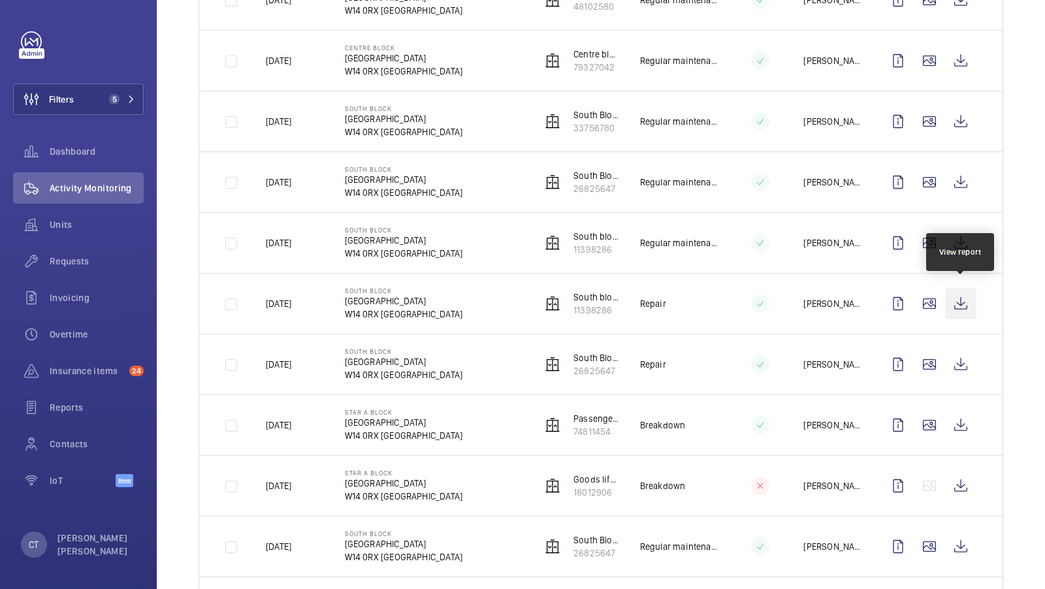
click at [958, 298] on wm-front-icon-button at bounding box center [960, 303] width 31 height 31
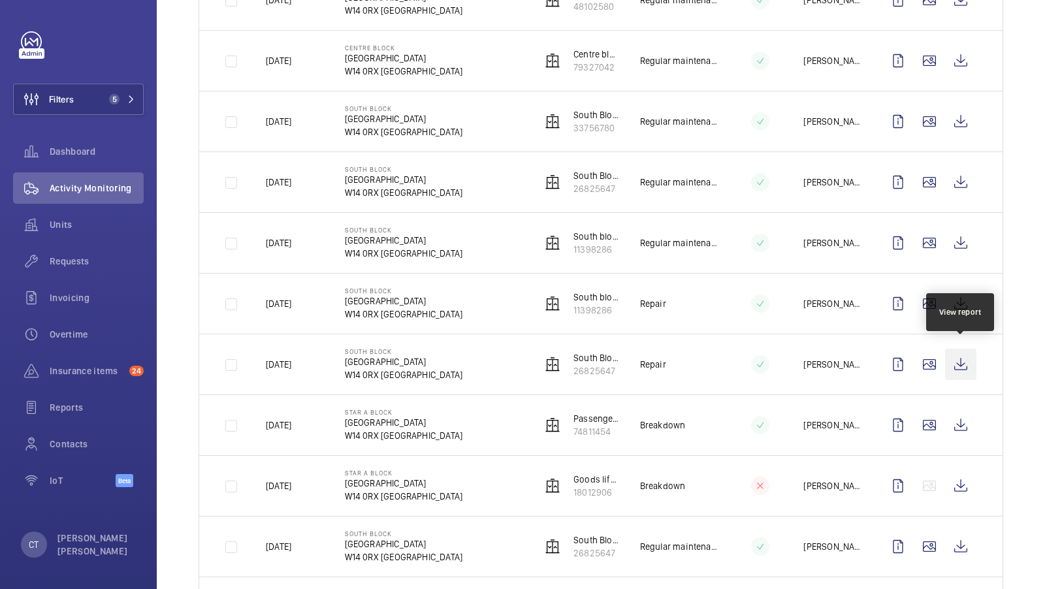
click at [965, 351] on wm-front-icon-button at bounding box center [960, 364] width 31 height 31
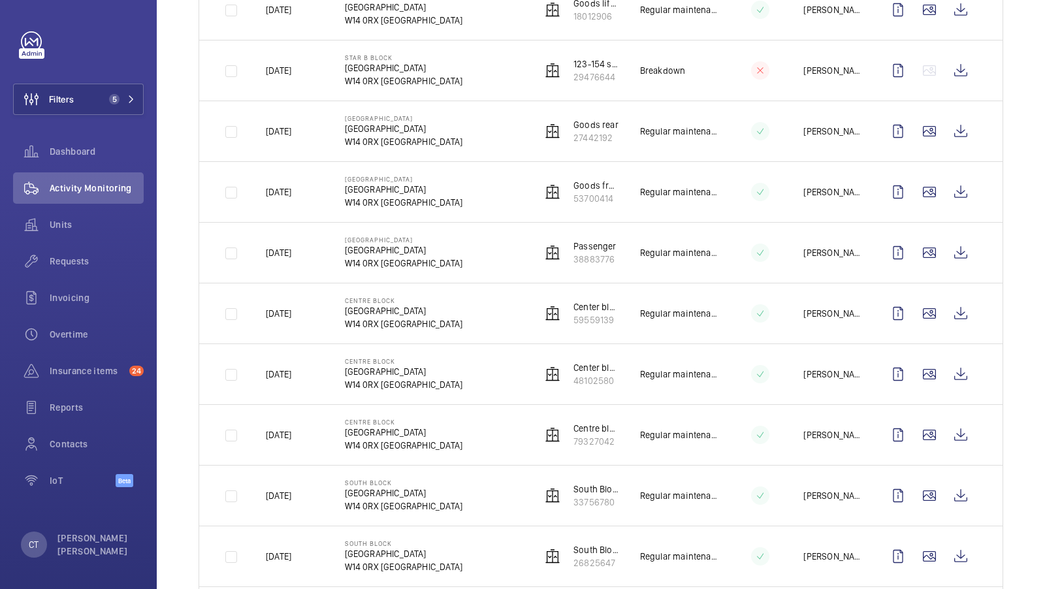
scroll to position [0, 0]
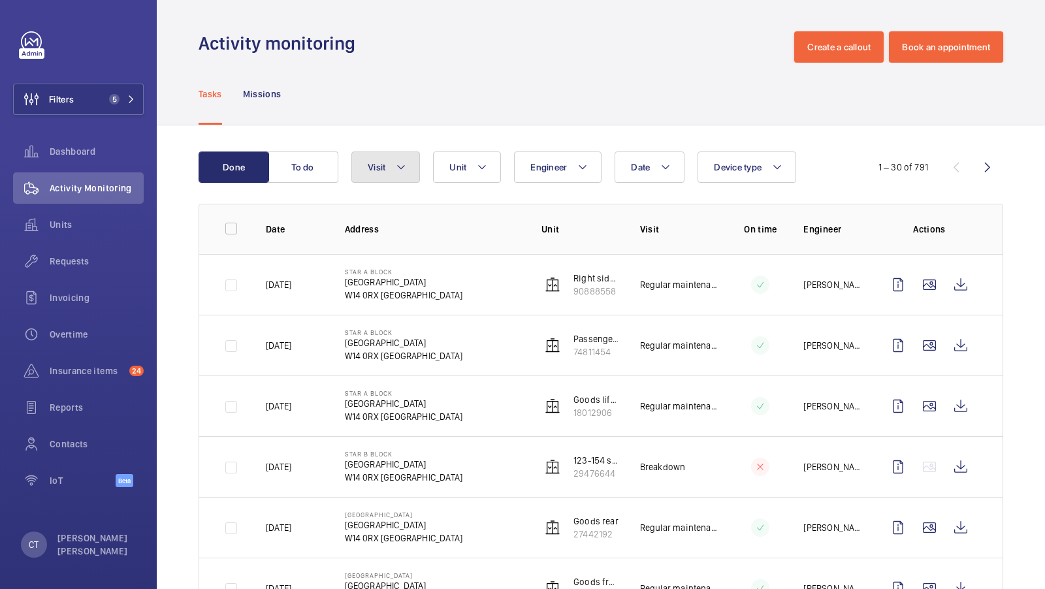
click at [401, 160] on mat-icon at bounding box center [401, 167] width 10 height 16
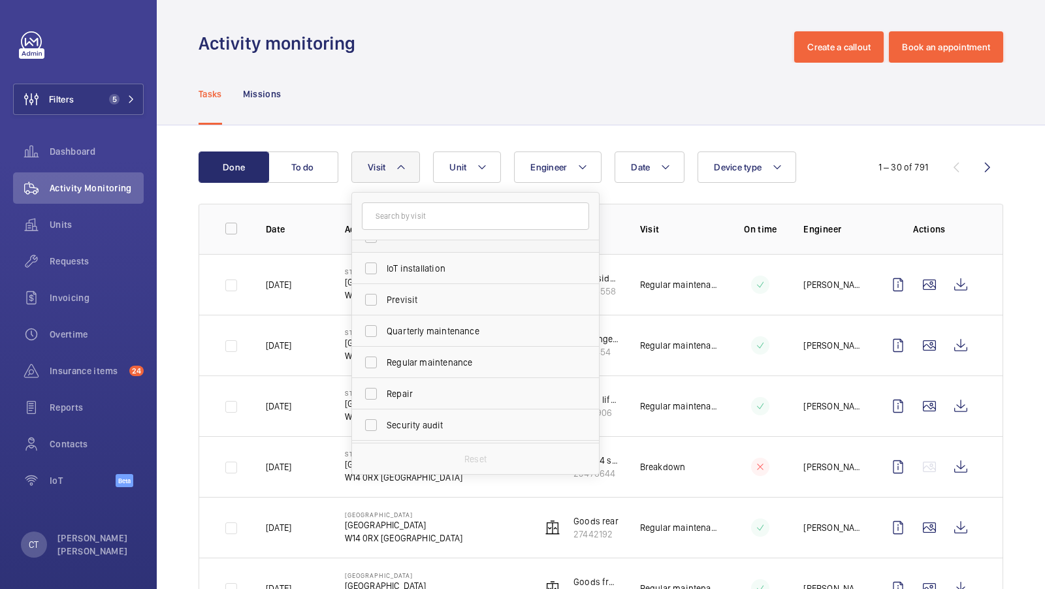
scroll to position [168, 0]
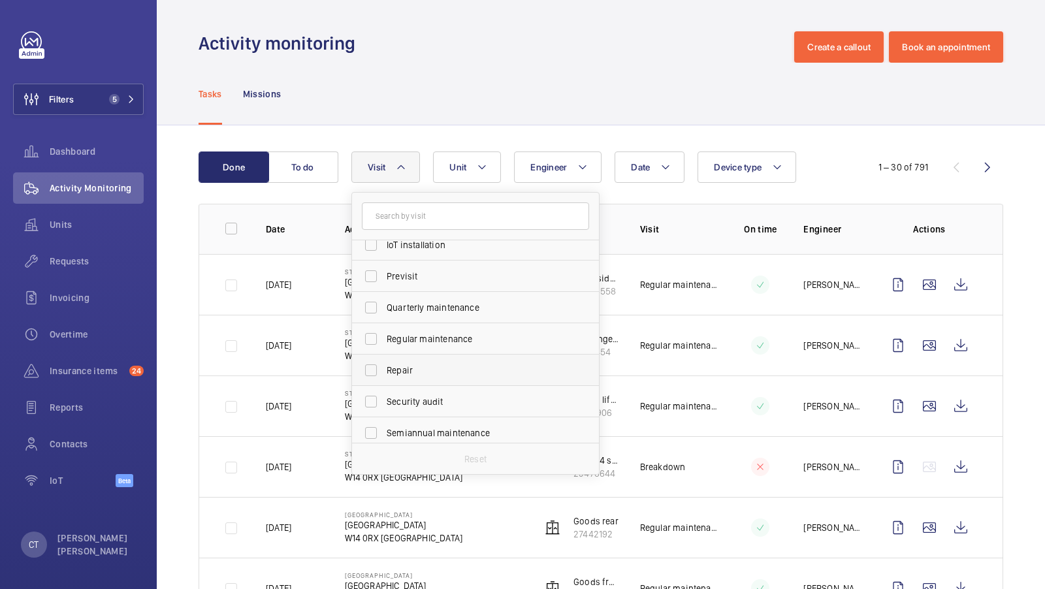
click at [413, 370] on span "Repair" at bounding box center [477, 370] width 180 height 13
click at [384, 370] on input "Repair" at bounding box center [371, 370] width 26 height 26
checkbox input "true"
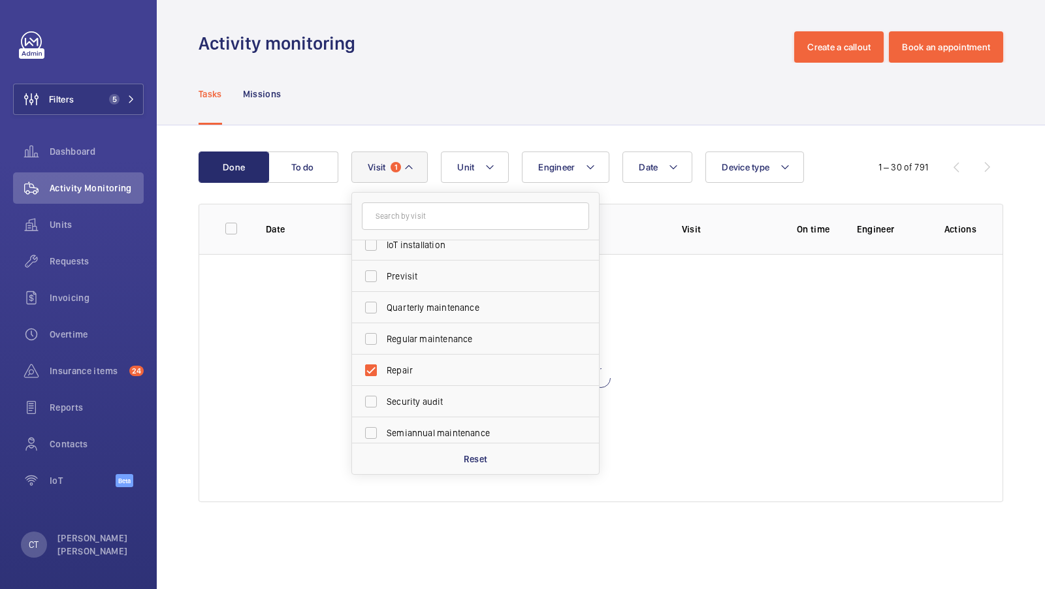
click at [532, 131] on div "Done To do Date Engineer Unit Device type Visit 1 Annual maintenance Breakdown …" at bounding box center [601, 329] width 888 height 408
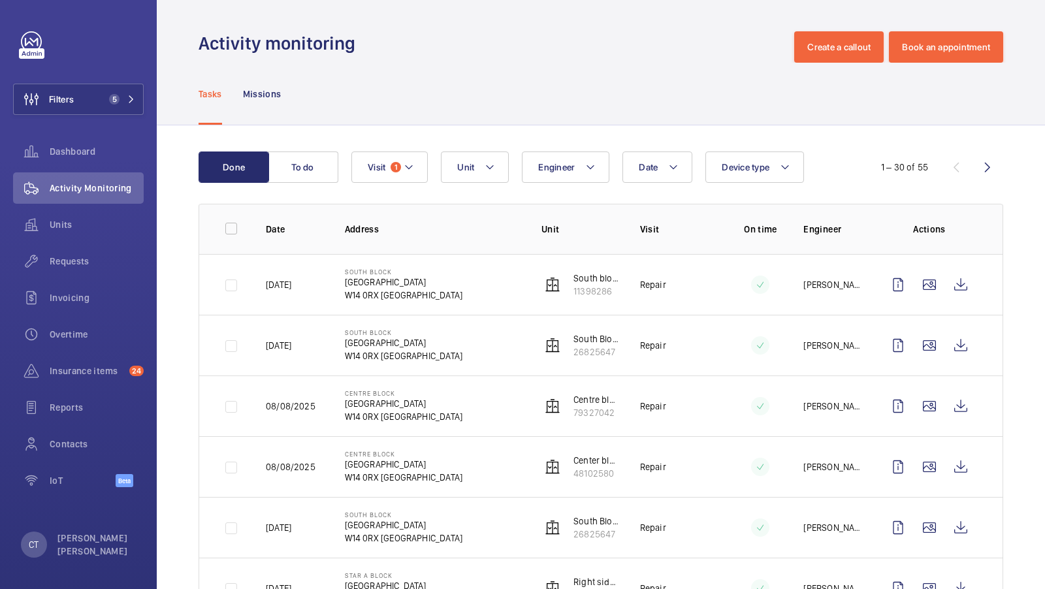
scroll to position [62, 0]
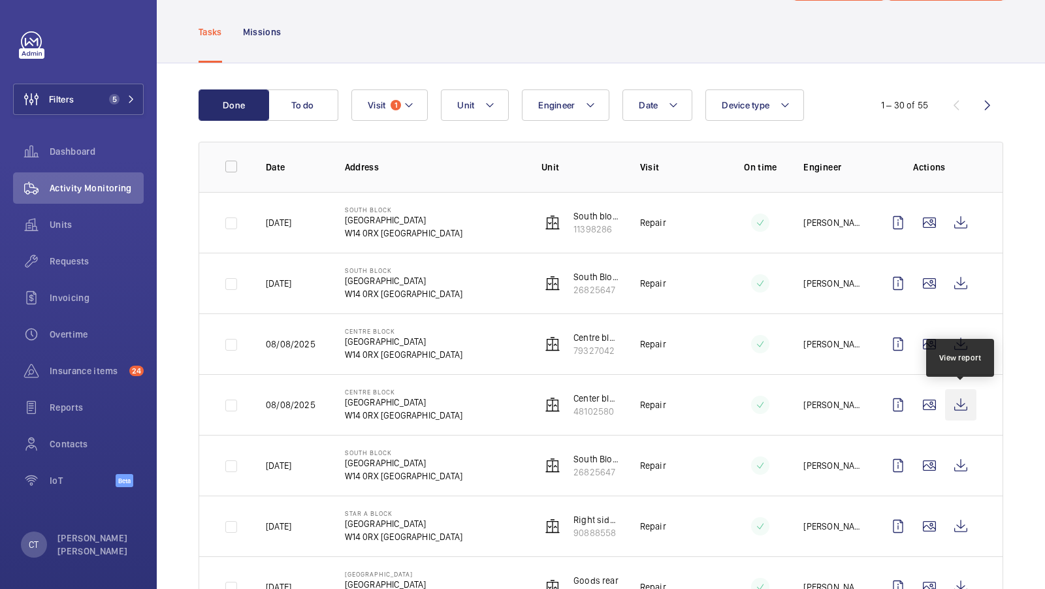
click at [963, 399] on wm-front-icon-button at bounding box center [960, 404] width 31 height 31
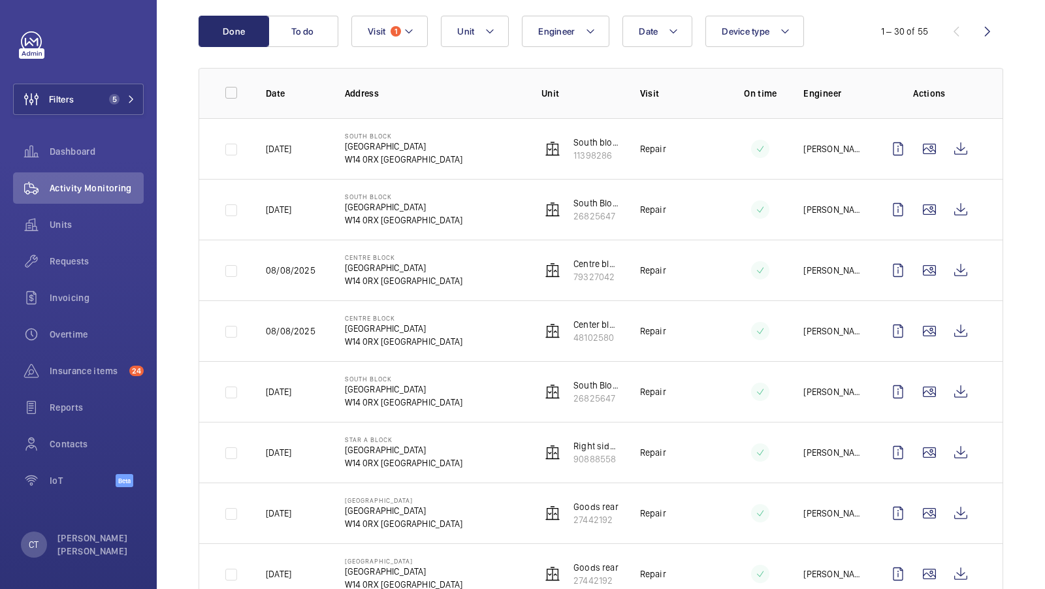
scroll to position [135, 0]
click at [958, 449] on wm-front-icon-button at bounding box center [960, 453] width 31 height 31
click at [954, 508] on wm-front-icon-button at bounding box center [960, 513] width 31 height 31
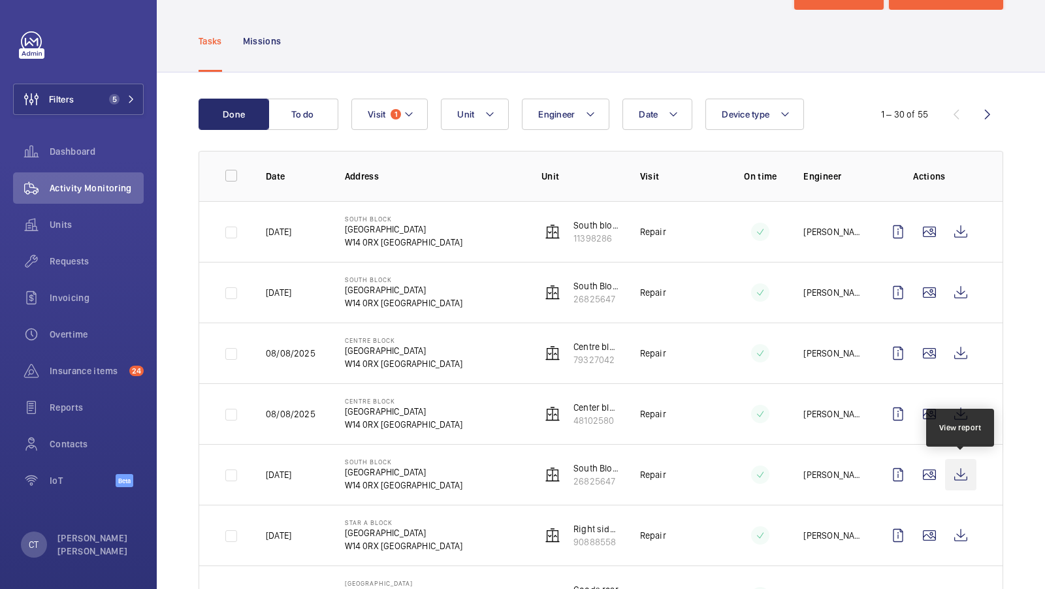
click at [968, 476] on wm-front-icon-button at bounding box center [960, 474] width 31 height 31
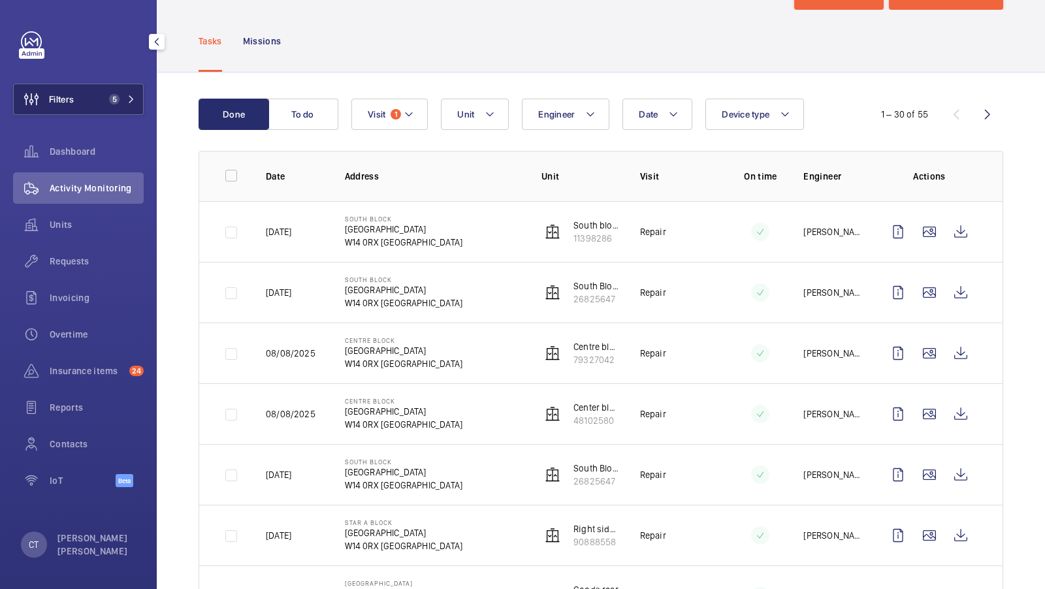
click at [125, 94] on span "5" at bounding box center [119, 99] width 31 height 10
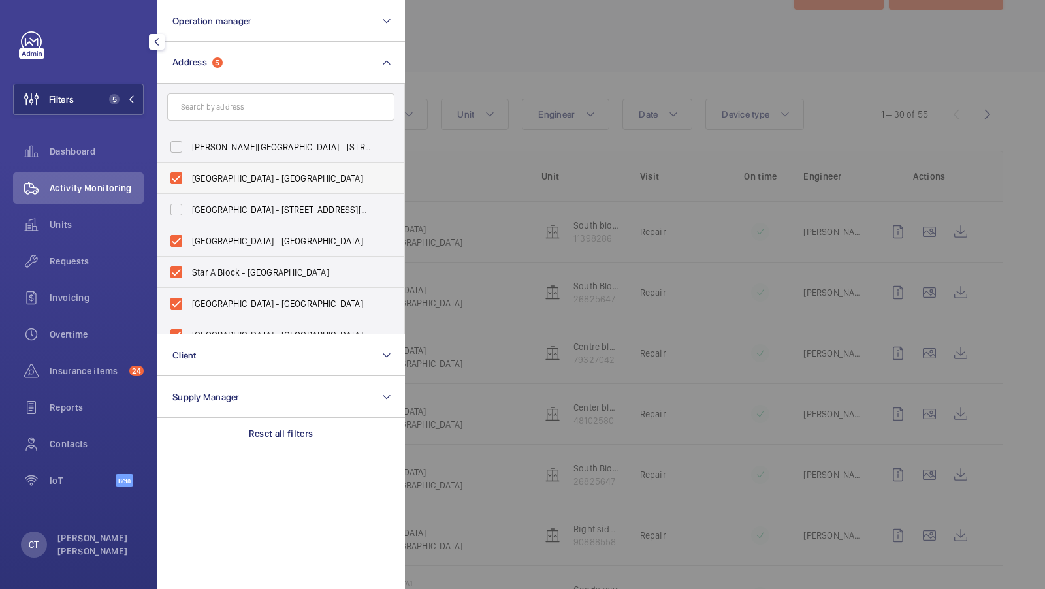
click at [241, 181] on span "Star B Block - North End House, LONDON W14 0RX" at bounding box center [282, 178] width 180 height 13
click at [189, 181] on input "Star B Block - North End House, LONDON W14 0RX" at bounding box center [176, 178] width 26 height 26
checkbox input "false"
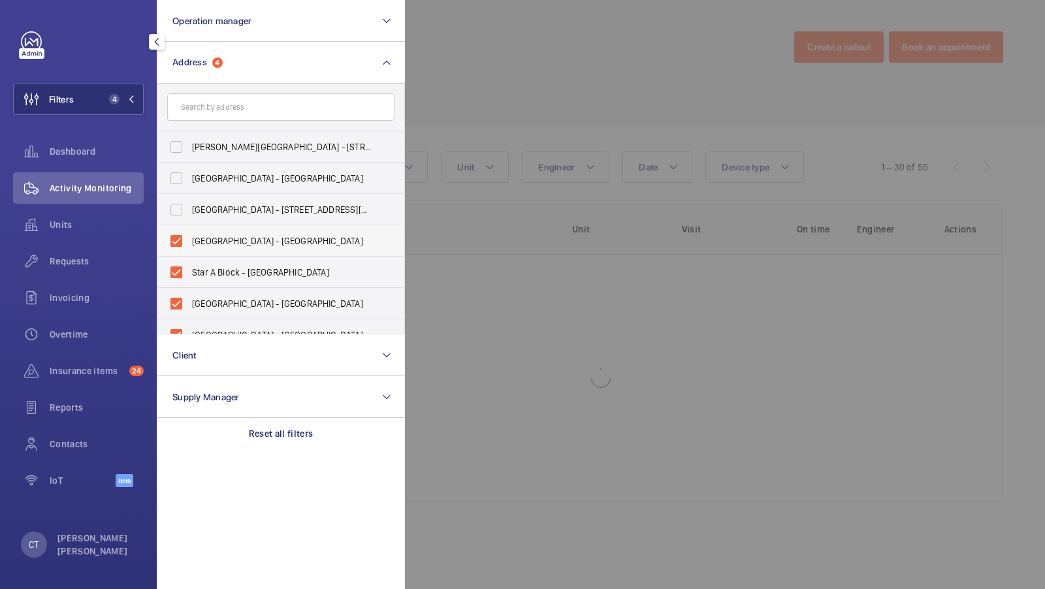
click at [224, 246] on span "Centre Block - North End House, LONDON W14 0RX" at bounding box center [282, 241] width 180 height 13
click at [189, 246] on input "Centre Block - North End House, LONDON W14 0RX" at bounding box center [176, 241] width 26 height 26
checkbox input "false"
click at [211, 280] on label "Star A Block - North End House, LONDON W14 0RX" at bounding box center [270, 272] width 227 height 31
click at [189, 280] on input "Star A Block - North End House, LONDON W14 0RX" at bounding box center [176, 272] width 26 height 26
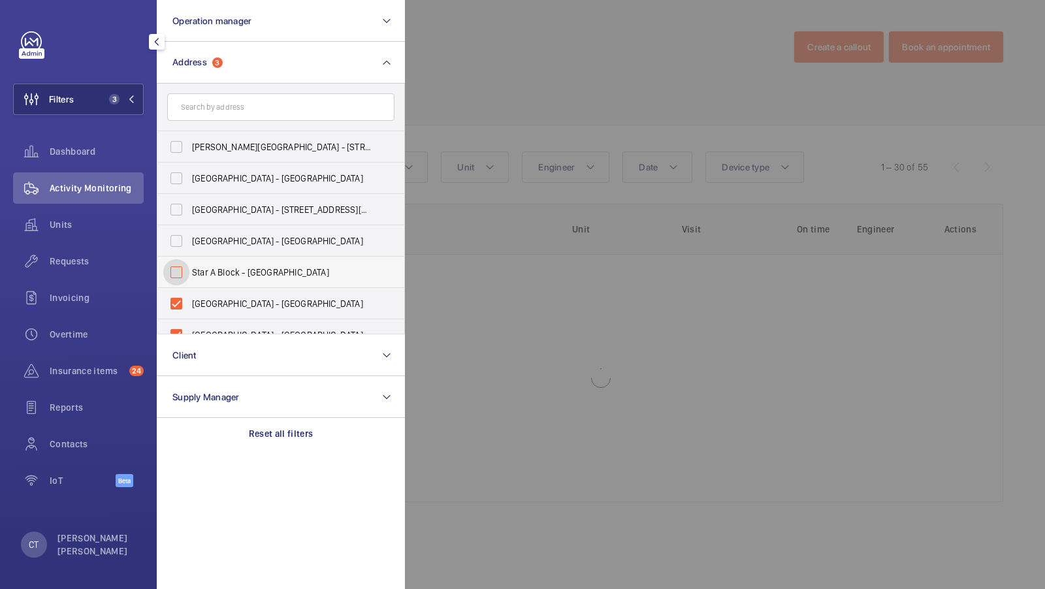
checkbox input "false"
click at [200, 306] on span "South Block - North End House, LONDON W14 0RX" at bounding box center [282, 303] width 180 height 13
click at [189, 306] on input "South Block - North End House, LONDON W14 0RX" at bounding box center [176, 304] width 26 height 26
checkbox input "false"
click at [197, 331] on span "North Block - North End House, LONDON W14 0RX" at bounding box center [282, 335] width 180 height 13
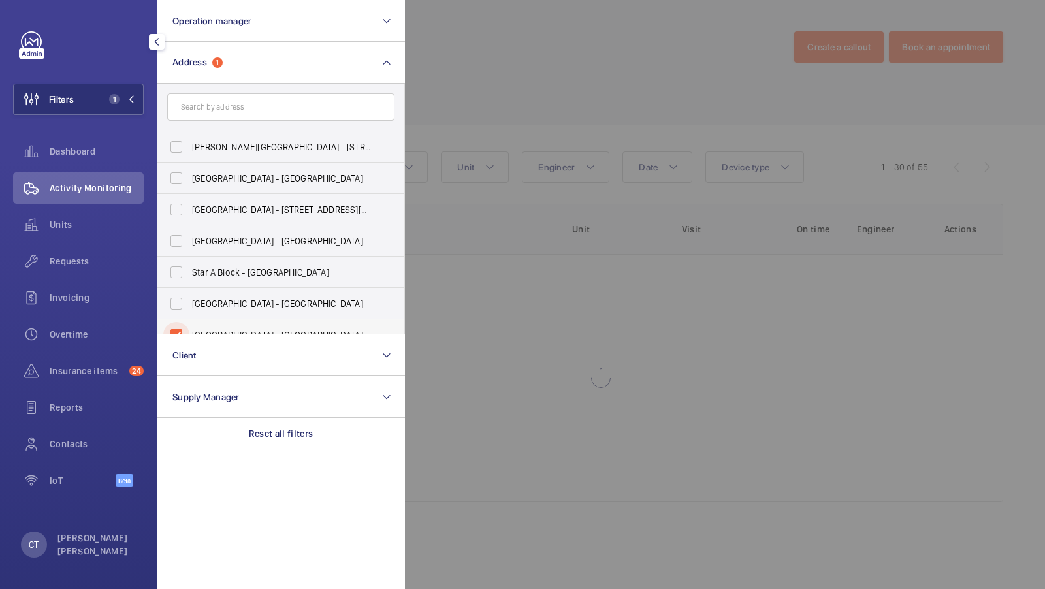
click at [189, 331] on input "North Block - North End House, LONDON W14 0RX" at bounding box center [176, 335] width 26 height 26
click at [250, 108] on input "text" at bounding box center [280, 106] width 227 height 27
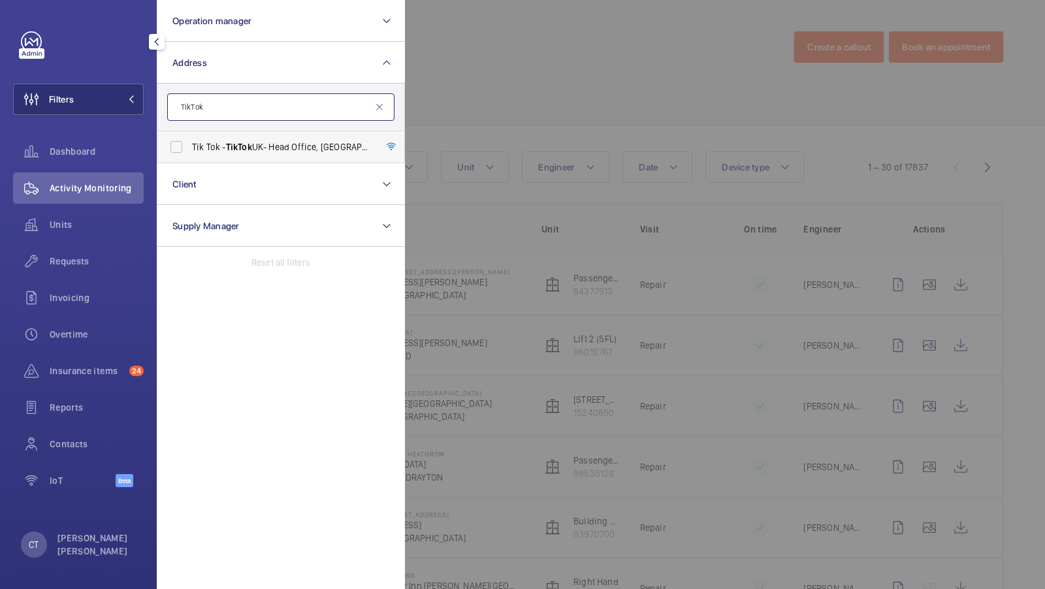
type input "TikTok"
click at [222, 152] on span "Tik Tok - TikTok UK- Head Office, LONDON EC1A 9HP" at bounding box center [282, 146] width 180 height 13
click at [189, 152] on input "Tik Tok - TikTok UK- Head Office, LONDON EC1A 9HP" at bounding box center [176, 147] width 26 height 26
checkbox input "true"
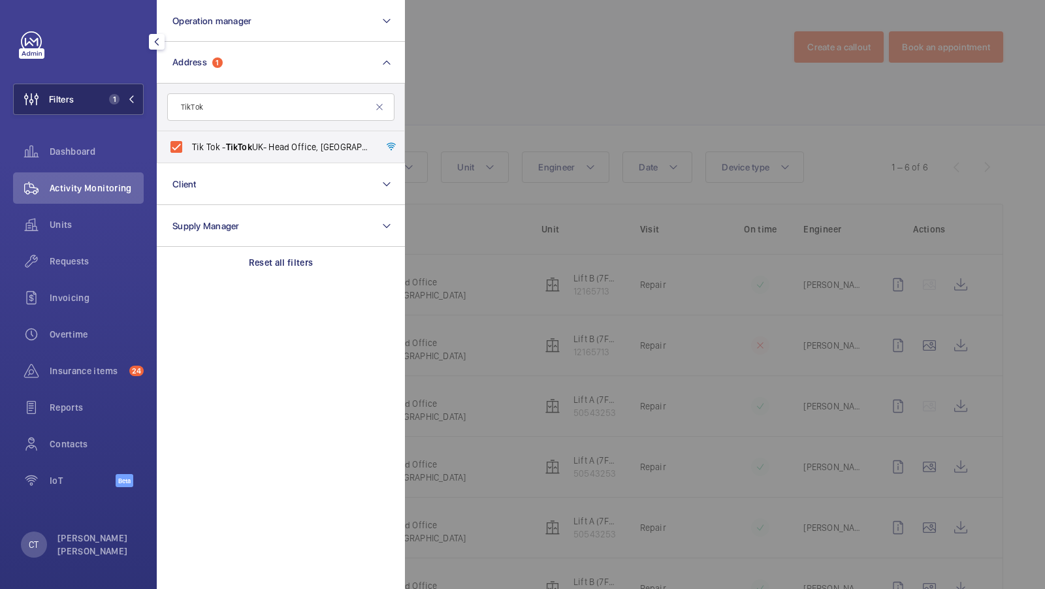
click at [97, 95] on button "Filters 1" at bounding box center [78, 99] width 131 height 31
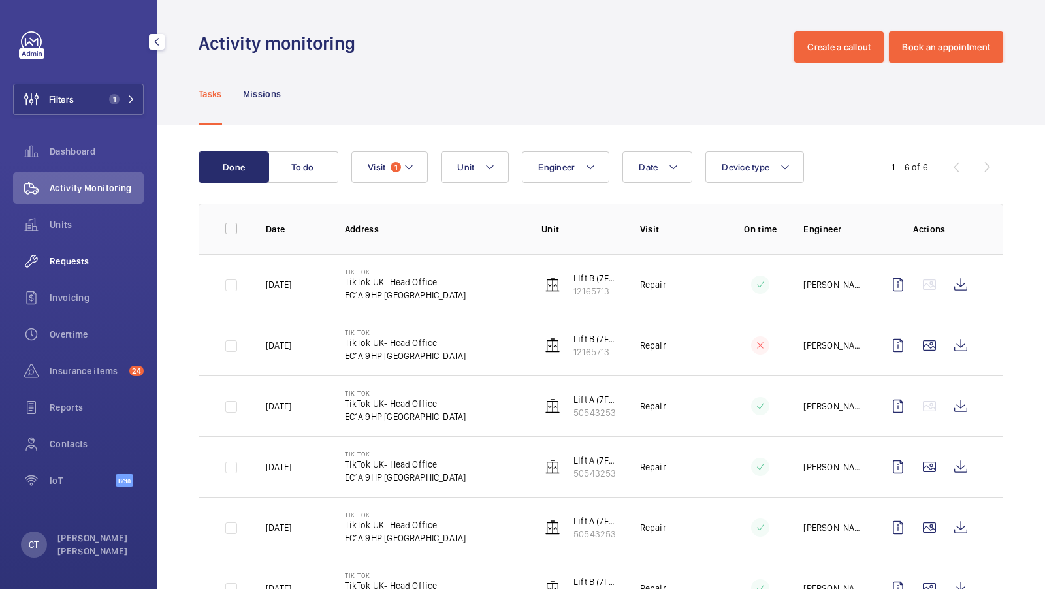
click at [56, 264] on span "Requests" at bounding box center [97, 261] width 94 height 13
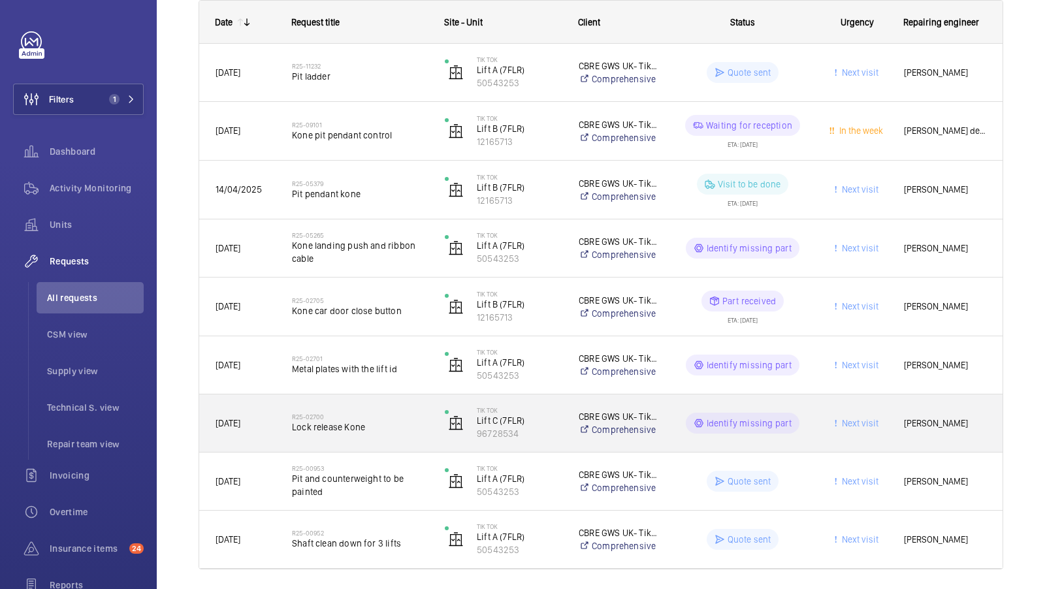
scroll to position [256, 0]
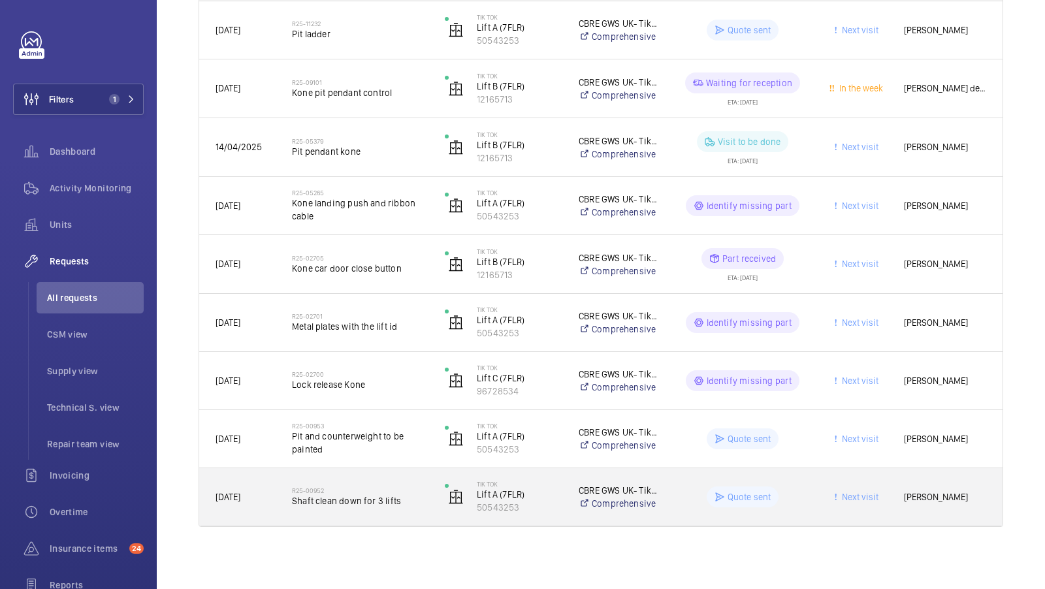
click at [357, 517] on div "R25-00952 Shaft clean down for 3 lifts" at bounding box center [352, 497] width 152 height 59
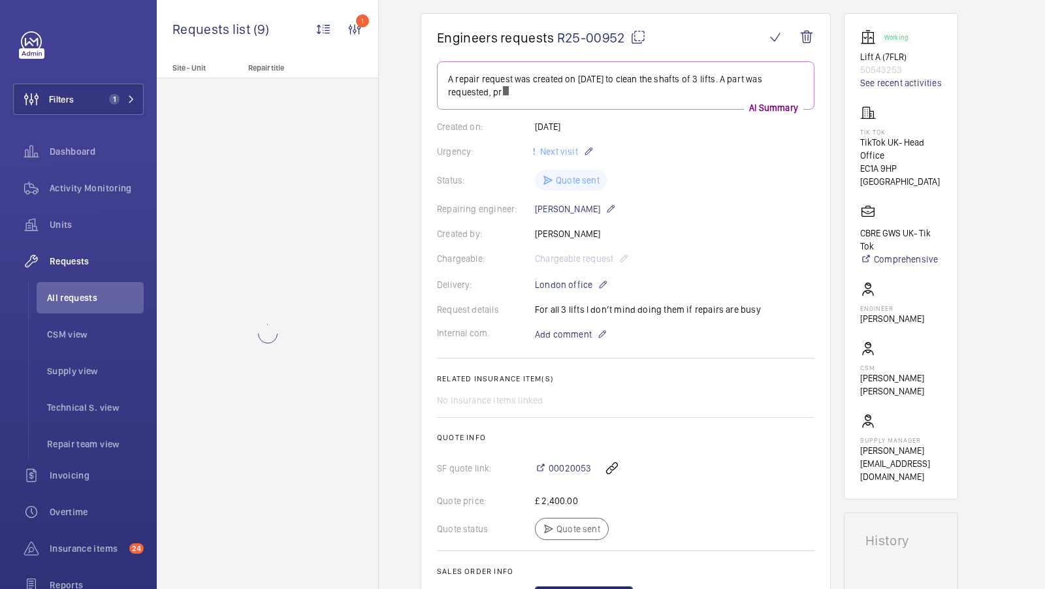
scroll to position [193, 0]
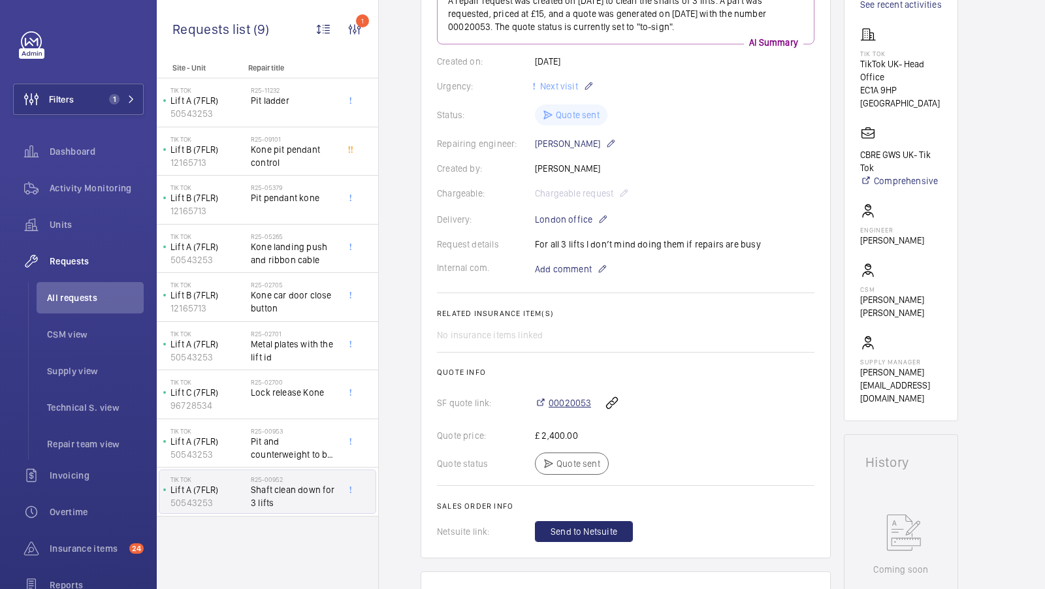
click at [573, 402] on span "00020053" at bounding box center [570, 403] width 42 height 13
click at [80, 299] on span "All requests" at bounding box center [95, 297] width 97 height 13
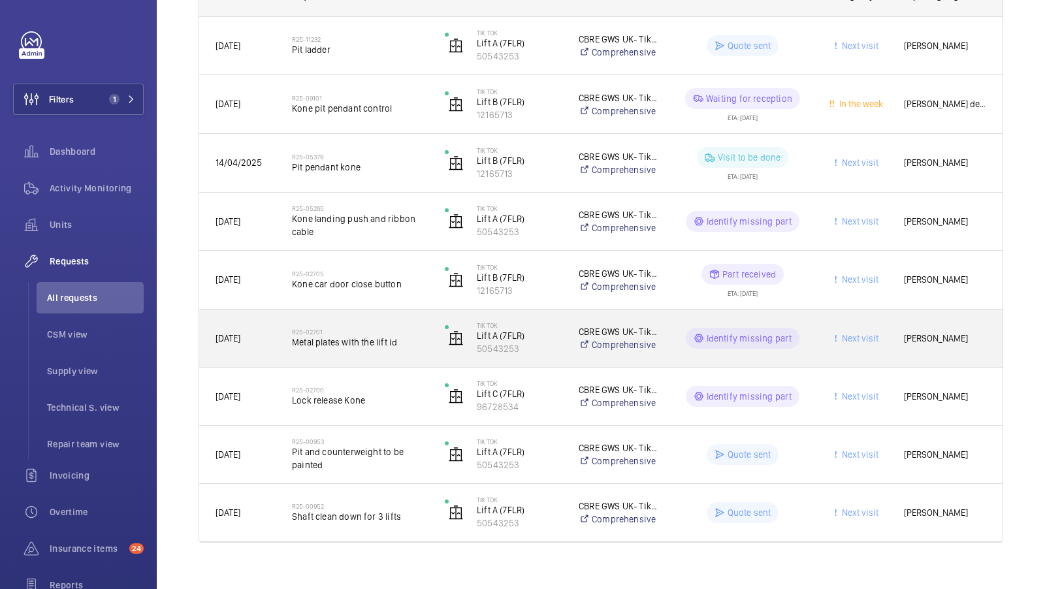
scroll to position [256, 0]
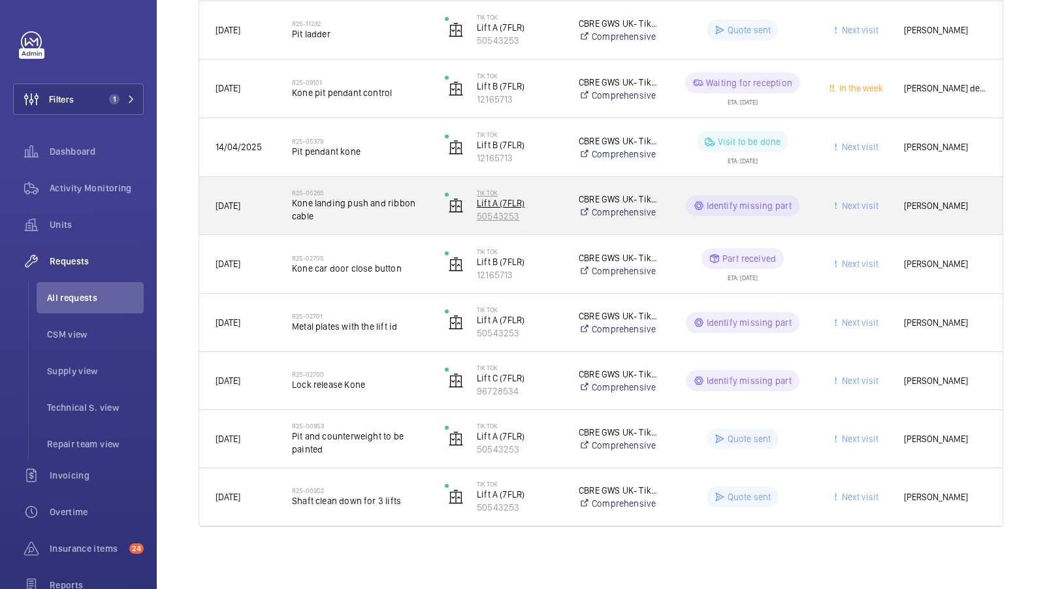
click at [504, 206] on p "Lift A (7FLR)" at bounding box center [519, 203] width 85 height 13
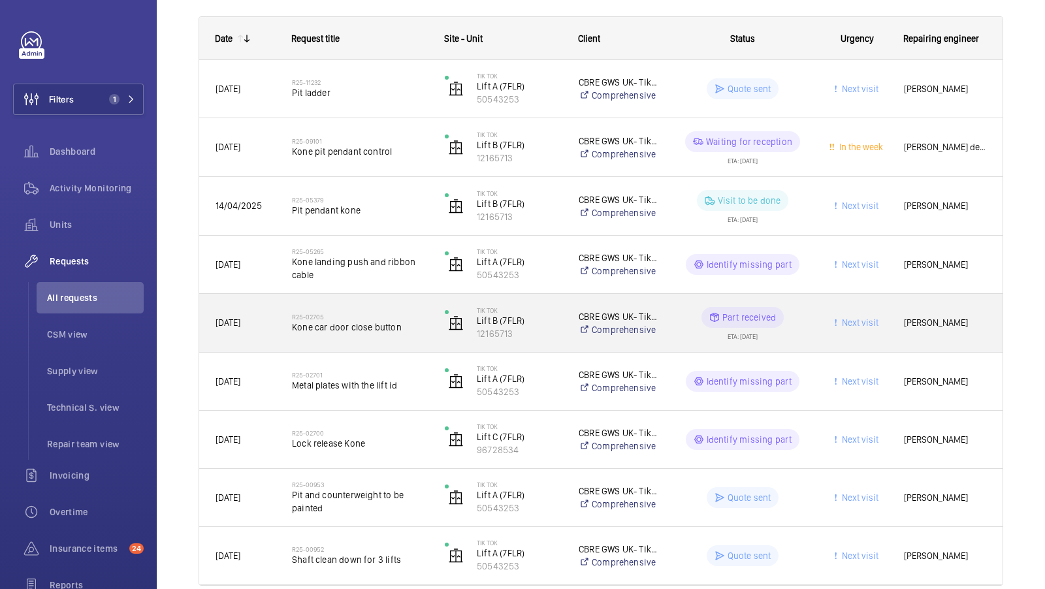
scroll to position [219, 0]
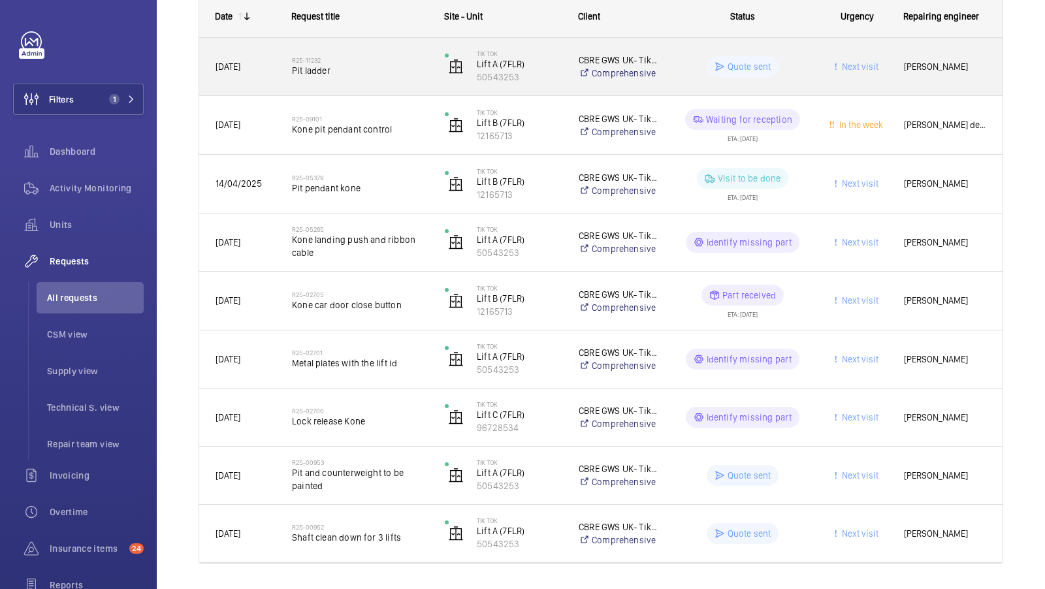
click at [344, 65] on span "Pit ladder" at bounding box center [360, 70] width 136 height 13
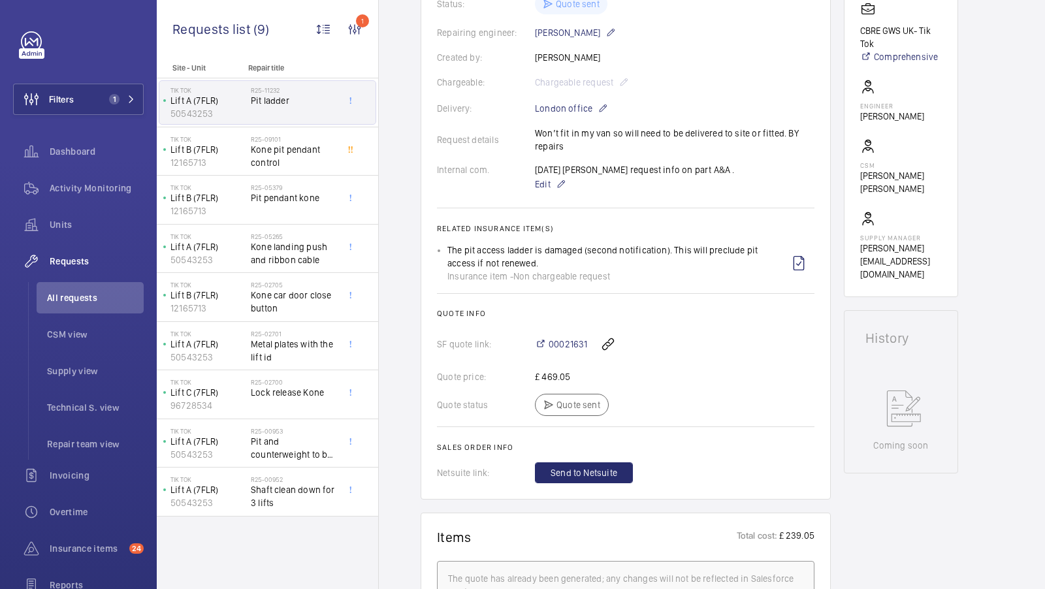
scroll to position [317, 0]
click at [566, 343] on span "00021631" at bounding box center [568, 343] width 39 height 13
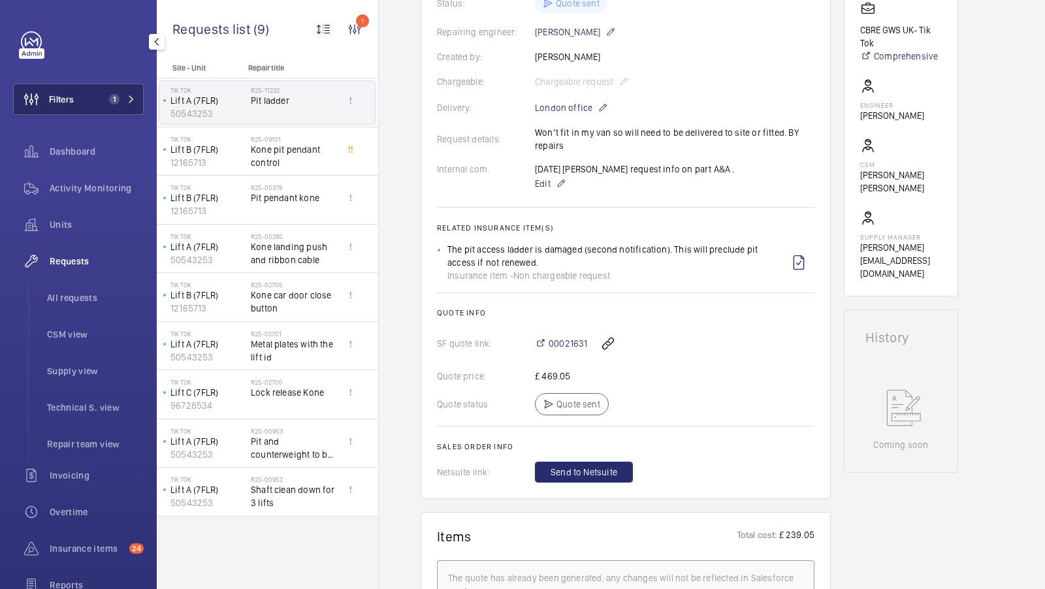
click at [137, 86] on button "Filters 1" at bounding box center [78, 99] width 131 height 31
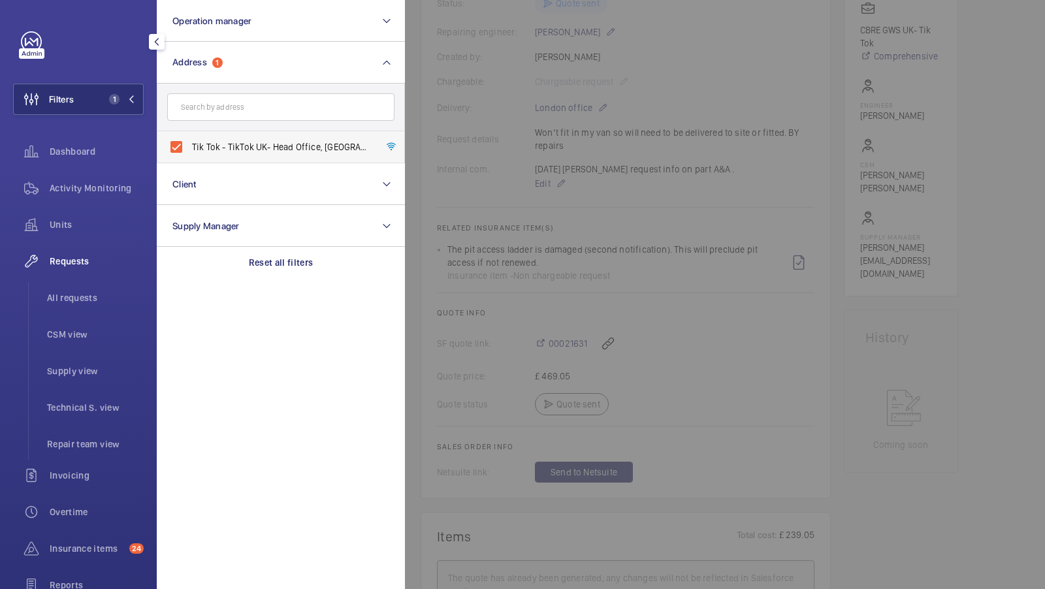
click at [238, 140] on span "Tik Tok - TikTok UK- Head Office, LONDON EC1A 9HP" at bounding box center [282, 146] width 180 height 13
click at [189, 140] on input "Tik Tok - TikTok UK- Head Office, LONDON EC1A 9HP" at bounding box center [176, 147] width 26 height 26
checkbox input "false"
click at [238, 123] on form at bounding box center [280, 108] width 247 height 48
click at [238, 111] on input "text" at bounding box center [280, 106] width 227 height 27
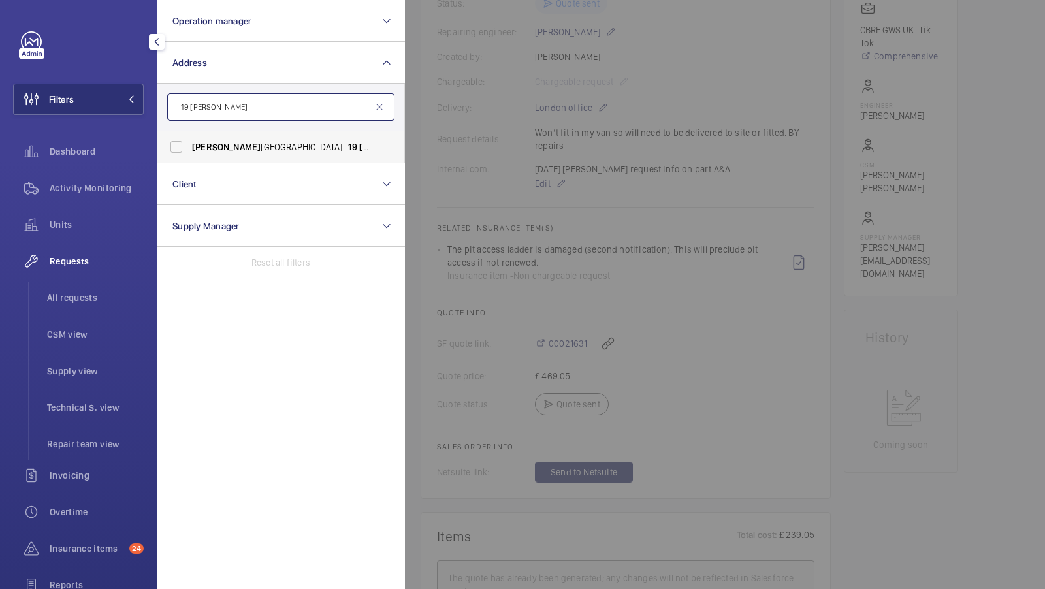
type input "19 roth"
click at [199, 146] on span "Roth" at bounding box center [226, 147] width 69 height 10
click at [189, 146] on input "Roth bury Road - 19 Roth bury Rd, LONDON E9 5PB" at bounding box center [176, 147] width 26 height 26
checkbox input "true"
click at [97, 95] on button "Filters 1" at bounding box center [78, 99] width 131 height 31
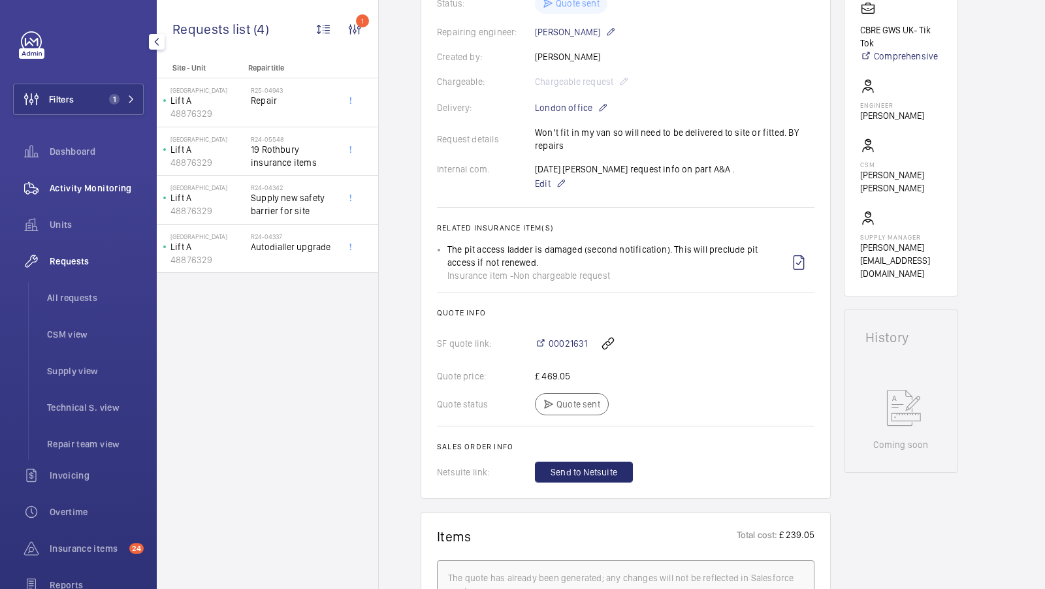
click at [79, 187] on span "Activity Monitoring" at bounding box center [97, 188] width 94 height 13
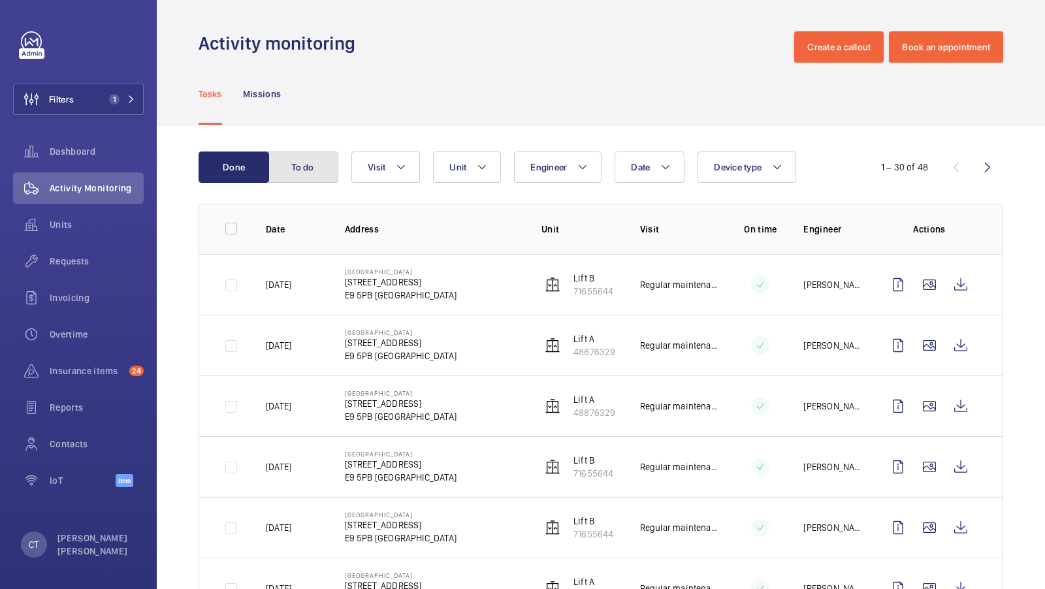
click at [309, 169] on button "To do" at bounding box center [303, 167] width 71 height 31
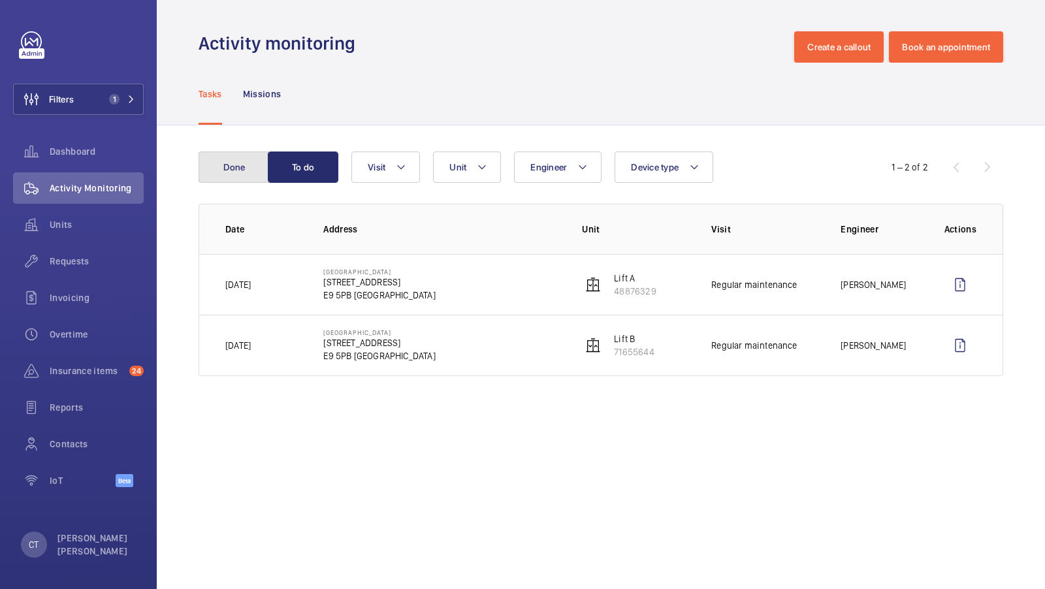
click at [234, 167] on button "Done" at bounding box center [234, 167] width 71 height 31
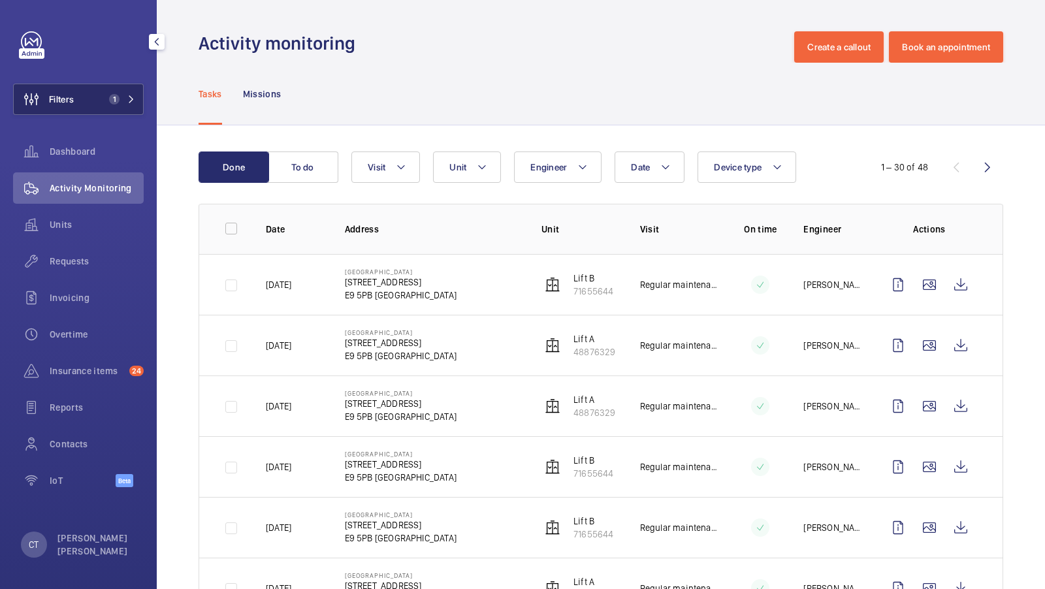
click at [114, 110] on button "Filters 1" at bounding box center [78, 99] width 131 height 31
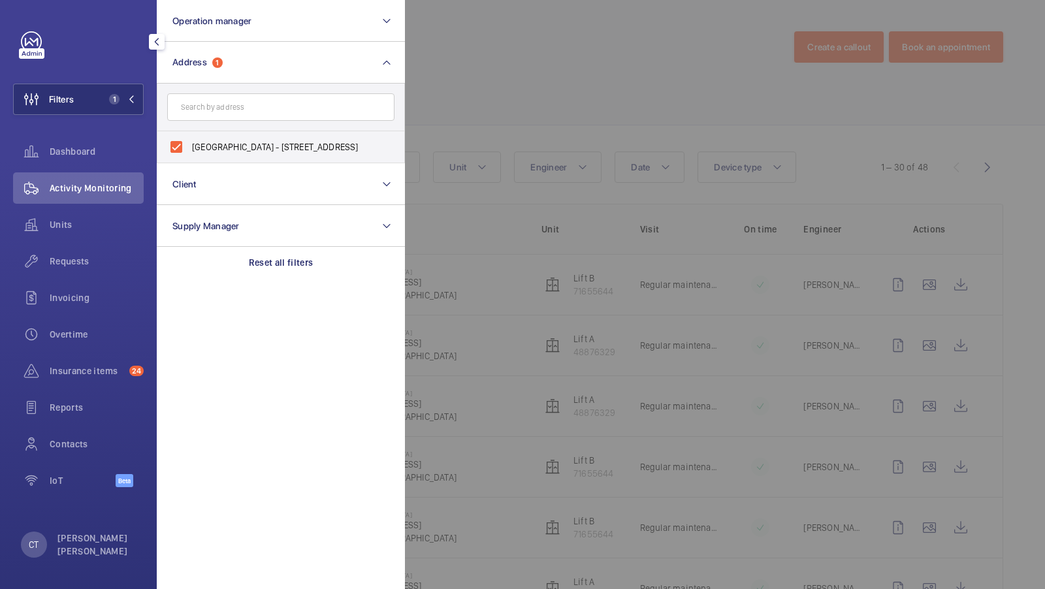
click at [510, 130] on div at bounding box center [927, 294] width 1045 height 589
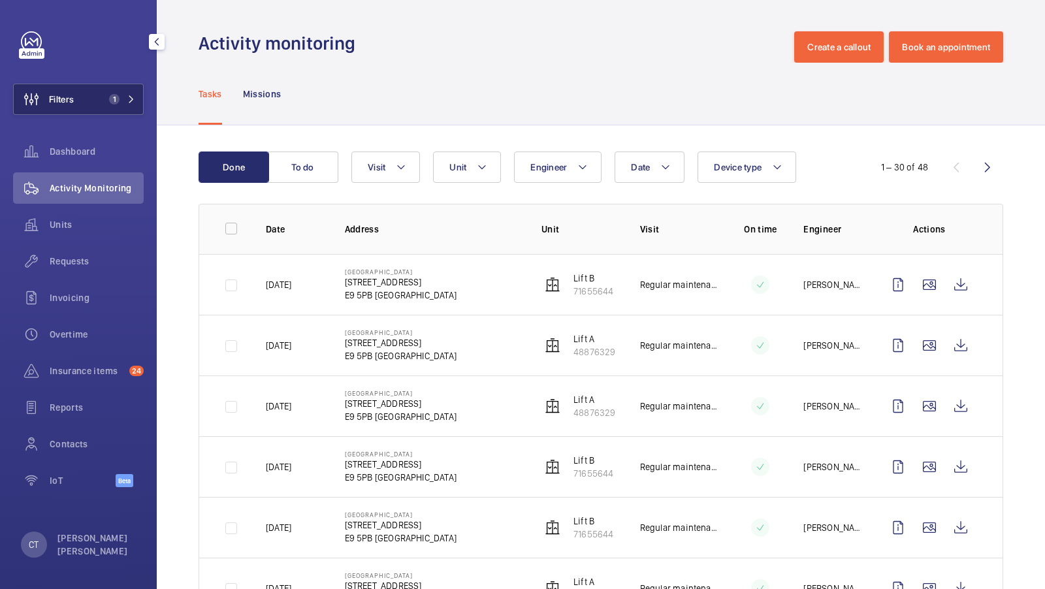
click at [102, 108] on button "Filters 1" at bounding box center [78, 99] width 131 height 31
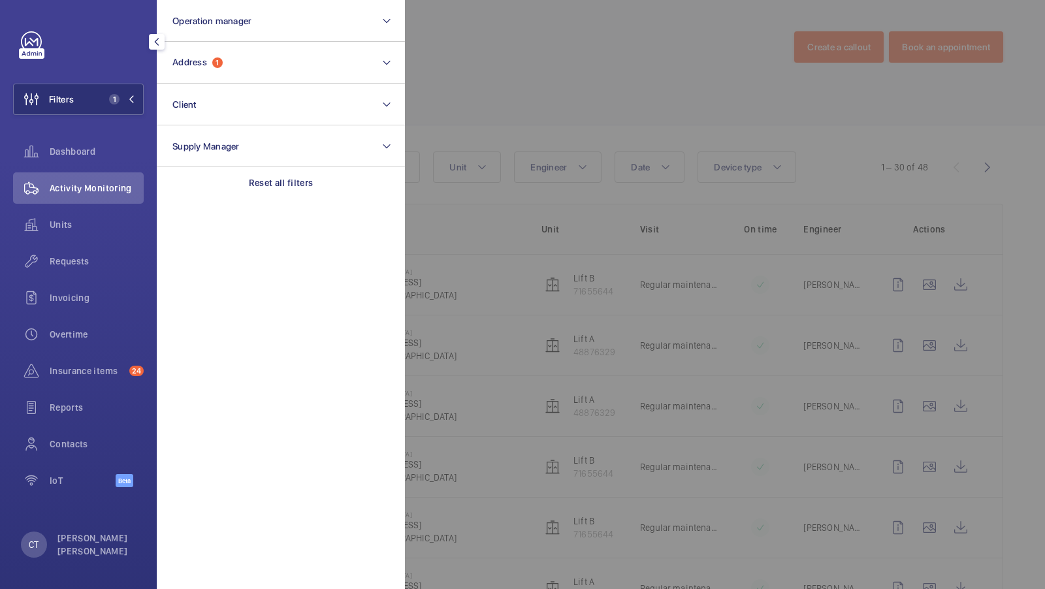
click at [541, 103] on div at bounding box center [927, 294] width 1045 height 589
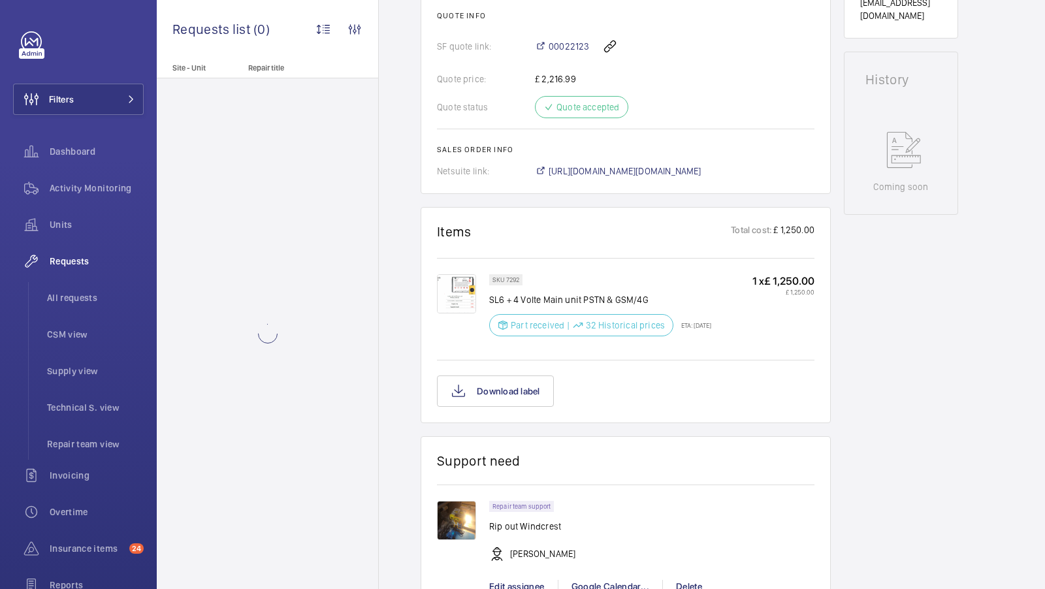
scroll to position [804, 0]
